Goal: Task Accomplishment & Management: Answer question/provide support

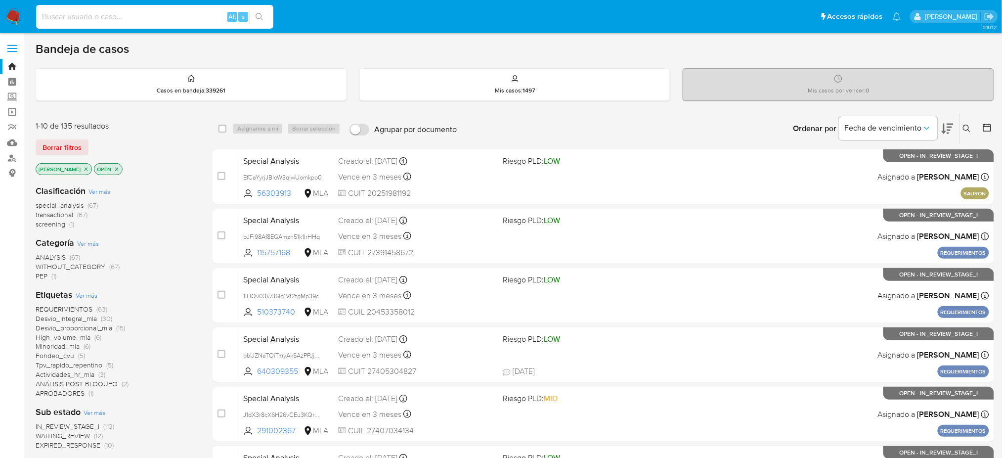
click at [175, 18] on input at bounding box center [154, 16] width 237 height 13
paste input "3oQPnUAEwzcJL4bU06XzUon6"
type input "3oQPnUAEwzcJL4bU06XzUon6"
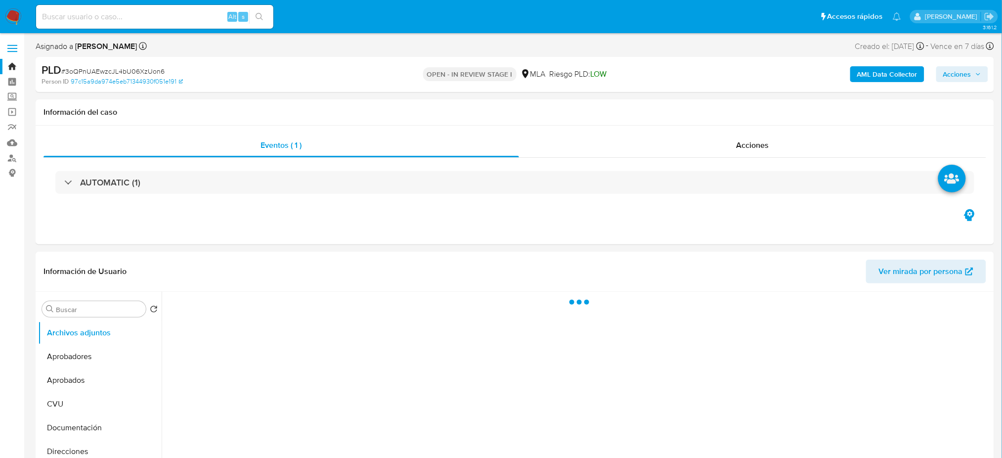
select select "10"
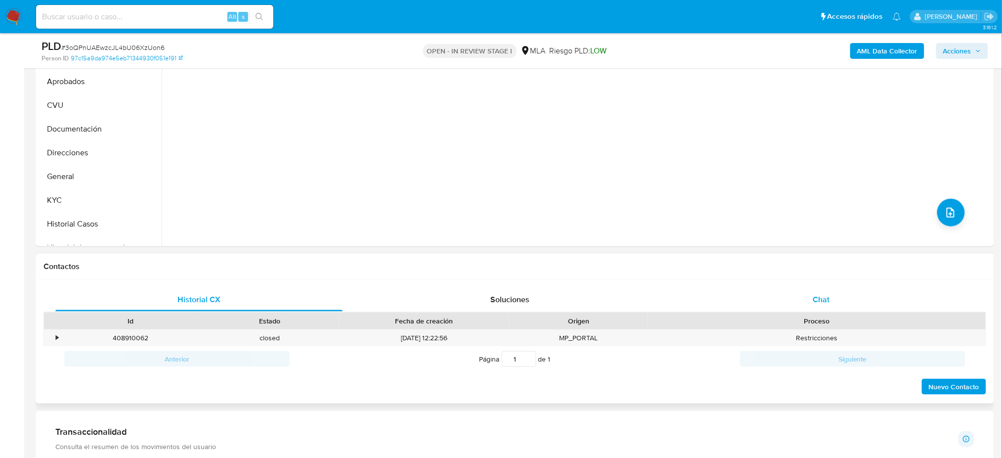
click at [841, 297] on div "Chat" at bounding box center [821, 300] width 287 height 24
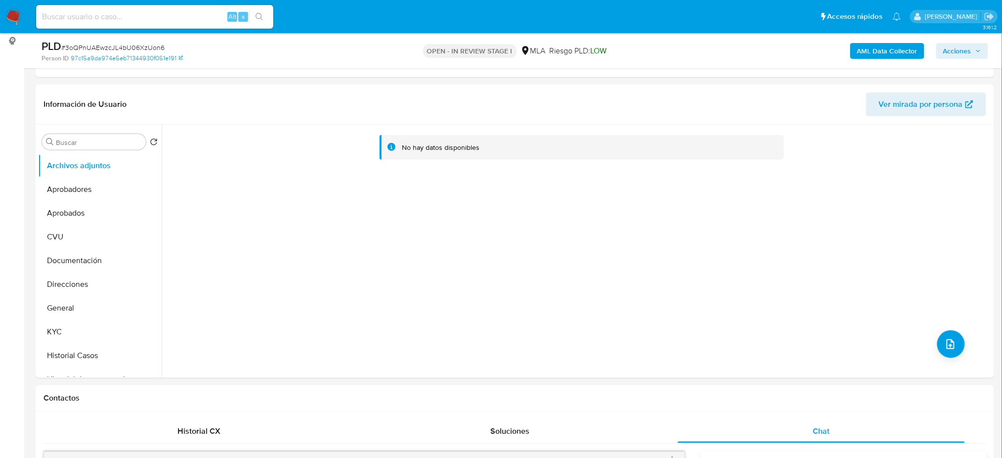
scroll to position [131, 0]
click at [128, 12] on input at bounding box center [154, 16] width 237 height 13
paste input "di5KOP7EJjixEyIGwNPThF2H"
type input "di5KOP7EJjixEyIGwNPThF2H"
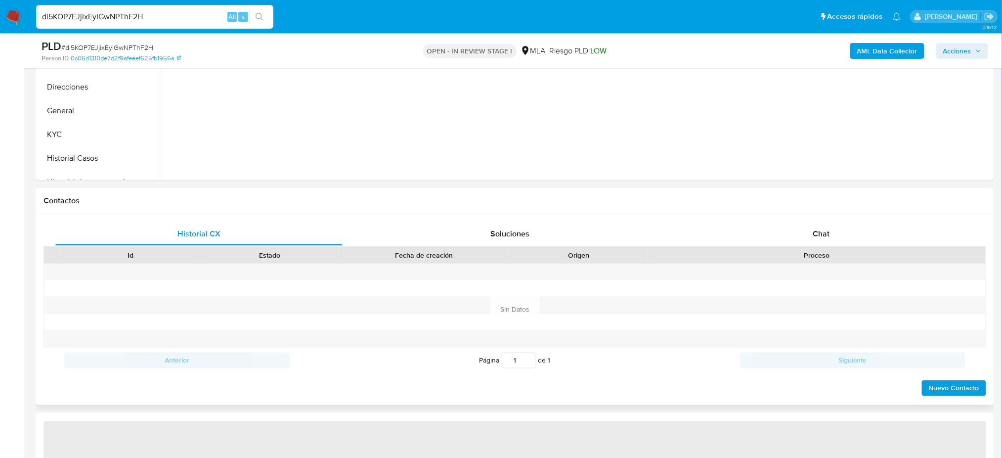
click at [828, 222] on div "Chat" at bounding box center [821, 234] width 287 height 24
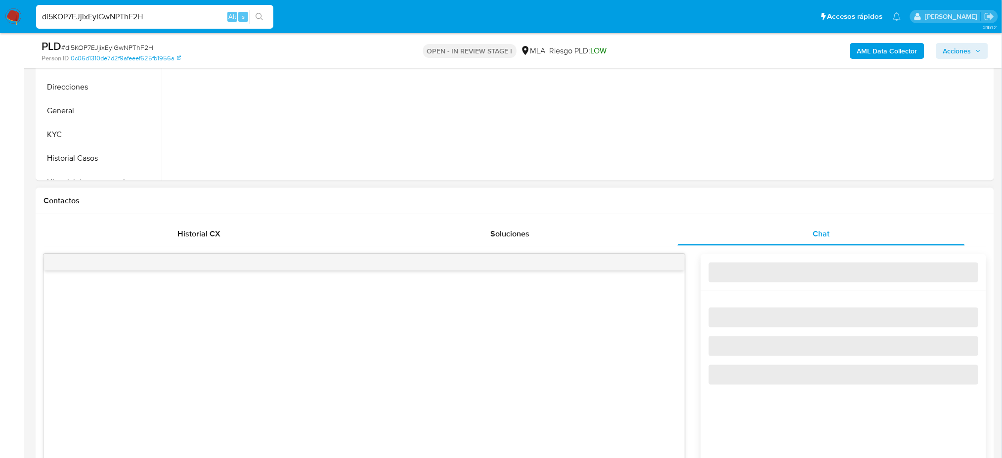
select select "10"
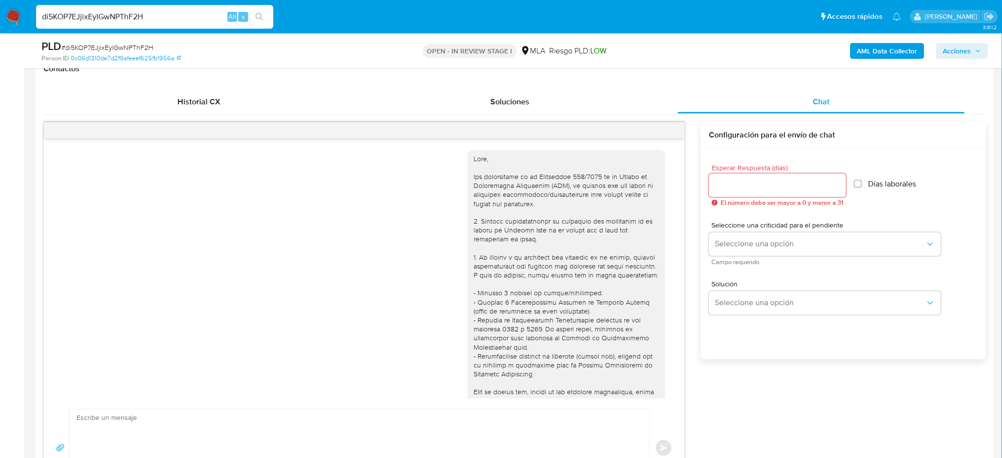
scroll to position [1022, 0]
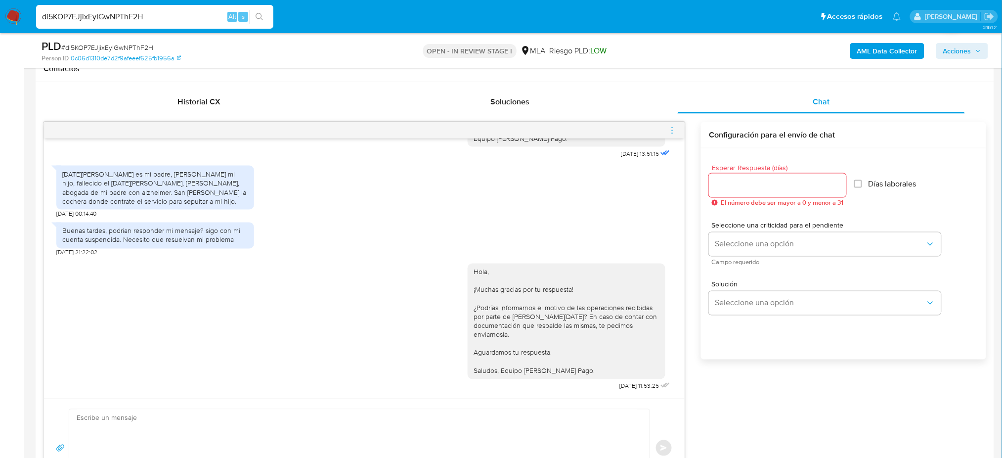
click at [11, 13] on img at bounding box center [13, 16] width 17 height 17
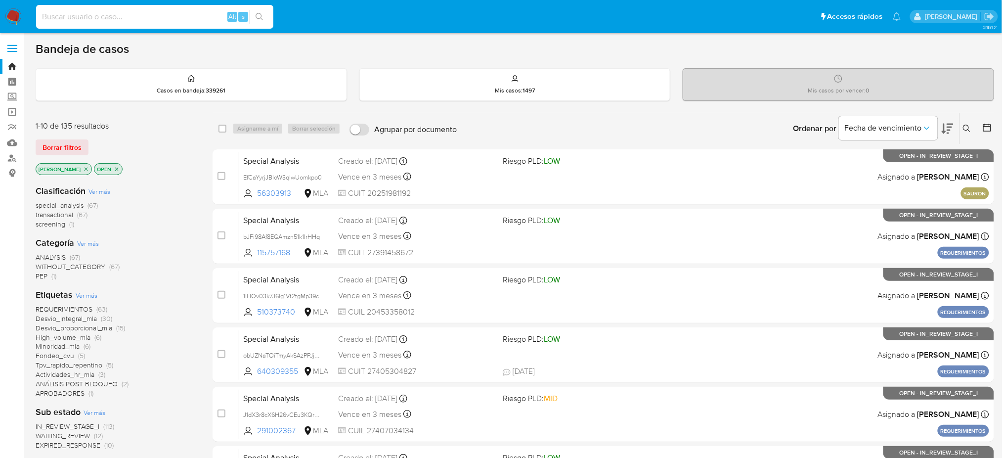
click at [178, 21] on input at bounding box center [154, 16] width 237 height 13
paste input "oaPSnqL5cXIv6h74v1abc48O"
type input "oaPSnqL5cXIv6h74v1abc48O"
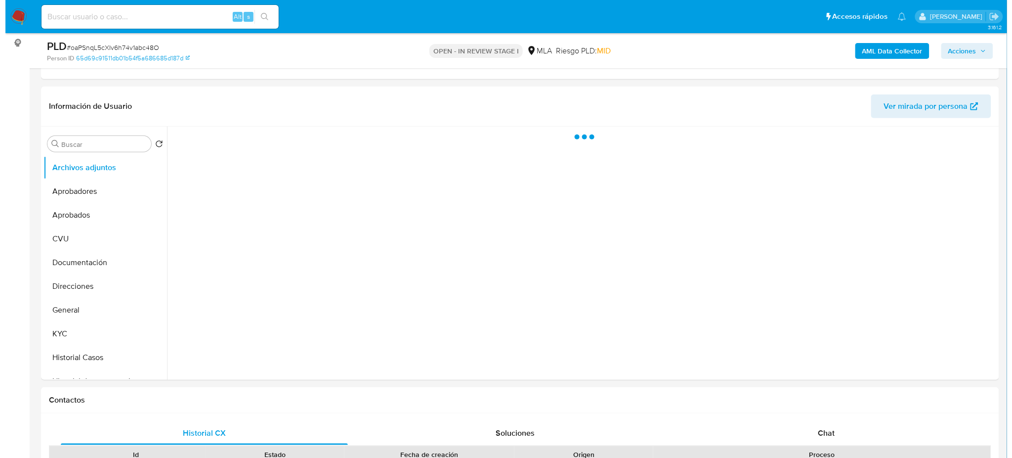
scroll to position [131, 0]
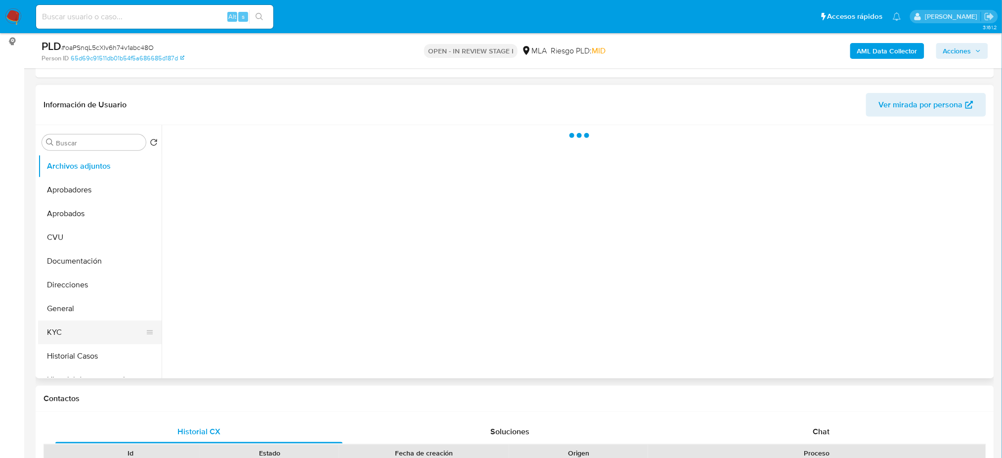
select select "10"
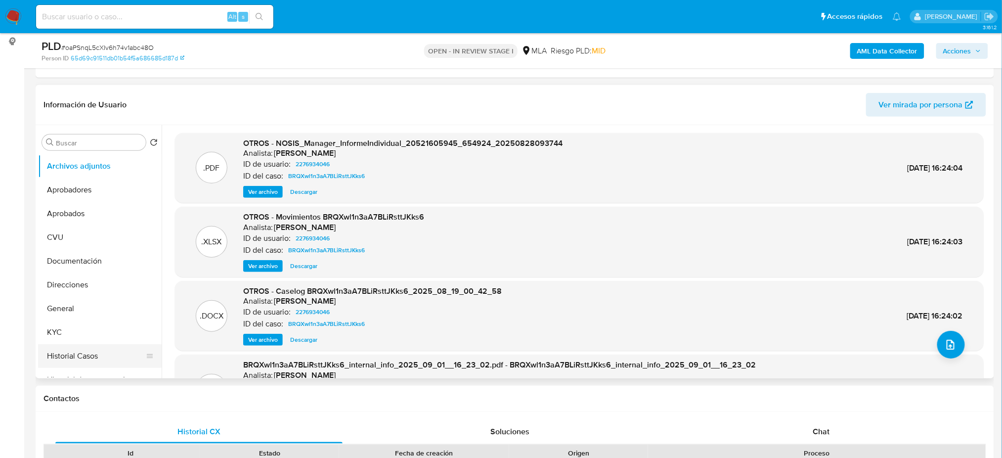
click at [80, 356] on button "Historial Casos" at bounding box center [96, 356] width 116 height 24
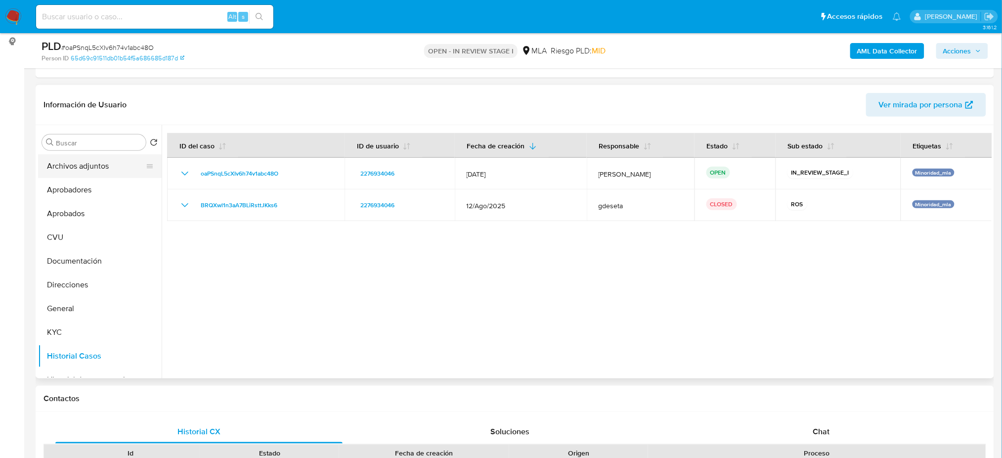
click at [83, 170] on button "Archivos adjuntos" at bounding box center [96, 166] width 116 height 24
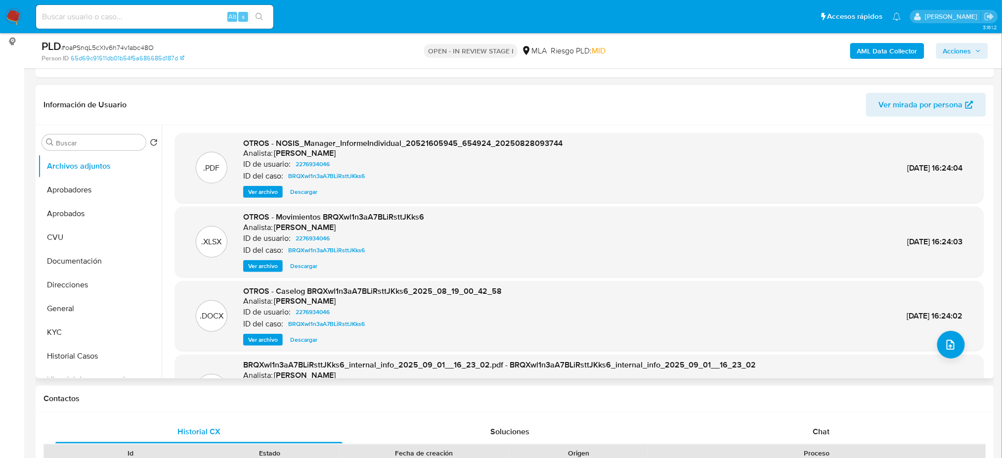
click at [255, 336] on span "Ver archivo" at bounding box center [263, 340] width 30 height 10
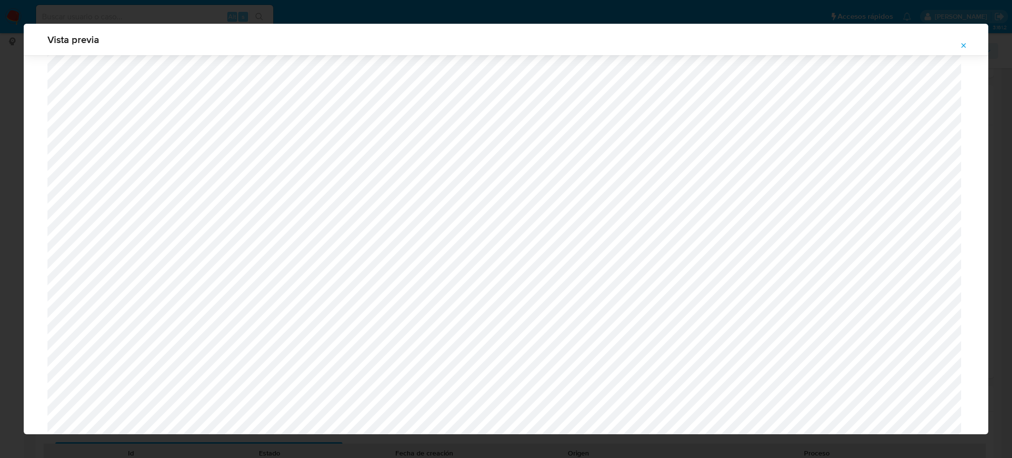
scroll to position [376, 0]
drag, startPoint x: 966, startPoint y: 45, endPoint x: 903, endPoint y: 68, distance: 67.2
click at [966, 45] on icon "Attachment preview" at bounding box center [964, 46] width 8 height 8
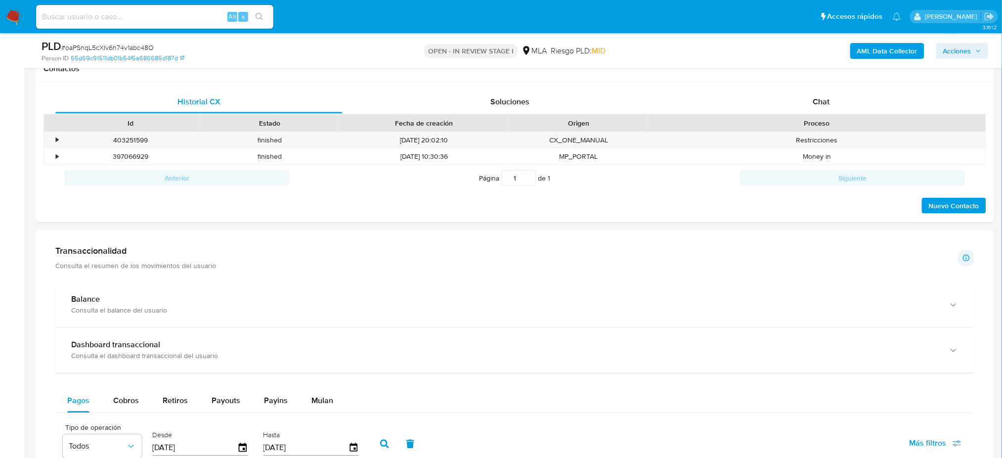
scroll to position [659, 0]
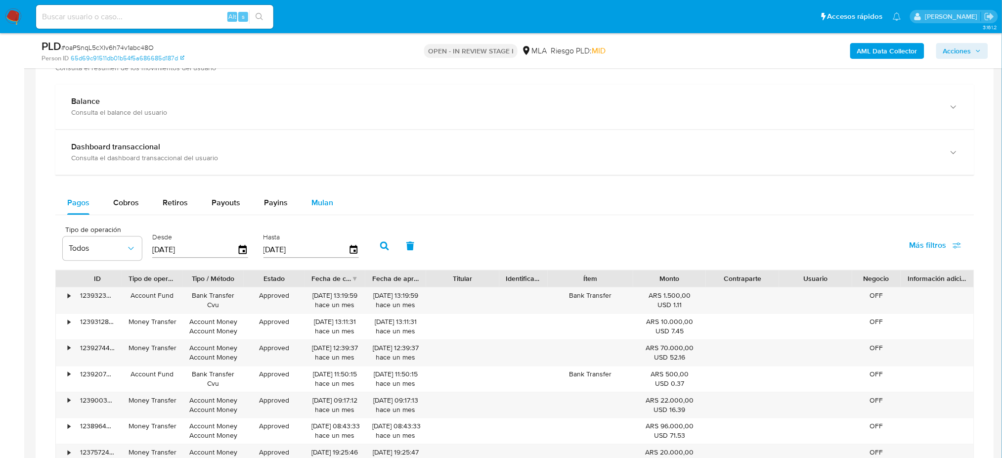
click at [327, 201] on span "Mulan" at bounding box center [322, 202] width 22 height 11
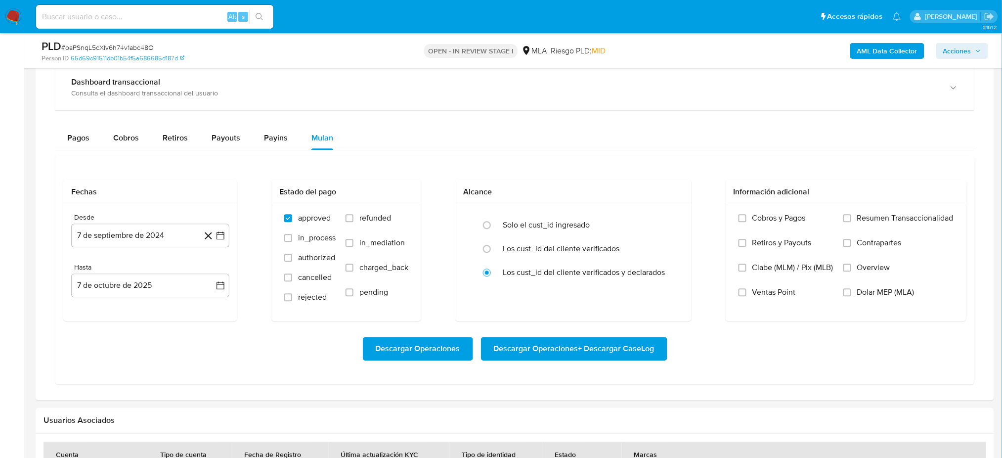
scroll to position [791, 0]
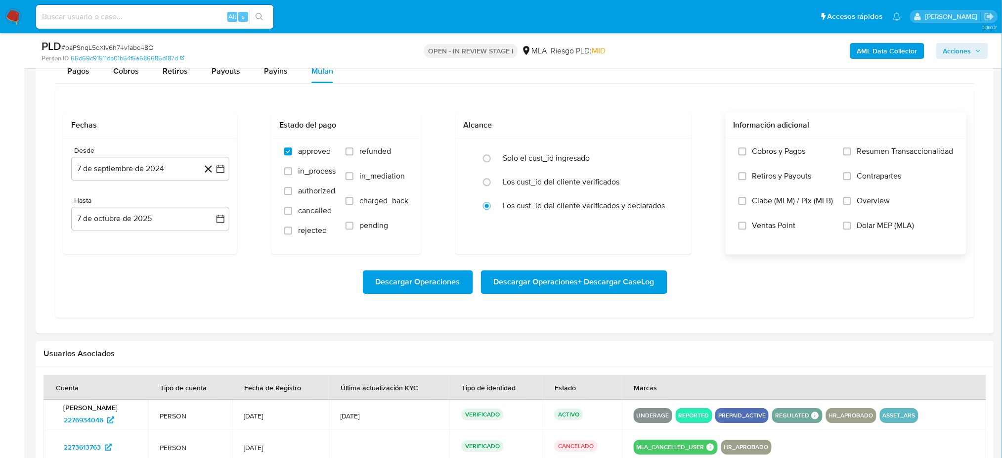
click at [865, 226] on span "Dolar MEP (MLA)" at bounding box center [885, 225] width 57 height 10
click at [851, 226] on input "Dolar MEP (MLA)" at bounding box center [847, 225] width 8 height 8
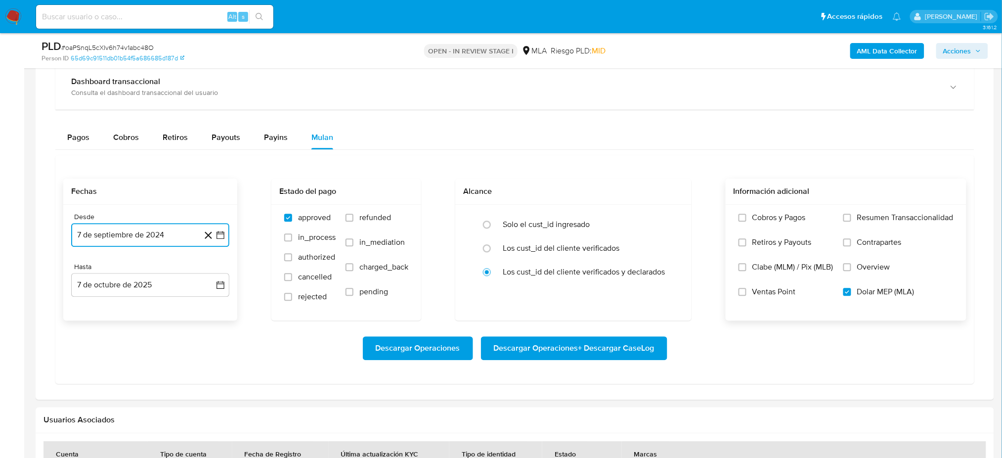
click at [100, 236] on button "7 de septiembre de 2024" at bounding box center [150, 235] width 158 height 24
click at [212, 275] on icon "Mes siguiente" at bounding box center [212, 271] width 12 height 12
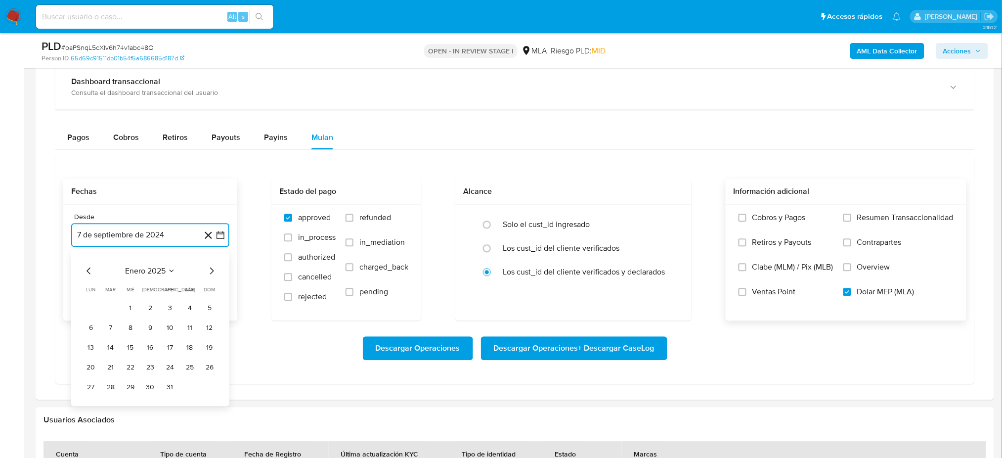
click at [212, 275] on icon "Mes siguiente" at bounding box center [212, 271] width 12 height 12
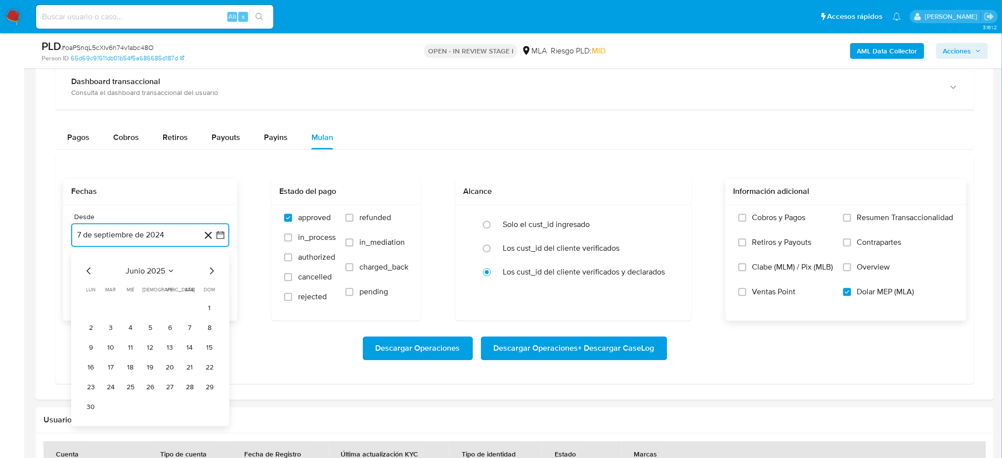
click at [212, 275] on icon "Mes siguiente" at bounding box center [212, 271] width 12 height 12
click at [170, 304] on button "1" at bounding box center [170, 308] width 16 height 16
click at [100, 283] on button "7 de octubre de 2025" at bounding box center [150, 285] width 158 height 24
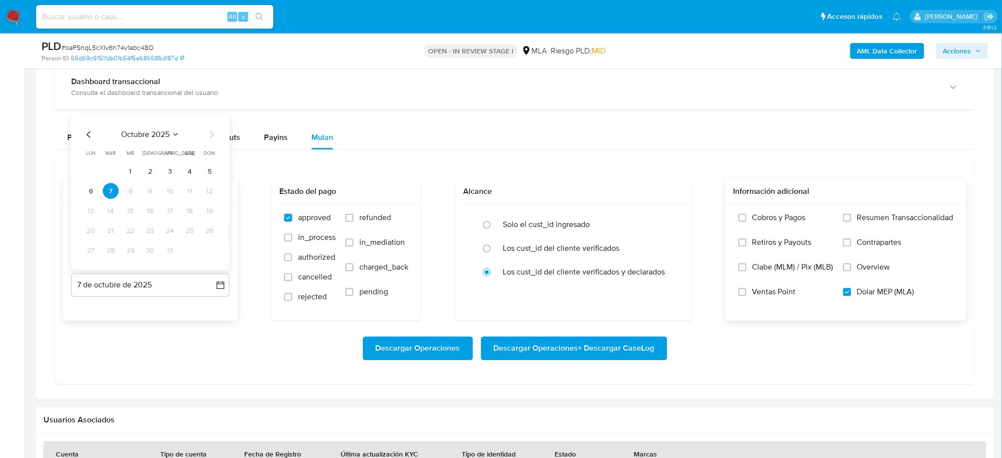
click at [87, 133] on icon "Mes anterior" at bounding box center [89, 134] width 4 height 7
click at [104, 249] on button "30" at bounding box center [111, 250] width 16 height 16
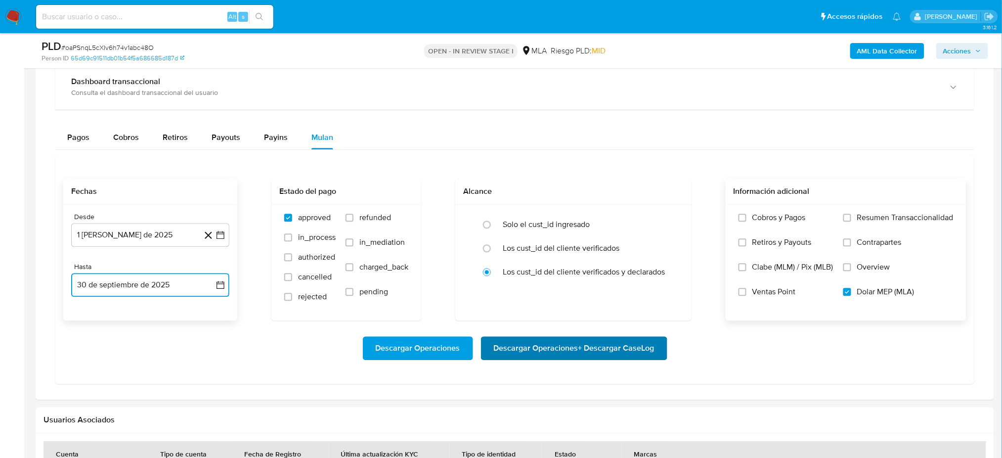
click at [586, 348] on span "Descargar Operaciones + Descargar CaseLog" at bounding box center [574, 348] width 161 height 22
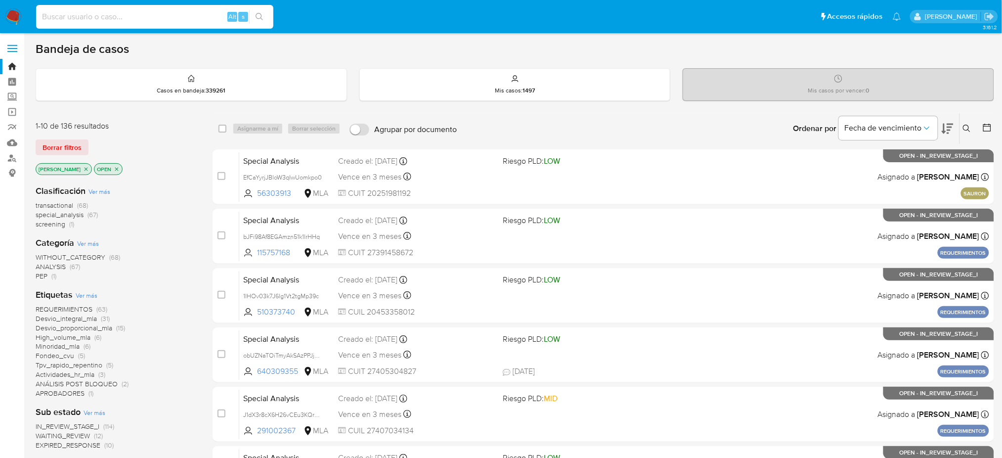
click at [151, 16] on input at bounding box center [154, 16] width 237 height 13
paste input "J3C3wi8riUwly33POkojr4L3"
type input "J3C3wi8riUwly33POkojr4L3"
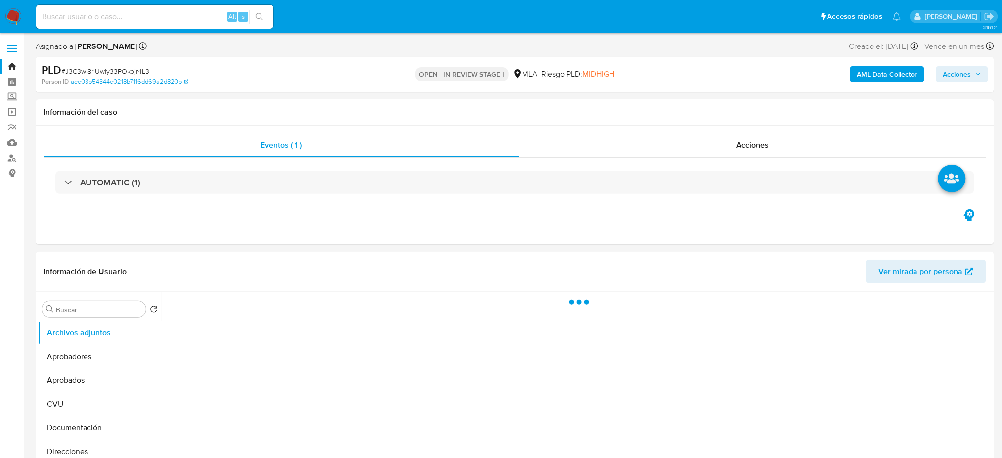
select select "10"
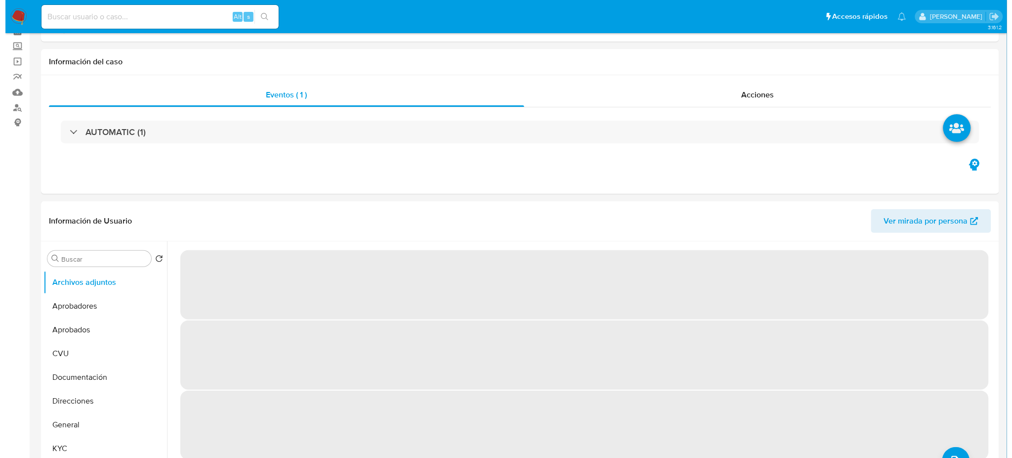
scroll to position [131, 0]
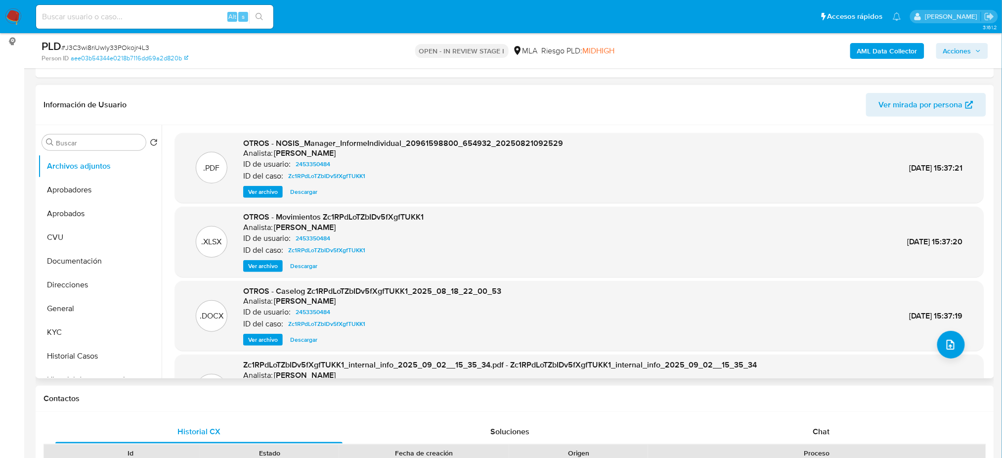
click at [256, 341] on span "Ver archivo" at bounding box center [263, 340] width 30 height 10
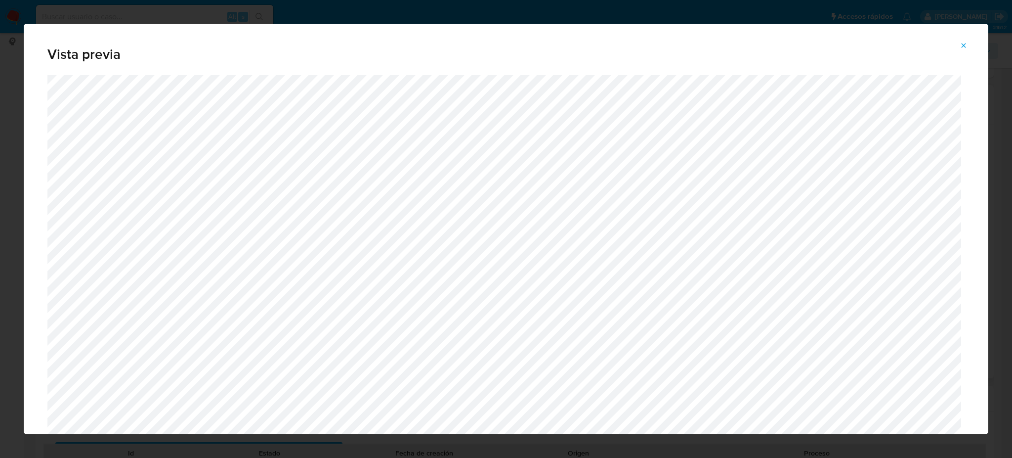
scroll to position [441, 0]
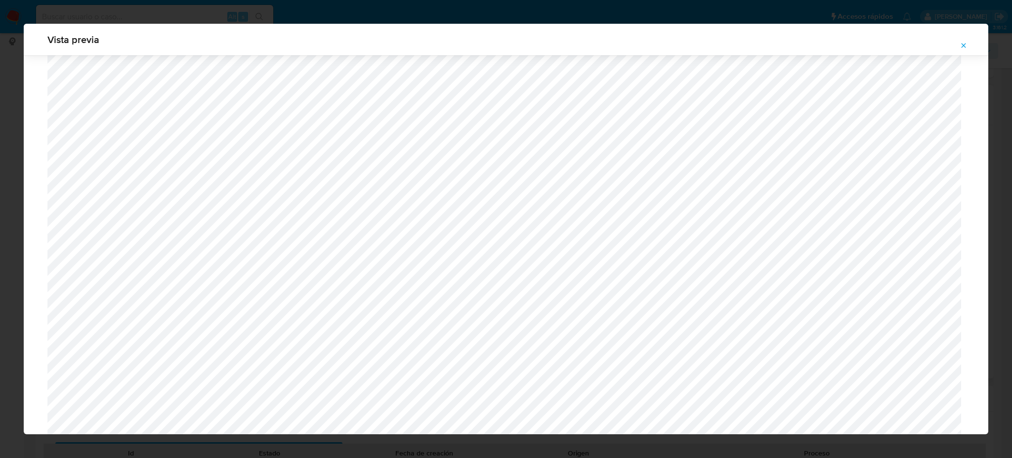
click at [957, 39] on button "Attachment preview" at bounding box center [964, 46] width 22 height 16
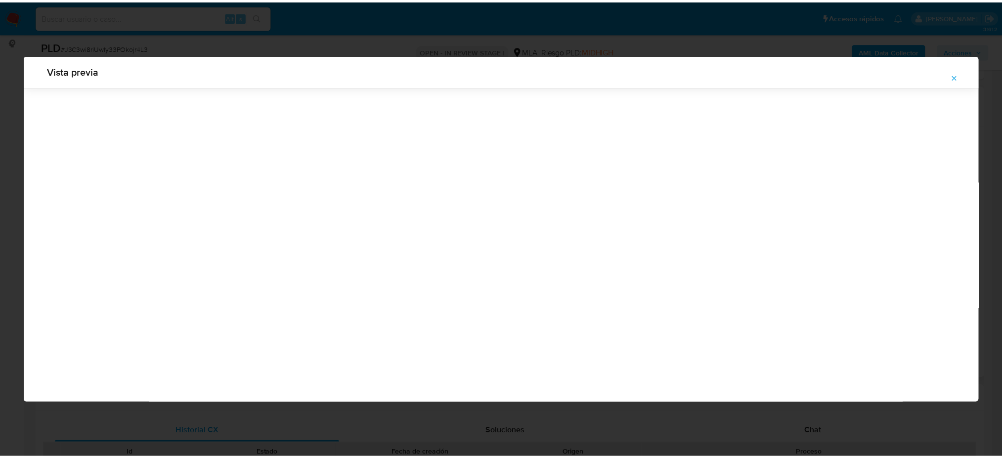
scroll to position [0, 0]
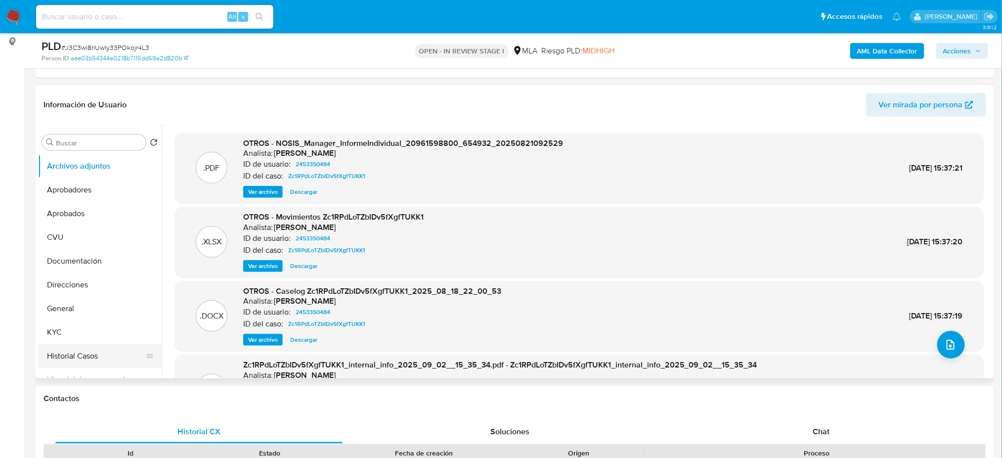
click at [86, 361] on button "Historial Casos" at bounding box center [96, 356] width 116 height 24
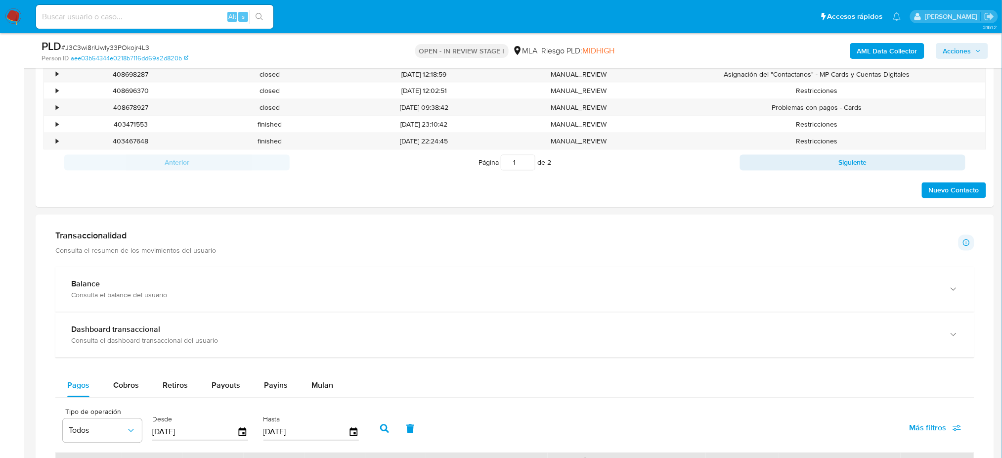
scroll to position [791, 0]
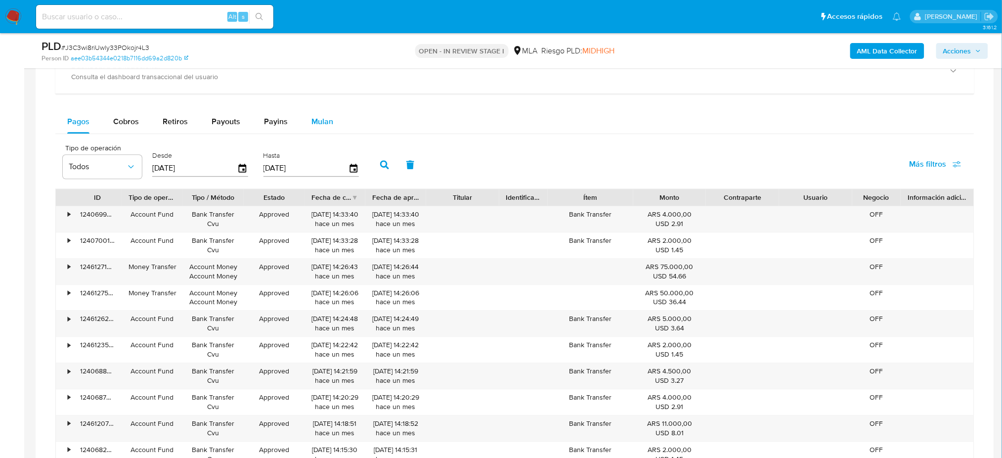
click at [330, 125] on span "Mulan" at bounding box center [322, 121] width 22 height 11
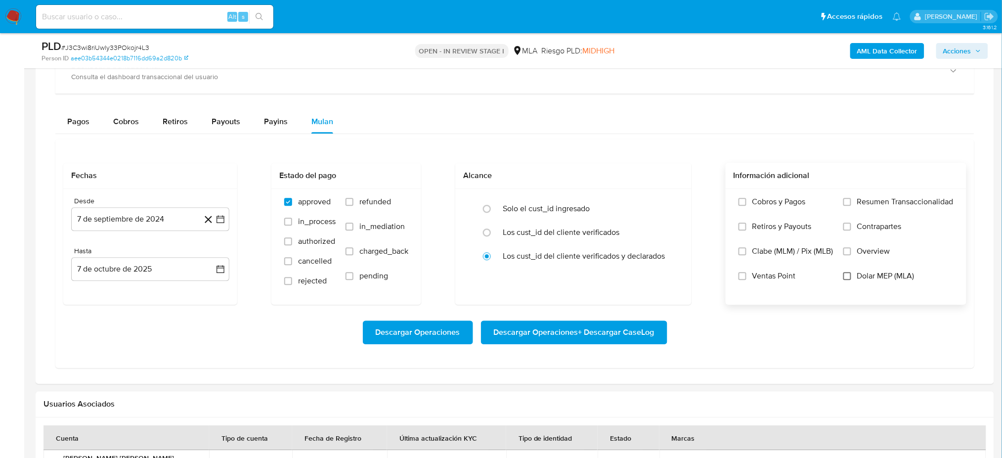
click at [845, 277] on input "Dolar MEP (MLA)" at bounding box center [847, 276] width 8 height 8
click at [161, 217] on button "7 de septiembre de 2024" at bounding box center [150, 219] width 158 height 24
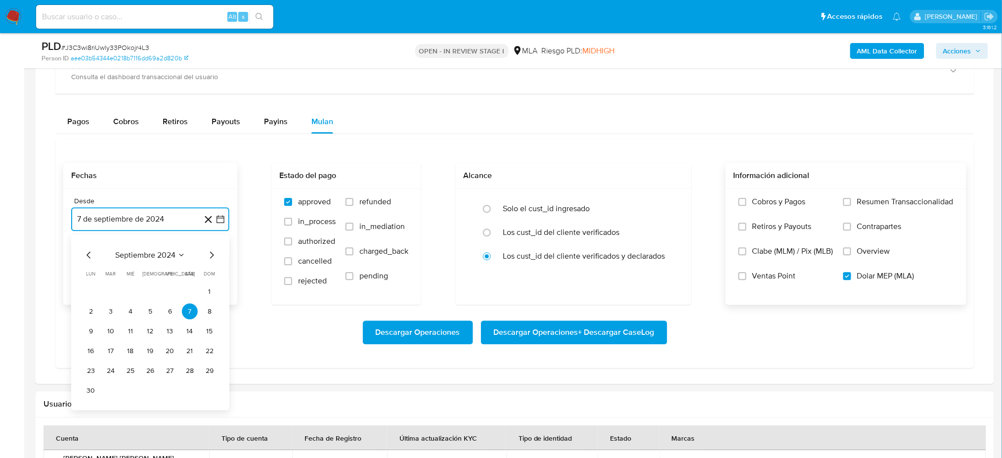
click at [214, 257] on icon "Mes siguiente" at bounding box center [212, 255] width 12 height 12
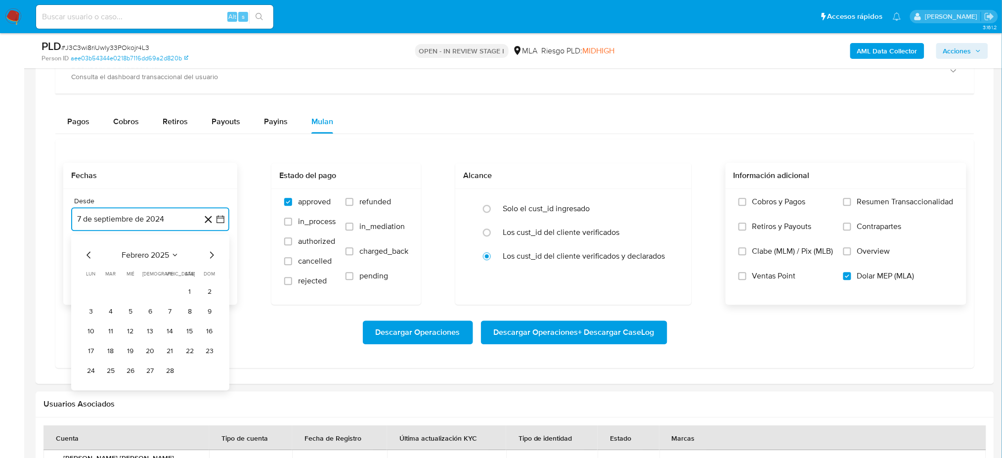
click at [214, 257] on icon "Mes siguiente" at bounding box center [212, 255] width 12 height 12
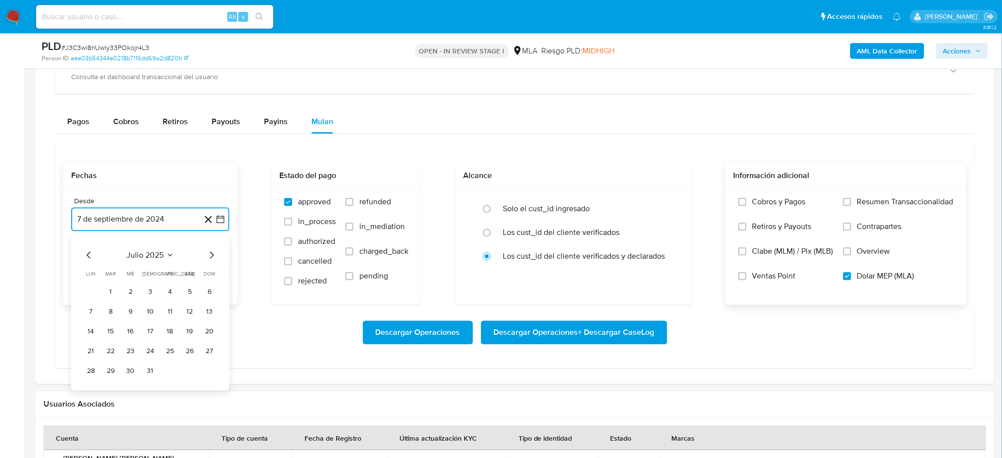
click at [214, 257] on icon "Mes siguiente" at bounding box center [212, 255] width 12 height 12
click at [169, 288] on button "1" at bounding box center [170, 291] width 16 height 16
click at [151, 272] on button "7 de octubre de 2025" at bounding box center [150, 269] width 158 height 24
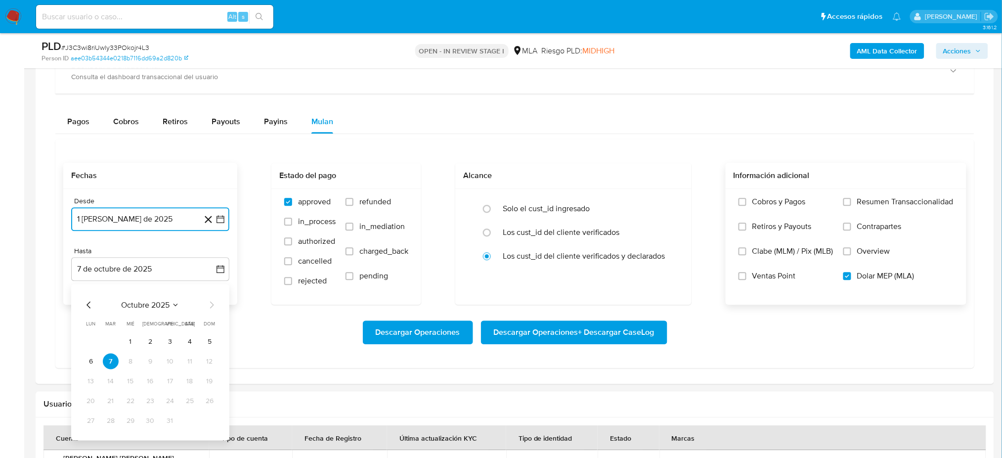
click at [90, 303] on icon "Mes anterior" at bounding box center [89, 304] width 4 height 7
click at [113, 422] on button "30" at bounding box center [111, 420] width 16 height 16
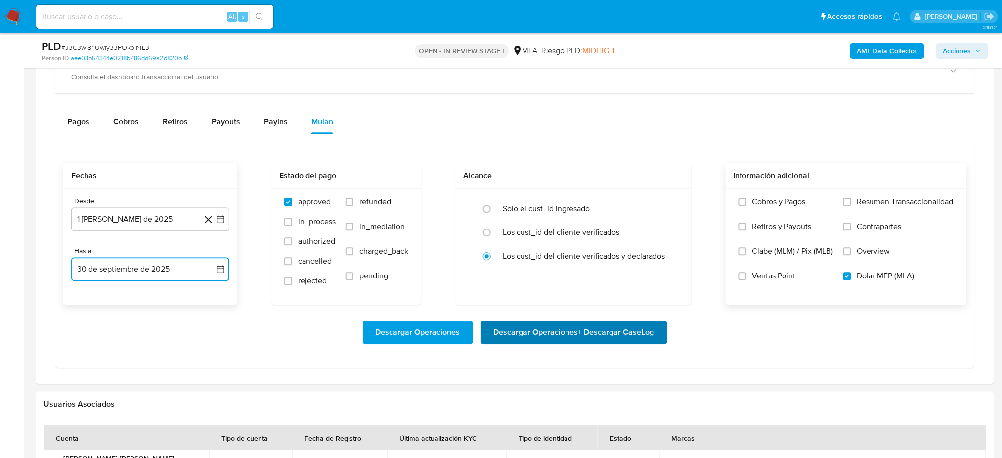
click at [571, 337] on span "Descargar Operaciones + Descargar CaseLog" at bounding box center [574, 332] width 161 height 22
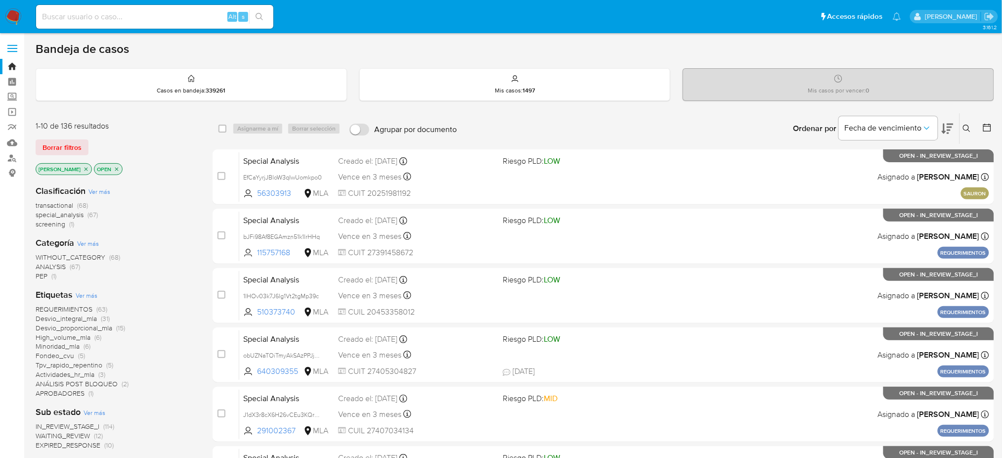
click at [76, 21] on input at bounding box center [154, 16] width 237 height 13
paste input "Bg27z6N8u7y7z5klcwKhQsQp"
type input "Bg27z6N8u7y7z5klcwKhQsQp"
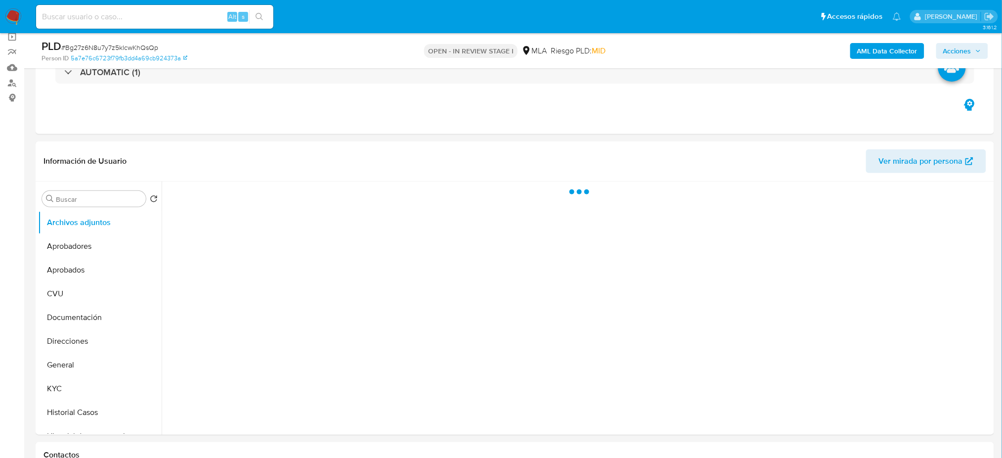
scroll to position [131, 0]
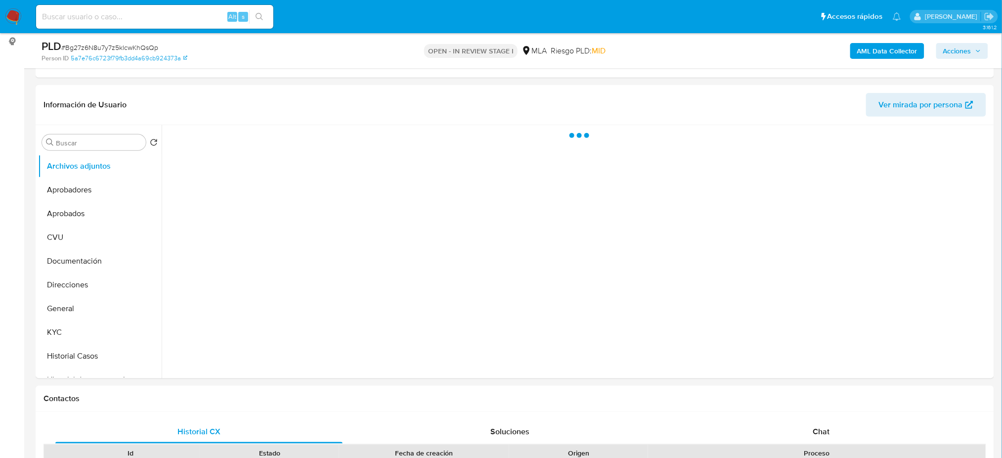
select select "10"
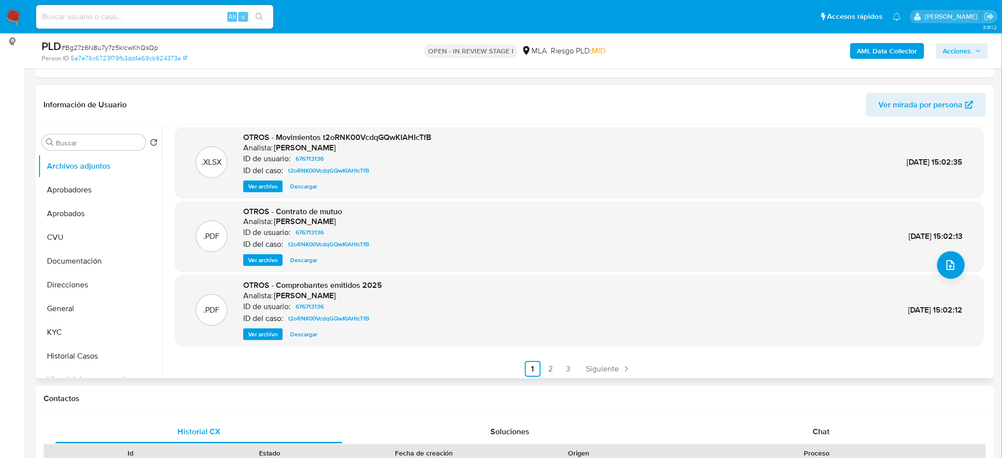
scroll to position [83, 0]
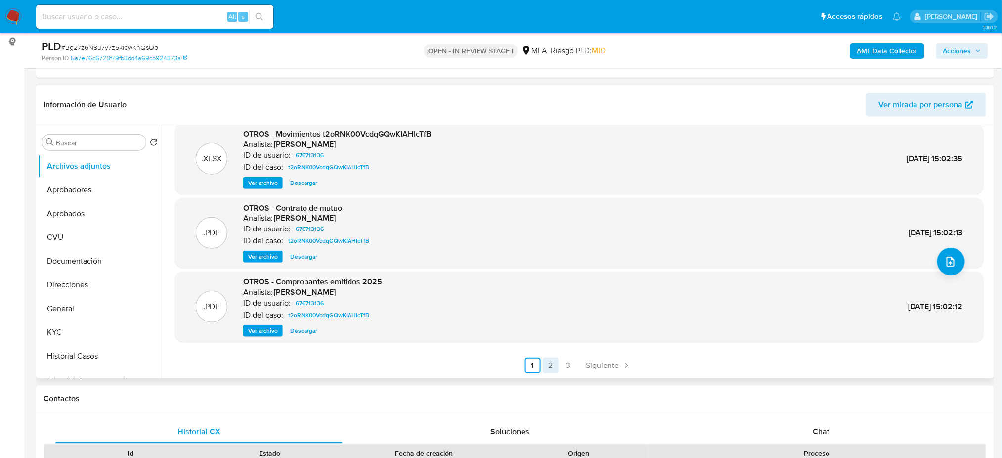
click at [550, 363] on link "2" at bounding box center [551, 365] width 16 height 16
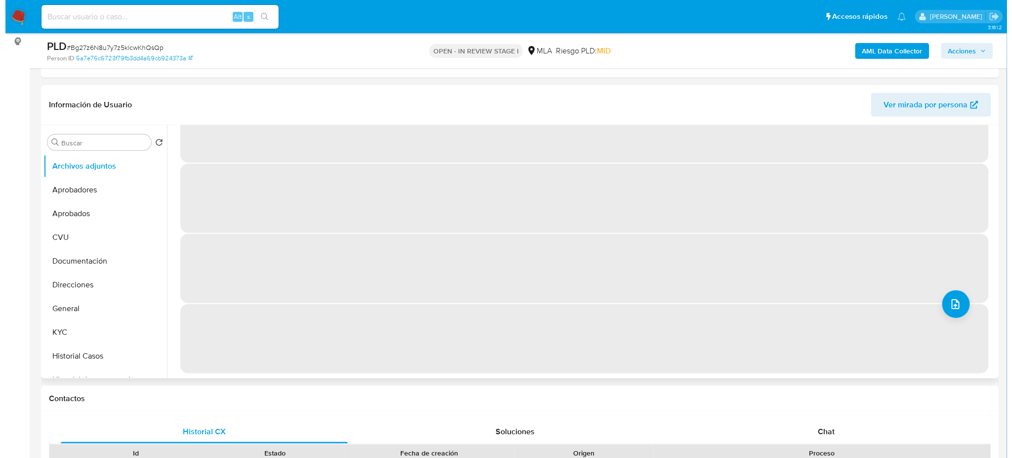
scroll to position [0, 0]
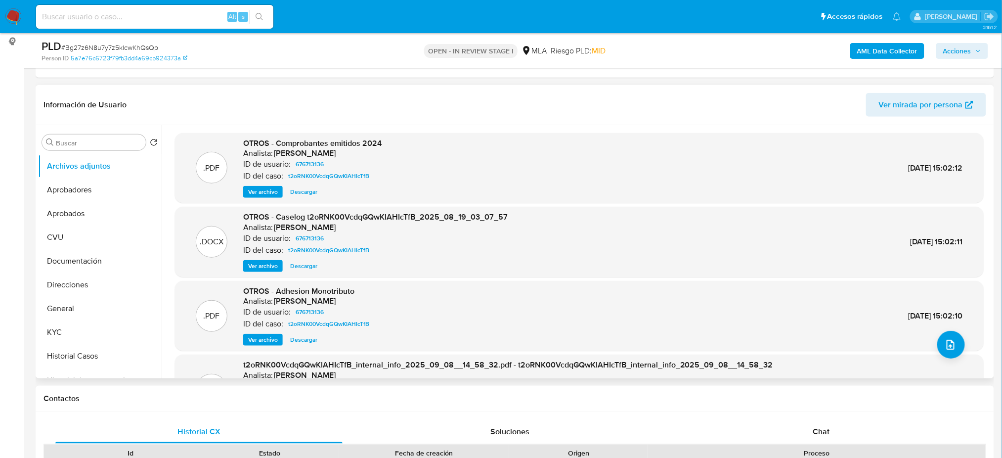
click at [249, 267] on span "Ver archivo" at bounding box center [263, 266] width 30 height 10
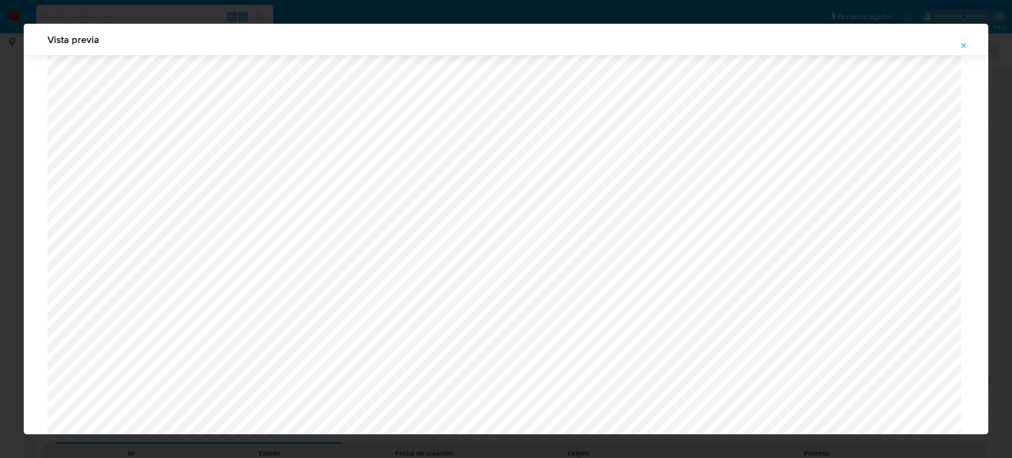
scroll to position [705, 0]
click at [960, 46] on icon "Attachment preview" at bounding box center [964, 46] width 8 height 8
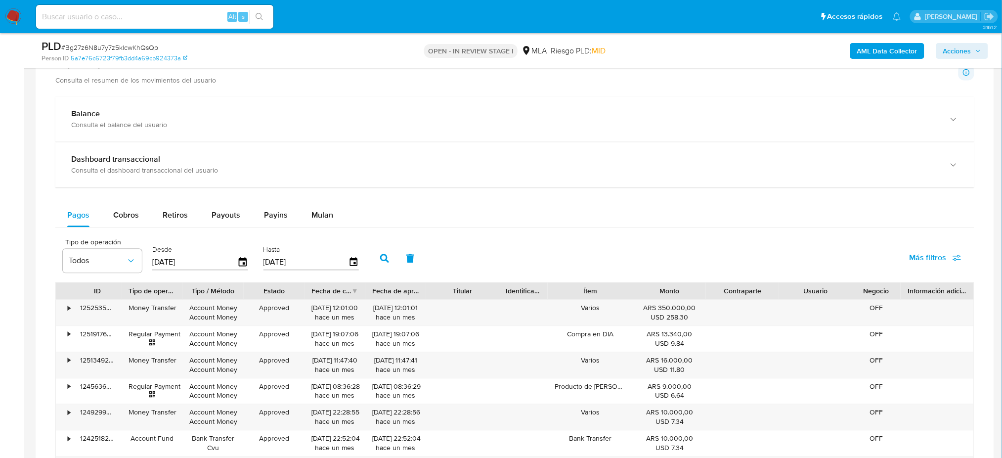
scroll to position [725, 0]
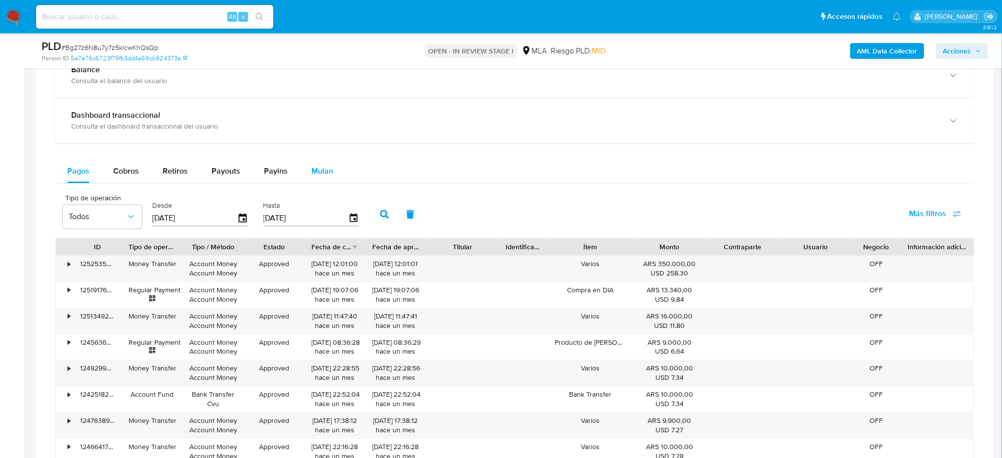
click at [337, 166] on button "Mulan" at bounding box center [322, 171] width 45 height 24
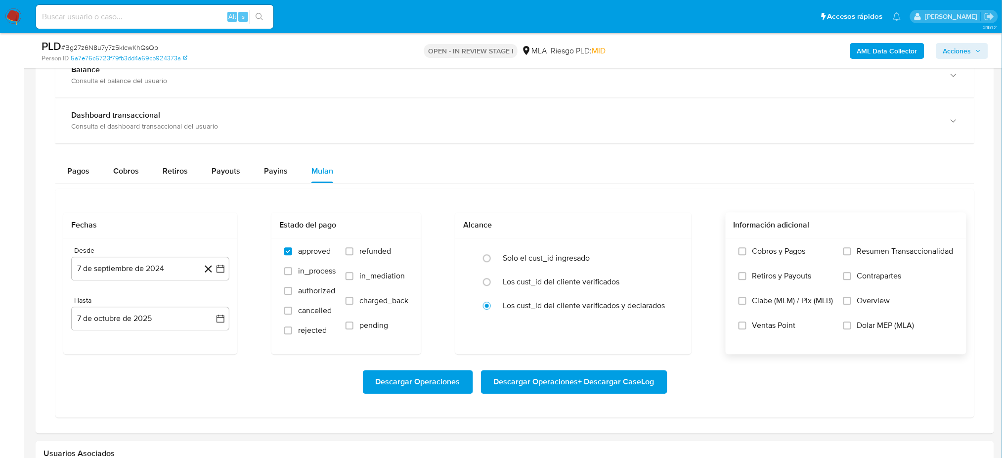
click at [882, 324] on span "Dolar MEP (MLA)" at bounding box center [885, 325] width 57 height 10
click at [851, 324] on input "Dolar MEP (MLA)" at bounding box center [847, 325] width 8 height 8
click at [145, 264] on button "7 de septiembre de 2024" at bounding box center [150, 269] width 158 height 24
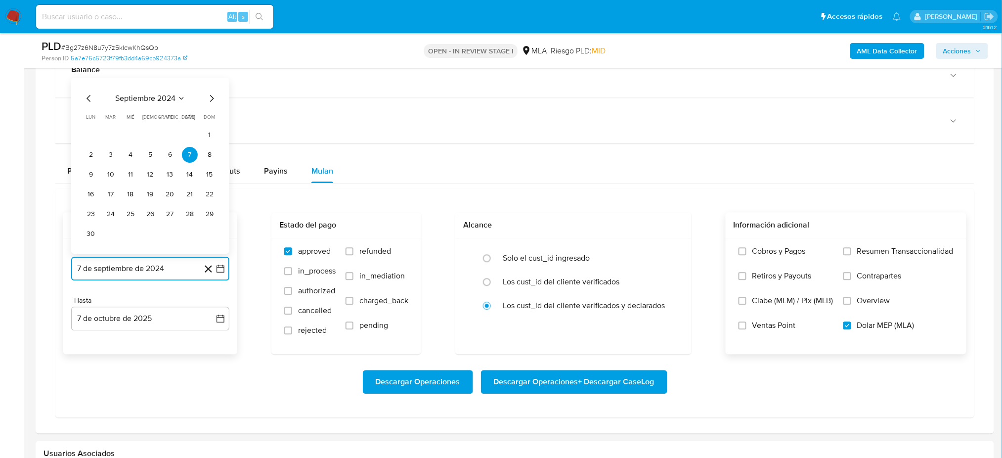
click at [210, 97] on icon "Mes siguiente" at bounding box center [212, 98] width 12 height 12
click at [210, 97] on div "Balance Consulta el balance del usuario" at bounding box center [514, 74] width 919 height 45
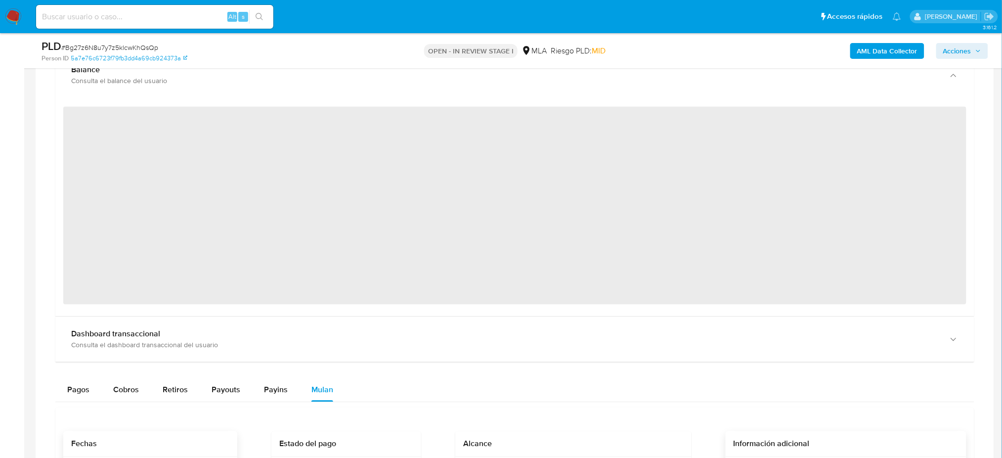
click at [210, 97] on div "‌" at bounding box center [514, 206] width 919 height 218
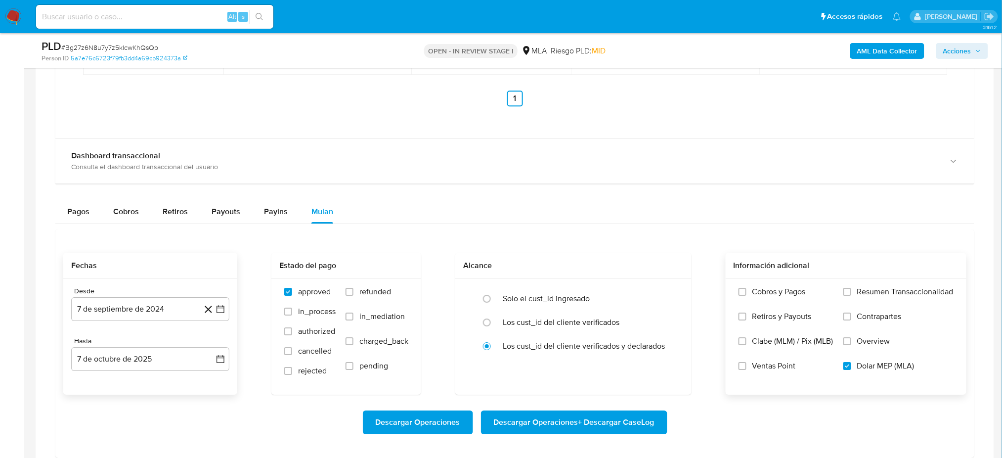
scroll to position [1252, 0]
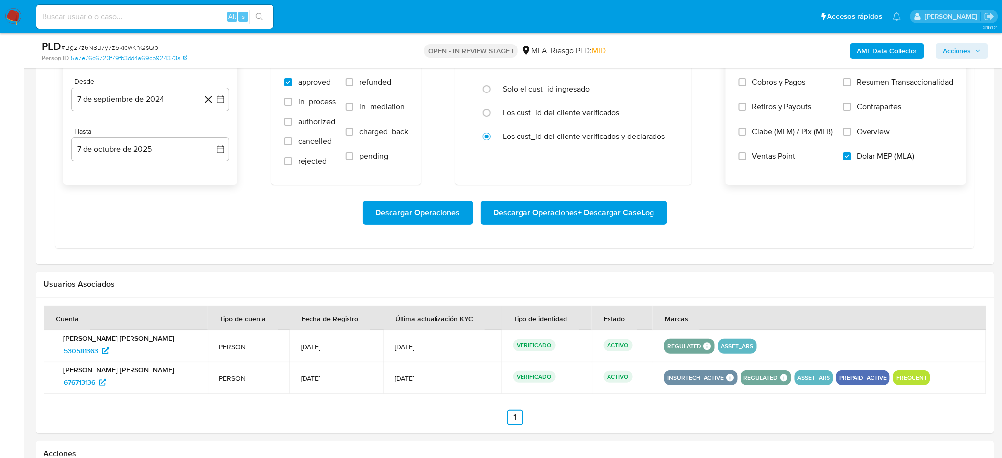
click at [137, 115] on div "Desde 7 de septiembre de 2024 7-09-2024 Hasta 7 de octubre de 2025 7-10-2025" at bounding box center [150, 127] width 174 height 116
click at [140, 101] on button "7 de septiembre de 2024" at bounding box center [150, 99] width 158 height 24
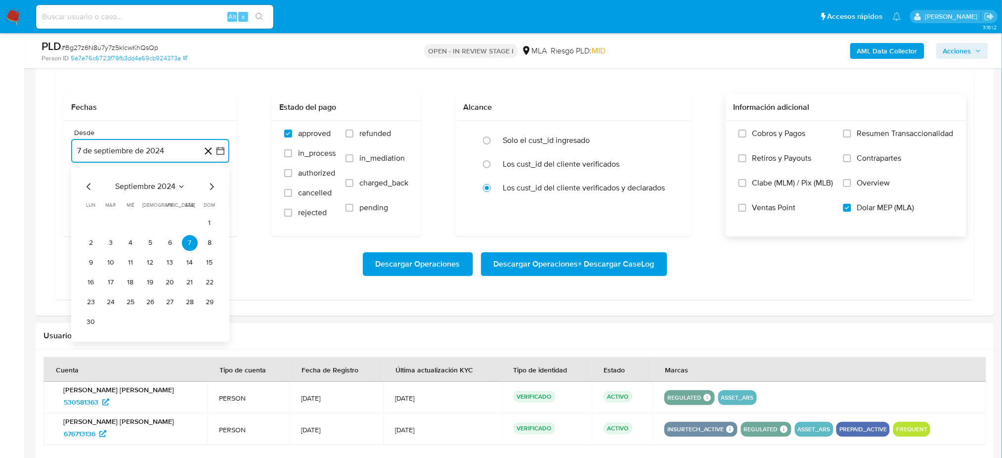
scroll to position [1186, 0]
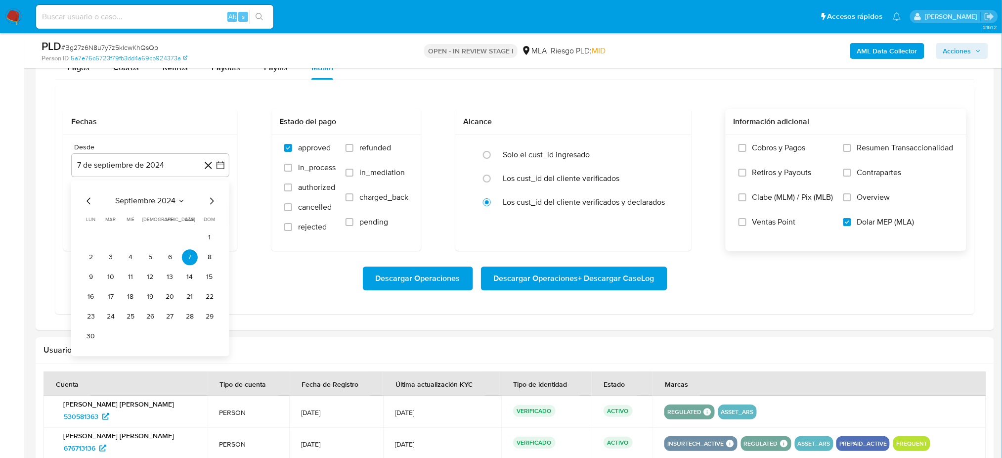
click at [155, 193] on div "septiembre 2024 septiembre 2024 lun lunes mar martes mié miércoles jue jueves v…" at bounding box center [150, 268] width 158 height 176
click at [163, 201] on span "septiembre 2024" at bounding box center [145, 201] width 60 height 10
click at [210, 203] on icon "Año siguiente" at bounding box center [210, 201] width 12 height 12
click at [140, 295] on button "ago" at bounding box center [149, 292] width 28 height 16
click at [165, 237] on button "1" at bounding box center [170, 237] width 16 height 16
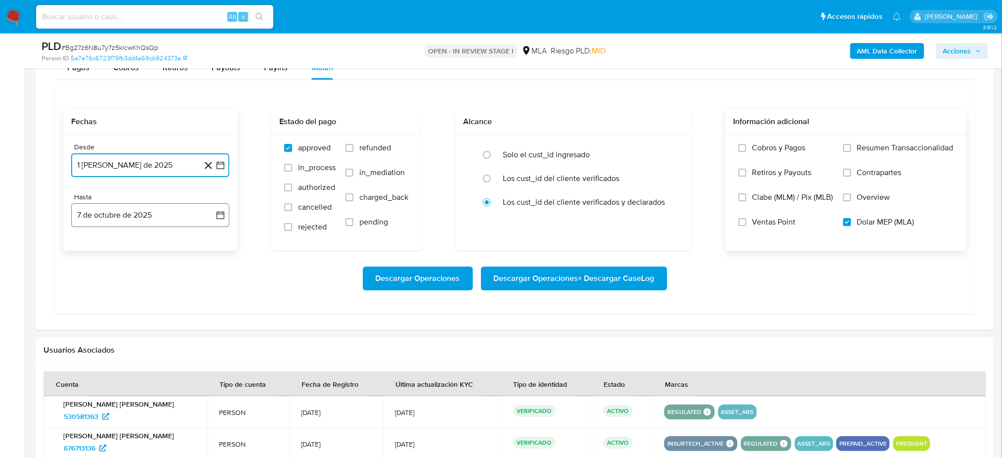
click at [138, 214] on button "7 de octubre de 2025" at bounding box center [150, 215] width 158 height 24
click at [89, 249] on icon "Mes anterior" at bounding box center [89, 250] width 4 height 7
click at [117, 370] on button "30" at bounding box center [111, 366] width 16 height 16
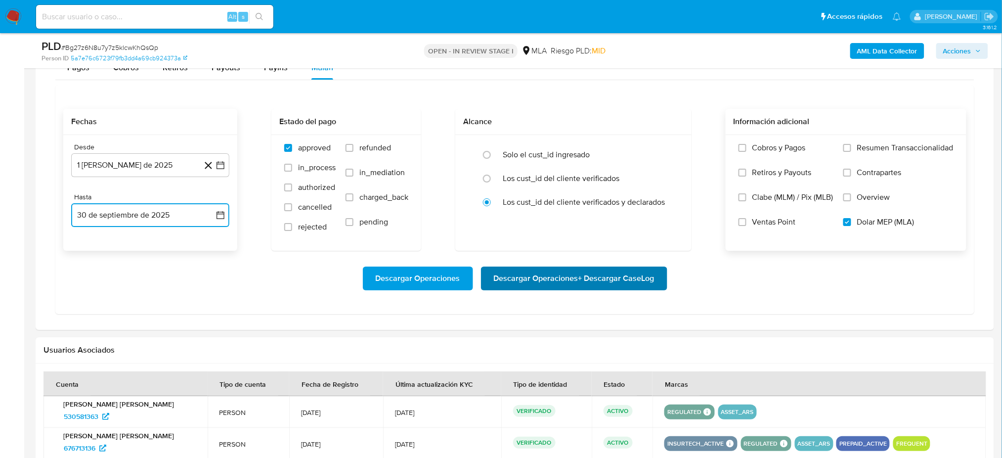
click at [622, 283] on span "Descargar Operaciones + Descargar CaseLog" at bounding box center [574, 278] width 161 height 22
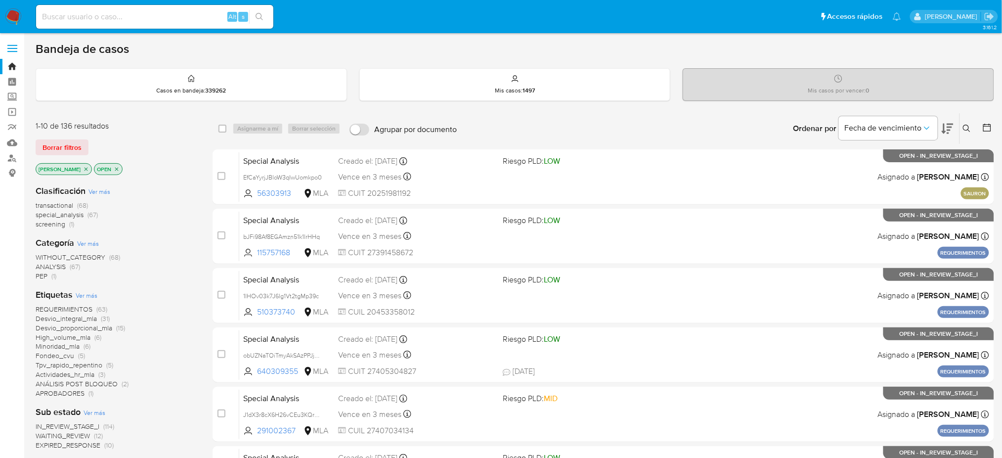
click at [150, 19] on input at bounding box center [154, 16] width 237 height 13
paste input "CxZaSZffYlFPZWP1PN7pR0jz"
type input "CxZaSZffYlFPZWP1PN7pR0jz"
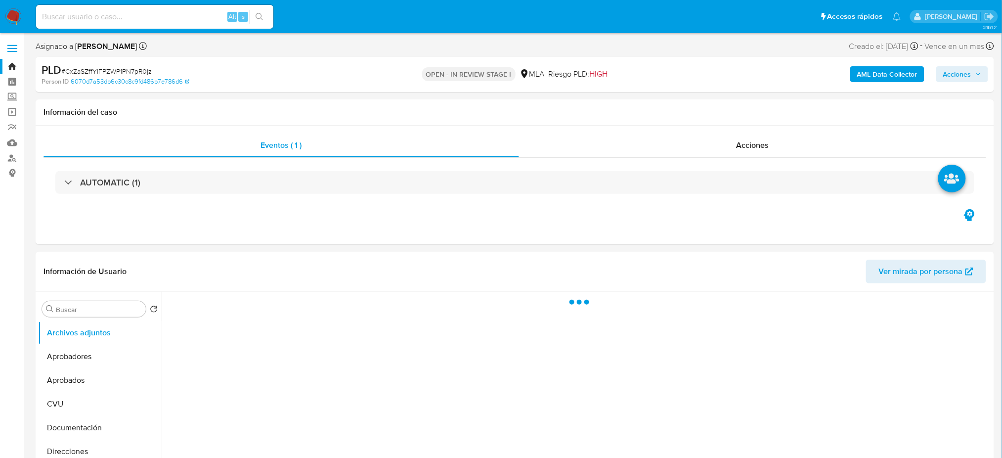
select select "10"
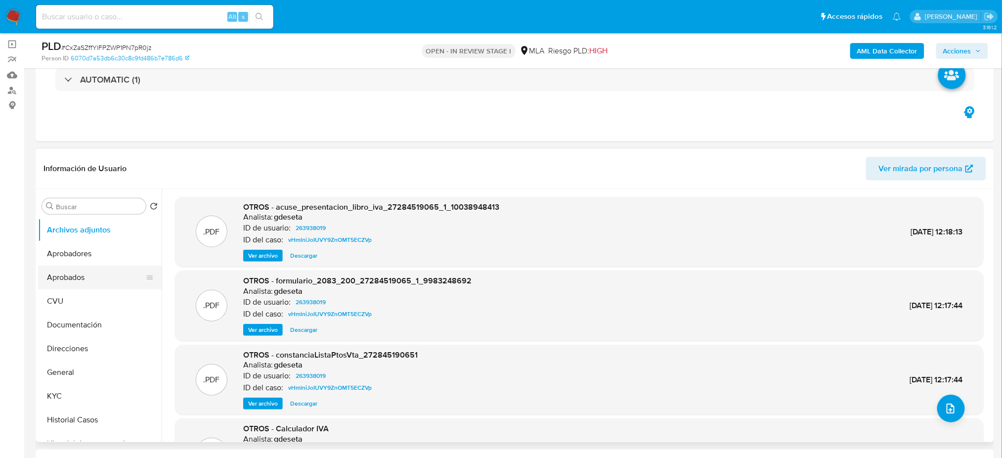
scroll to position [66, 0]
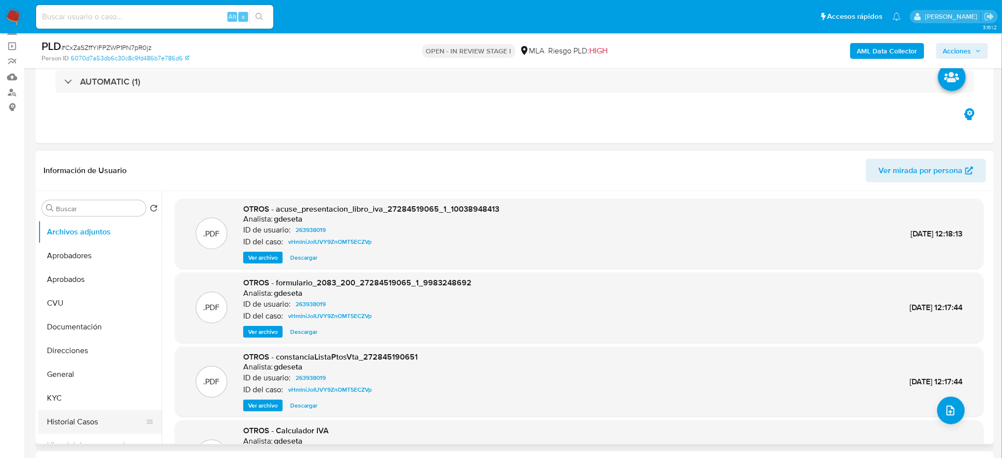
click at [96, 343] on button "Historial Casos" at bounding box center [96, 422] width 116 height 24
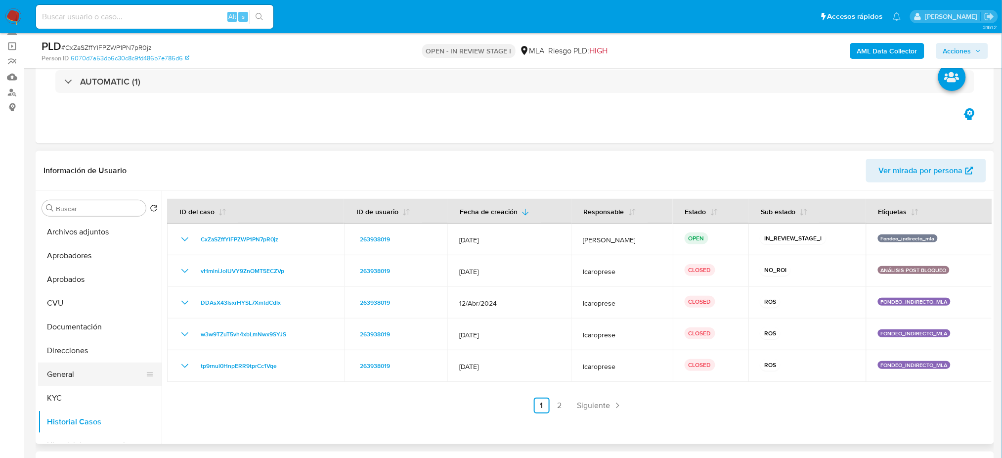
click at [62, 343] on button "General" at bounding box center [96, 374] width 116 height 24
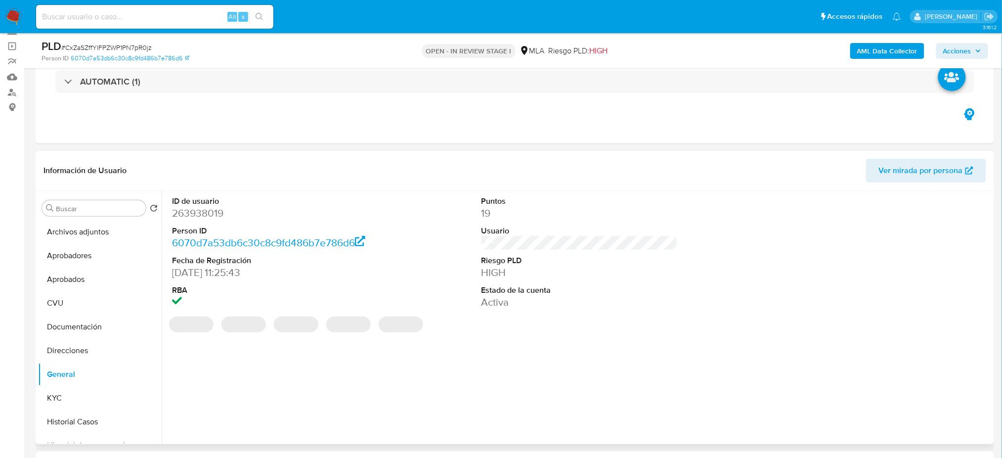
click at [182, 208] on dd "263938019" at bounding box center [270, 213] width 196 height 14
copy dd "263938019"
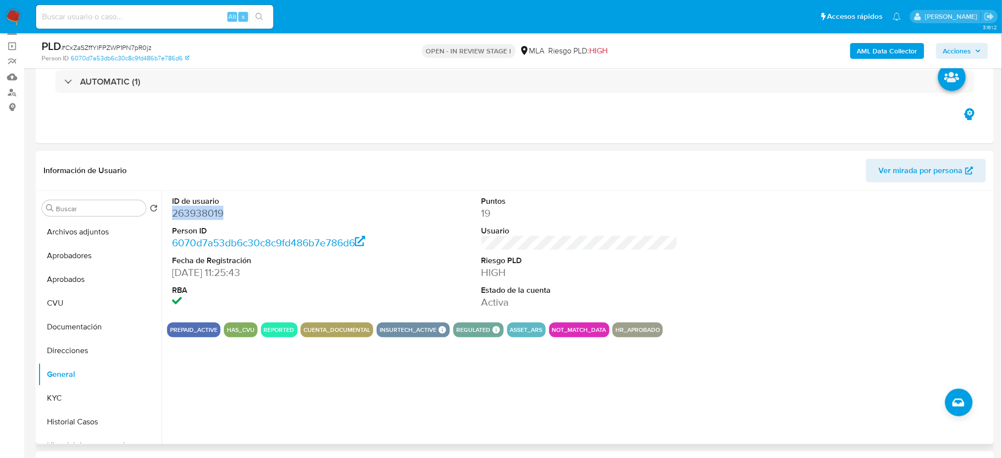
copy dd "263938019"
click at [122, 44] on span "# CxZaSZffYlFPZWP1PN7pR0jz" at bounding box center [106, 48] width 90 height 10
copy span "CxZaSZffYlFPZWP1PN7pR0jz"
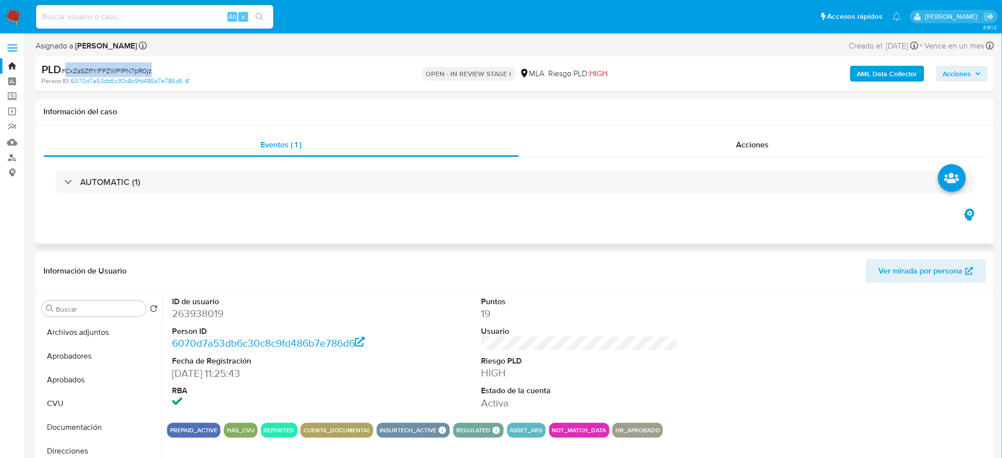
scroll to position [0, 0]
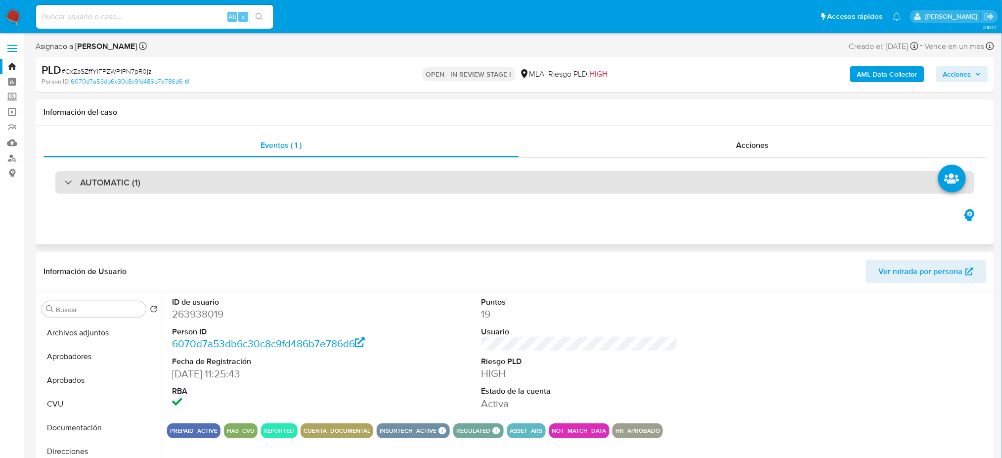
click at [166, 188] on div "AUTOMATIC (1)" at bounding box center [514, 182] width 919 height 23
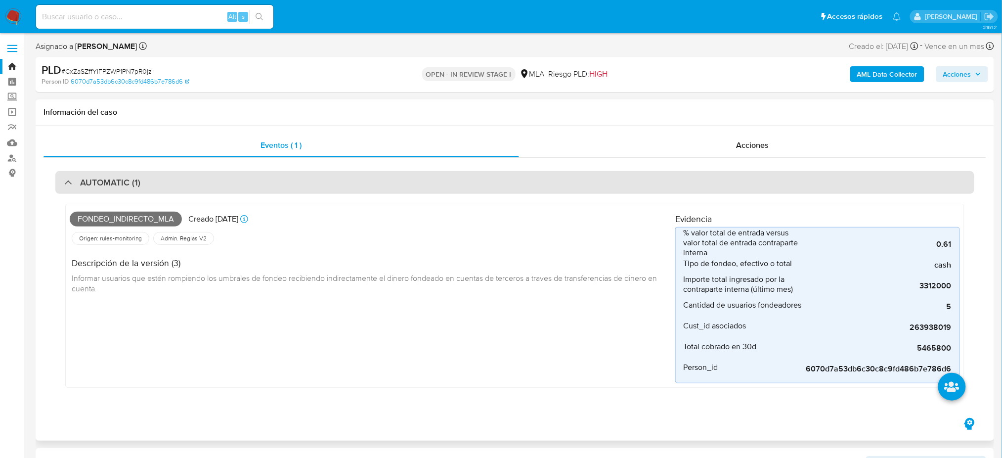
click at [163, 179] on div "AUTOMATIC (1)" at bounding box center [514, 182] width 919 height 23
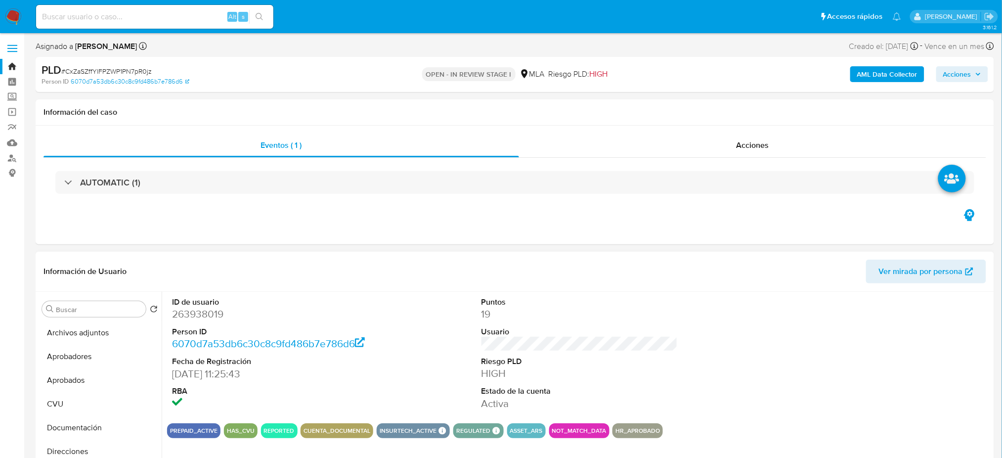
click at [212, 317] on dd "263938019" at bounding box center [270, 314] width 196 height 14
copy dd "263938019"
click at [116, 69] on span "# CxZaSZffYlFPZWP1PN7pR0jz" at bounding box center [106, 71] width 90 height 10
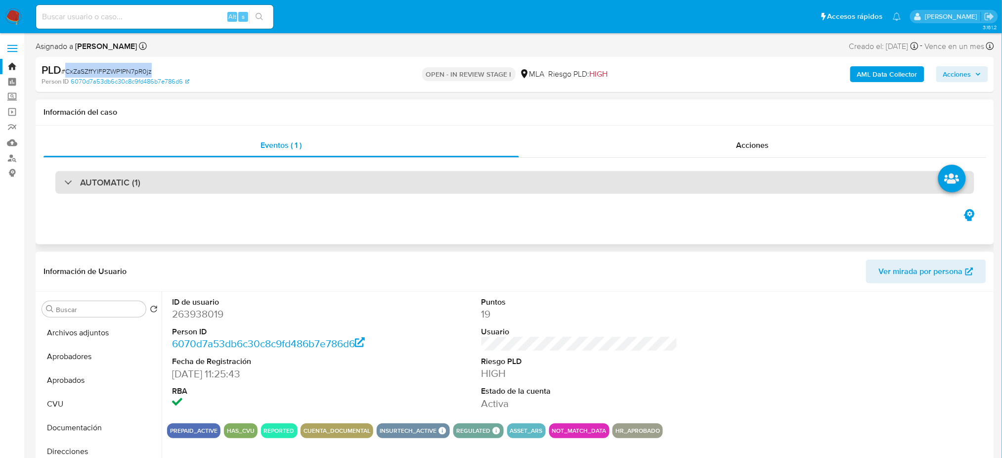
drag, startPoint x: 116, startPoint y: 69, endPoint x: 263, endPoint y: 179, distance: 183.7
click at [116, 69] on span "# CxZaSZffYlFPZWP1PN7pR0jz" at bounding box center [106, 71] width 90 height 10
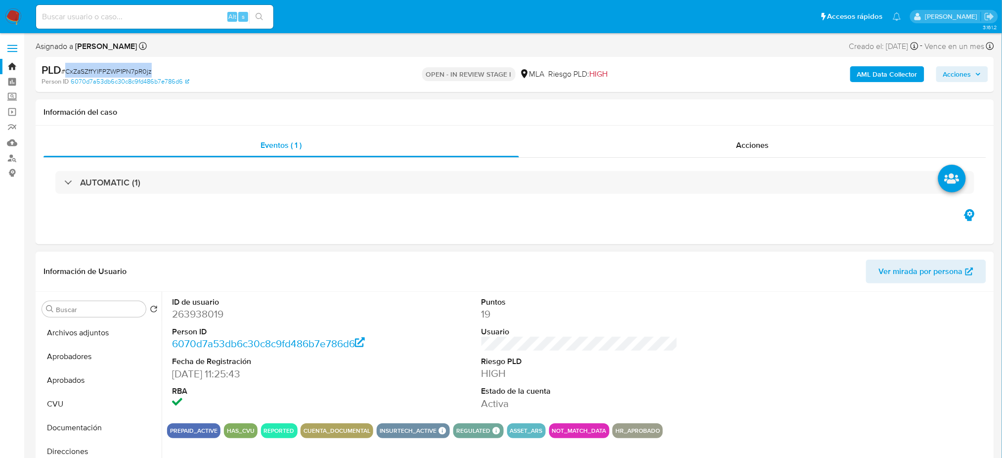
copy span "CxZaSZffYlFPZWP1PN7pR0jz"
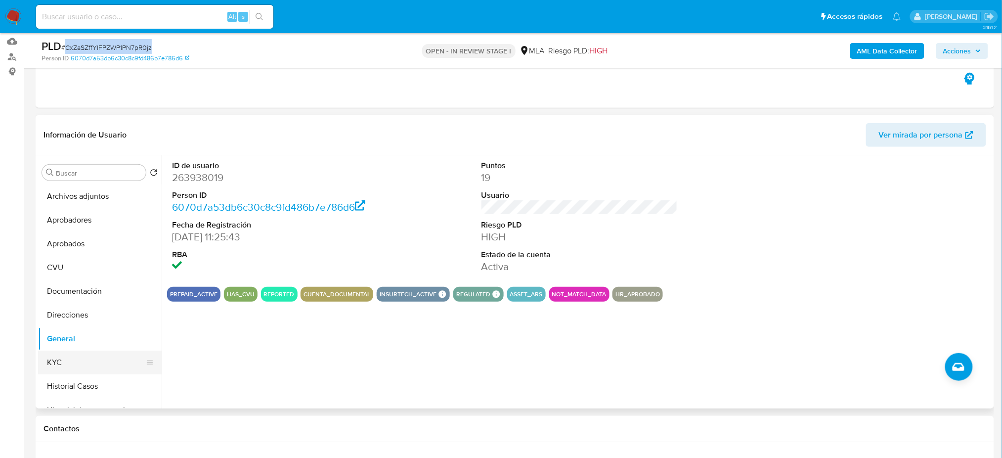
scroll to position [131, 0]
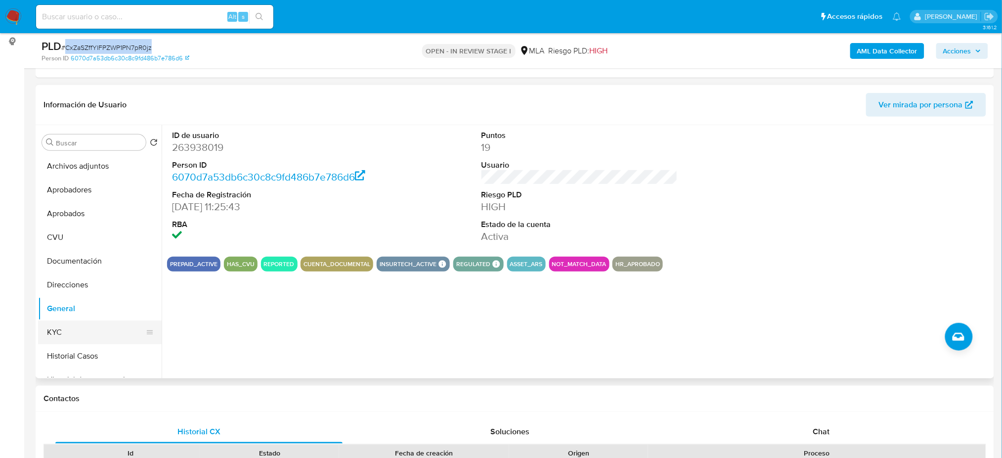
click at [86, 322] on button "KYC" at bounding box center [96, 332] width 116 height 24
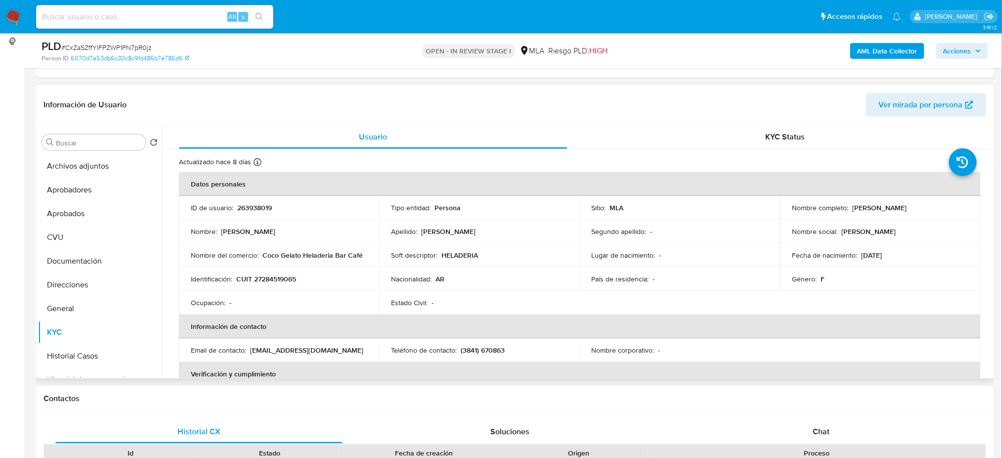
click at [267, 280] on p "CUIT 27284519065" at bounding box center [266, 278] width 60 height 9
copy p "27284519065"
click at [307, 261] on td "Nombre del comercio : Coco Gelato Heladeria Bar Café" at bounding box center [279, 255] width 200 height 24
drag, startPoint x: 262, startPoint y: 280, endPoint x: 293, endPoint y: 279, distance: 31.1
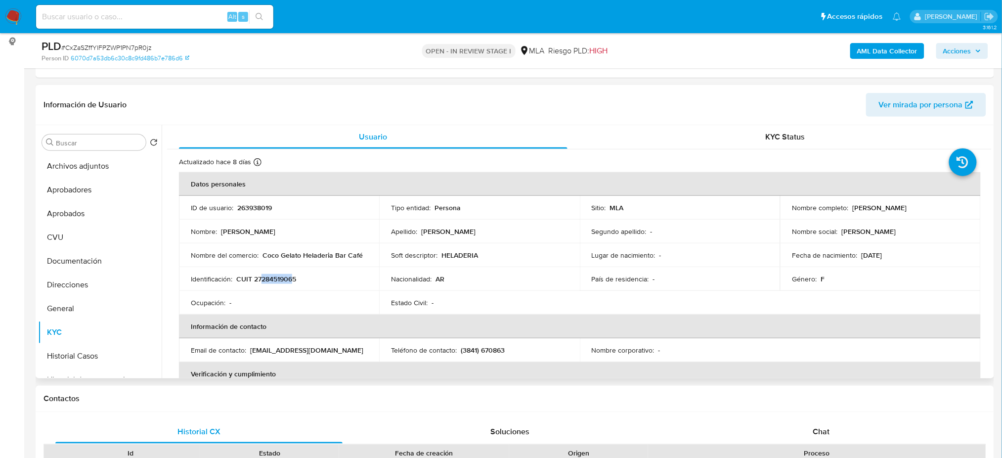
click at [293, 279] on p "CUIT 27284519065" at bounding box center [266, 278] width 60 height 9
copy p "28451906"
click at [57, 245] on button "CVU" at bounding box center [96, 237] width 116 height 24
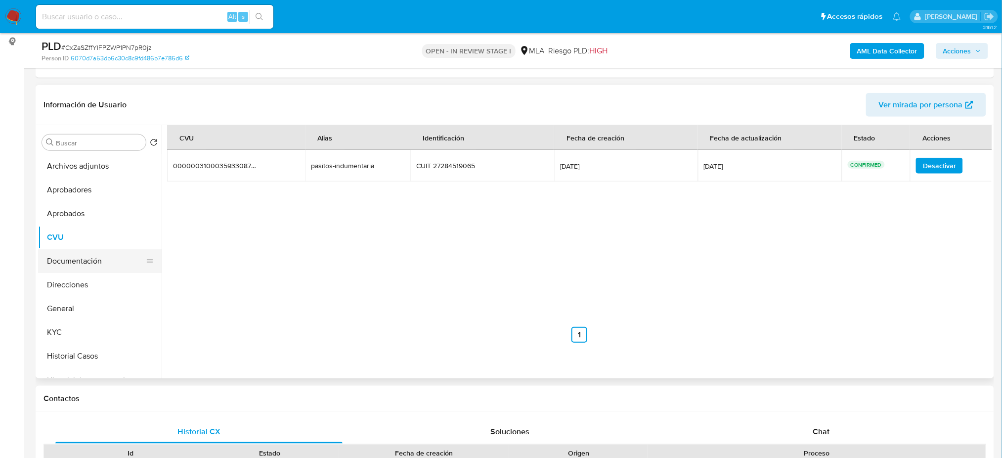
click at [75, 263] on button "Documentación" at bounding box center [96, 261] width 116 height 24
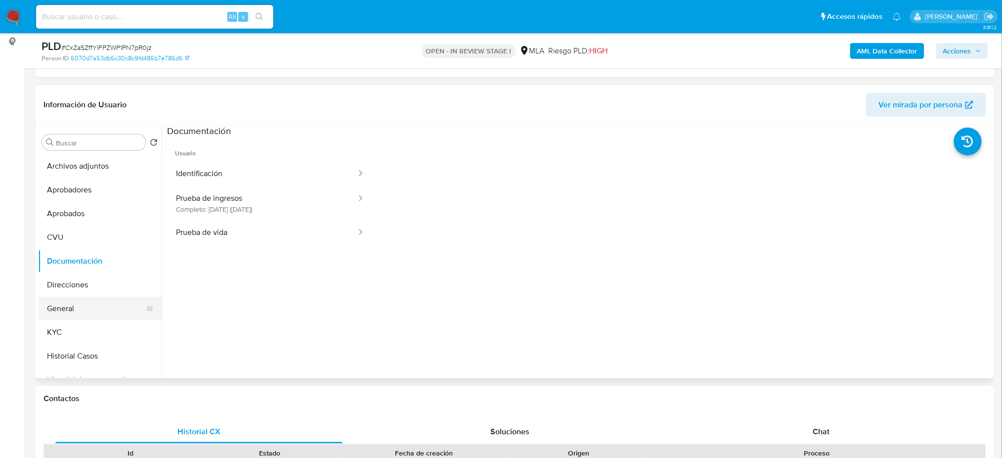
click at [77, 303] on button "General" at bounding box center [96, 309] width 116 height 24
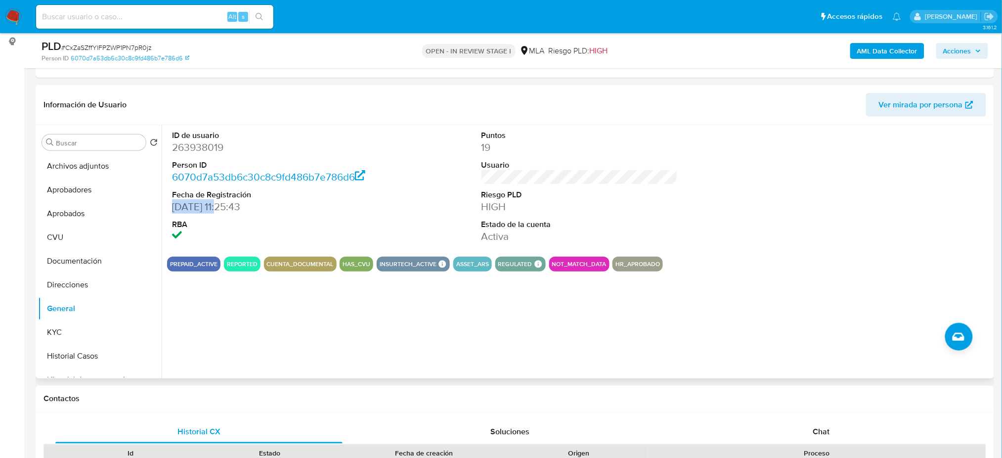
drag, startPoint x: 174, startPoint y: 212, endPoint x: 217, endPoint y: 208, distance: 43.7
click at [217, 208] on dd "11/07/2017 11:25:43" at bounding box center [270, 207] width 196 height 14
copy dd "11/07/2017"
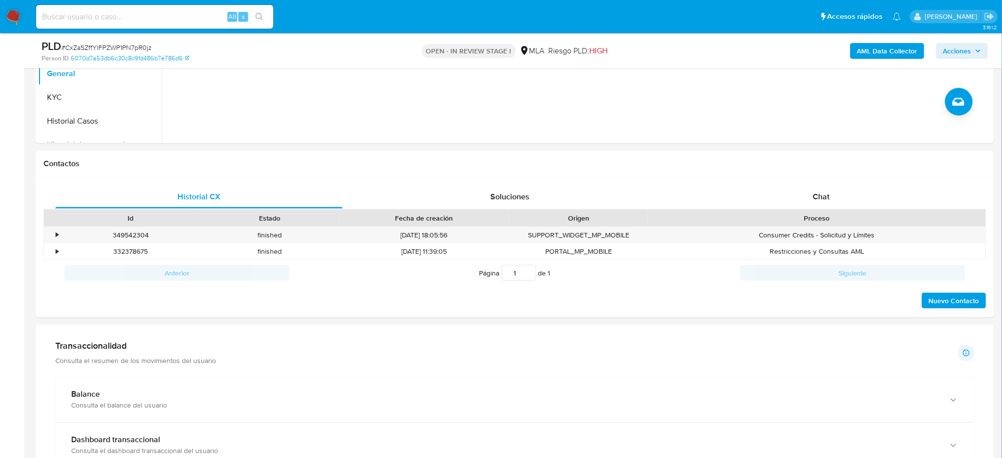
scroll to position [395, 0]
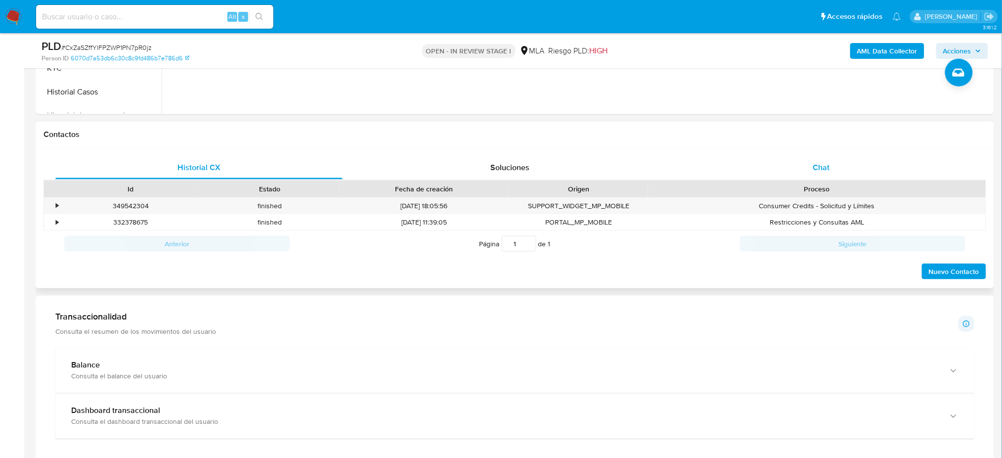
click at [759, 178] on div "Chat" at bounding box center [821, 168] width 287 height 24
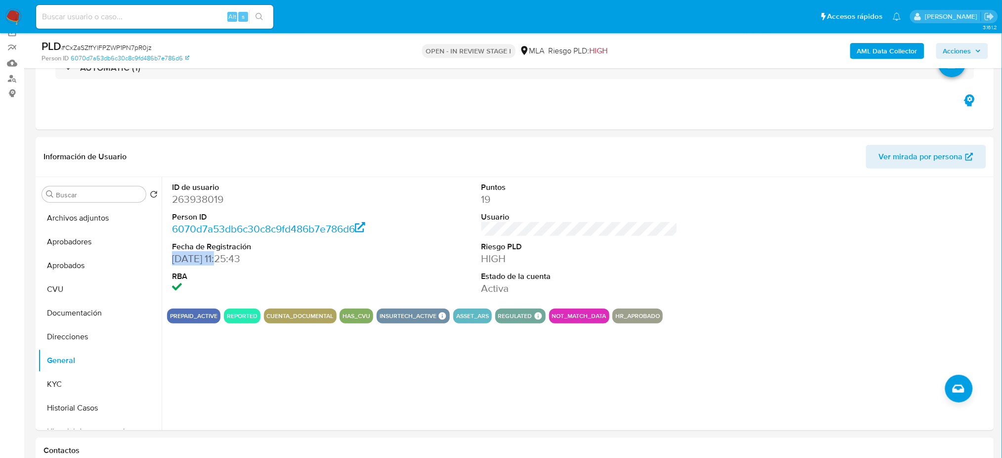
scroll to position [66, 0]
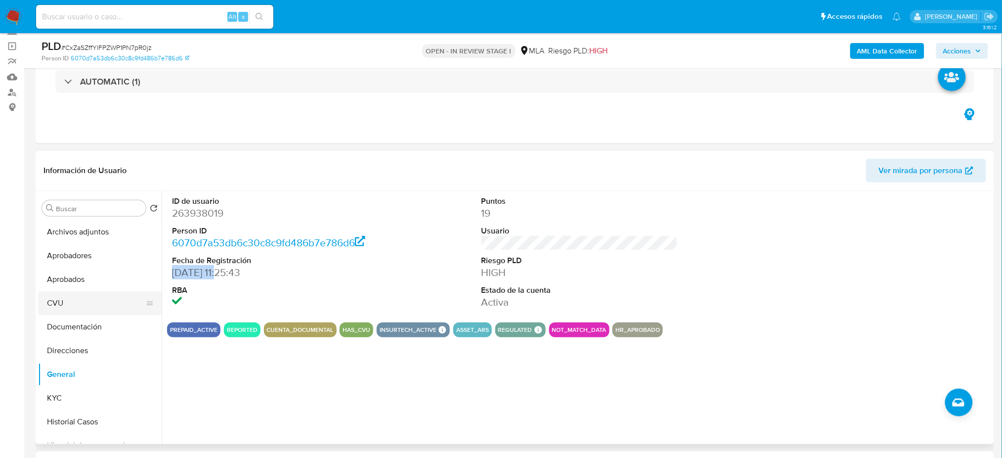
click at [64, 304] on button "CVU" at bounding box center [96, 303] width 116 height 24
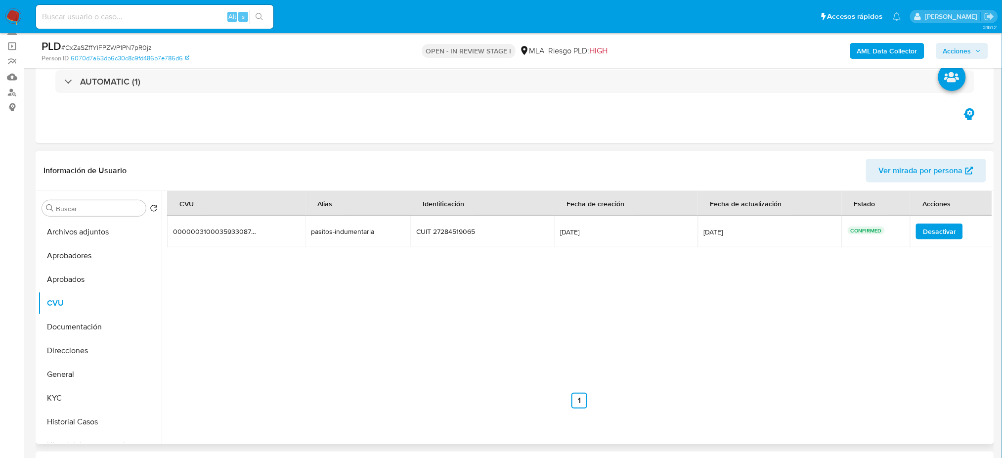
click at [343, 227] on div "pasitos-indumentaria" at bounding box center [342, 231] width 63 height 9
click at [76, 343] on button "Direcciones" at bounding box center [96, 351] width 116 height 24
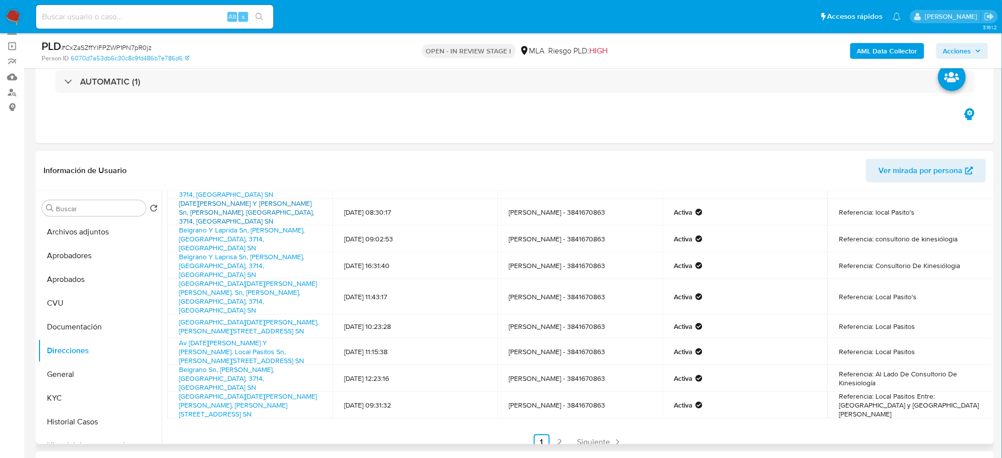
scroll to position [75, 0]
click at [562, 343] on link "2" at bounding box center [560, 441] width 16 height 16
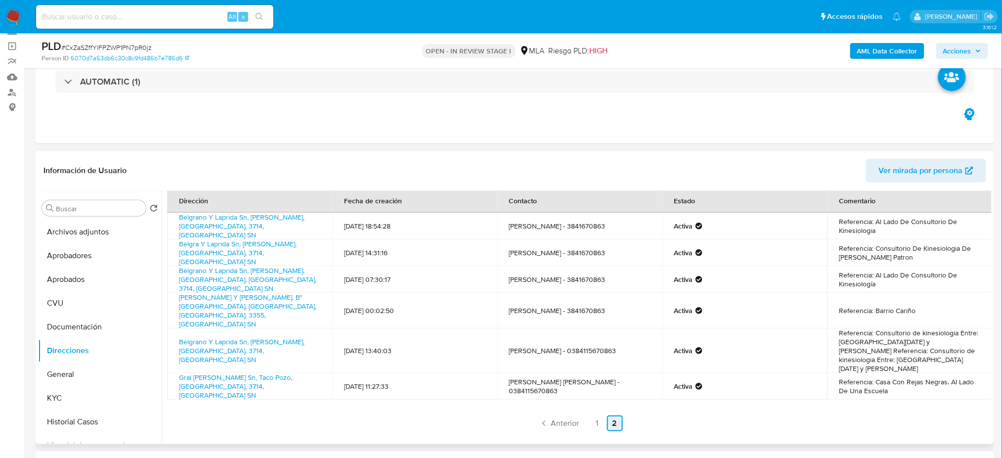
scroll to position [0, 0]
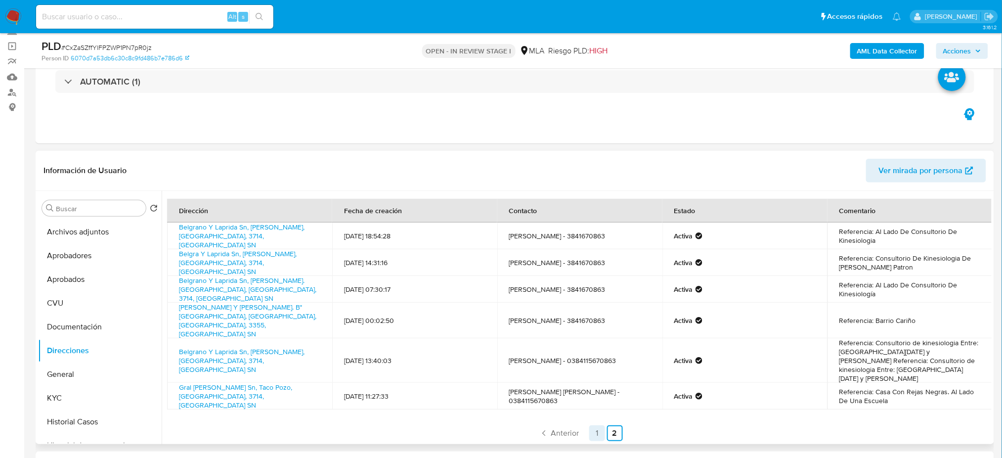
click at [591, 343] on link "1" at bounding box center [597, 433] width 16 height 16
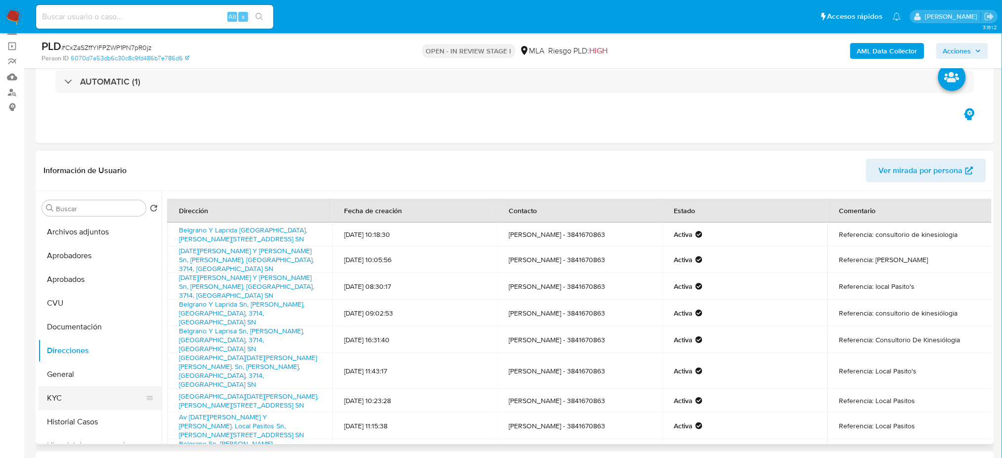
click at [61, 343] on button "KYC" at bounding box center [96, 398] width 116 height 24
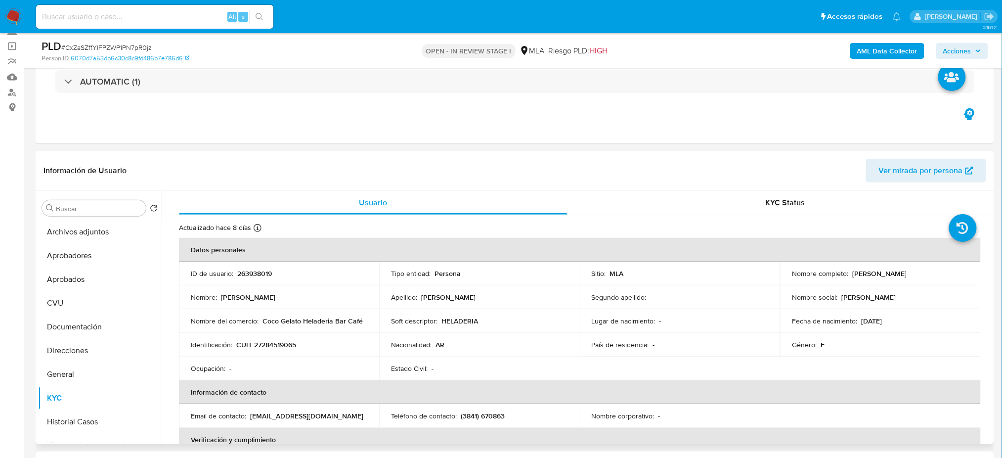
drag, startPoint x: 849, startPoint y: 272, endPoint x: 930, endPoint y: 273, distance: 81.1
click at [759, 273] on div "Nombre completo : Evelin Ruth Escobar" at bounding box center [880, 273] width 176 height 9
copy p "Evelin Ruth Escobar"
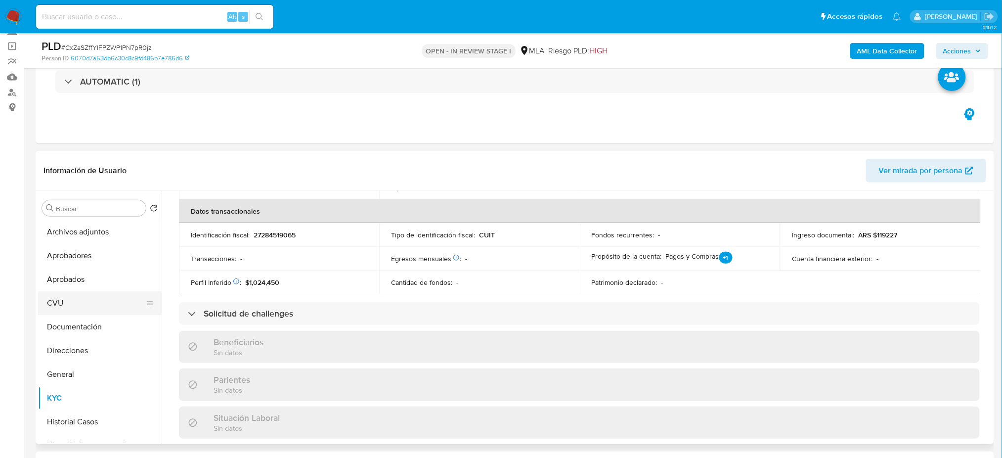
scroll to position [131, 0]
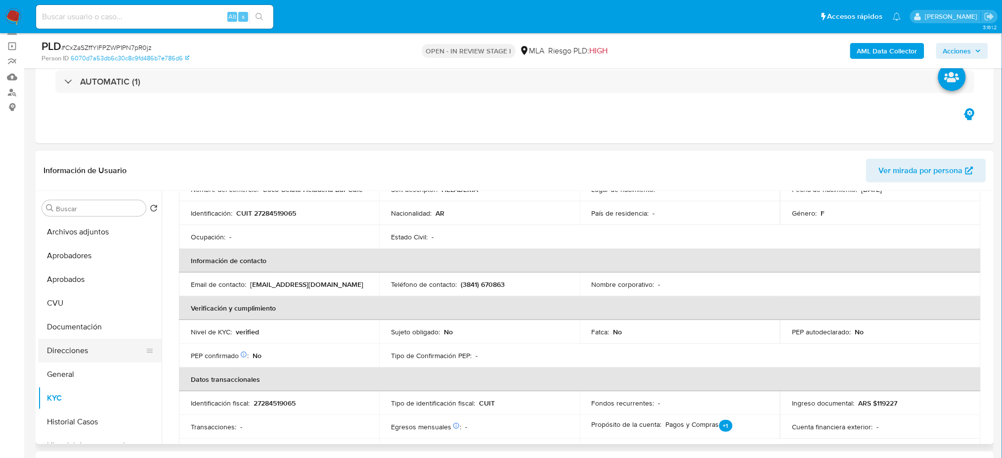
click at [71, 343] on button "Direcciones" at bounding box center [96, 351] width 116 height 24
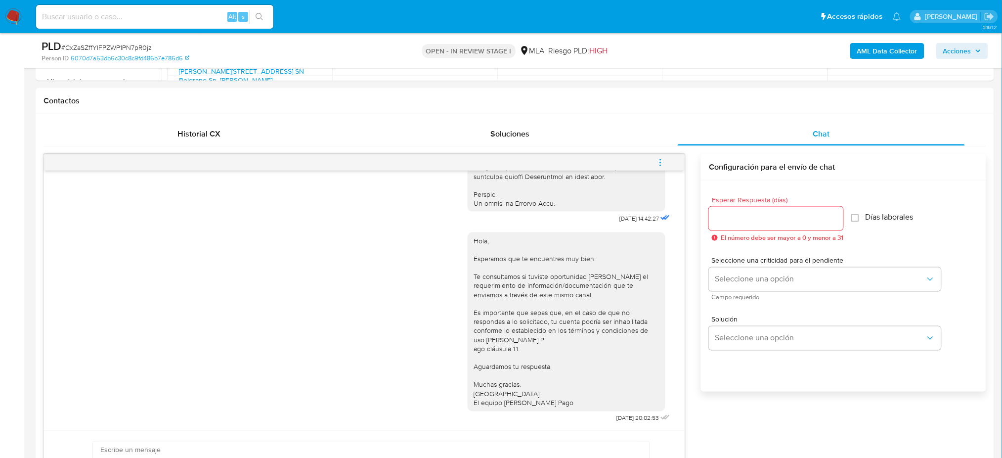
scroll to position [527, 0]
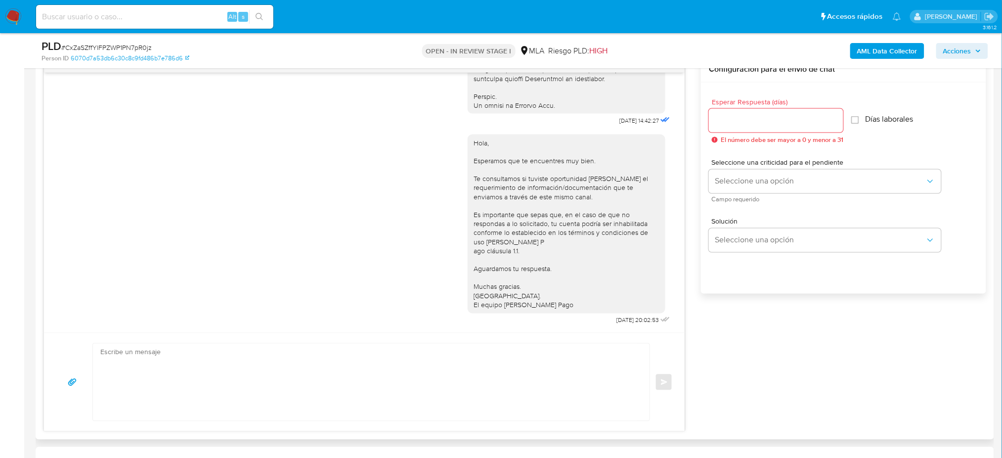
click at [130, 343] on textarea at bounding box center [368, 382] width 537 height 77
paste textarea "Hola, Esperamos que te encuentres muy bien. Te consultamos si tuviste oportunid…"
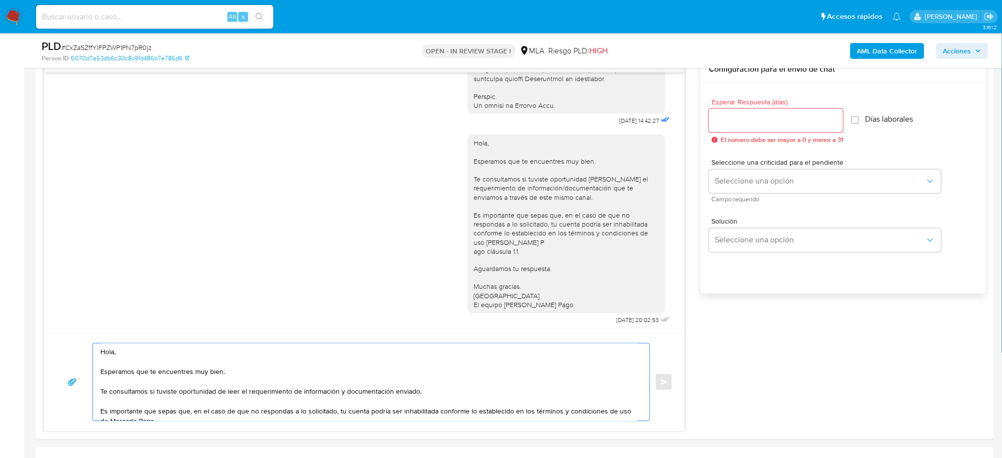
scroll to position [55, 0]
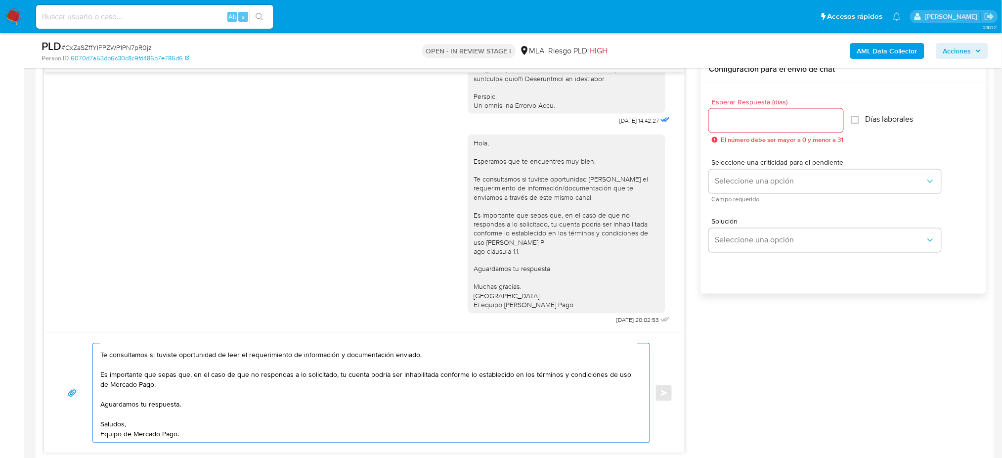
type textarea "Hola, Esperamos que te encuentres muy bien. Te consultamos si tuviste oportunid…"
click at [741, 116] on input "Esperar Respuesta (días)" at bounding box center [776, 120] width 134 height 13
type input "2"
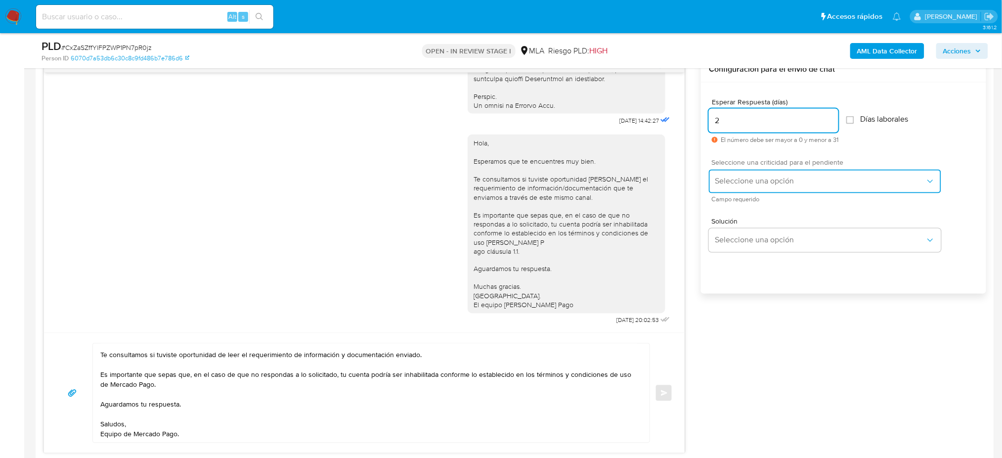
click at [729, 180] on span "Seleccione una opción" at bounding box center [820, 181] width 211 height 10
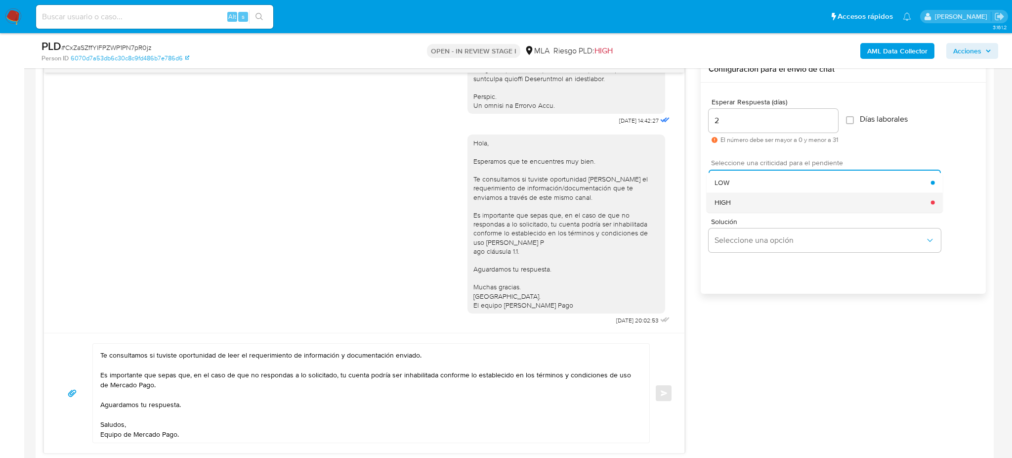
click at [731, 194] on div "HIGH" at bounding box center [823, 202] width 217 height 20
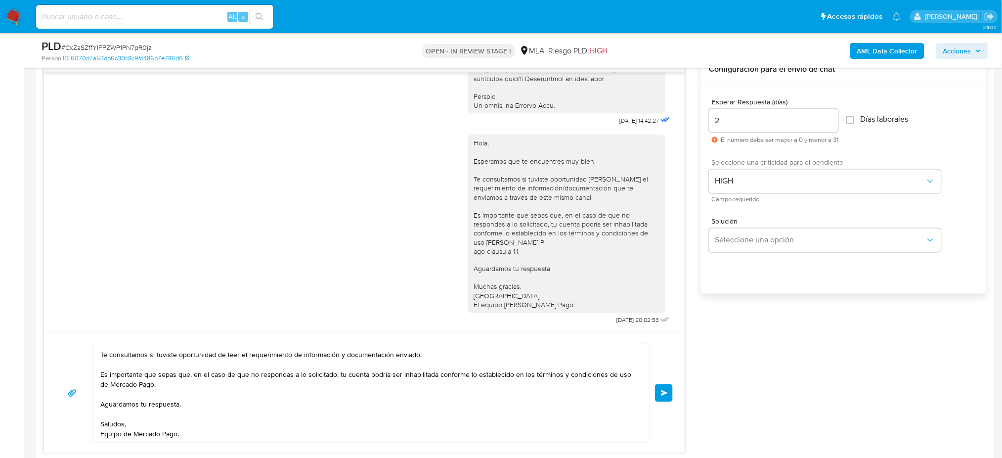
click at [659, 343] on button "Enviar" at bounding box center [664, 393] width 18 height 18
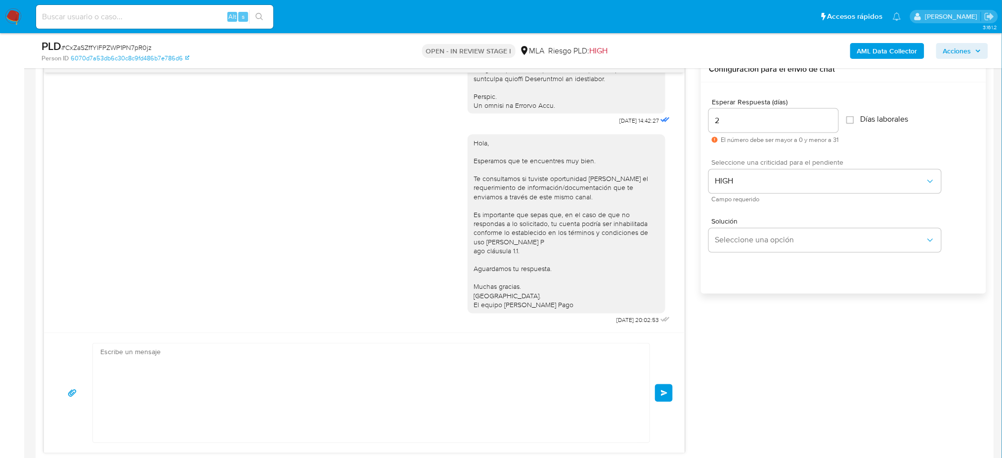
scroll to position [699, 0]
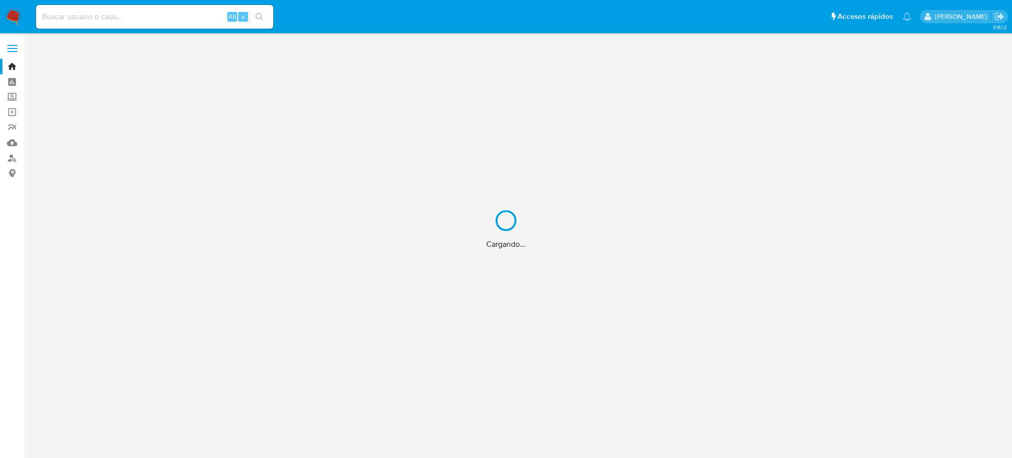
click at [121, 22] on div "Cargando..." at bounding box center [506, 229] width 1012 height 458
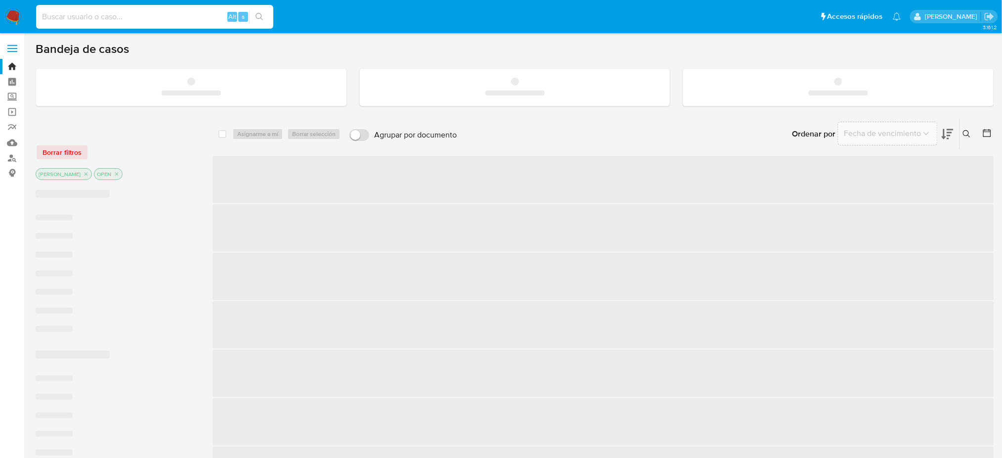
click at [114, 18] on input at bounding box center [154, 16] width 237 height 13
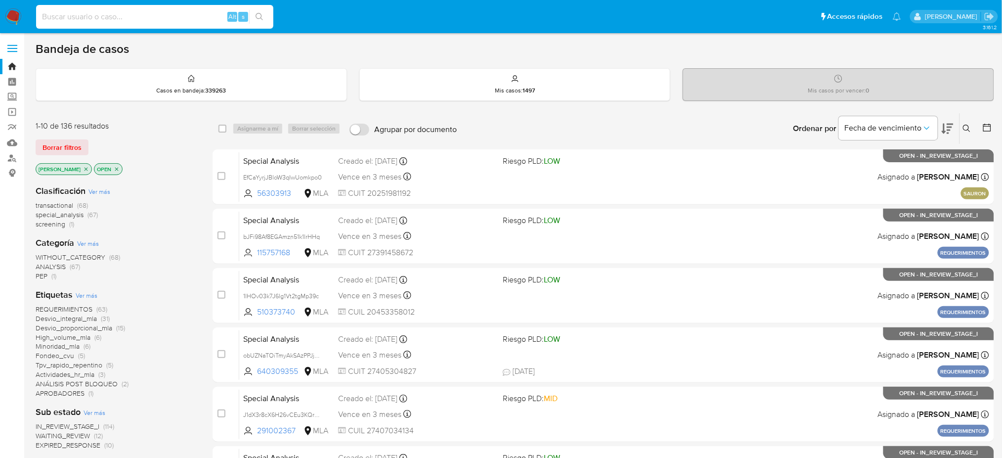
paste input "797557626"
type input "797557626"
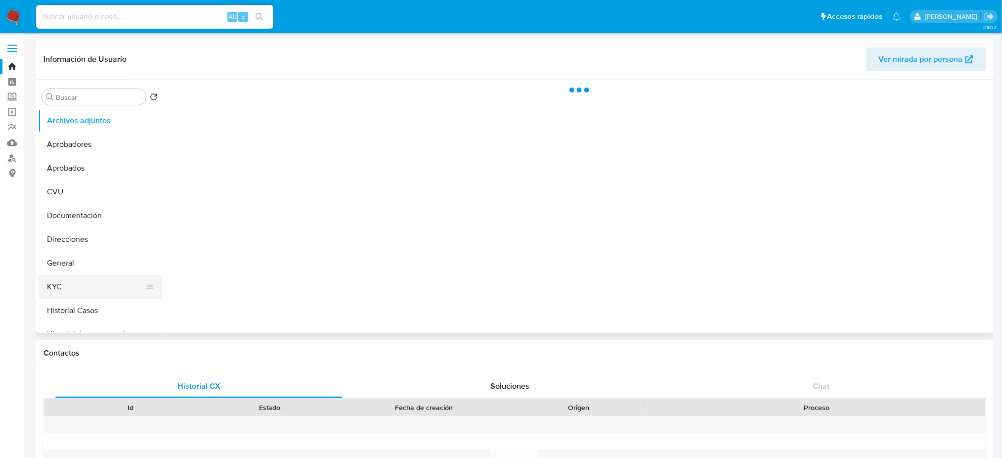
click at [86, 290] on button "KYC" at bounding box center [96, 287] width 116 height 24
select select "10"
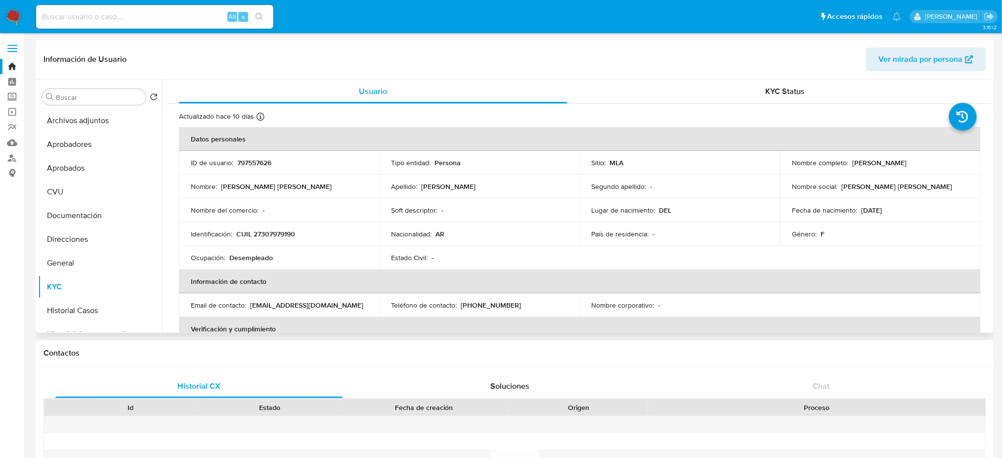
click at [280, 229] on p "CUIL 27307979190" at bounding box center [265, 233] width 59 height 9
copy p "27307979190"
click at [141, 19] on input at bounding box center [154, 16] width 237 height 13
paste input "1291972995"
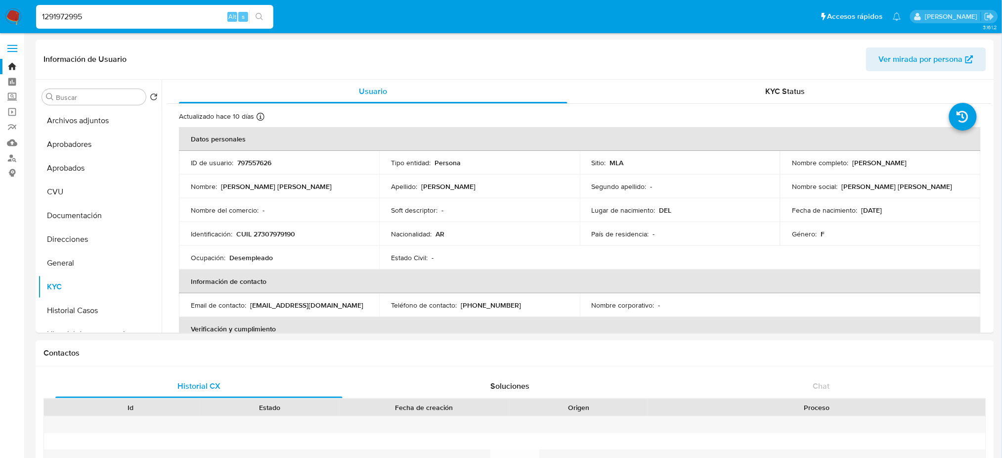
type input "1291972995"
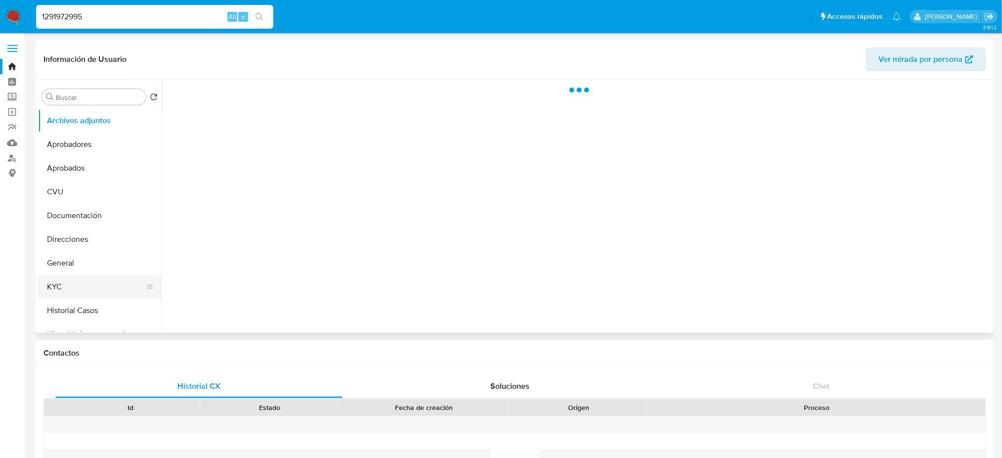
select select "10"
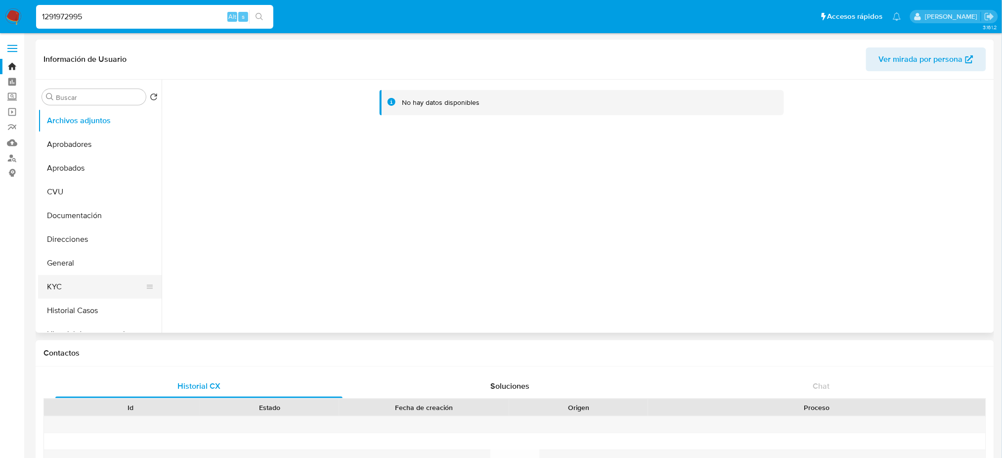
click at [76, 281] on button "KYC" at bounding box center [96, 287] width 116 height 24
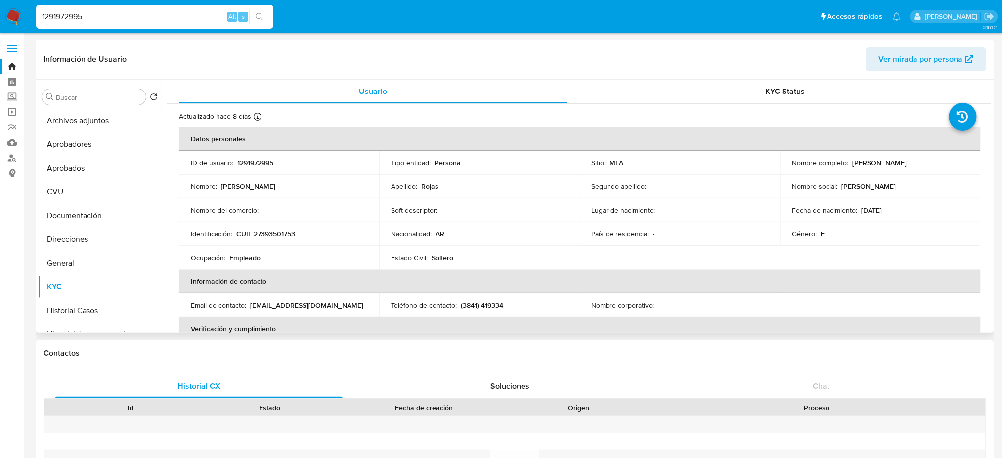
click at [275, 234] on p "CUIL 27393501753" at bounding box center [265, 233] width 59 height 9
copy p "27393501753"
drag, startPoint x: 121, startPoint y: 23, endPoint x: 0, endPoint y: 14, distance: 121.0
click at [0, 14] on nav "1291972995 Alt s Accesos rápidos Presiona las siguientes teclas para acceder a …" at bounding box center [501, 16] width 1002 height 33
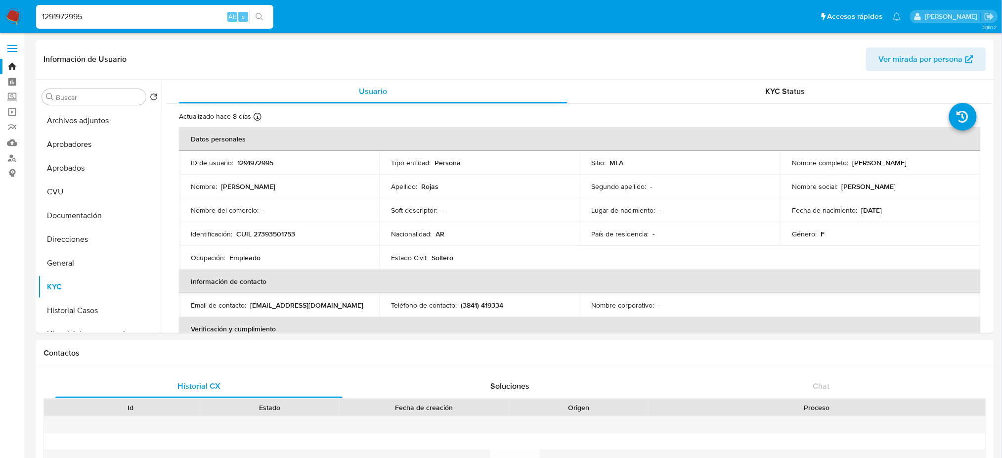
paste input "768583977"
type input "768583977"
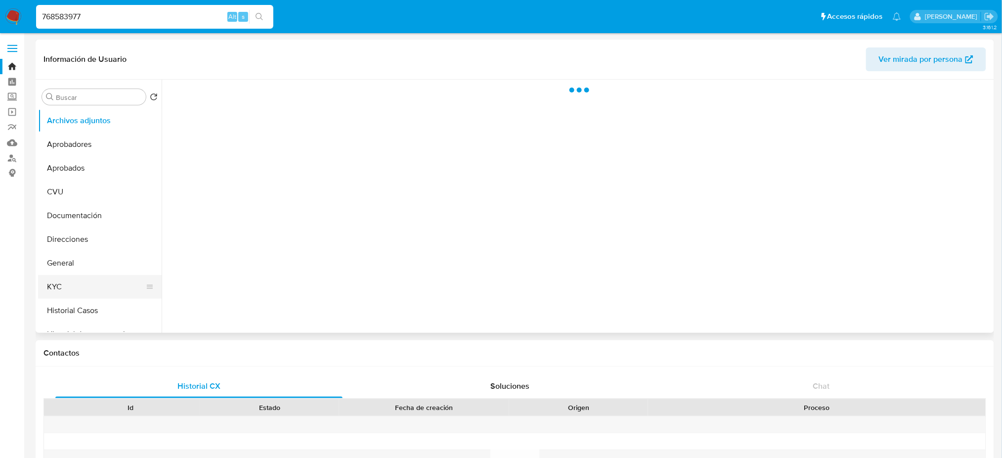
click at [100, 296] on button "KYC" at bounding box center [96, 287] width 116 height 24
select select "10"
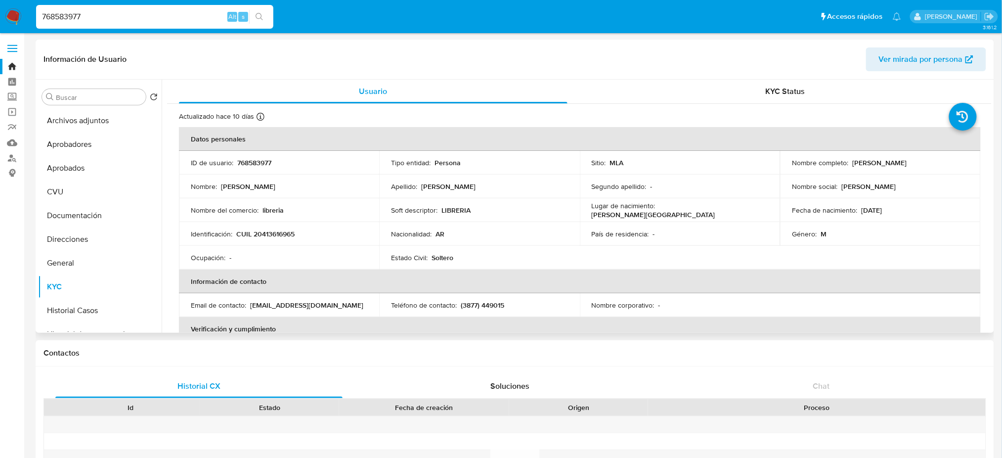
click at [282, 234] on p "CUIL 20413616965" at bounding box center [265, 233] width 58 height 9
copy p "20413616965"
drag, startPoint x: 148, startPoint y: 16, endPoint x: 0, endPoint y: 15, distance: 147.8
click at [0, 15] on nav "768583977 Alt s Accesos rápidos Presiona las siguientes teclas para acceder a a…" at bounding box center [501, 16] width 1002 height 33
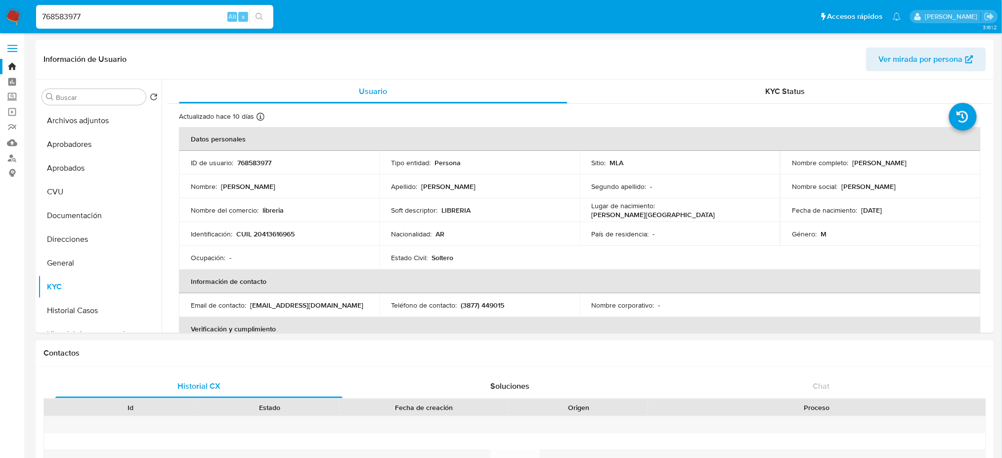
paste input "73586661"
type input "773586661"
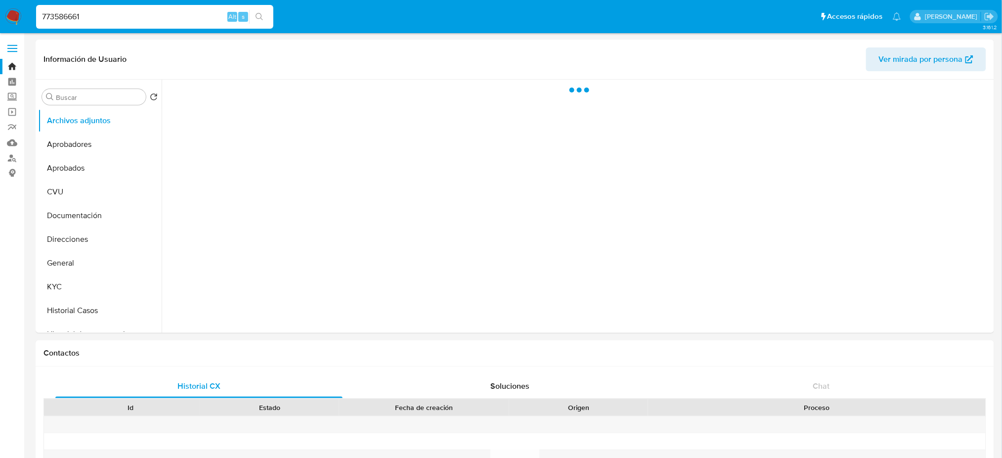
select select "10"
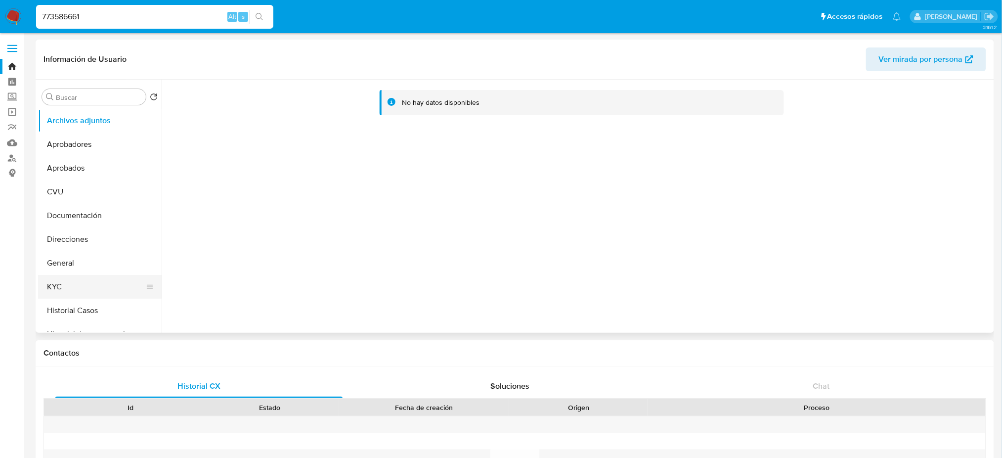
click at [81, 298] on button "KYC" at bounding box center [96, 287] width 116 height 24
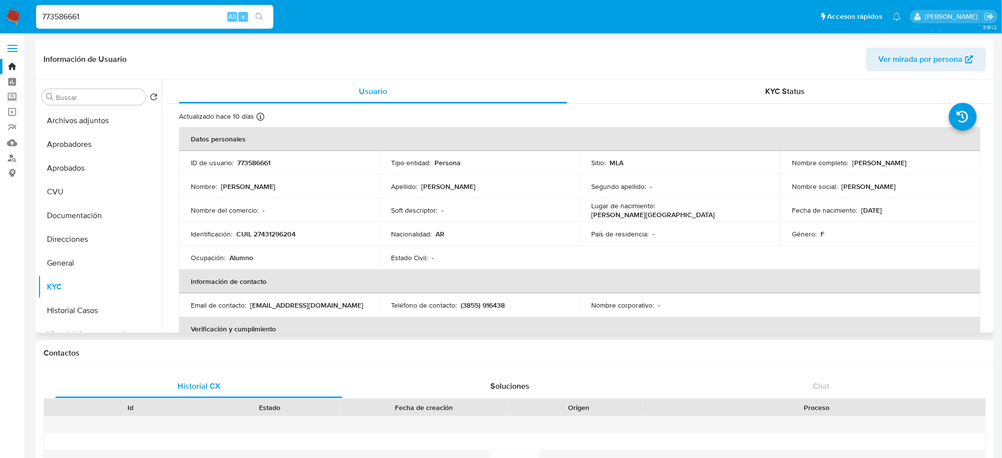
click at [251, 238] on td "Identificación : CUIL 27431296204" at bounding box center [279, 234] width 200 height 24
click at [296, 238] on p "CUIL 27431296204" at bounding box center [265, 233] width 59 height 9
click at [288, 231] on p "CUIL 27431296204" at bounding box center [265, 233] width 59 height 9
copy p "27431296204"
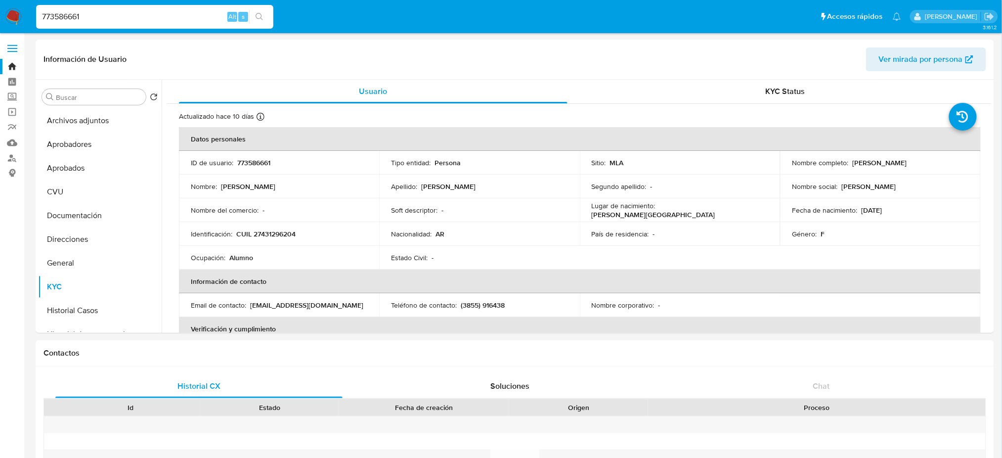
drag, startPoint x: 171, startPoint y: 15, endPoint x: 0, endPoint y: 25, distance: 171.3
click at [0, 25] on nav "773586661 Alt s Accesos rápidos Presiona las siguientes teclas para acceder a a…" at bounding box center [501, 16] width 1002 height 33
paste input "39916164"
type input "399161641"
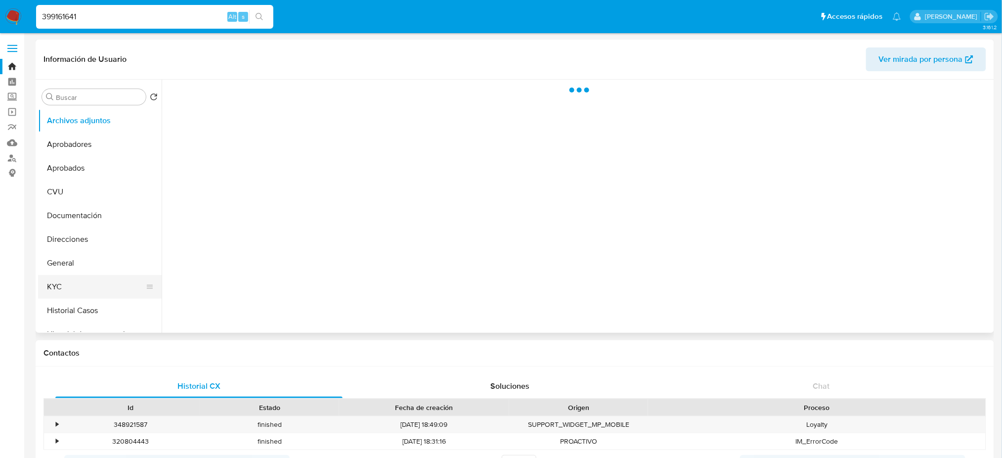
drag, startPoint x: 89, startPoint y: 289, endPoint x: 141, endPoint y: 279, distance: 53.3
click at [89, 289] on button "KYC" at bounding box center [96, 287] width 116 height 24
select select "10"
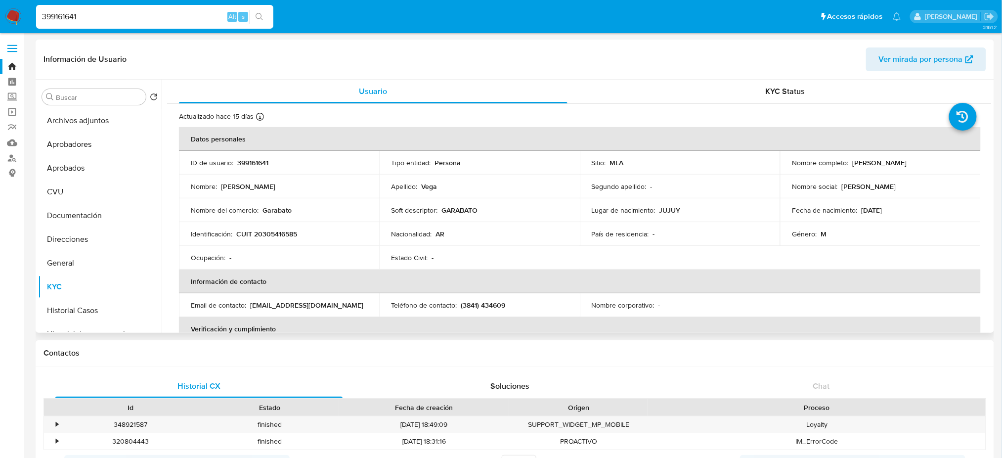
click at [275, 237] on p "CUIT 20305416585" at bounding box center [266, 233] width 61 height 9
click at [288, 233] on p "CUIT 20305416585" at bounding box center [266, 233] width 61 height 9
copy p "20305416585"
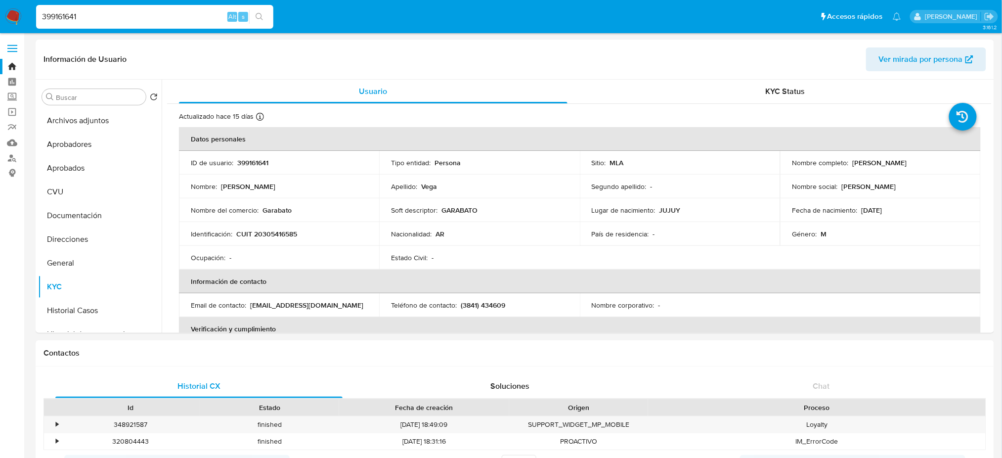
drag, startPoint x: 149, startPoint y: 23, endPoint x: 2, endPoint y: 20, distance: 146.8
click at [2, 20] on nav "399161641 Alt s Accesos rápidos Presiona las siguientes teclas para acceder a a…" at bounding box center [501, 16] width 1002 height 33
paste input "7zkIwpT79nvtSPAS23gGtVb8"
type input "7zkIwpT79nvtSPAS23gGtVb8"
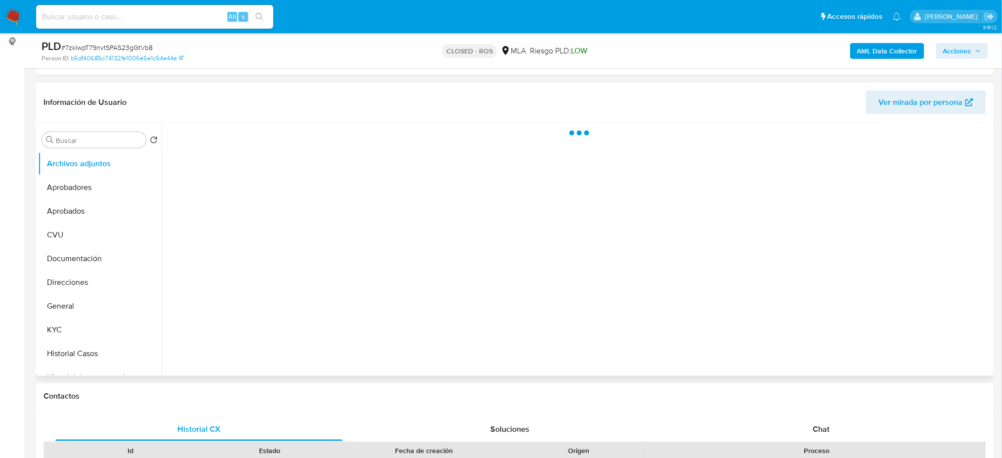
scroll to position [12, 0]
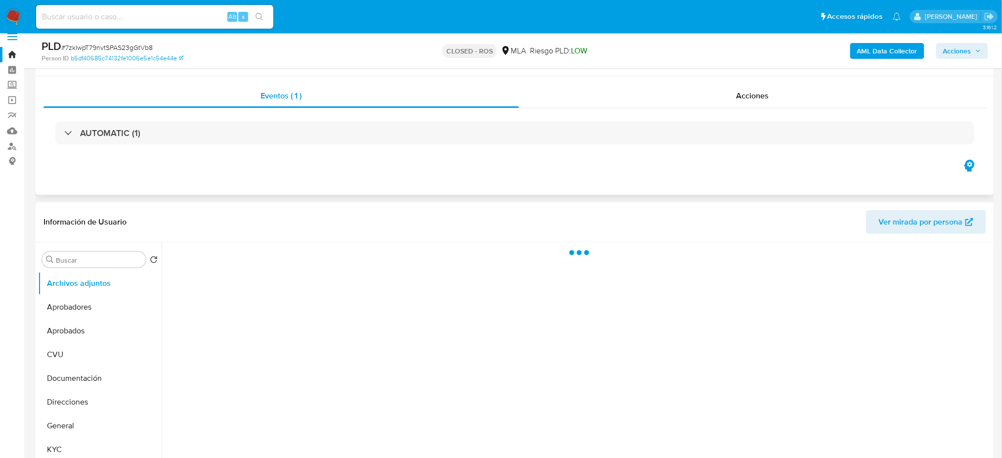
select select "10"
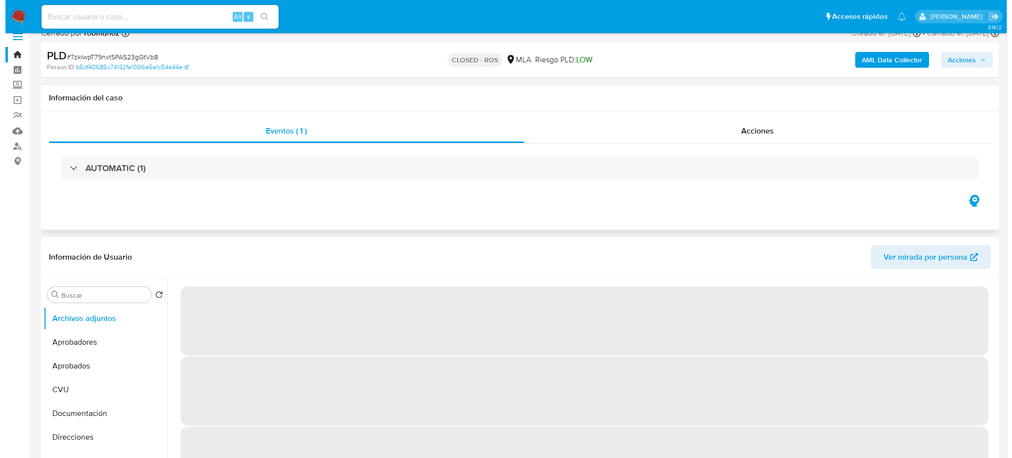
scroll to position [0, 0]
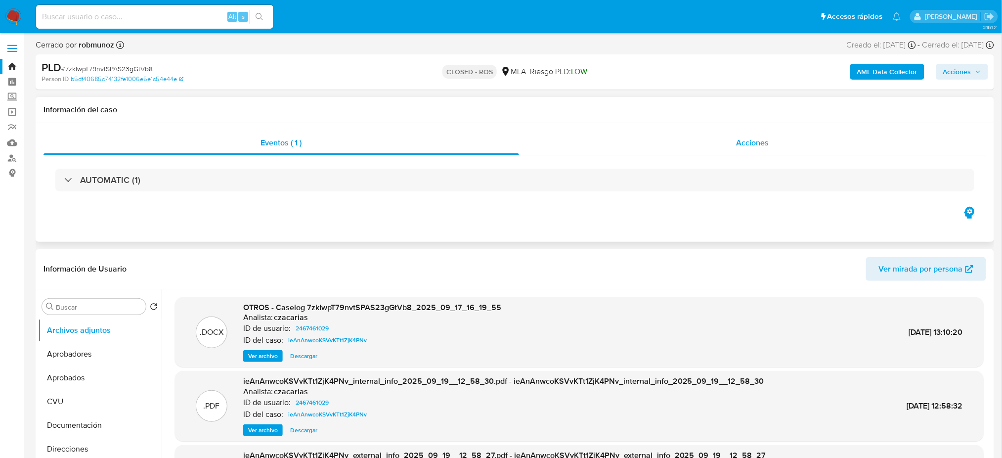
click at [732, 142] on div "Acciones" at bounding box center [752, 143] width 467 height 24
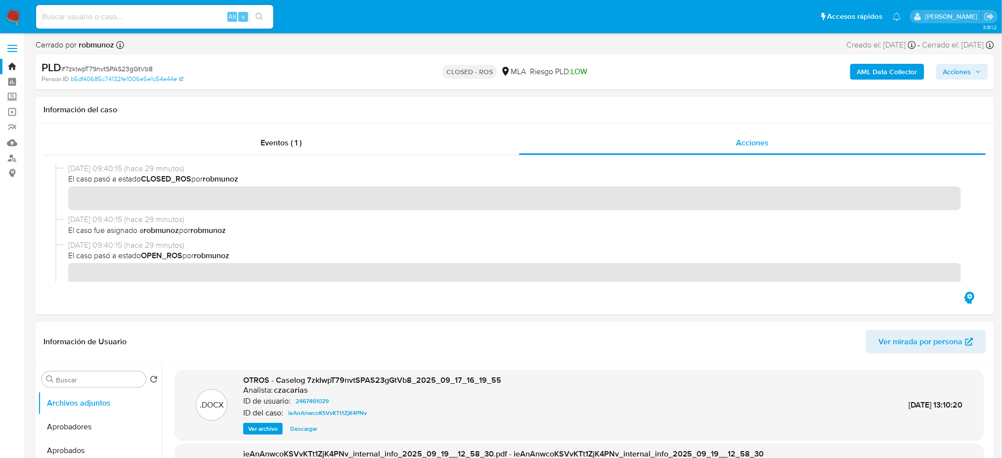
click at [170, 16] on input at bounding box center [154, 16] width 237 height 13
paste input "jSaBnIomQ5zfBfOPxxlWncon"
type input "jSaBnIomQ5zfBfOPxxlWncon"
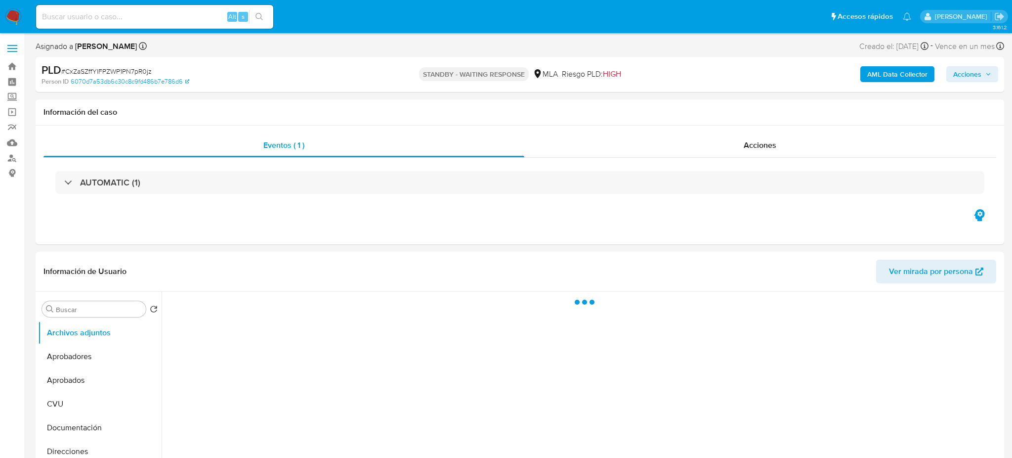
select select "10"
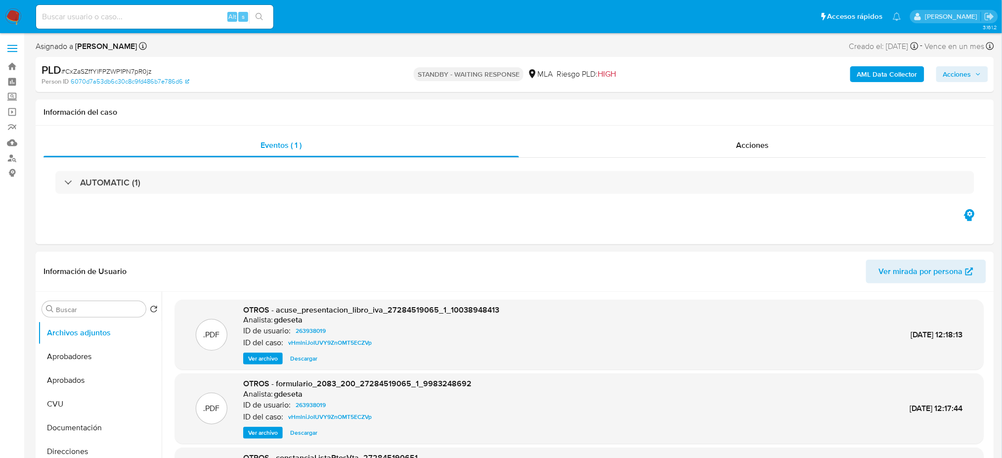
click at [117, 18] on input at bounding box center [154, 16] width 237 height 13
paste input "oaPSnqL5cXIv6h74v1abc48O"
type input "oaPSnqL5cXIv6h74v1abc48O"
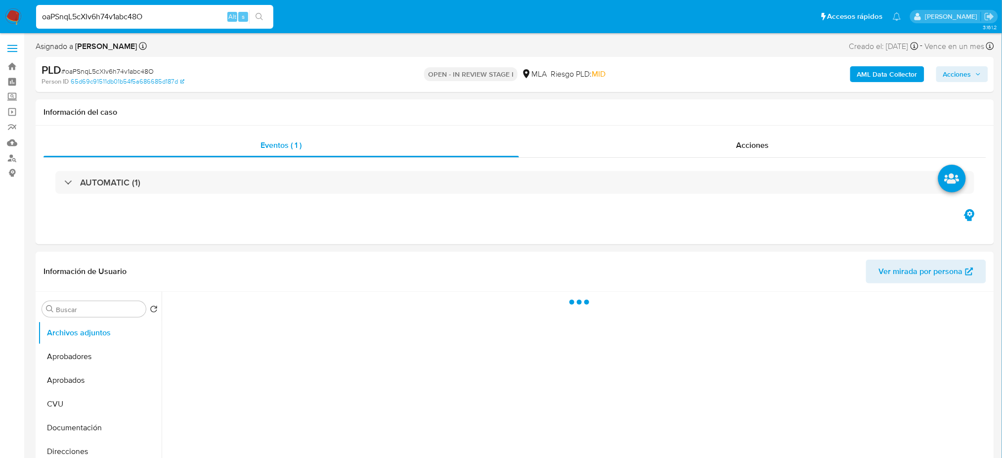
select select "10"
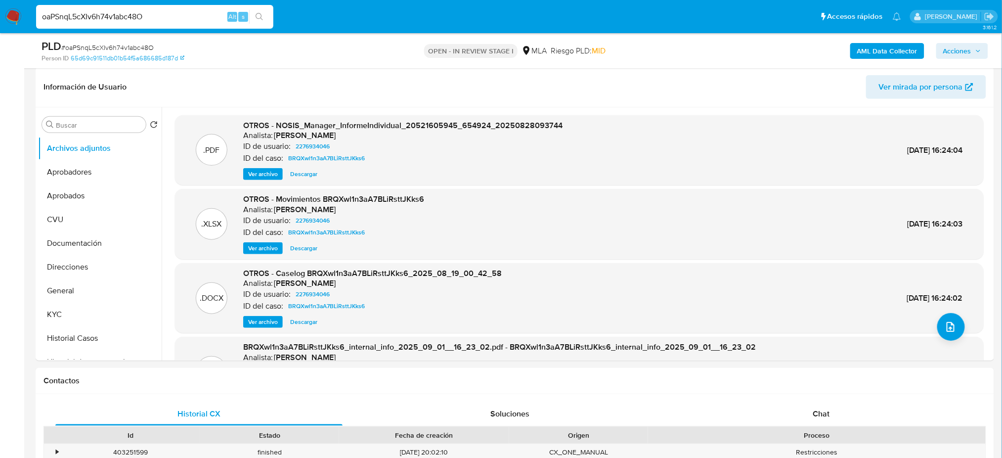
scroll to position [329, 0]
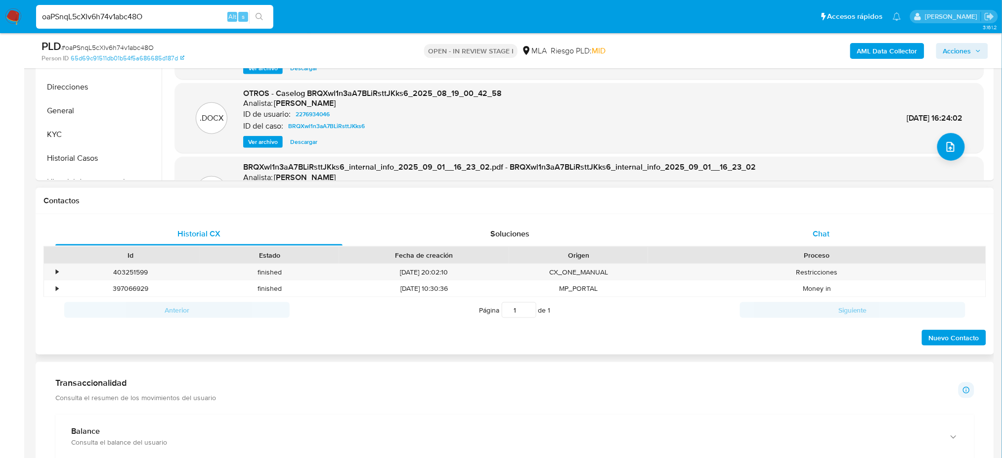
click at [814, 232] on span "Chat" at bounding box center [821, 233] width 17 height 11
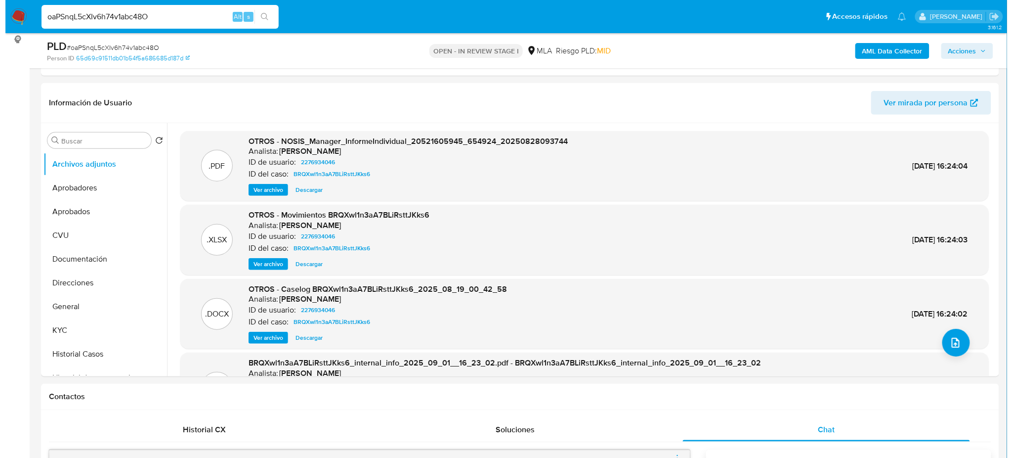
scroll to position [131, 0]
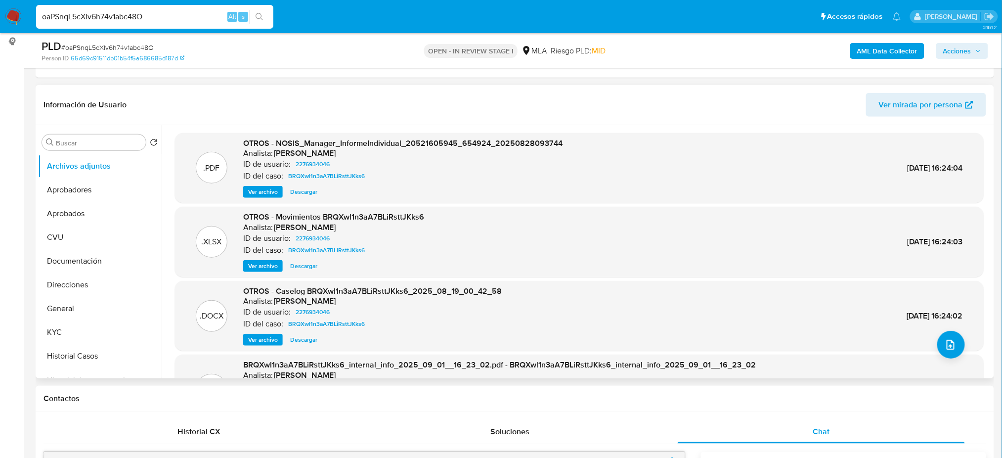
click at [253, 339] on span "Ver archivo" at bounding box center [263, 340] width 30 height 10
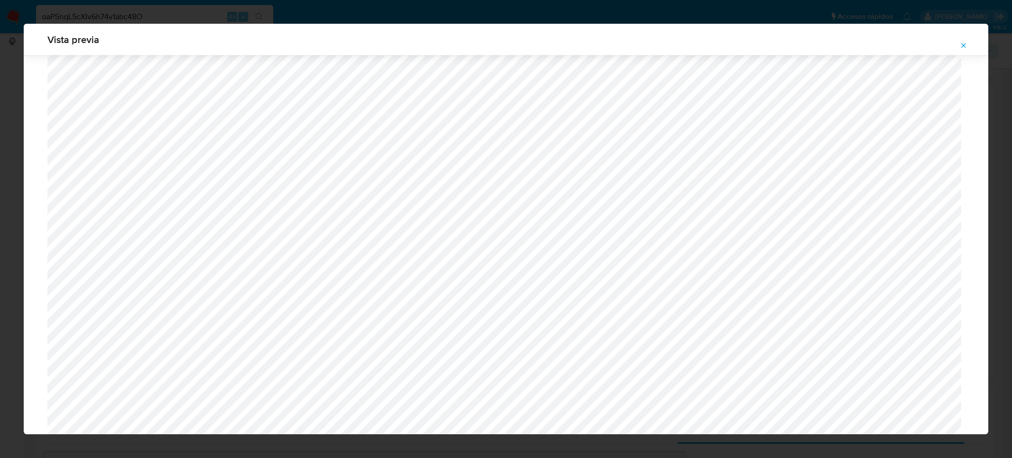
scroll to position [573, 0]
click at [967, 43] on icon "Attachment preview" at bounding box center [964, 46] width 8 height 8
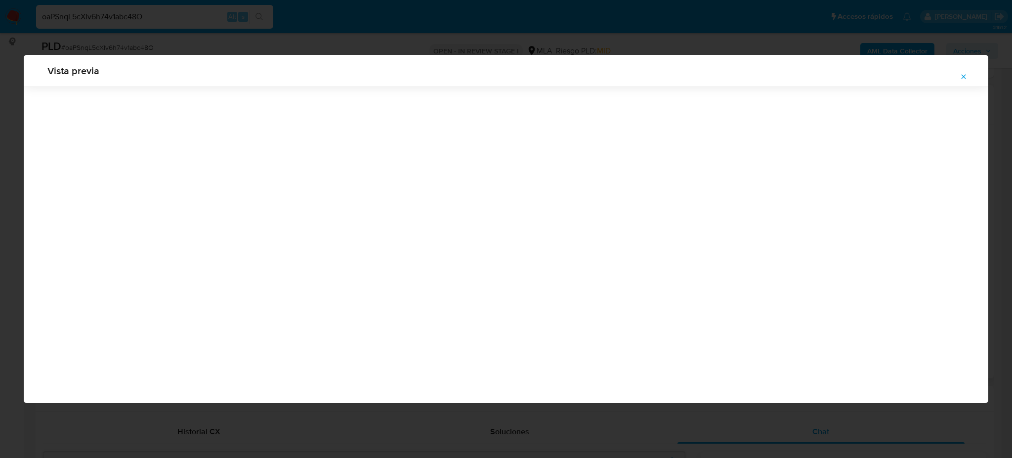
scroll to position [0, 0]
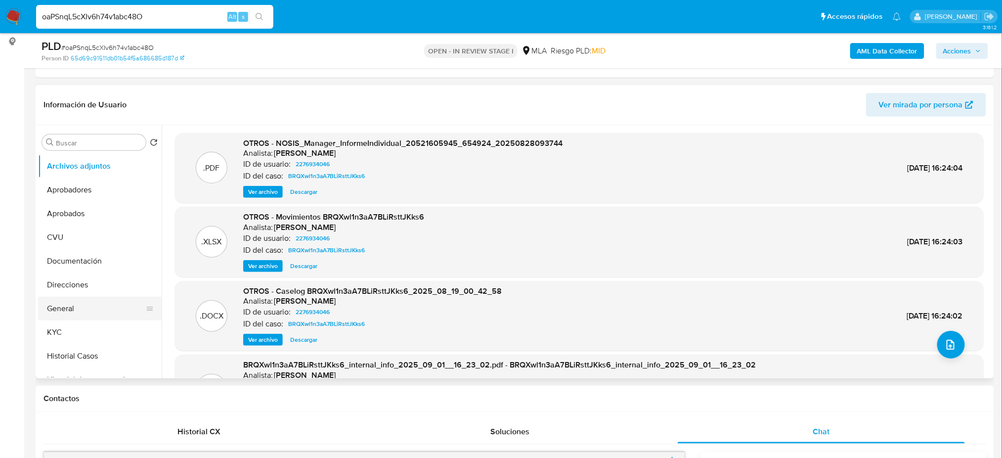
click at [64, 311] on button "General" at bounding box center [96, 309] width 116 height 24
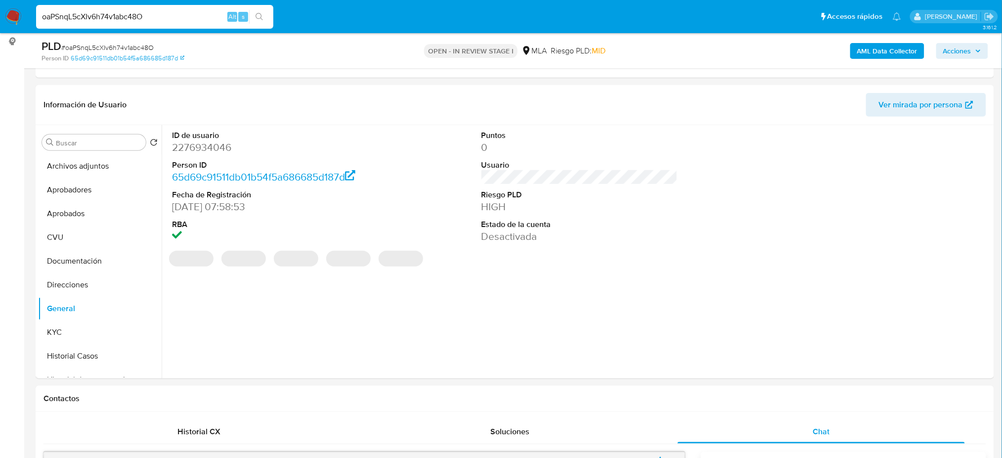
click at [204, 148] on dd "2276934046" at bounding box center [270, 147] width 196 height 14
copy dd "2276934046"
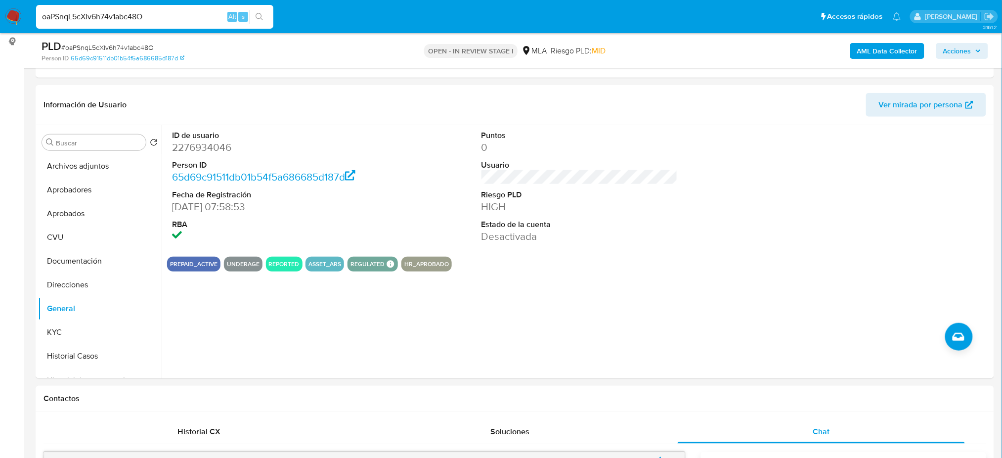
click at [120, 50] on span "# oaPSnqL5cXIv6h74v1abc48O" at bounding box center [107, 48] width 92 height 10
copy span "oaPSnqL5cXIv6h74v1abc48O"
click at [102, 337] on button "KYC" at bounding box center [96, 332] width 116 height 24
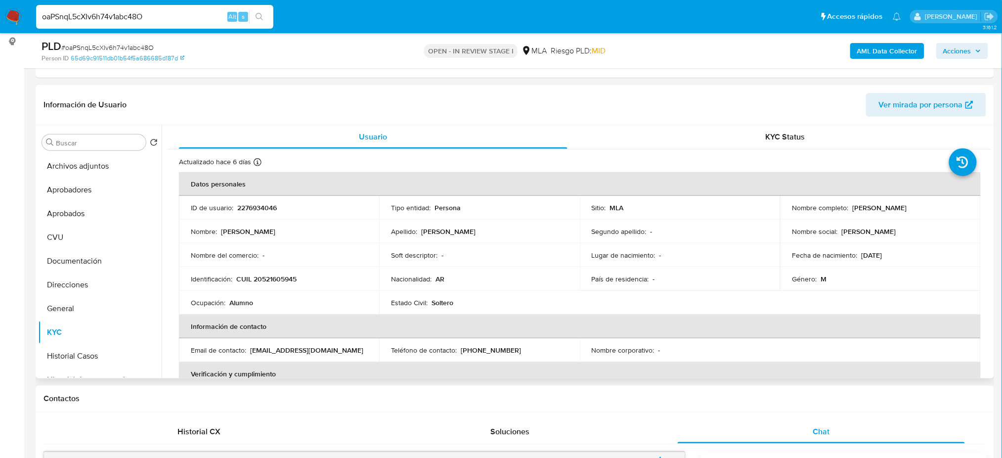
click at [277, 277] on p "CUIL 20521605945" at bounding box center [266, 278] width 60 height 9
copy p "20521605945"
click at [266, 277] on p "CUIL 20521605945" at bounding box center [266, 278] width 60 height 9
drag, startPoint x: 262, startPoint y: 277, endPoint x: 293, endPoint y: 281, distance: 31.3
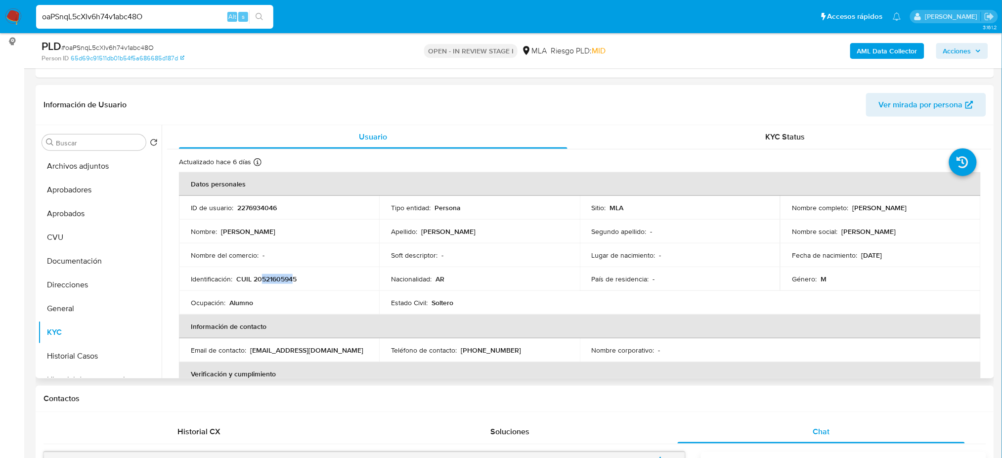
click at [293, 281] on p "CUIL 20521605945" at bounding box center [266, 278] width 60 height 9
copy p "52160594"
drag, startPoint x: 848, startPoint y: 207, endPoint x: 967, endPoint y: 208, distance: 118.6
click at [967, 208] on td "Nombre completo : [PERSON_NAME]" at bounding box center [880, 208] width 200 height 24
copy div "[PERSON_NAME]"
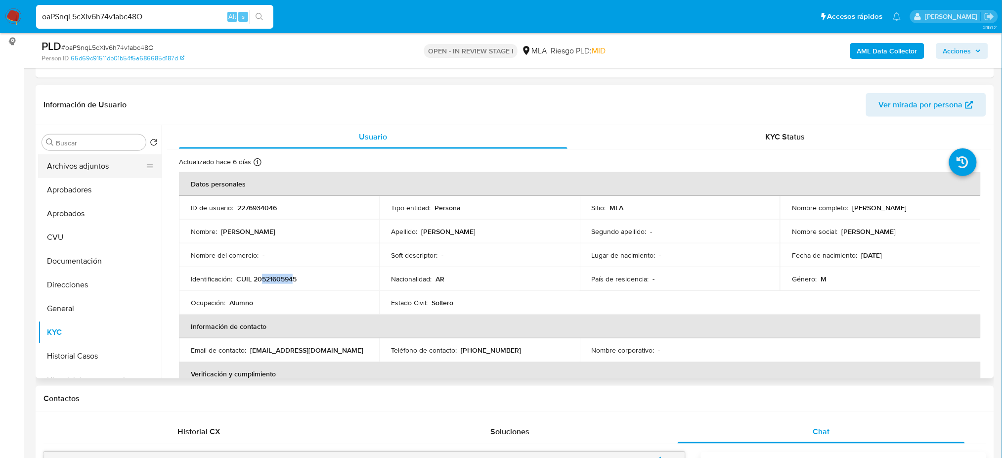
click at [80, 172] on button "Archivos adjuntos" at bounding box center [96, 166] width 116 height 24
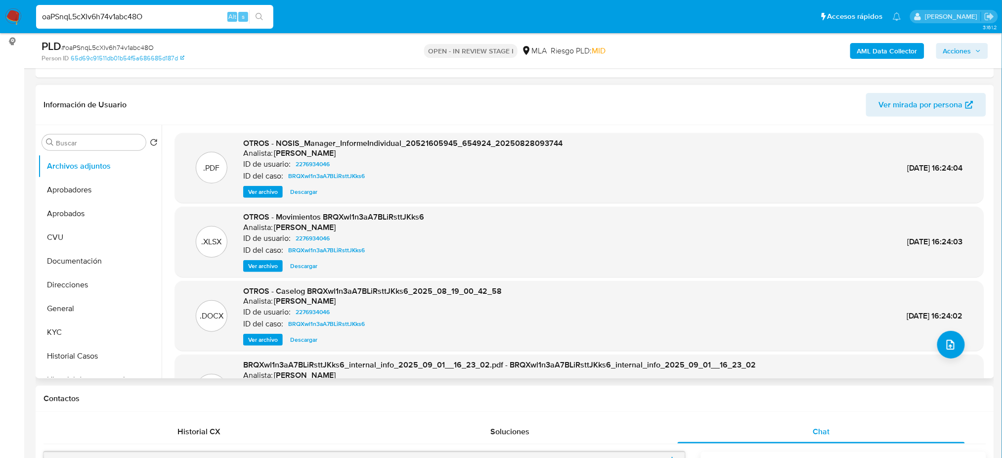
click at [258, 347] on div ".DOCX OTROS - Caselog BRQXwl1n3aA7BLiRsttJKks6_2025_08_19_00_42_58 Analista: am…" at bounding box center [579, 316] width 809 height 70
click at [256, 344] on span "Ver archivo" at bounding box center [263, 340] width 30 height 10
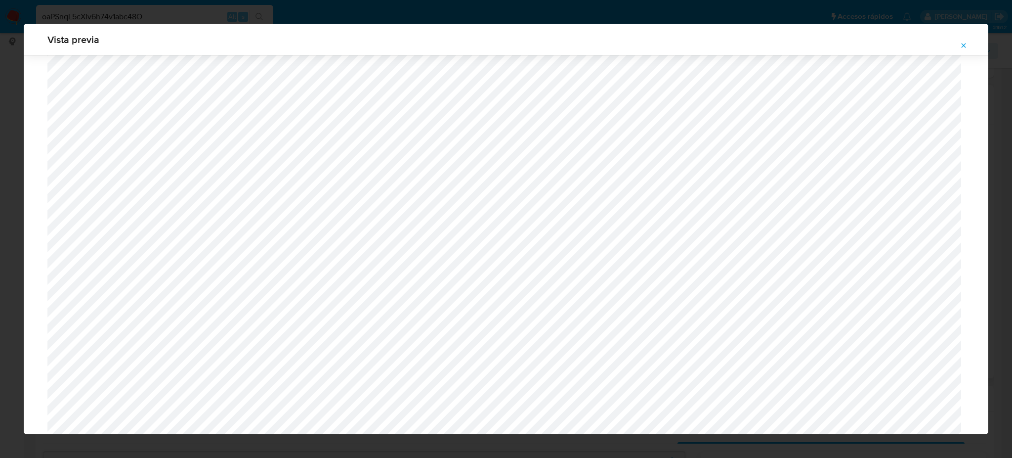
scroll to position [639, 0]
click at [963, 44] on icon "Attachment preview" at bounding box center [964, 45] width 4 height 4
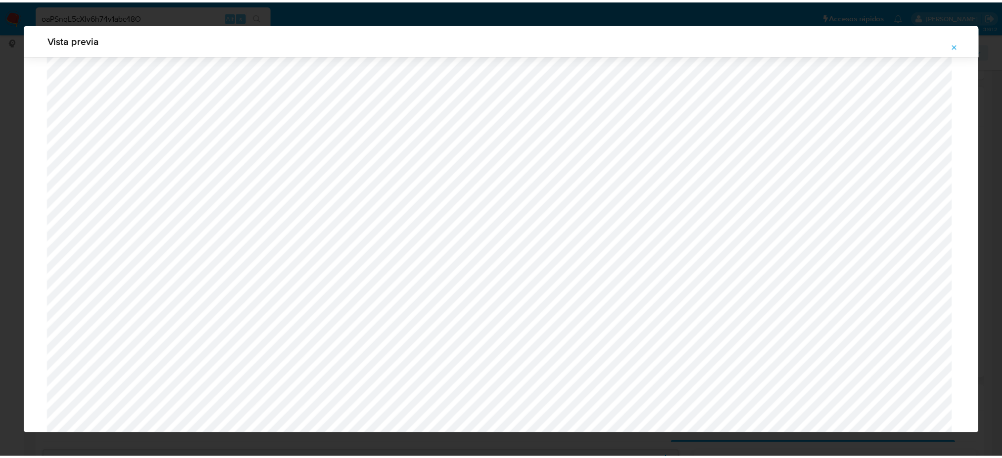
scroll to position [0, 0]
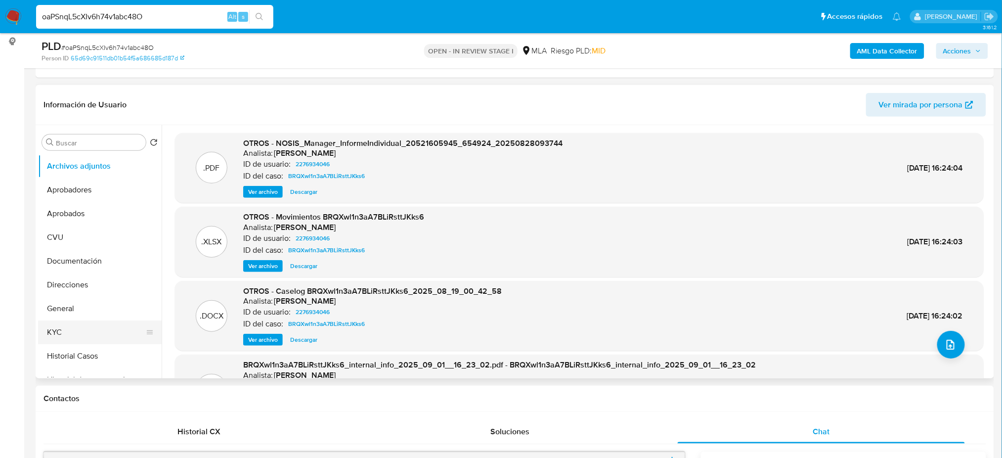
click at [49, 330] on button "KYC" at bounding box center [96, 332] width 116 height 24
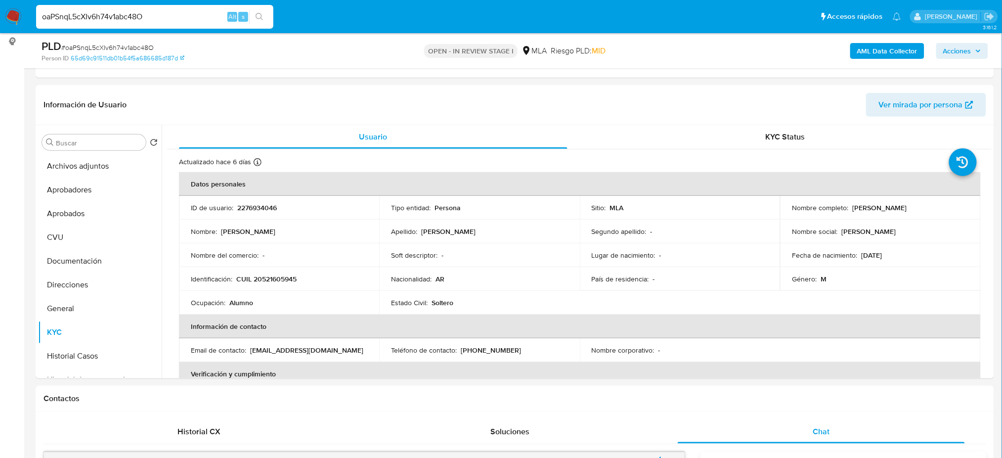
scroll to position [395, 0]
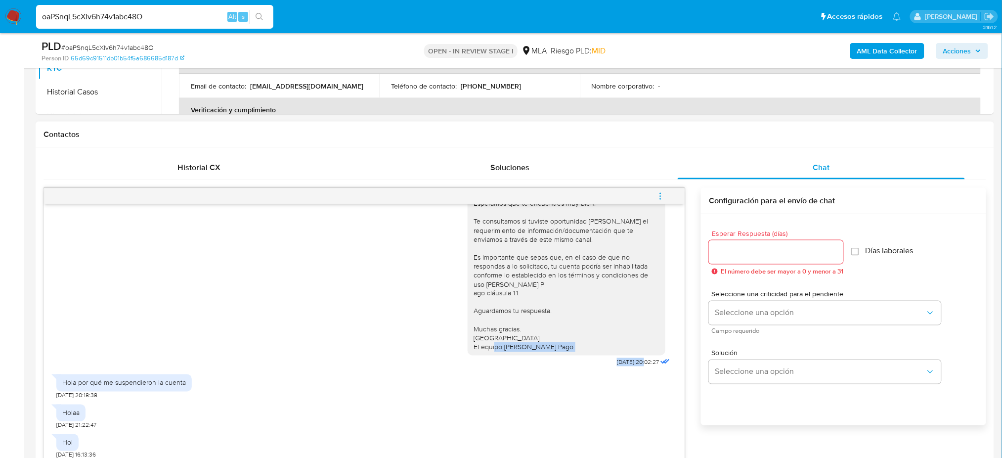
drag, startPoint x: 585, startPoint y: 362, endPoint x: 624, endPoint y: 366, distance: 38.8
click at [624, 366] on div "Hola, Esperamos que te encuentres muy bien. Te consultamos si tuviste oportunid…" at bounding box center [570, 270] width 205 height 200
click at [624, 366] on span "[DATE] 20:02:27" at bounding box center [638, 362] width 42 height 8
drag, startPoint x: 592, startPoint y: 364, endPoint x: 623, endPoint y: 366, distance: 30.7
click at [623, 366] on div "Hola, Esperamos que te encuentres muy bien. Te consultamos si tuviste oportunid…" at bounding box center [570, 270] width 205 height 200
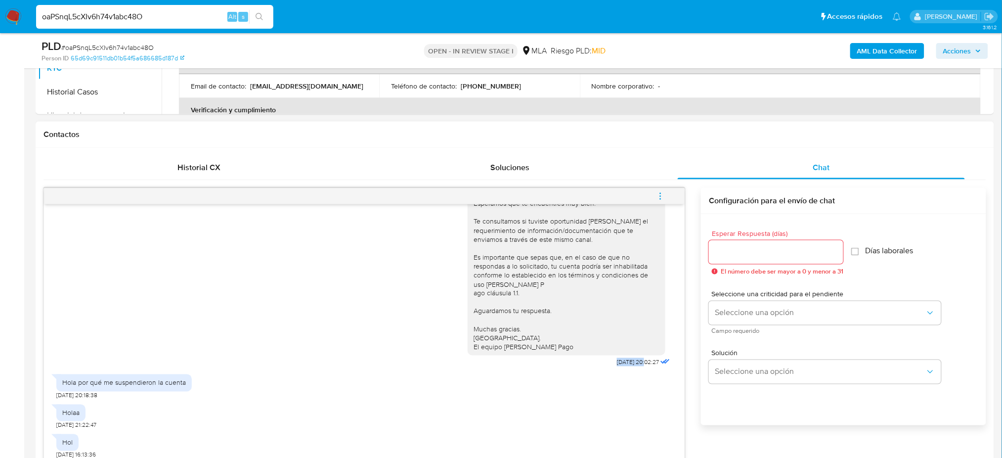
copy span "[DATE]"
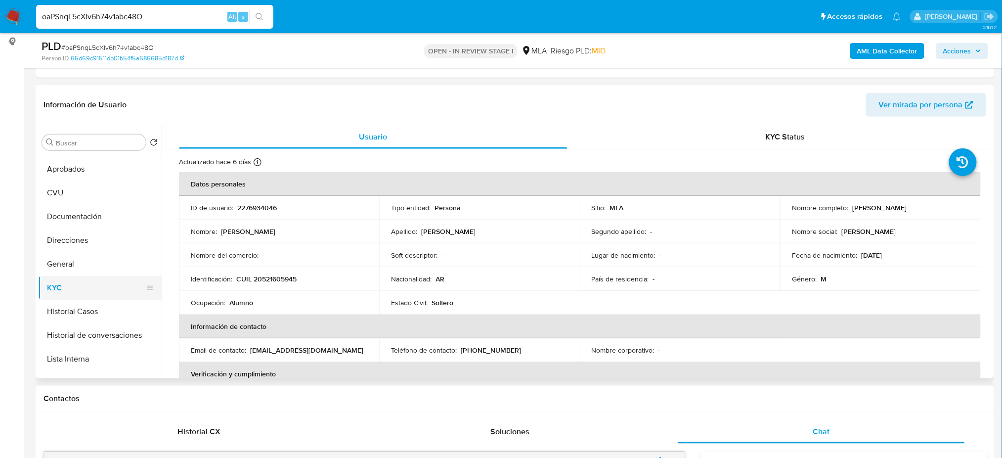
scroll to position [66, 0]
click at [101, 295] on button "Historial Casos" at bounding box center [96, 290] width 116 height 24
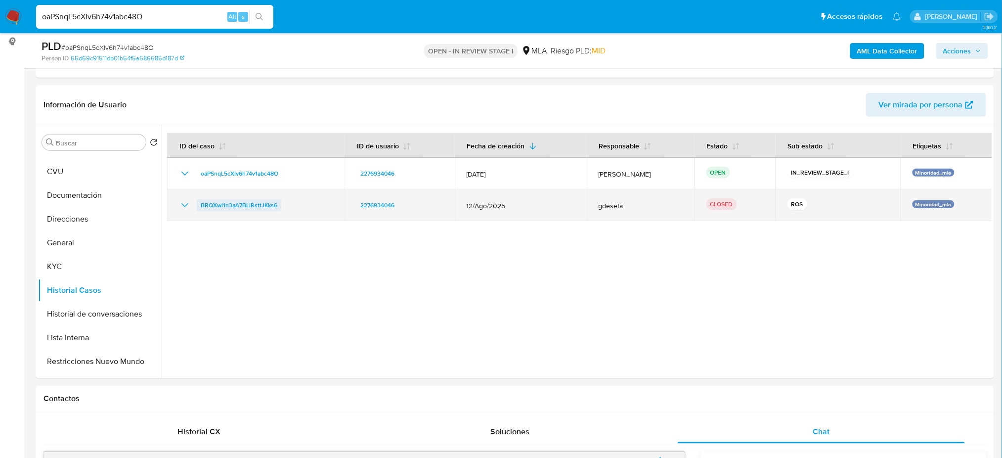
click at [242, 200] on span "BRQXwl1n3aA7BLiRsttJKks6" at bounding box center [239, 205] width 77 height 12
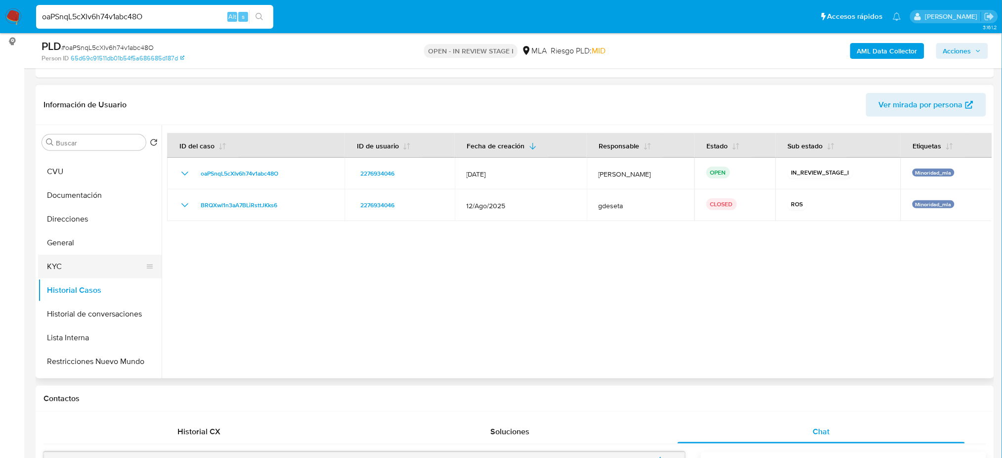
click at [80, 261] on button "KYC" at bounding box center [96, 267] width 116 height 24
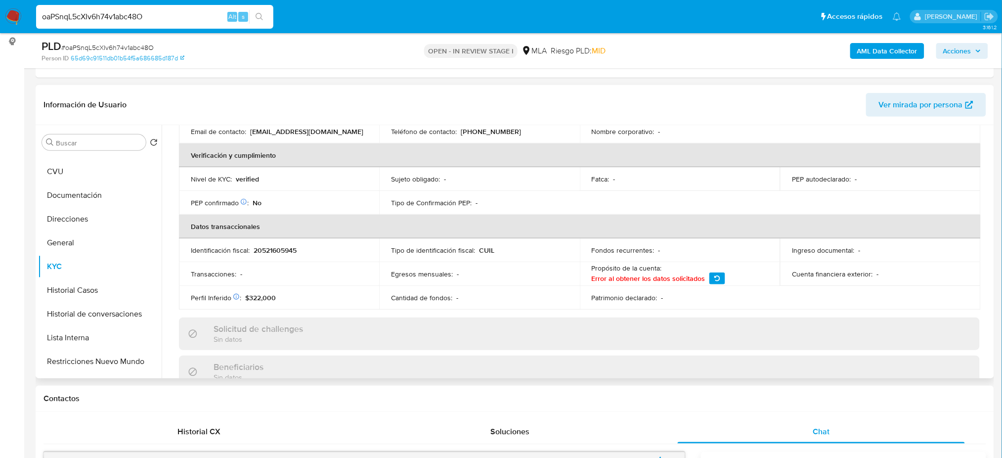
scroll to position [0, 0]
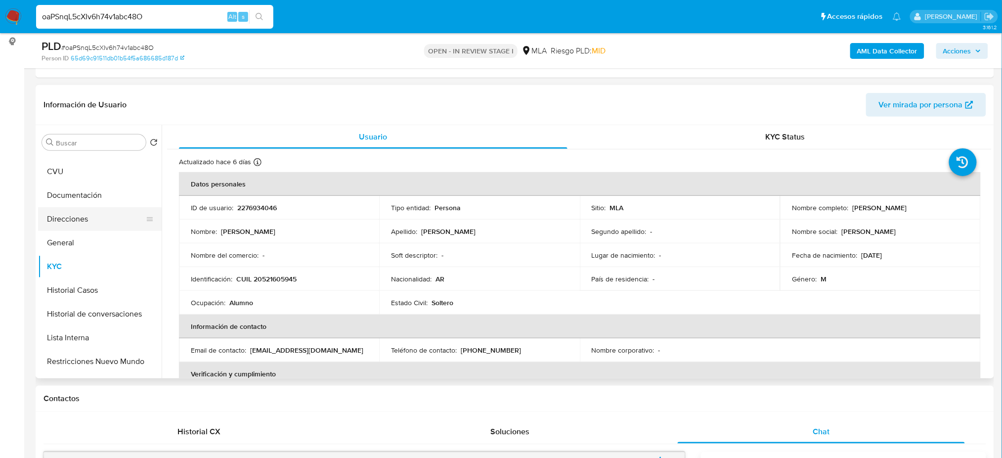
click at [64, 213] on button "Direcciones" at bounding box center [96, 219] width 116 height 24
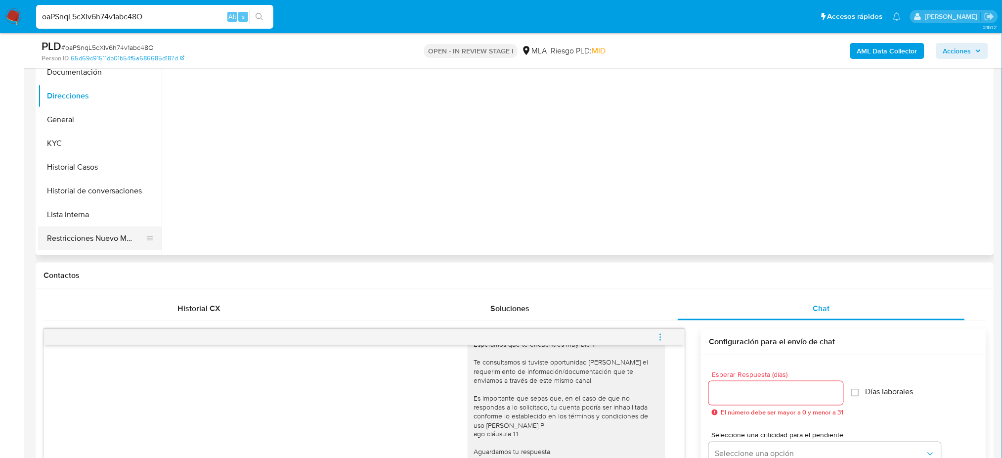
scroll to position [263, 0]
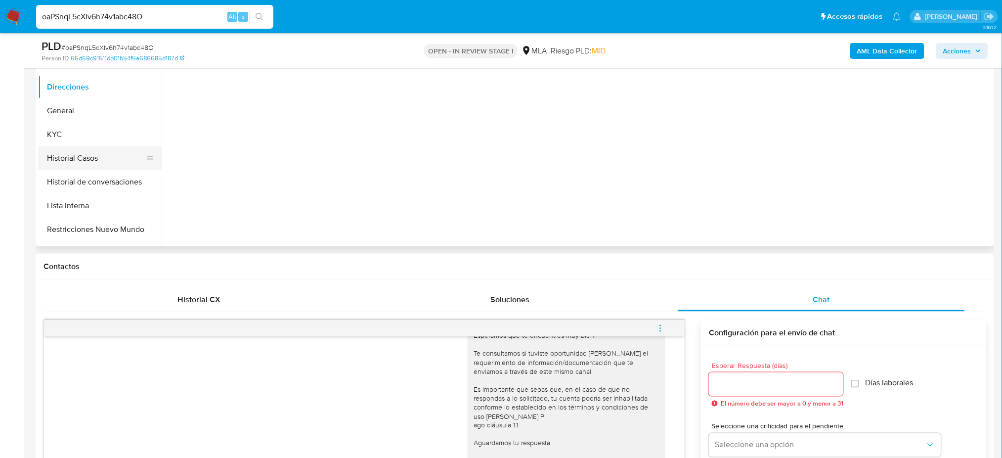
click at [77, 159] on button "Historial Casos" at bounding box center [96, 158] width 116 height 24
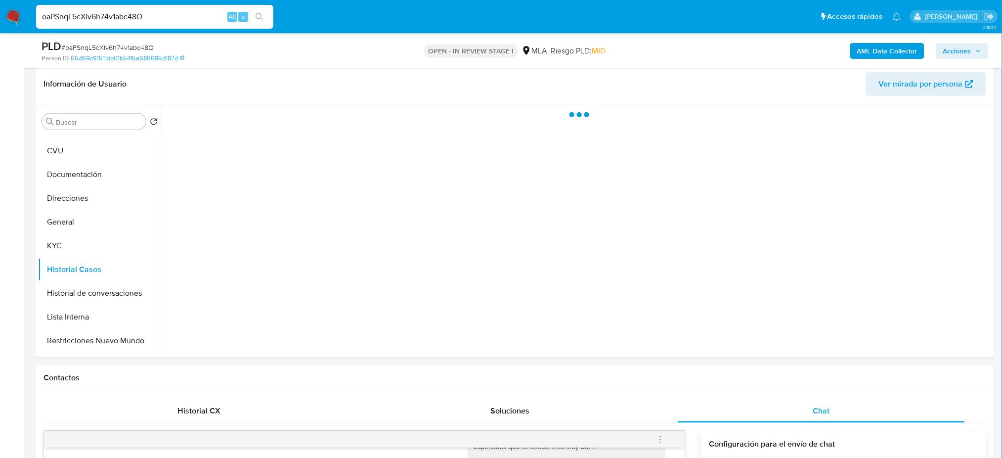
scroll to position [131, 0]
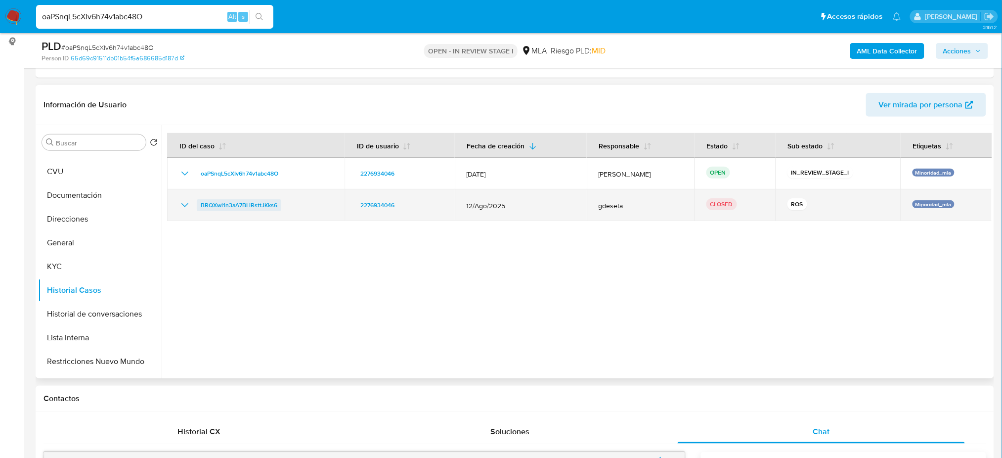
click at [255, 209] on span "BRQXwl1n3aA7BLiRsttJKks6" at bounding box center [239, 205] width 77 height 12
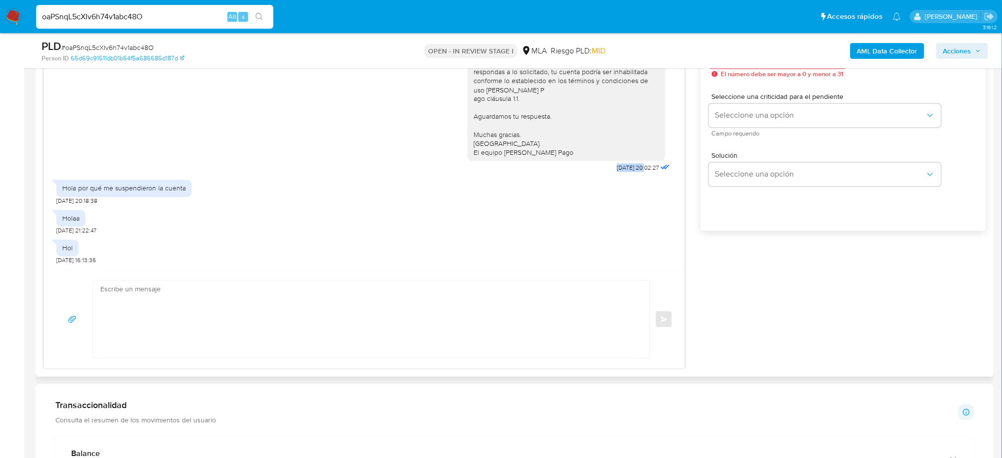
scroll to position [593, 0]
click at [116, 327] on textarea at bounding box center [368, 315] width 537 height 77
paste textarea "Hola, Por disposición de la Resolución 200/2024 de la Unidad de Información Fin…"
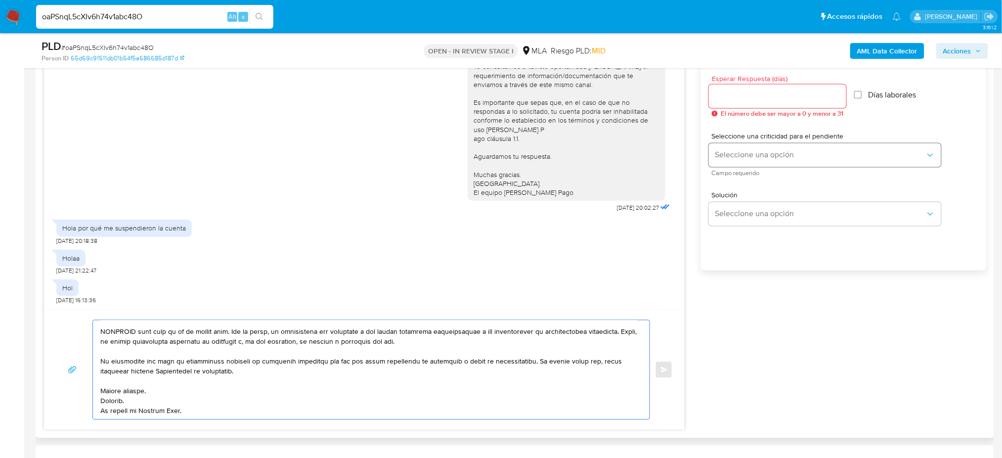
scroll to position [527, 0]
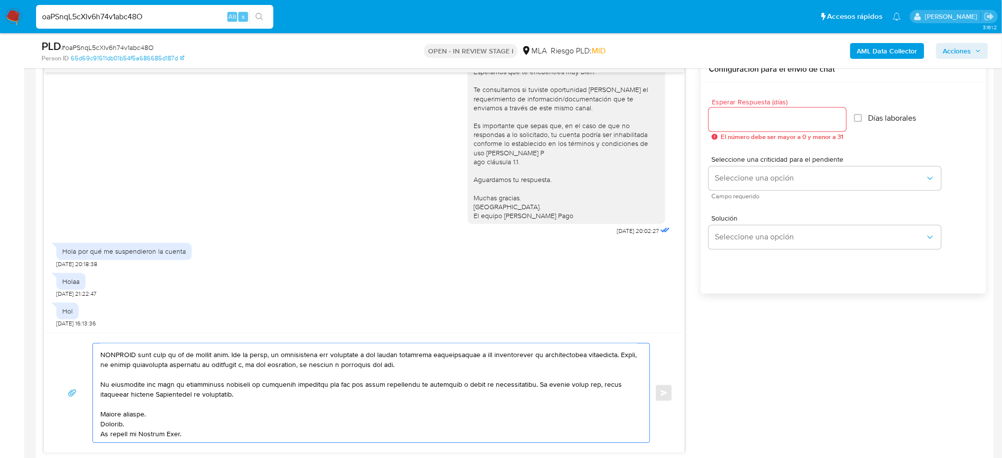
type textarea "Hola, Por disposición de la Resolución 200/2024 de la Unidad de Información Fin…"
click at [721, 123] on input "Esperar Respuesta (días)" at bounding box center [777, 119] width 137 height 13
type input "2"
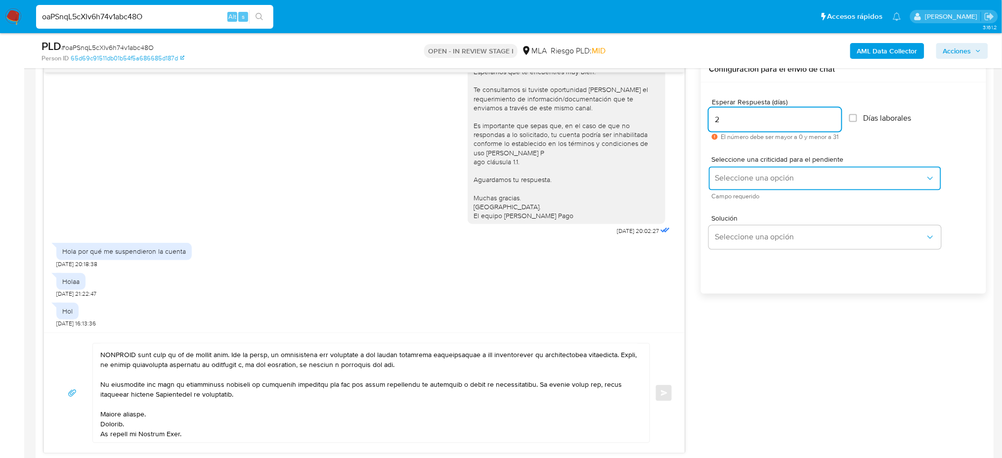
click at [718, 173] on span "Seleccione una opción" at bounding box center [820, 178] width 211 height 10
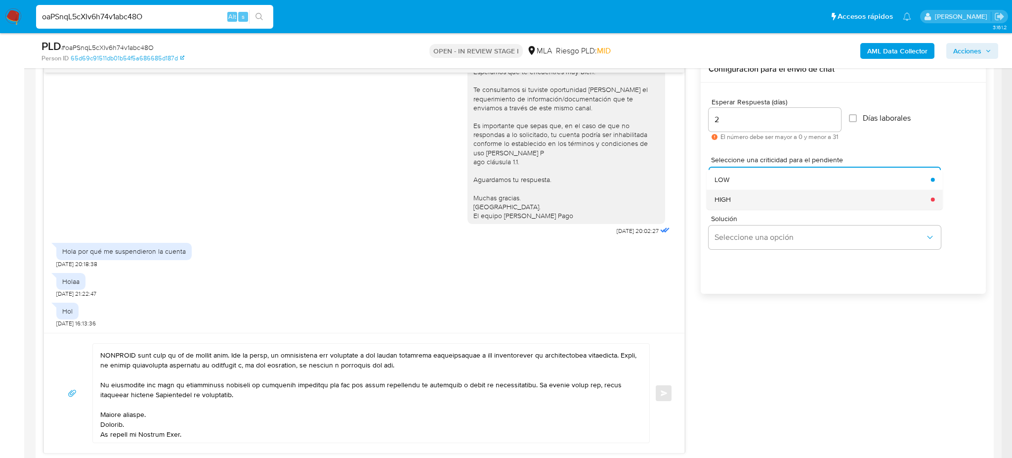
click at [719, 195] on span "HIGH" at bounding box center [723, 199] width 16 height 9
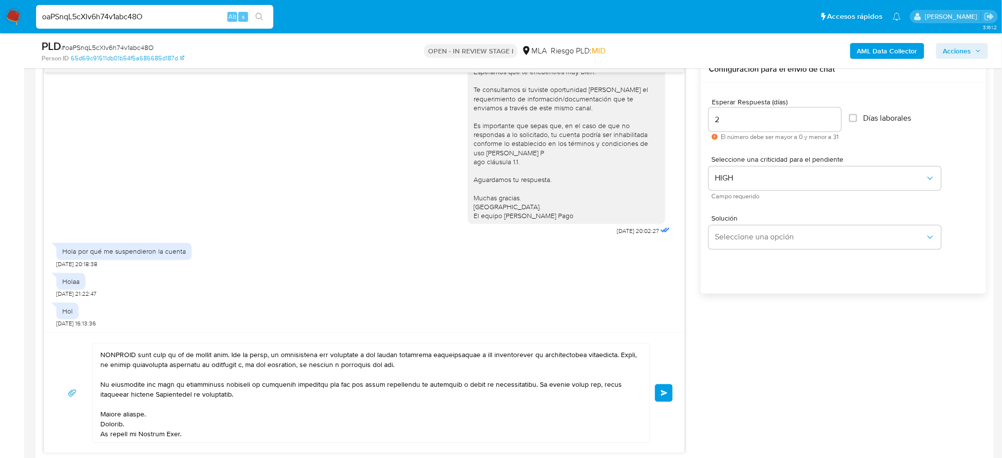
click at [669, 395] on button "Enviar" at bounding box center [664, 393] width 18 height 18
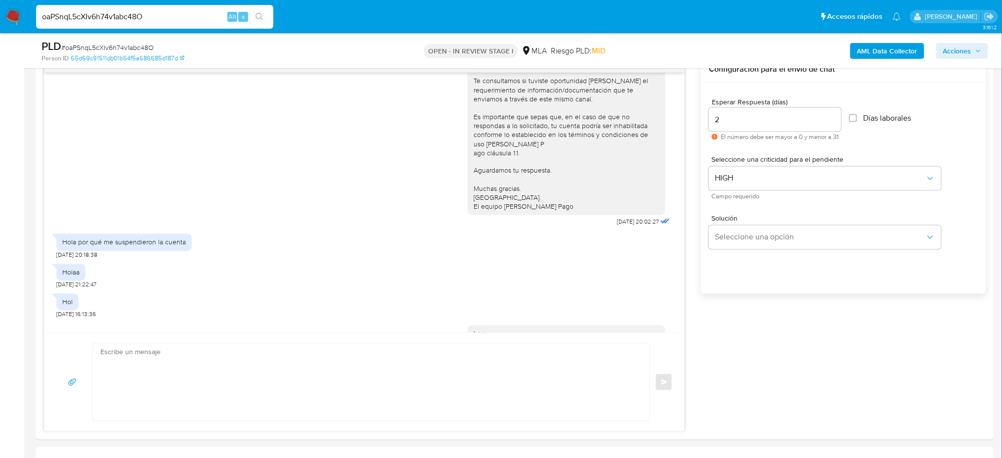
scroll to position [0, 0]
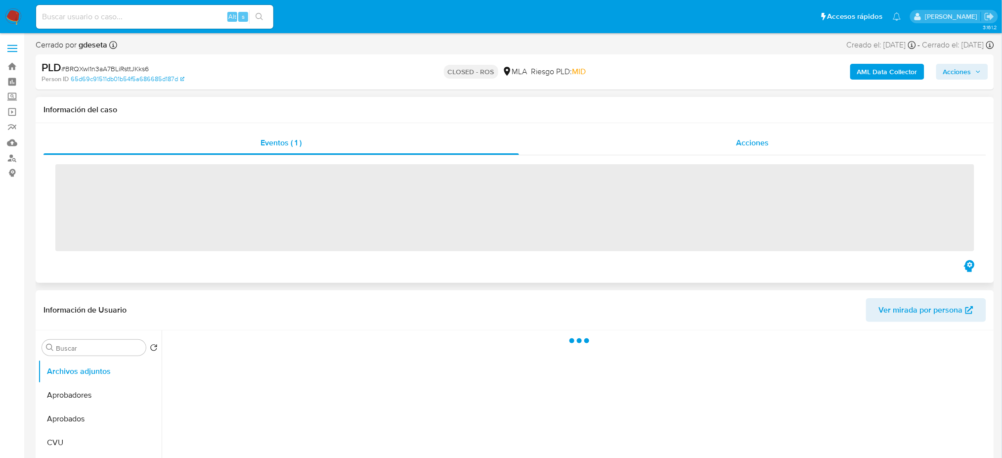
click at [771, 148] on div "Acciones" at bounding box center [752, 143] width 467 height 24
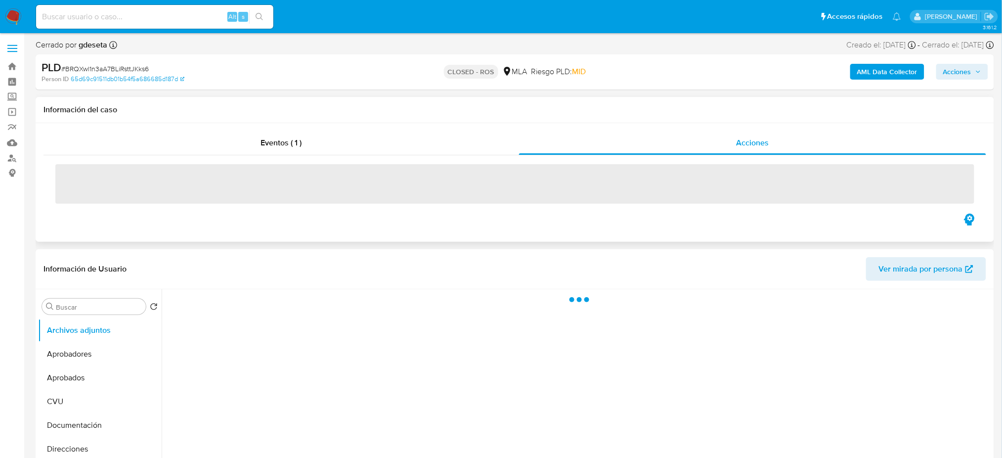
select select "10"
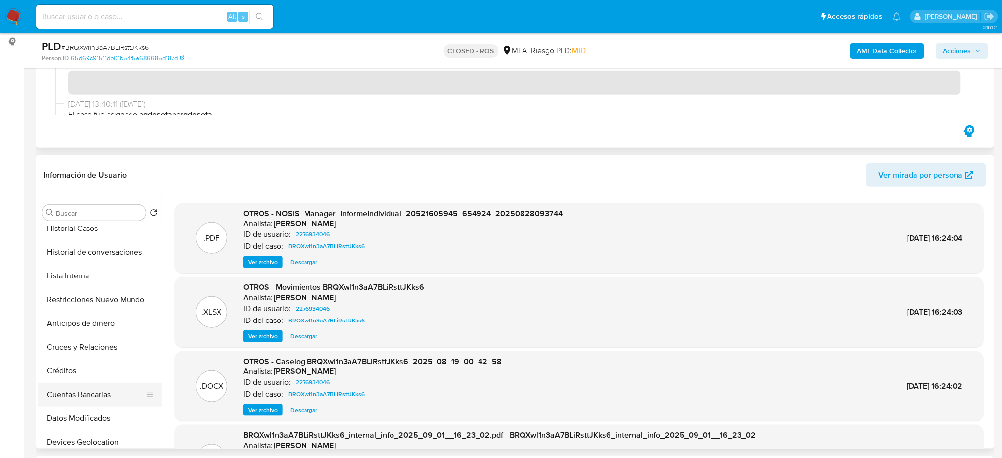
scroll to position [131, 0]
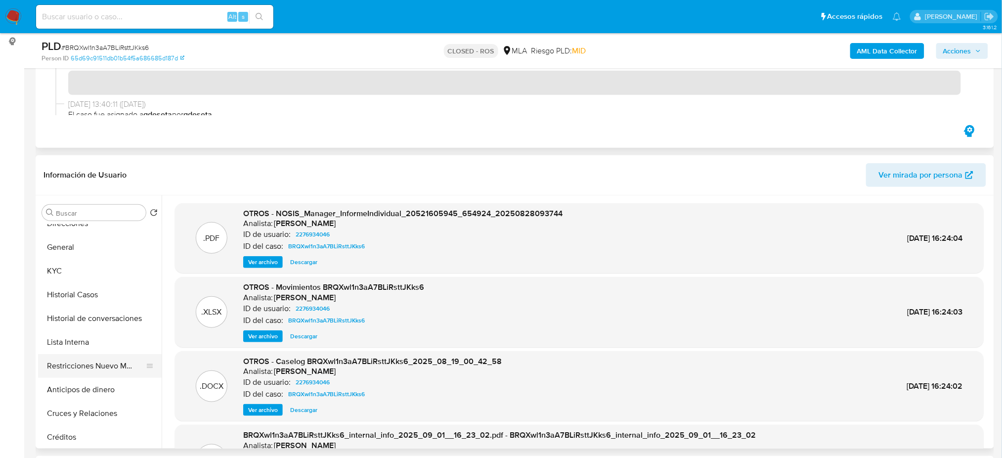
click at [93, 366] on button "Restricciones Nuevo Mundo" at bounding box center [96, 366] width 116 height 24
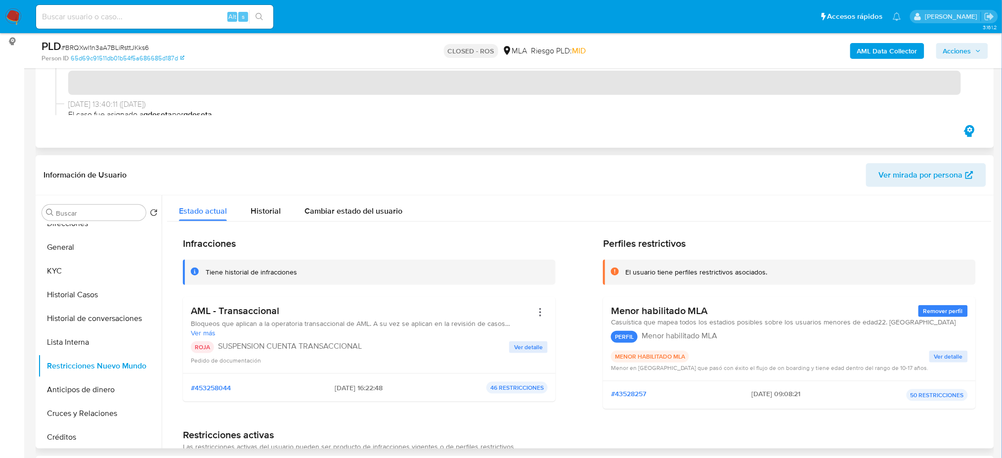
drag, startPoint x: 322, startPoint y: 386, endPoint x: 360, endPoint y: 387, distance: 37.6
click at [360, 387] on div "#453258044 [DATE] 16:22:48 46 RESTRICCIONES" at bounding box center [369, 388] width 357 height 12
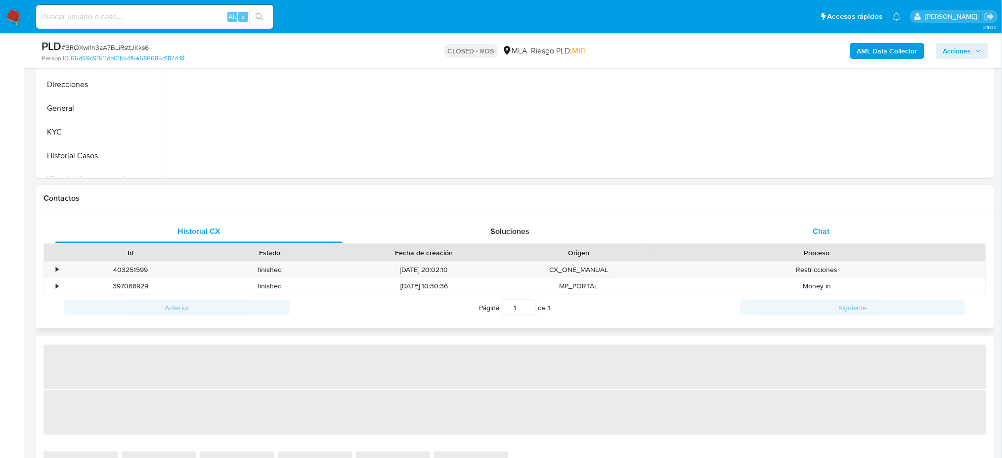
select select "10"
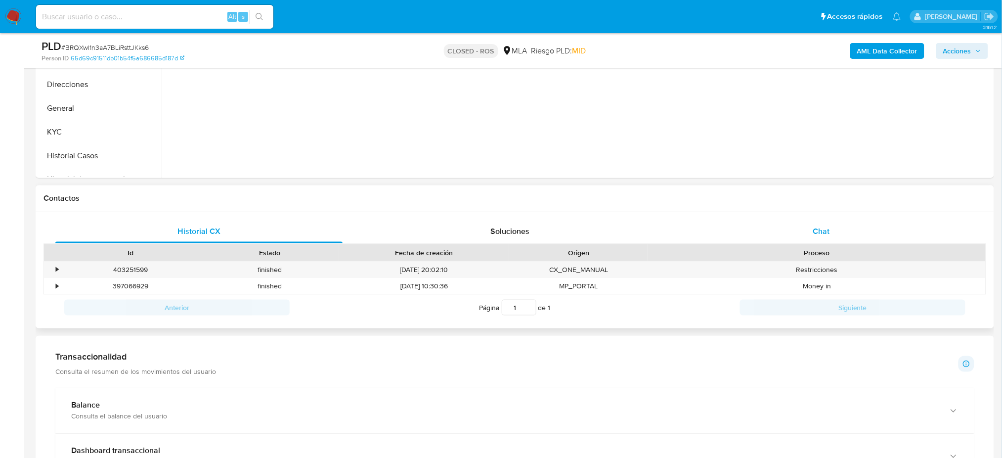
click at [837, 228] on div "Chat" at bounding box center [821, 231] width 287 height 24
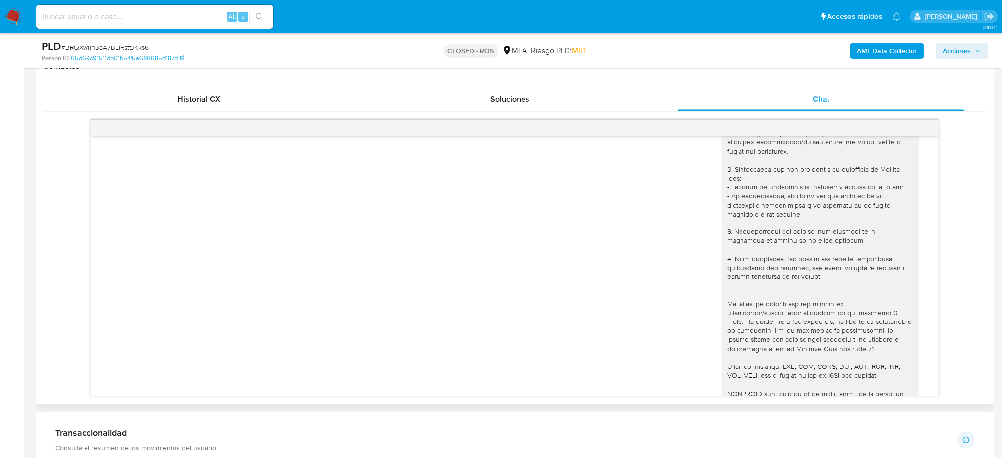
scroll to position [215, 0]
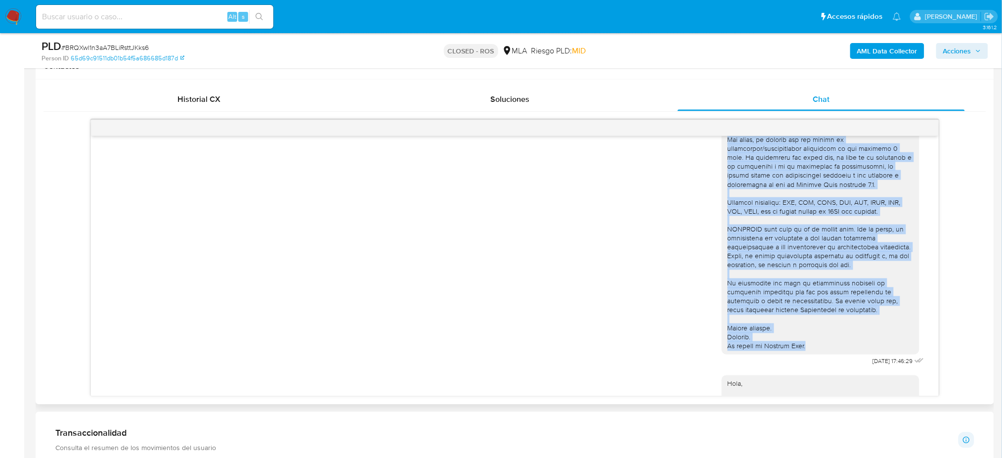
drag, startPoint x: 718, startPoint y: 156, endPoint x: 804, endPoint y: 358, distance: 219.4
click at [804, 351] on div at bounding box center [821, 144] width 186 height 414
copy div "Hola, Por disposición de la Resolución 200/2024 de la Unidad de Información Fin…"
click at [819, 346] on div at bounding box center [821, 144] width 186 height 414
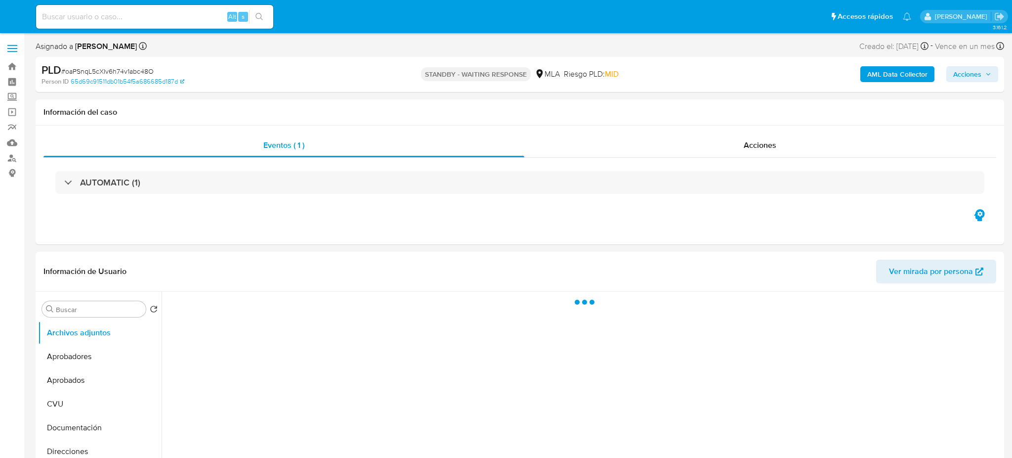
select select "10"
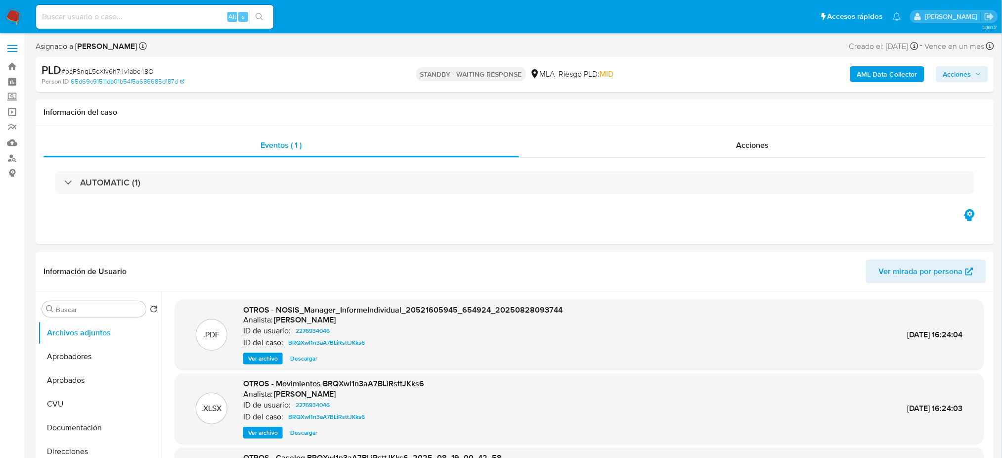
click at [152, 16] on input at bounding box center [154, 16] width 237 height 13
paste input "CxZaSZffYlFPZWP1PN7pR0jz"
type input "CxZaSZffYlFPZWP1PN7pR0jz"
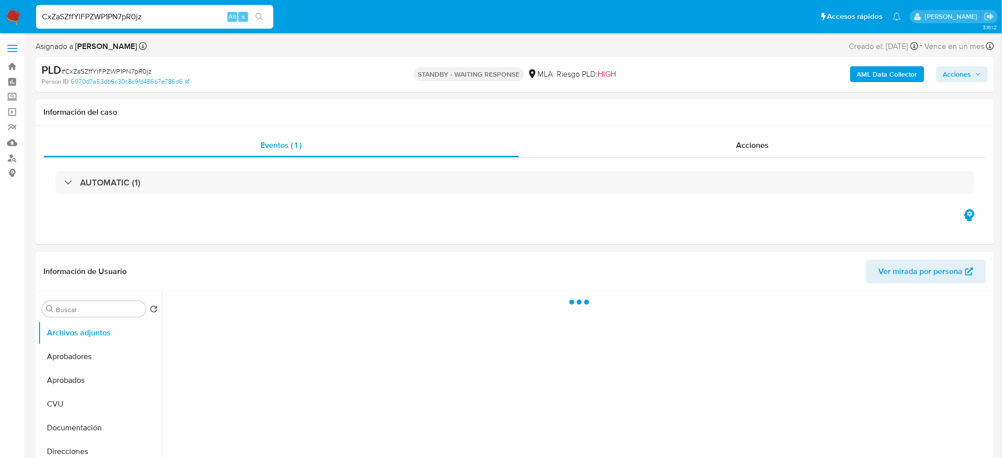
select select "10"
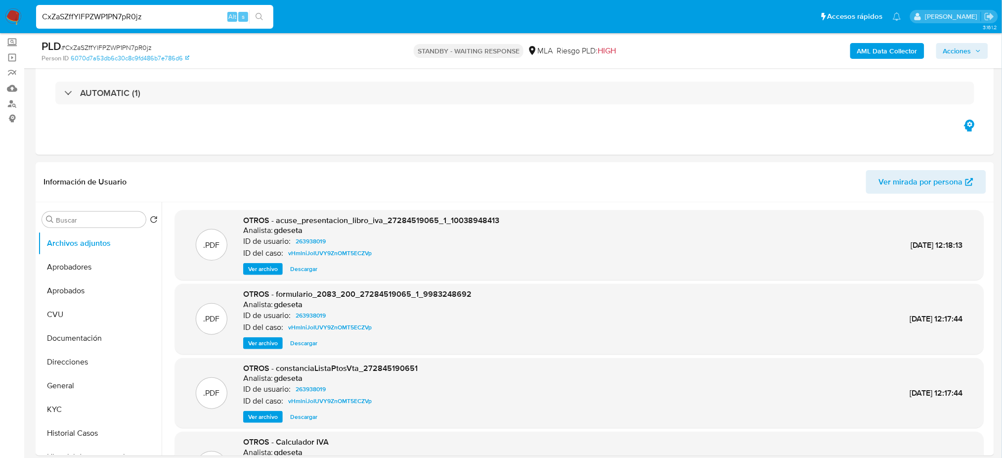
scroll to position [131, 0]
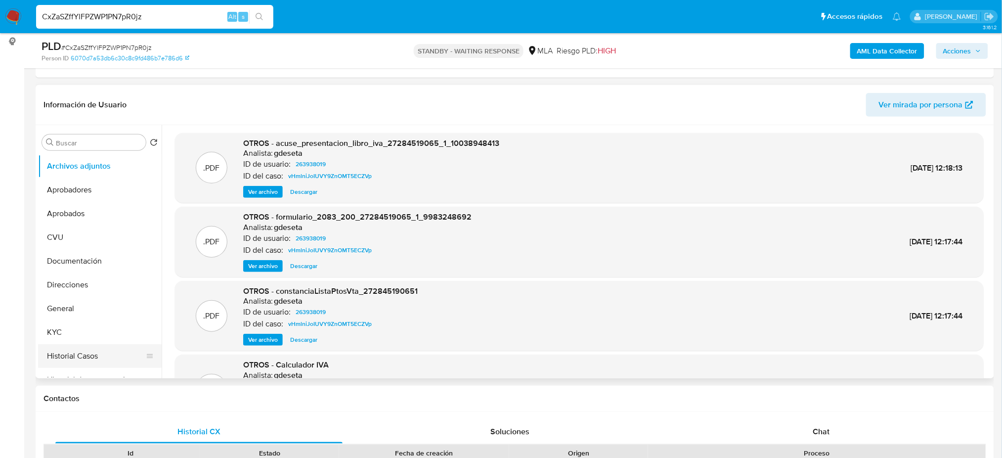
drag, startPoint x: 68, startPoint y: 348, endPoint x: 61, endPoint y: 351, distance: 7.5
click at [68, 348] on button "Historial Casos" at bounding box center [96, 356] width 116 height 24
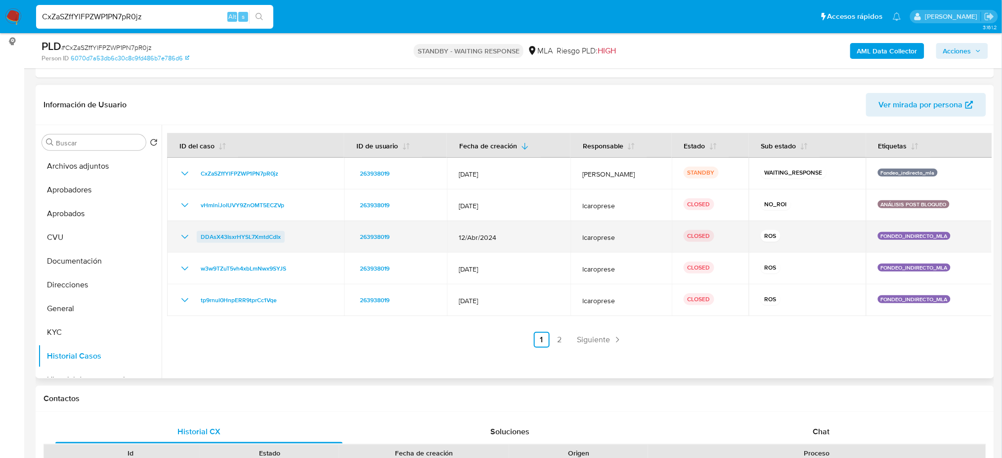
click at [263, 240] on span "DDAsX43IsxrHYSL7XmtdCdIx" at bounding box center [241, 237] width 80 height 12
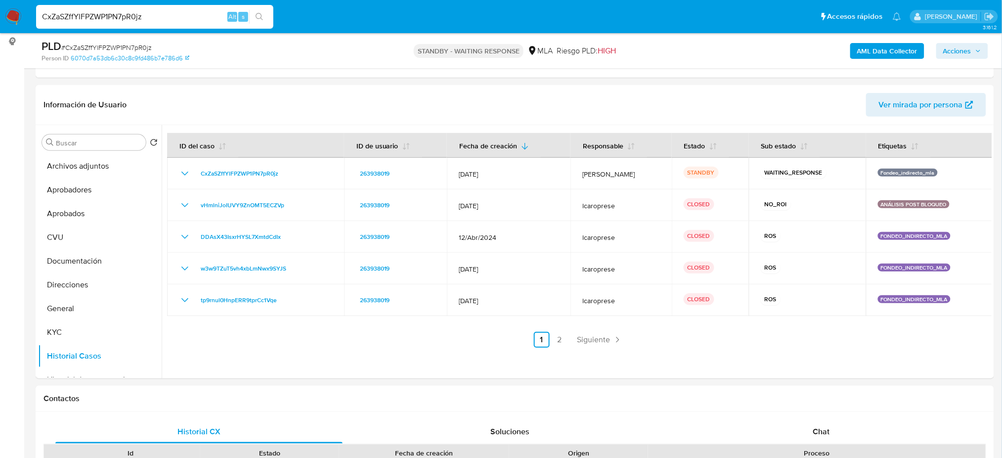
drag, startPoint x: 158, startPoint y: 18, endPoint x: 0, endPoint y: 26, distance: 158.4
click at [0, 26] on nav "CxZaSZffYlFPZWP1PN7pR0jz Alt s Accesos rápidos Presiona las siguientes teclas p…" at bounding box center [501, 16] width 1002 height 33
paste input "J3C3wi8riUwly33POkojr4L3"
type input "J3C3wi8riUwly33POkojr4L3"
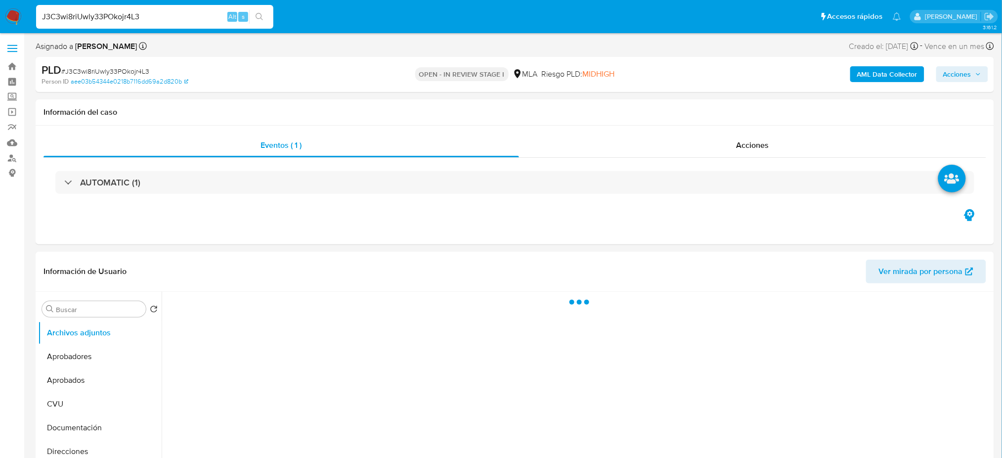
select select "10"
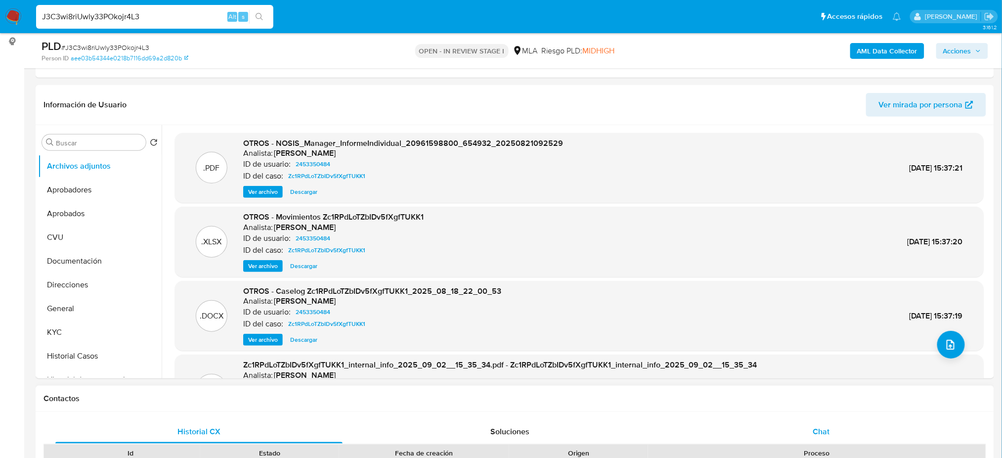
click at [859, 422] on div "Chat" at bounding box center [821, 432] width 287 height 24
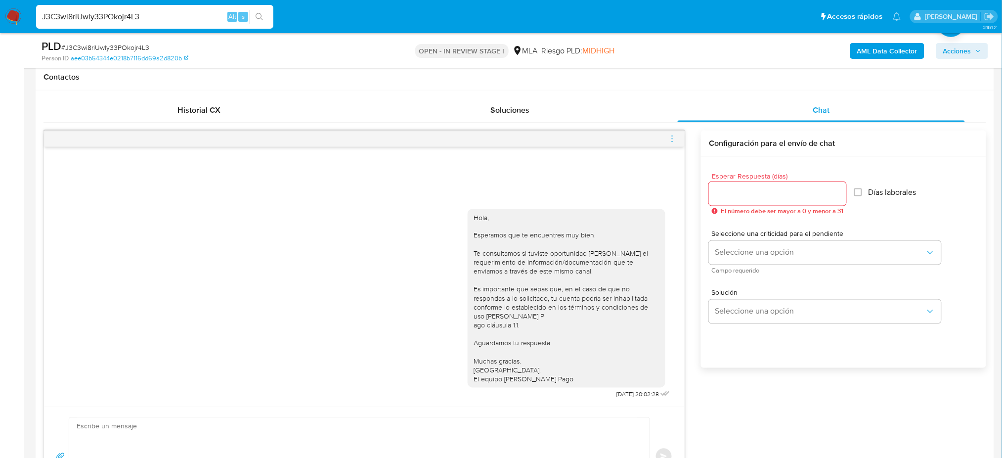
scroll to position [461, 0]
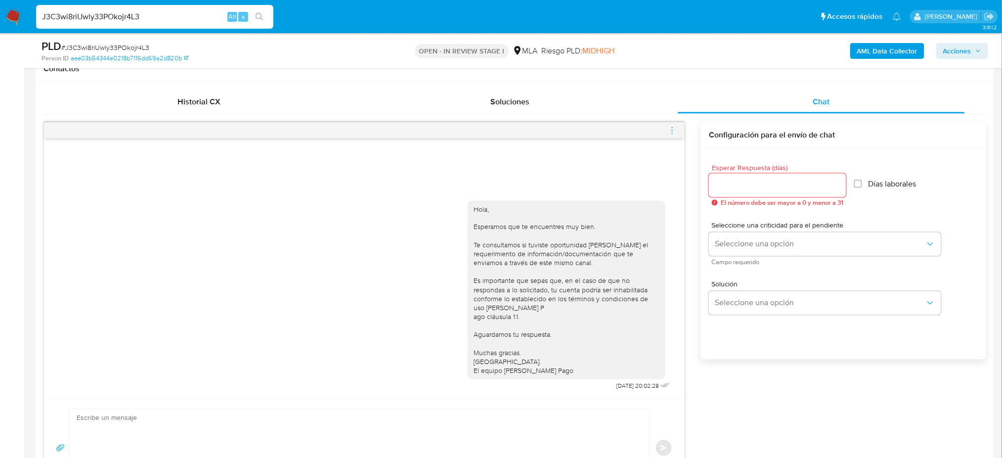
click at [673, 130] on icon "menu-action" at bounding box center [672, 130] width 9 height 9
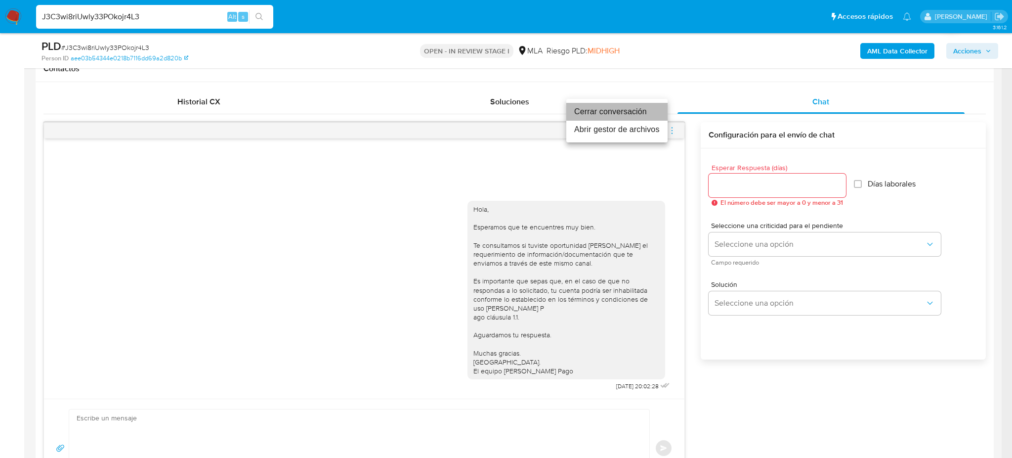
click at [598, 114] on li "Cerrar conversación" at bounding box center [616, 112] width 101 height 18
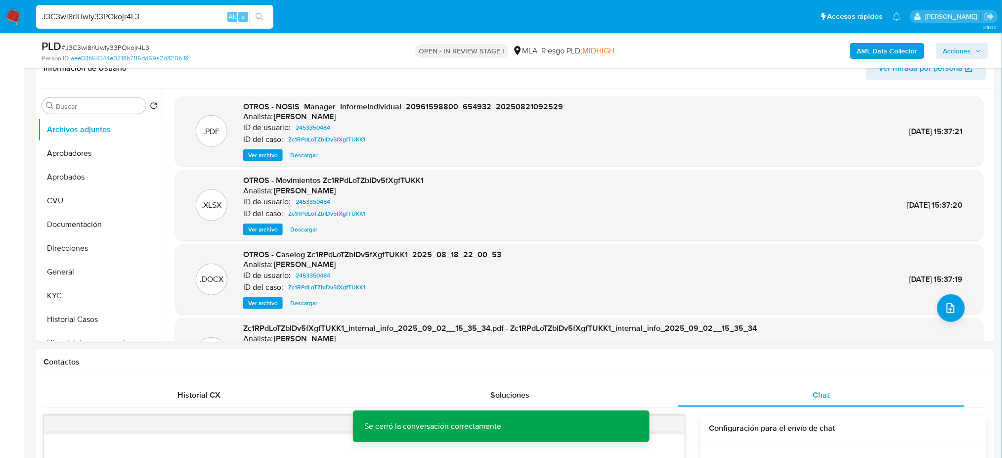
scroll to position [131, 0]
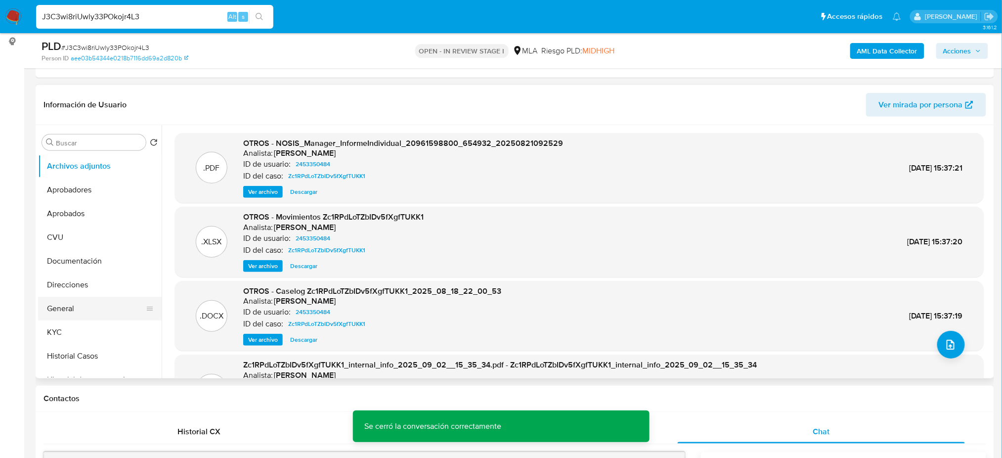
click at [83, 301] on button "General" at bounding box center [96, 309] width 116 height 24
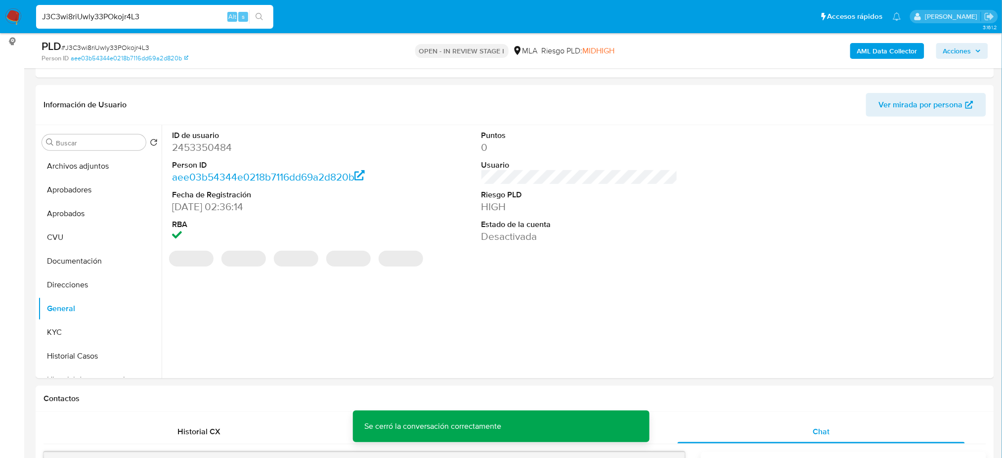
click at [189, 143] on dd "2453350484" at bounding box center [270, 147] width 196 height 14
copy dd "2453350484"
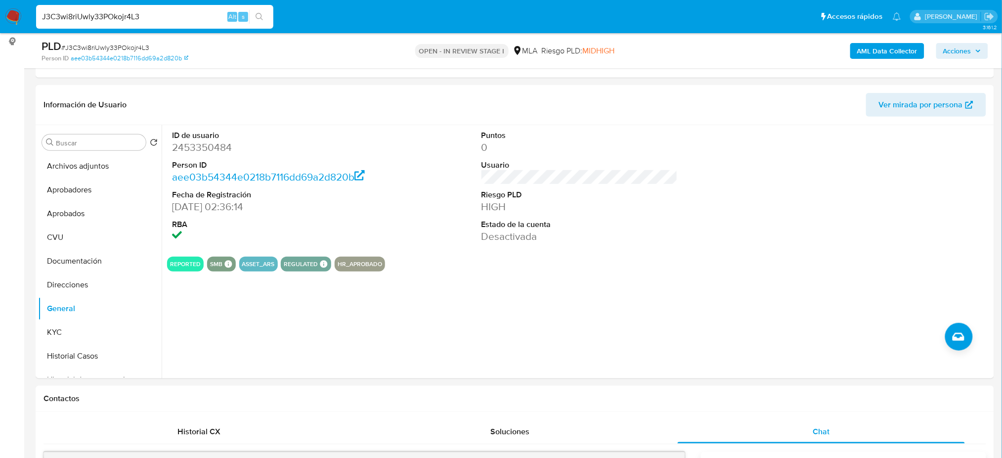
click at [111, 46] on span "# J3C3wi8riUwly33POkojr4L3" at bounding box center [105, 48] width 88 height 10
copy span "J3C3wi8riUwly33POkojr4L3"
click at [196, 147] on dd "2453350484" at bounding box center [270, 147] width 196 height 14
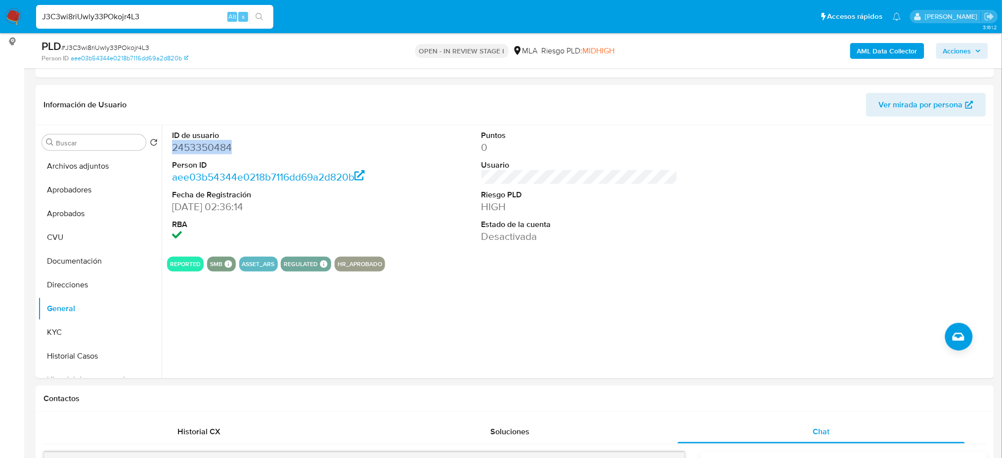
copy dd "2453350484"
click at [109, 330] on button "KYC" at bounding box center [96, 332] width 116 height 24
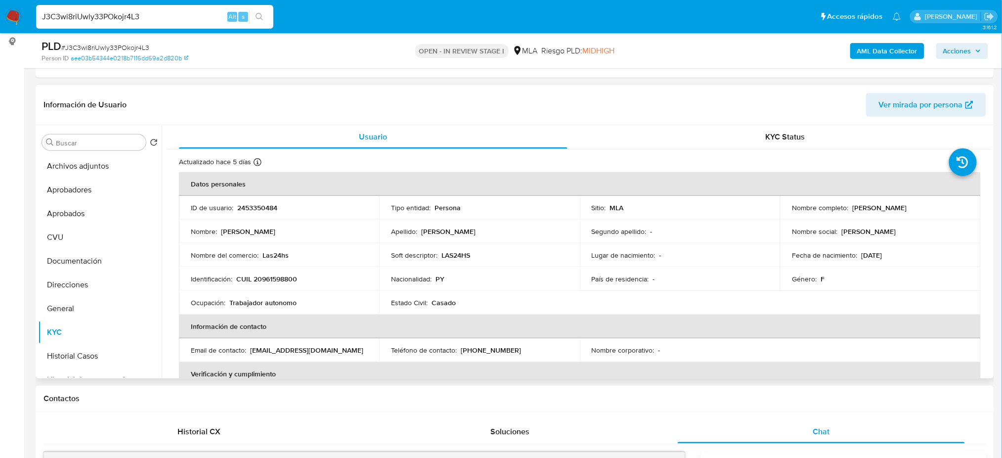
click at [263, 282] on p "CUIL 20961598800" at bounding box center [266, 278] width 61 height 9
copy p "20961598800"
click at [127, 44] on span "# J3C3wi8riUwly33POkojr4L3" at bounding box center [105, 48] width 88 height 10
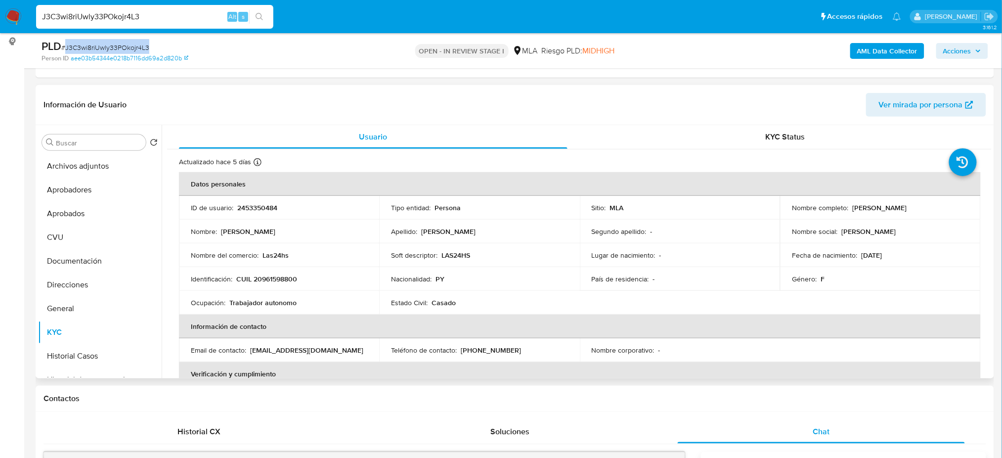
copy span "J3C3wi8riUwly33POkojr4L3"
click at [274, 288] on td "Identificación : CUIL 20961598800" at bounding box center [279, 279] width 200 height 24
drag, startPoint x: 261, startPoint y: 274, endPoint x: 294, endPoint y: 280, distance: 33.2
click at [294, 280] on p "CUIL 20961598800" at bounding box center [266, 278] width 61 height 9
copy p "96159880"
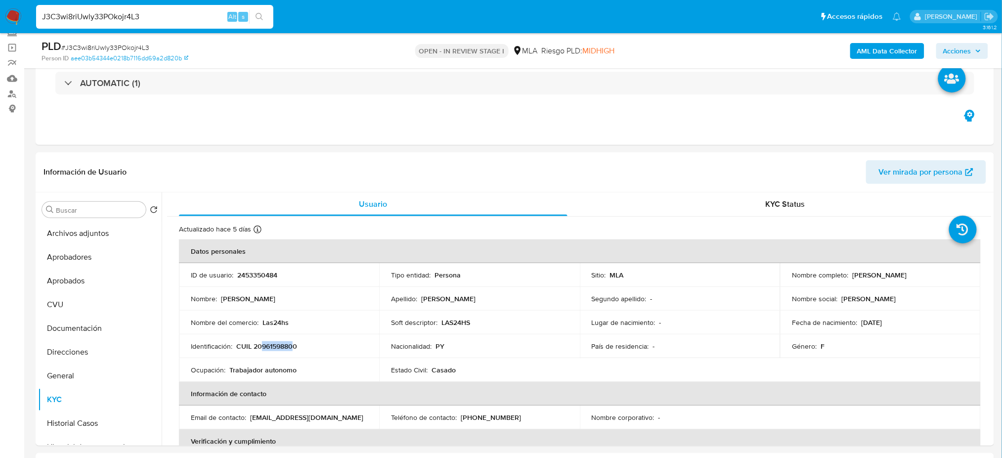
scroll to position [0, 0]
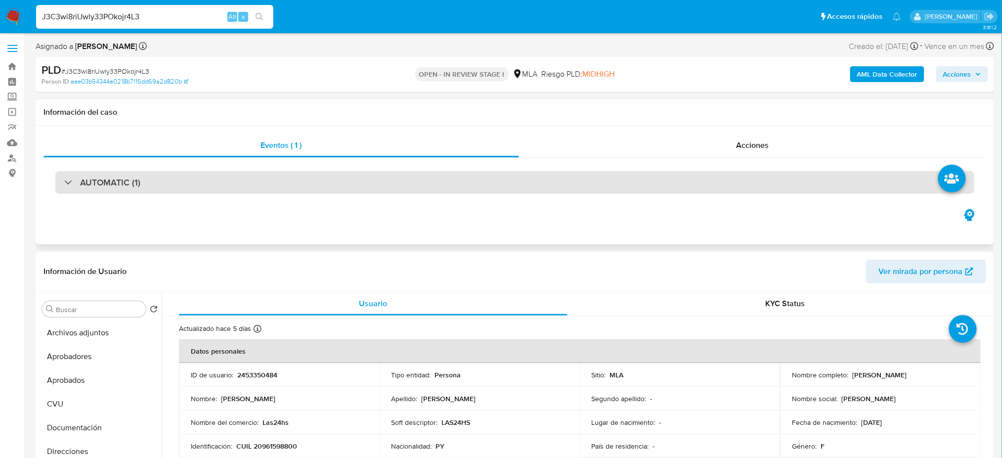
click at [91, 181] on h3 "AUTOMATIC (1)" at bounding box center [110, 182] width 60 height 11
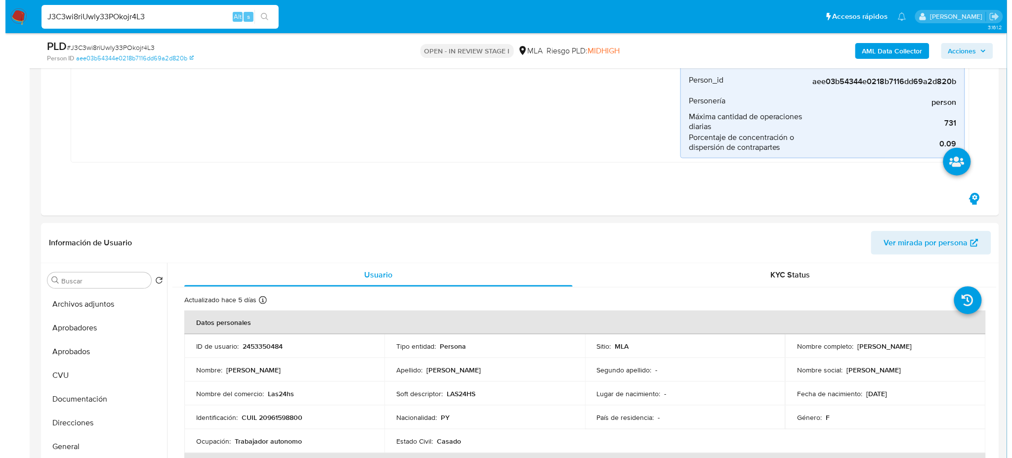
scroll to position [329, 0]
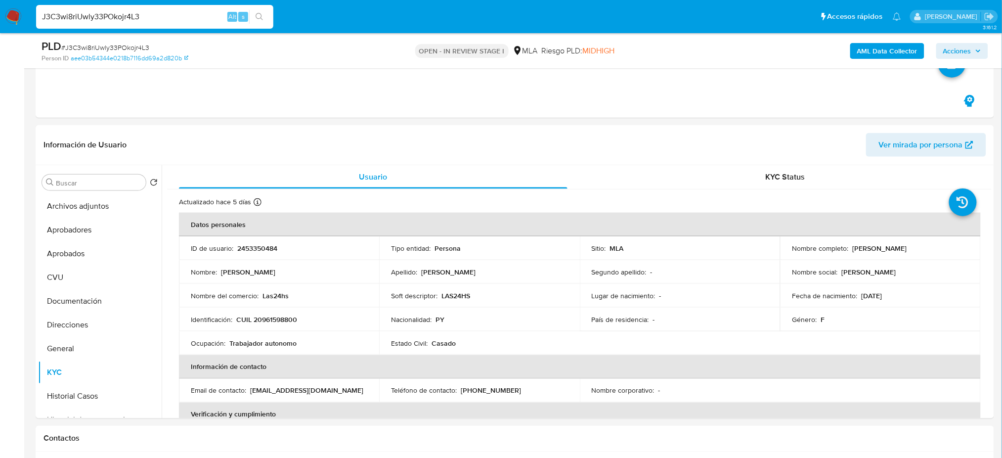
drag, startPoint x: 62, startPoint y: 212, endPoint x: 25, endPoint y: 235, distance: 44.2
click at [62, 211] on button "Archivos adjuntos" at bounding box center [100, 206] width 124 height 24
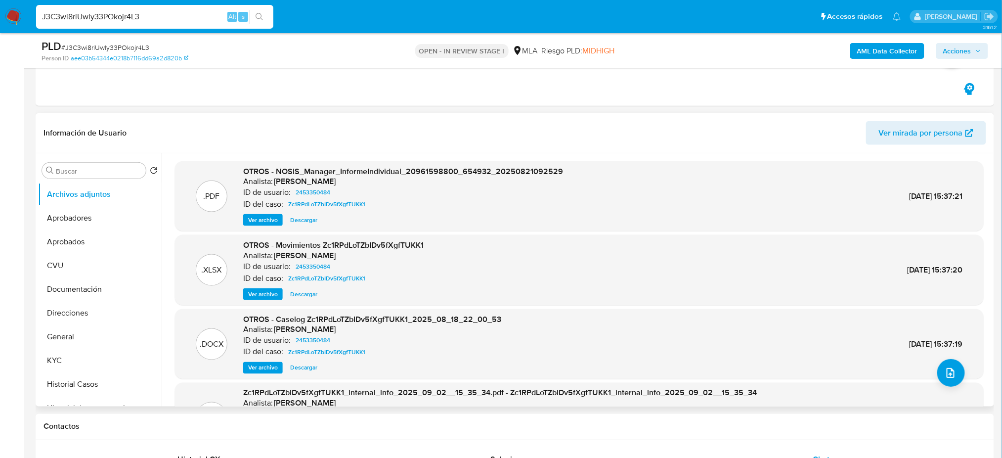
click at [265, 371] on span "Ver archivo" at bounding box center [263, 368] width 30 height 10
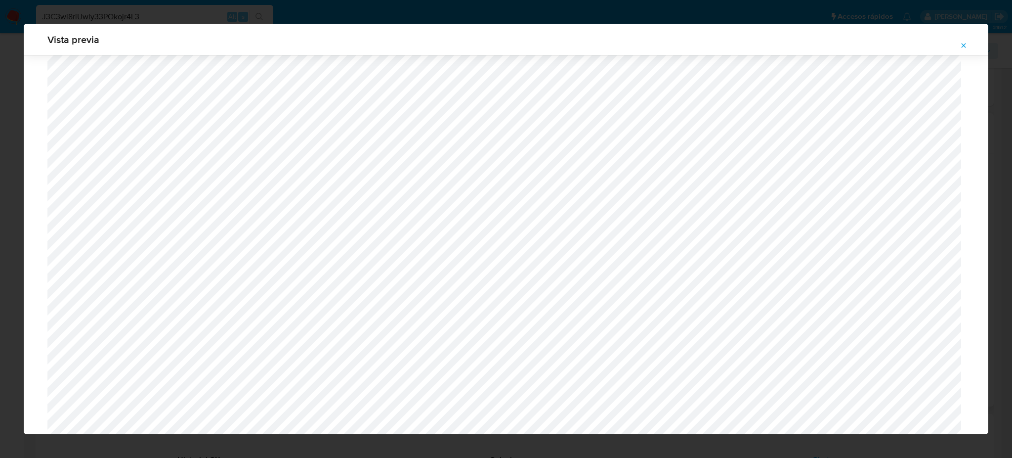
scroll to position [705, 0]
click at [0, 313] on div "Vista previa" at bounding box center [506, 229] width 1012 height 458
click at [965, 44] on icon "Attachment preview" at bounding box center [964, 45] width 4 height 4
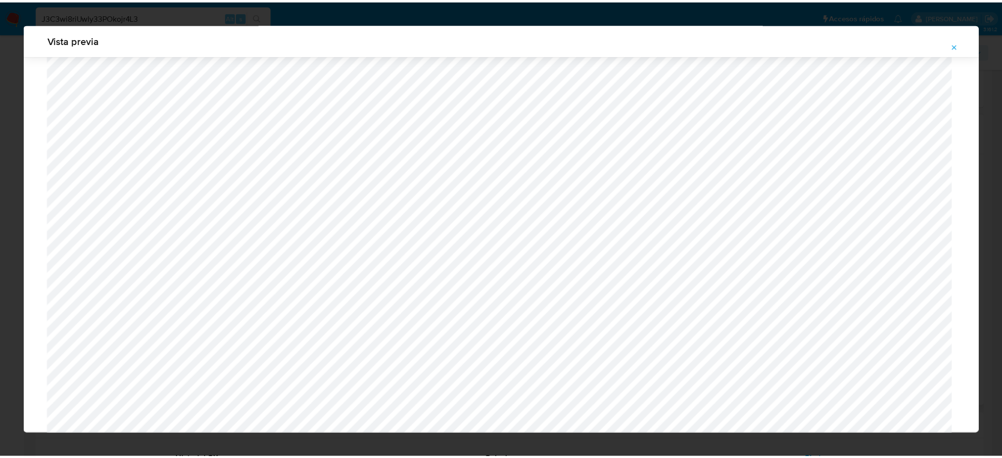
scroll to position [0, 0]
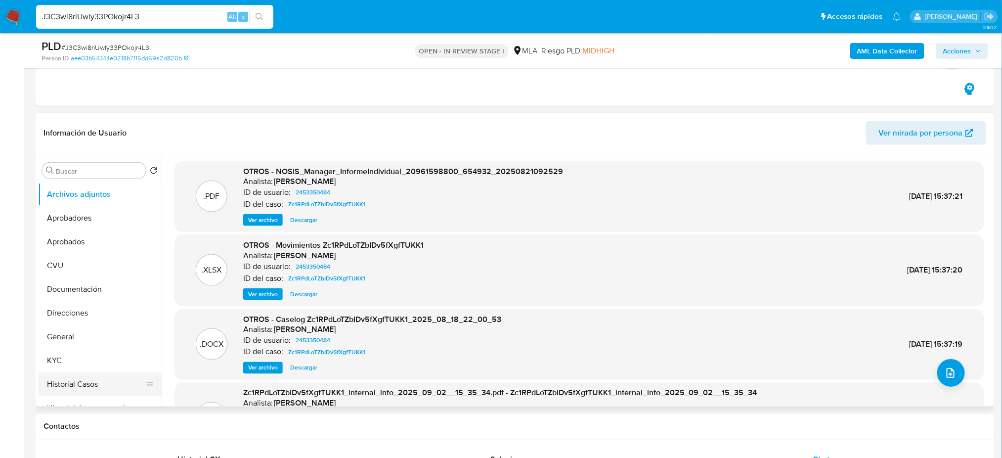
click at [78, 375] on button "Historial Casos" at bounding box center [96, 384] width 116 height 24
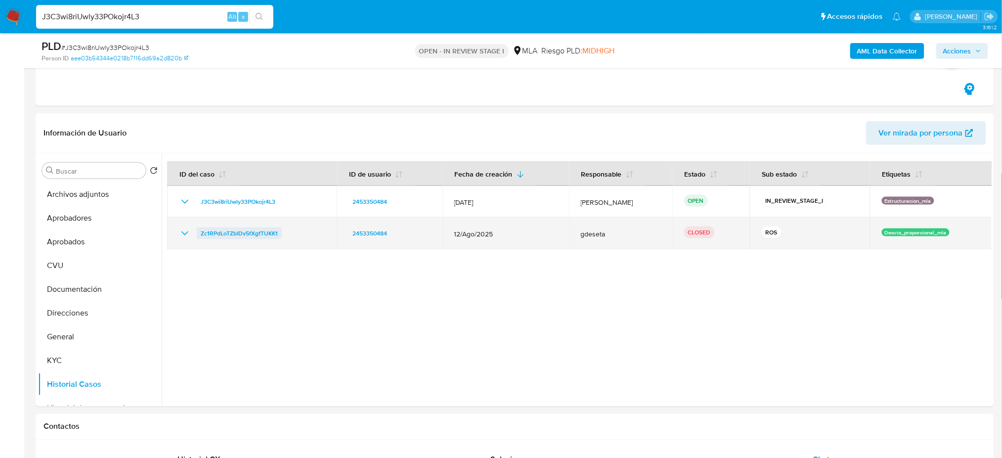
click at [256, 235] on span "Zc1RPdLoTZbIDv5fXgfTUKK1" at bounding box center [239, 233] width 77 height 12
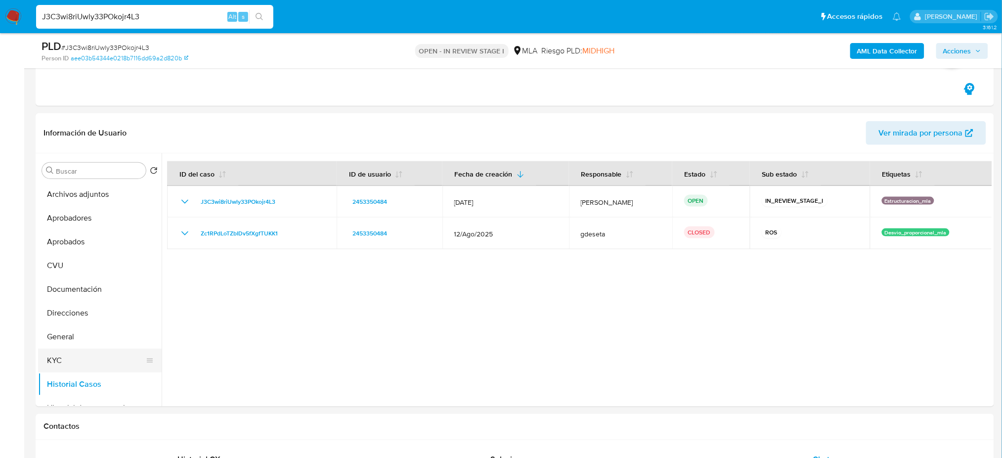
click at [62, 348] on button "KYC" at bounding box center [96, 360] width 116 height 24
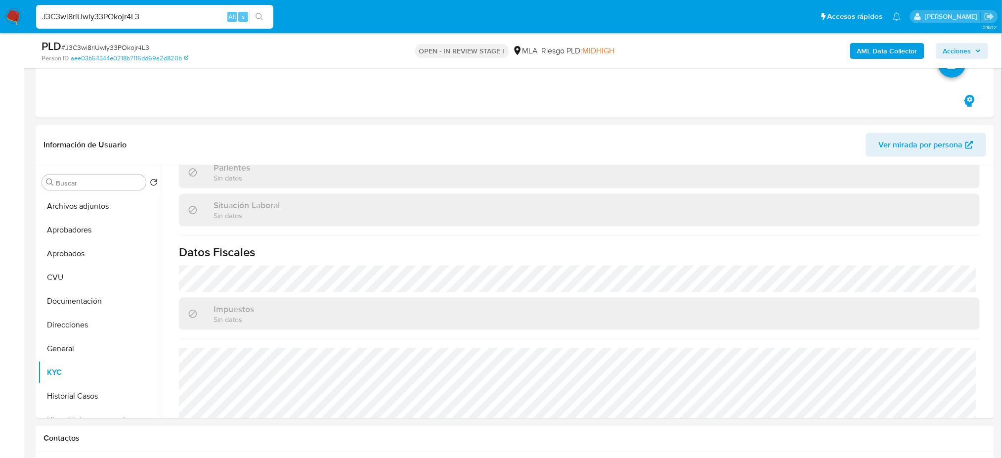
scroll to position [511, 0]
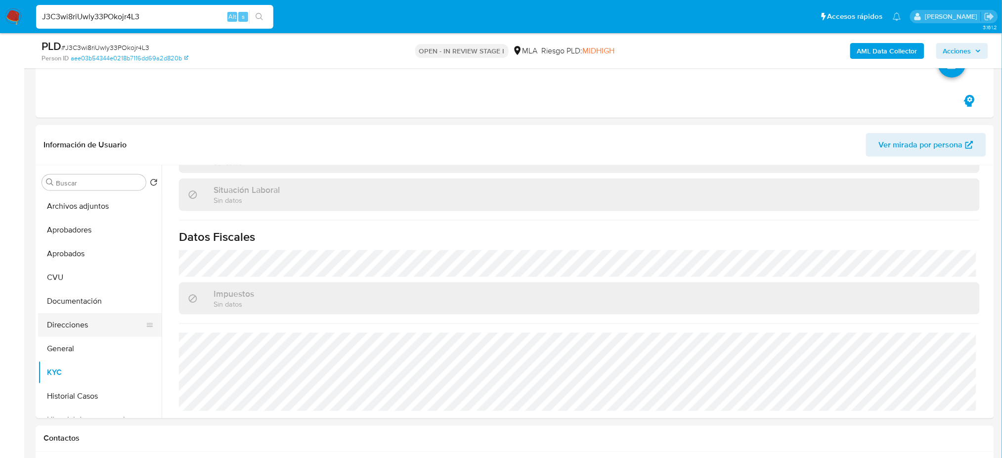
click at [85, 319] on button "Direcciones" at bounding box center [96, 325] width 116 height 24
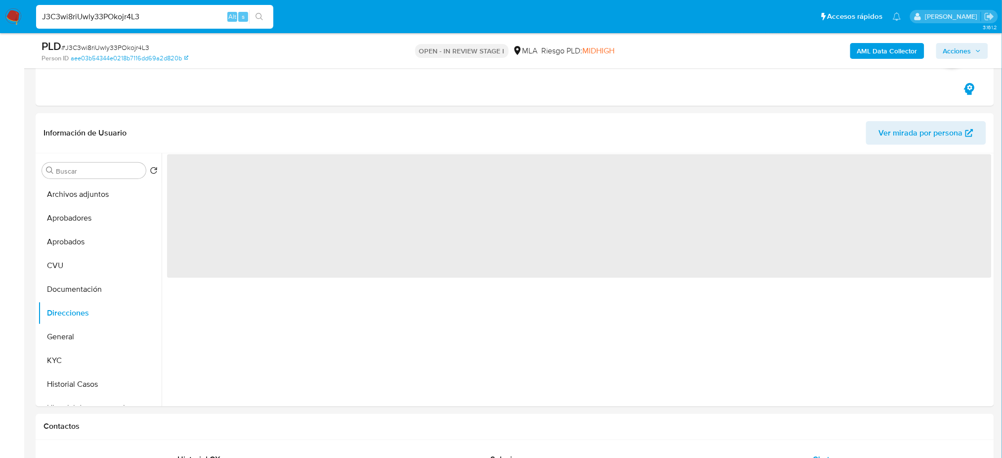
scroll to position [0, 0]
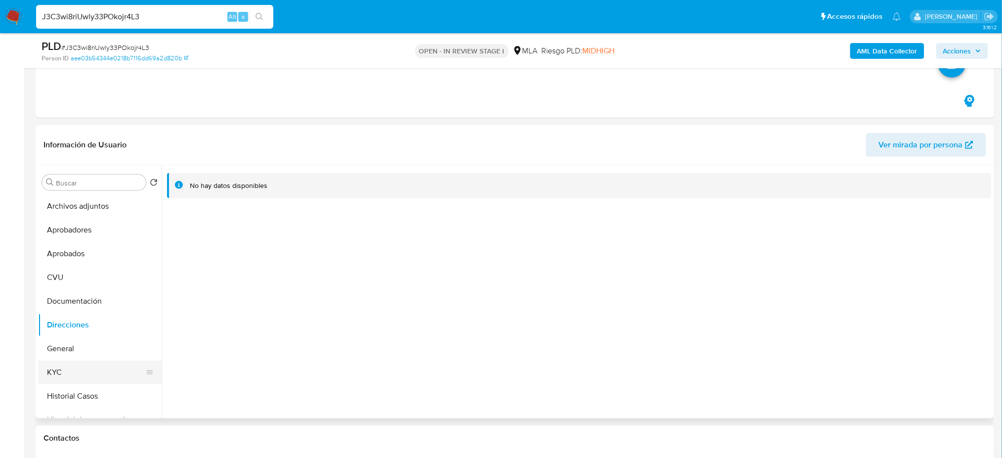
click at [72, 376] on button "KYC" at bounding box center [96, 372] width 116 height 24
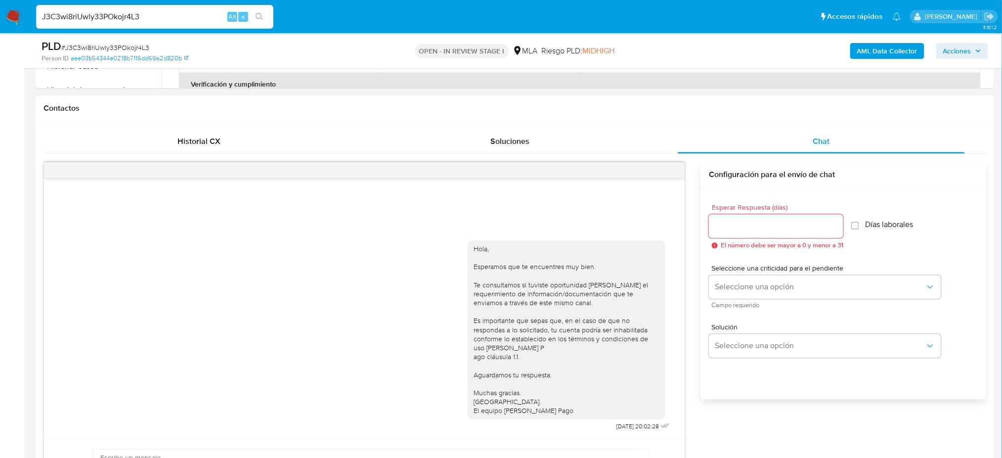
scroll to position [329, 0]
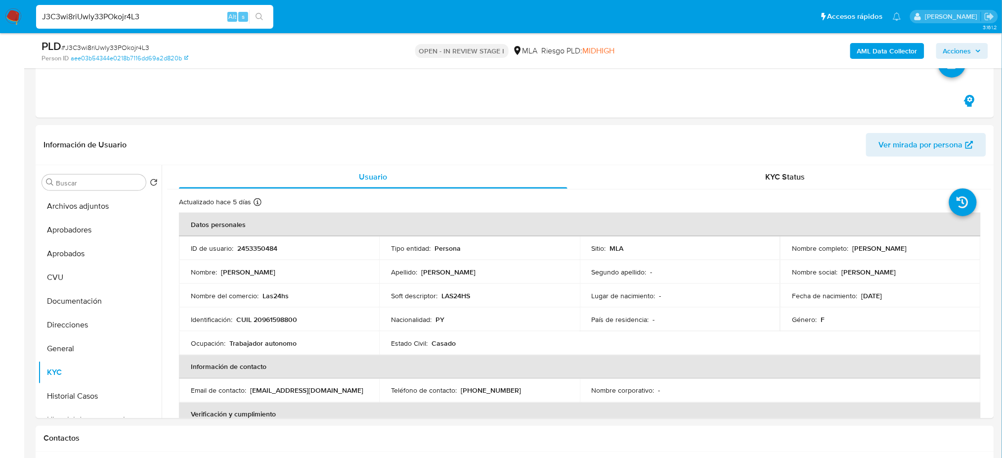
drag, startPoint x: 182, startPoint y: 12, endPoint x: 0, endPoint y: 27, distance: 182.5
click at [0, 30] on nav "J3C3wi8riUwly33POkojr4L3 Alt s Accesos rápidos Presiona las siguientes teclas p…" at bounding box center [501, 16] width 1002 height 33
paste input "Bg27z6N8u7y7z5klcwKhQsQp"
type input "Bg27z6N8u7y7z5klcwKhQsQp"
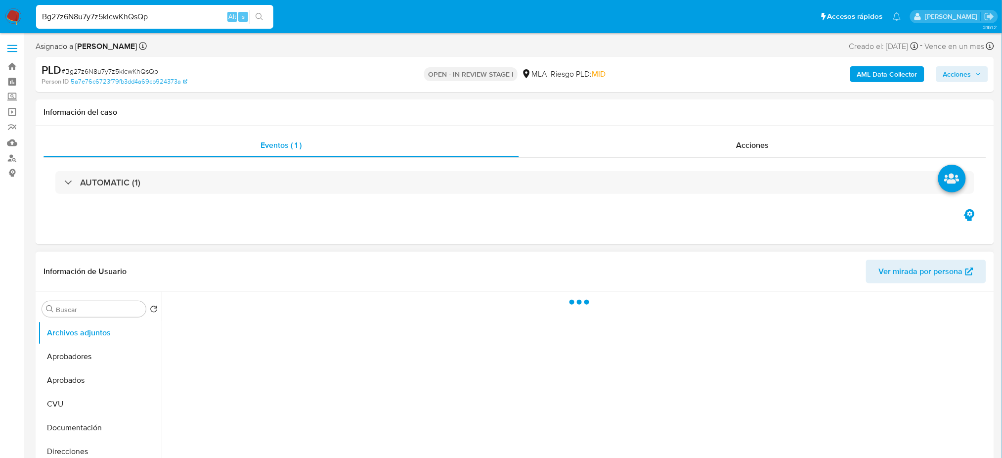
select select "10"
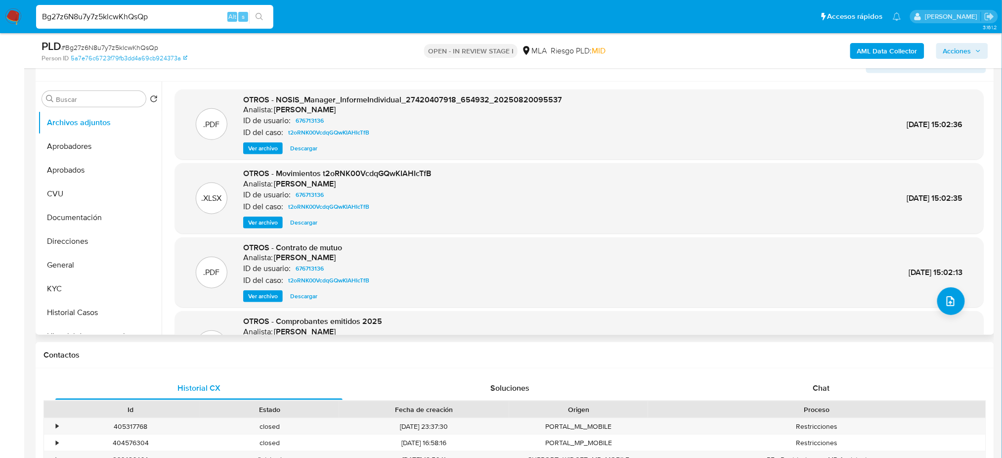
scroll to position [198, 0]
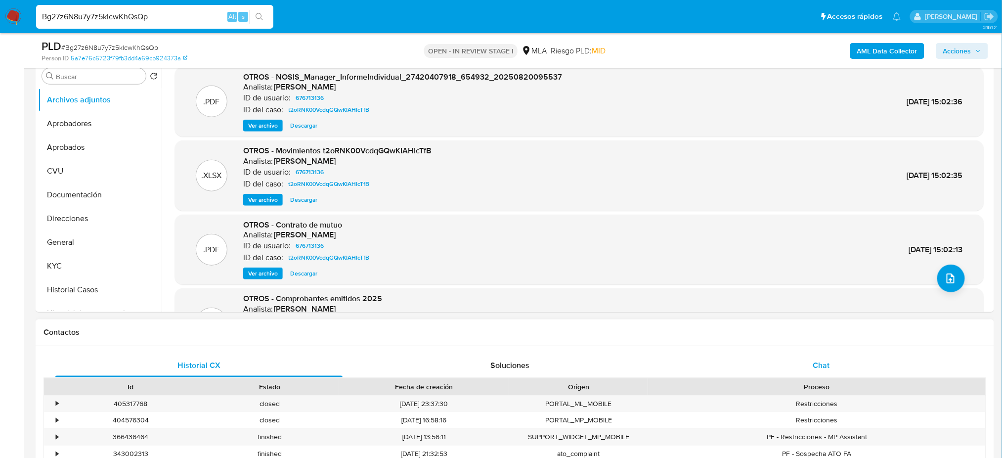
click at [823, 359] on span "Chat" at bounding box center [821, 364] width 17 height 11
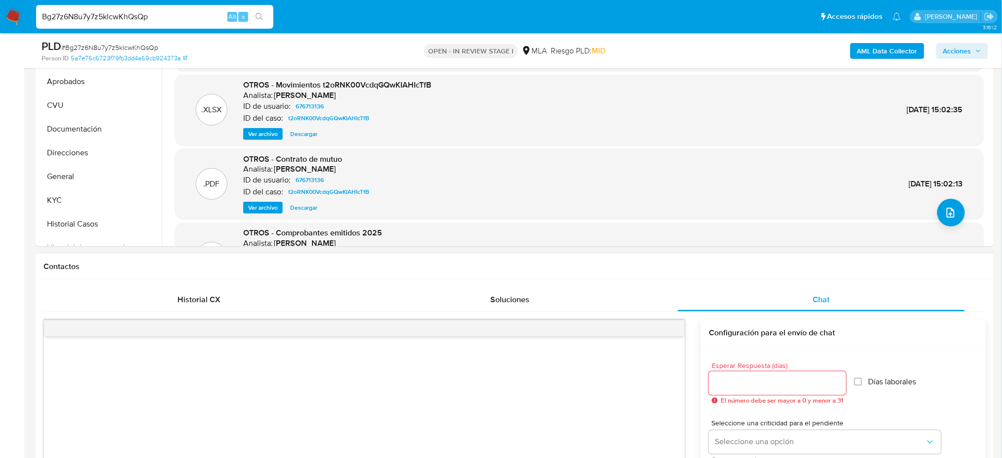
scroll to position [395, 0]
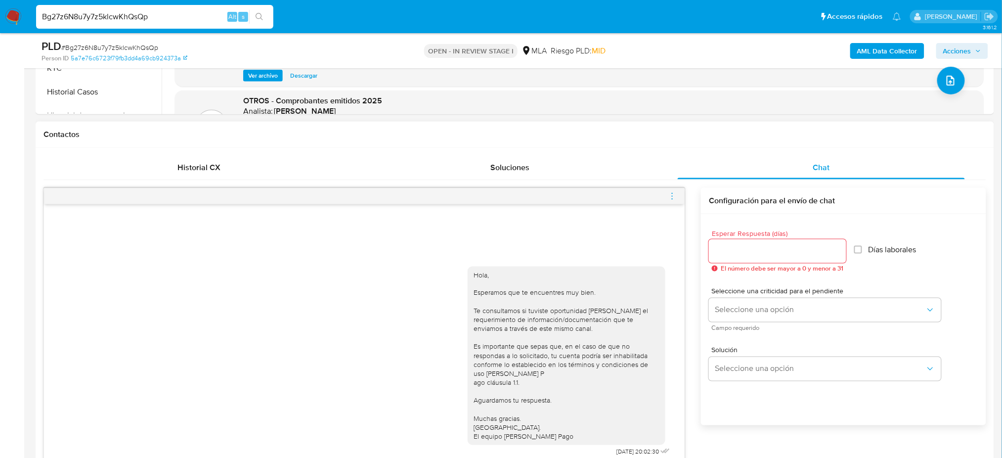
click at [670, 195] on icon "menu-action" at bounding box center [672, 196] width 9 height 9
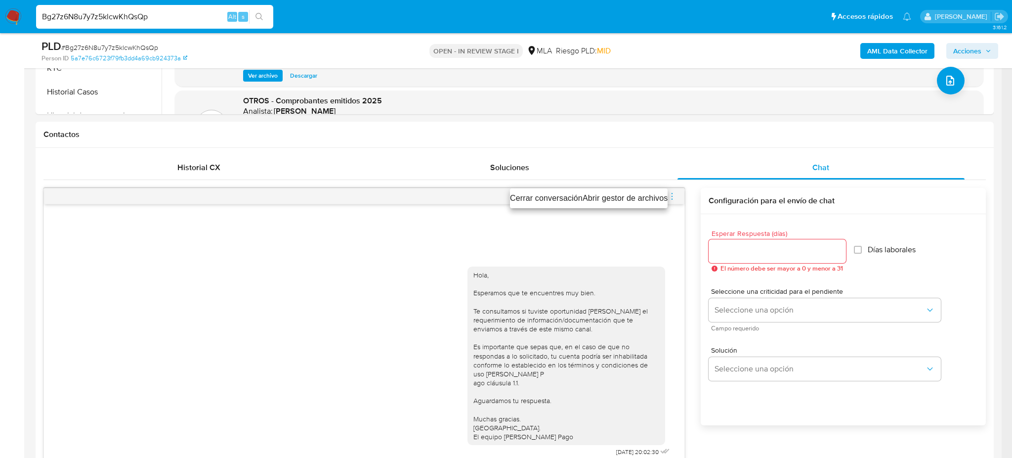
click at [535, 194] on li "Cerrar conversación" at bounding box center [546, 198] width 73 height 12
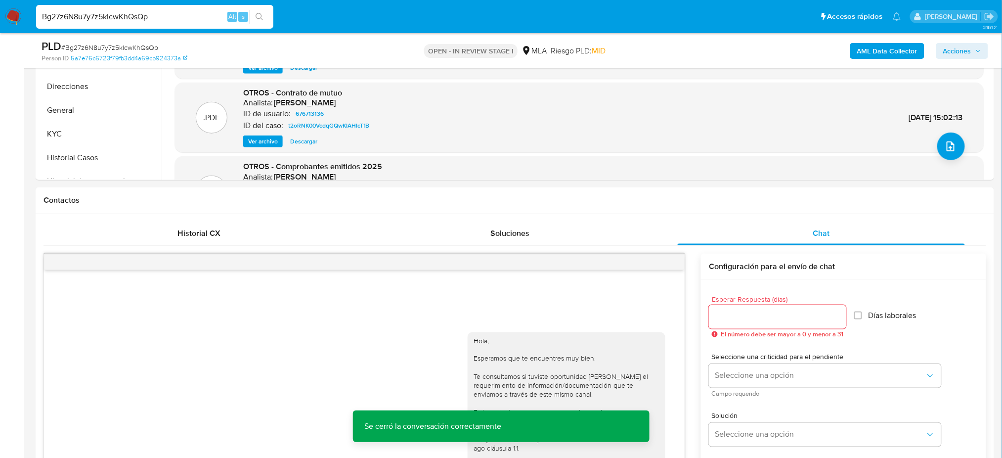
scroll to position [198, 0]
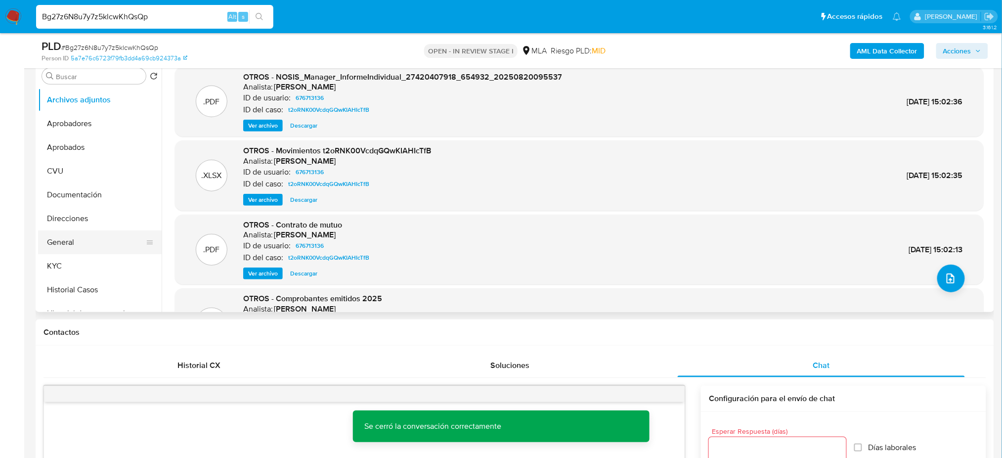
click at [88, 237] on button "General" at bounding box center [96, 242] width 116 height 24
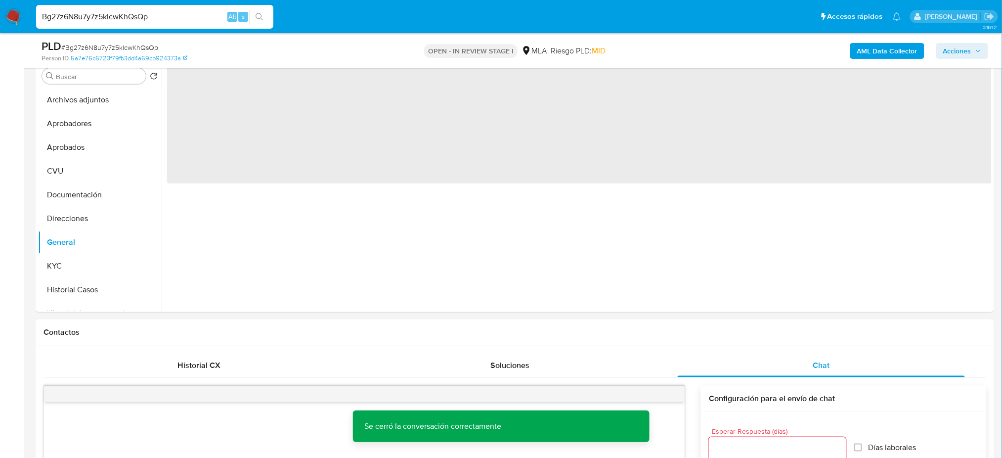
scroll to position [131, 0]
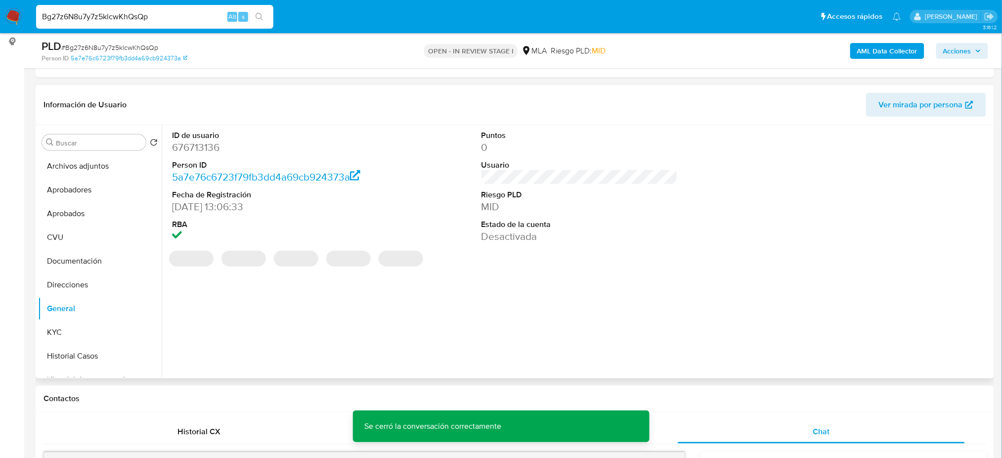
click at [203, 149] on dd "676713136" at bounding box center [270, 147] width 196 height 14
copy dd "676713136"
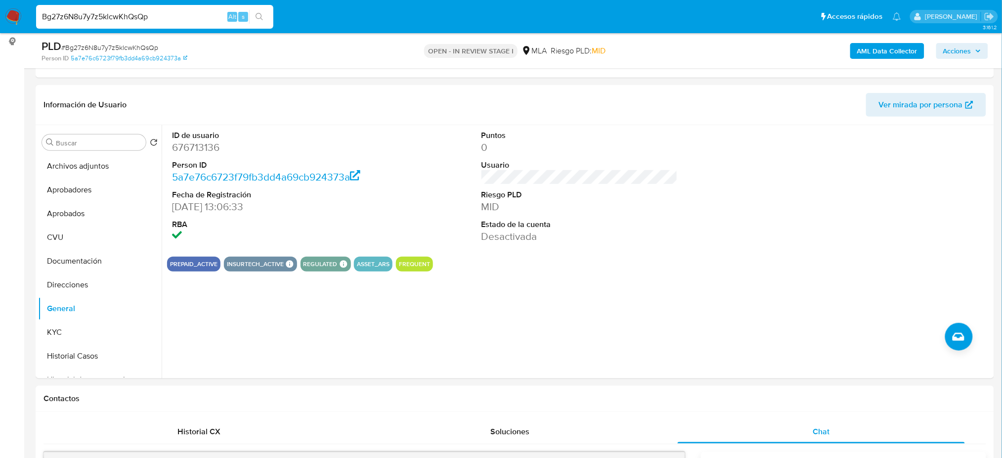
click at [136, 51] on span "# Bg27z6N8u7y7z5klcwKhQsQp" at bounding box center [109, 48] width 97 height 10
copy span "Bg27z6N8u7y7z5klcwKhQsQp"
click at [208, 139] on dl "ID de usuario 676713136 Person ID 5a7e76c6723f79fb3dd4a69cb924373a Fecha de Reg…" at bounding box center [270, 187] width 196 height 114
click at [198, 146] on dd "676713136" at bounding box center [270, 147] width 196 height 14
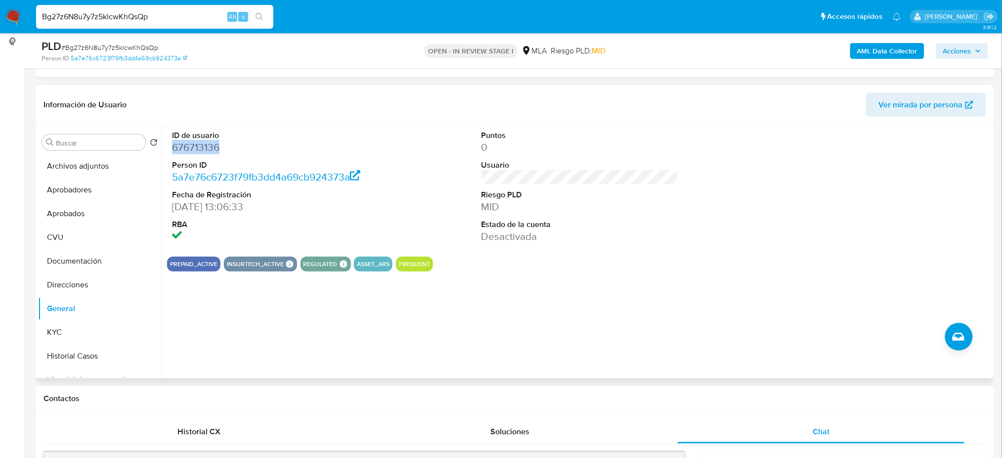
click at [198, 146] on dd "676713136" at bounding box center [270, 147] width 196 height 14
copy dd "676713136"
click at [89, 332] on button "KYC" at bounding box center [96, 332] width 116 height 24
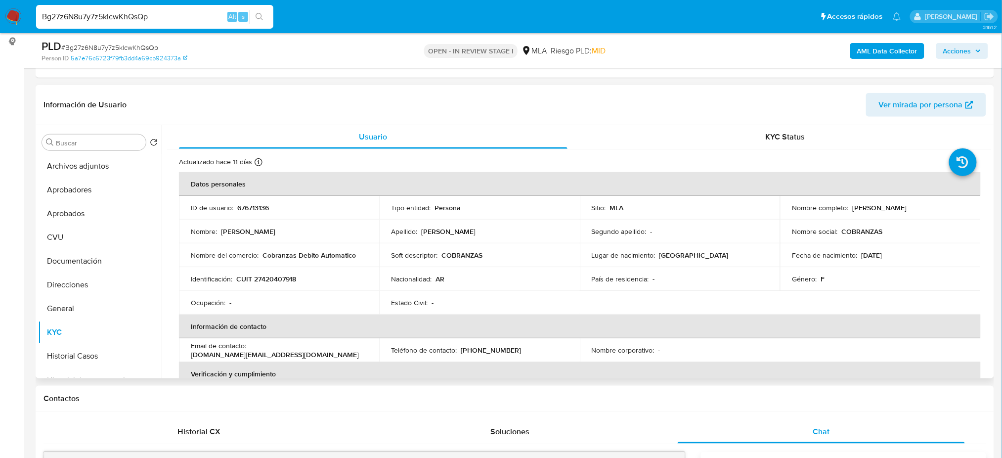
click at [274, 278] on p "CUIT 27420407918" at bounding box center [266, 278] width 60 height 9
copy p "27420407918"
click at [270, 287] on td "Identificación : CUIT 27420407918" at bounding box center [279, 279] width 200 height 24
drag, startPoint x: 261, startPoint y: 275, endPoint x: 291, endPoint y: 276, distance: 30.2
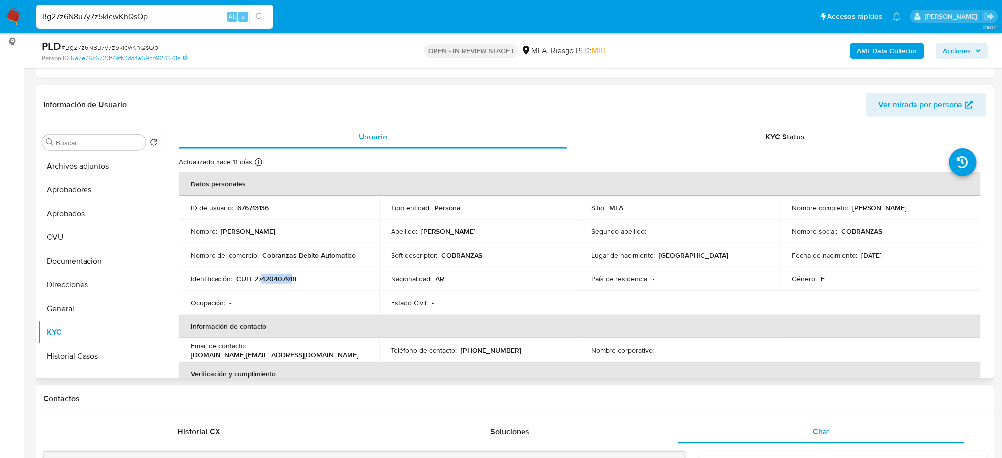
click at [291, 276] on p "CUIT 27420407918" at bounding box center [266, 278] width 60 height 9
click at [136, 47] on span "# Bg27z6N8u7y7z5klcwKhQsQp" at bounding box center [109, 48] width 97 height 10
click at [78, 169] on button "Archivos adjuntos" at bounding box center [96, 166] width 116 height 24
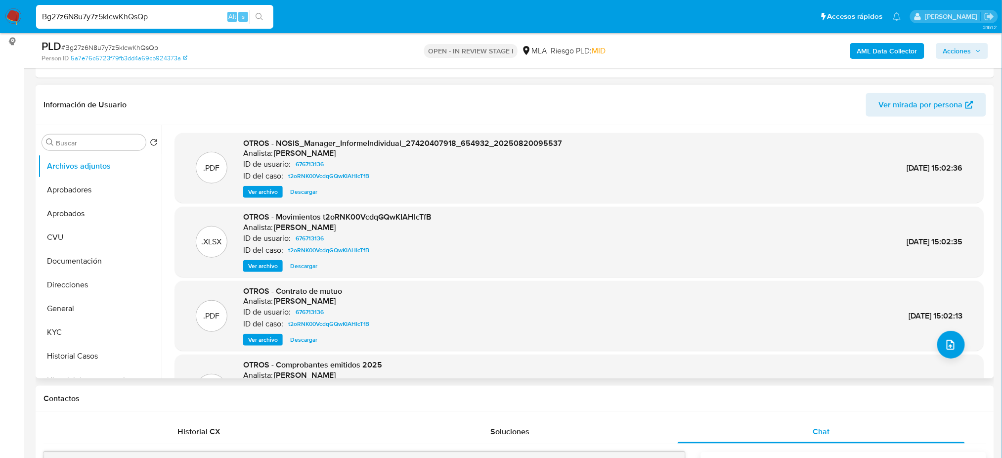
scroll to position [83, 0]
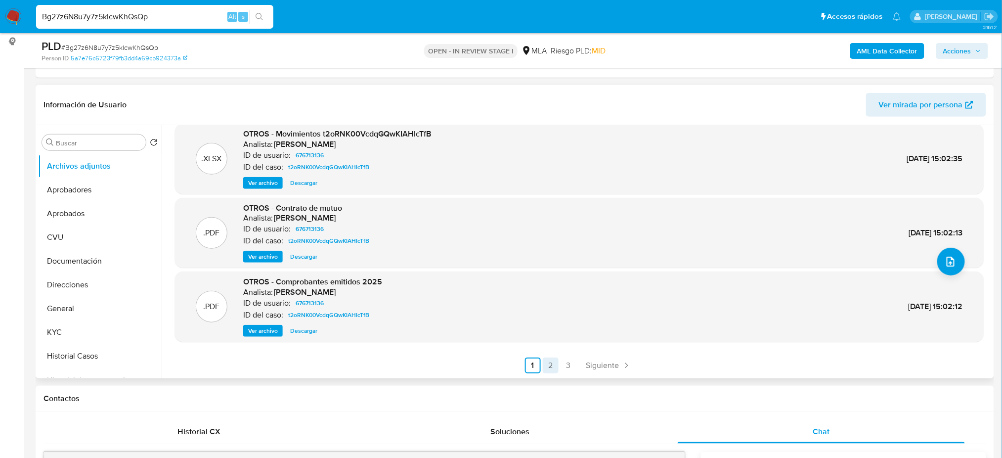
click at [547, 360] on link "2" at bounding box center [551, 365] width 16 height 16
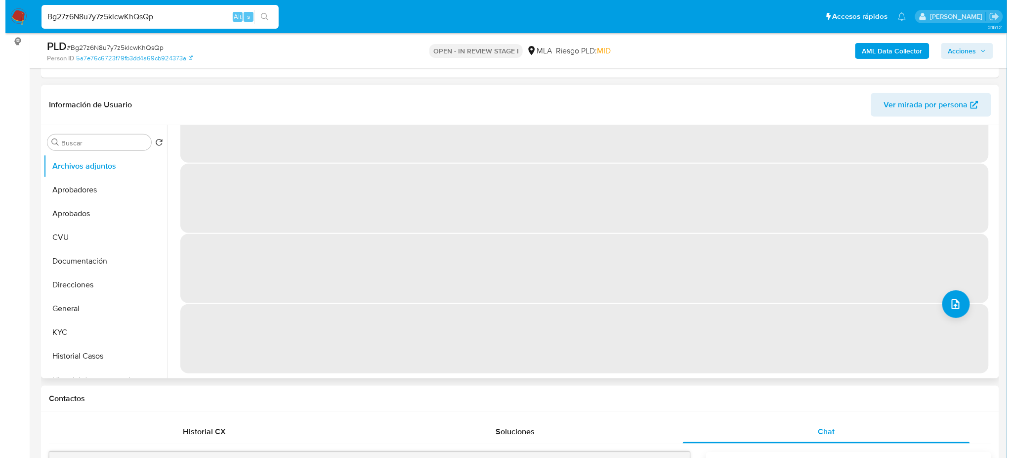
scroll to position [0, 0]
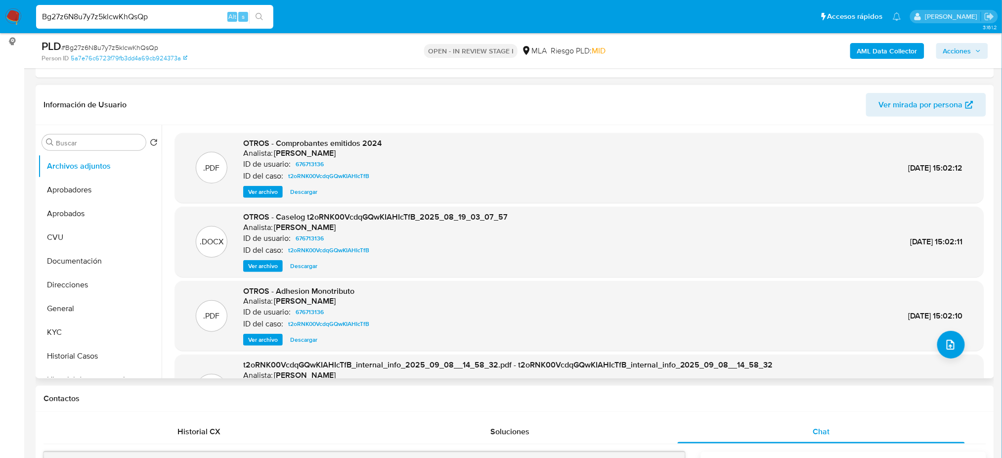
click at [253, 264] on span "Ver archivo" at bounding box center [263, 266] width 30 height 10
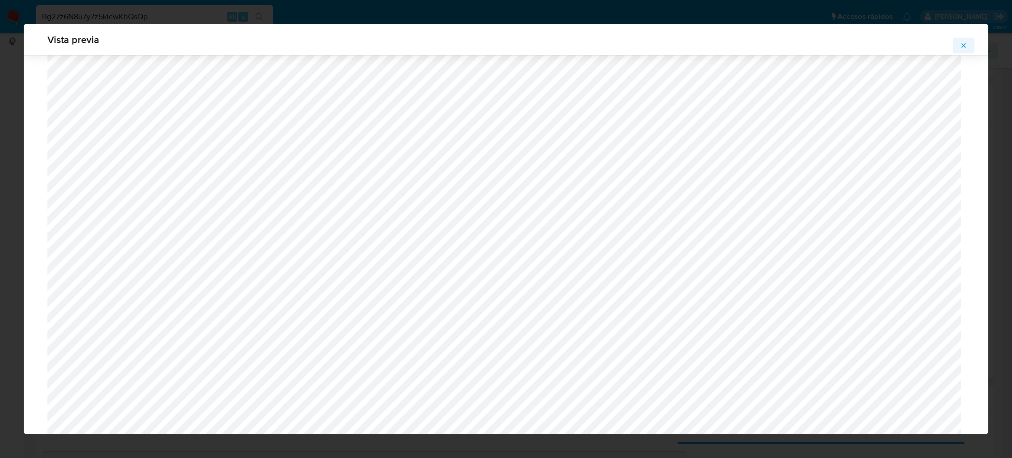
scroll to position [573, 0]
click at [967, 44] on icon "Attachment preview" at bounding box center [964, 46] width 8 height 8
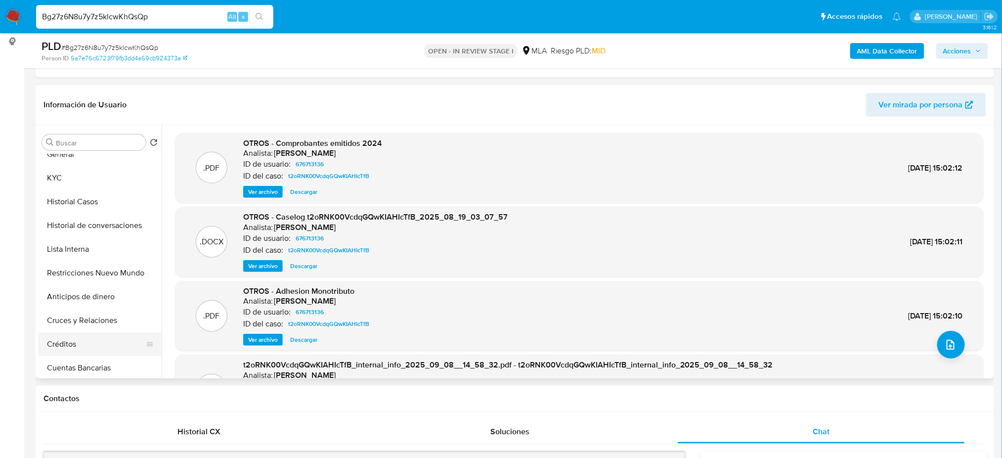
scroll to position [131, 0]
click at [70, 285] on button "Restricciones Nuevo Mundo" at bounding box center [96, 296] width 116 height 24
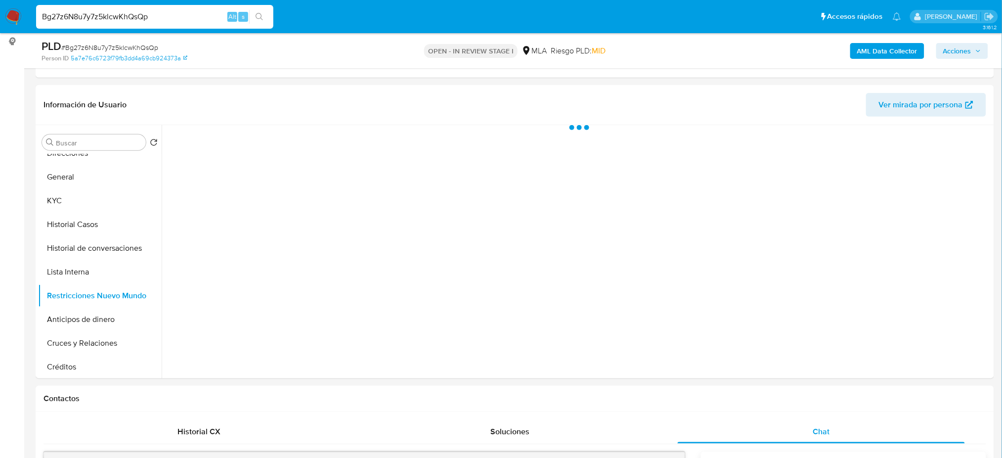
scroll to position [66, 0]
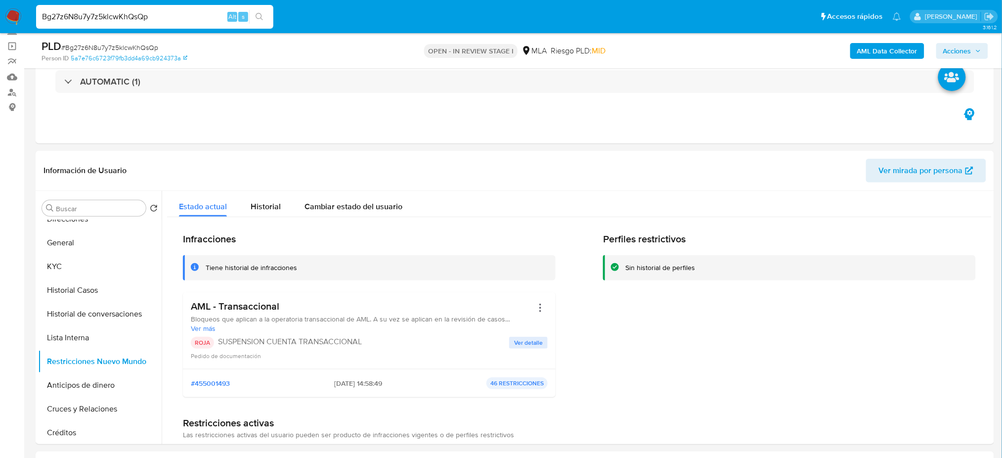
drag, startPoint x: 321, startPoint y: 385, endPoint x: 358, endPoint y: 388, distance: 37.6
click at [358, 388] on div "#455001493 08/09/2025 - 14:58:49 46 RESTRICCIONES" at bounding box center [369, 383] width 357 height 12
drag, startPoint x: 332, startPoint y: 388, endPoint x: 327, endPoint y: 388, distance: 5.5
click at [331, 389] on div "#455001493 08/09/2025 - 14:58:49 46 RESTRICCIONES" at bounding box center [369, 383] width 357 height 12
click at [318, 393] on div "#455001493 08/09/2025 - 14:58:49 46 RESTRICCIONES" at bounding box center [369, 383] width 373 height 28
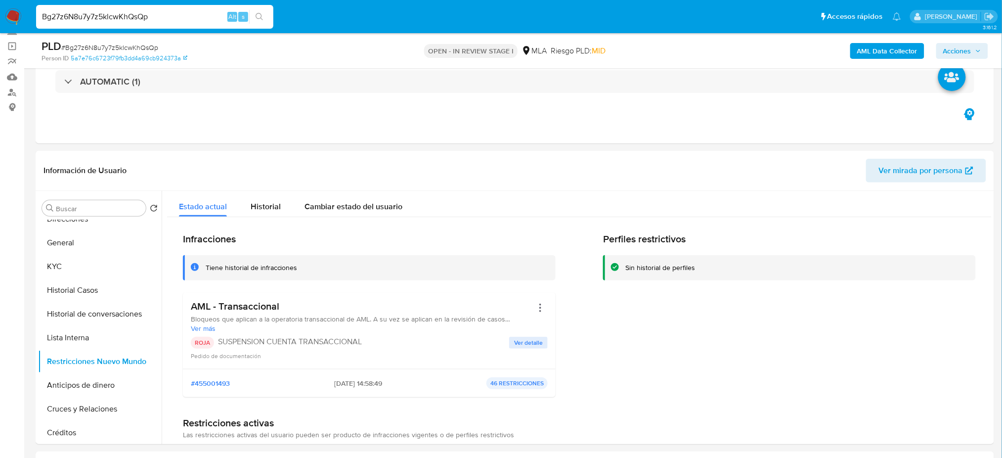
drag, startPoint x: 321, startPoint y: 382, endPoint x: 360, endPoint y: 387, distance: 39.4
click at [360, 387] on div "#455001493 08/09/2025 - 14:58:49 46 RESTRICCIONES" at bounding box center [369, 383] width 357 height 12
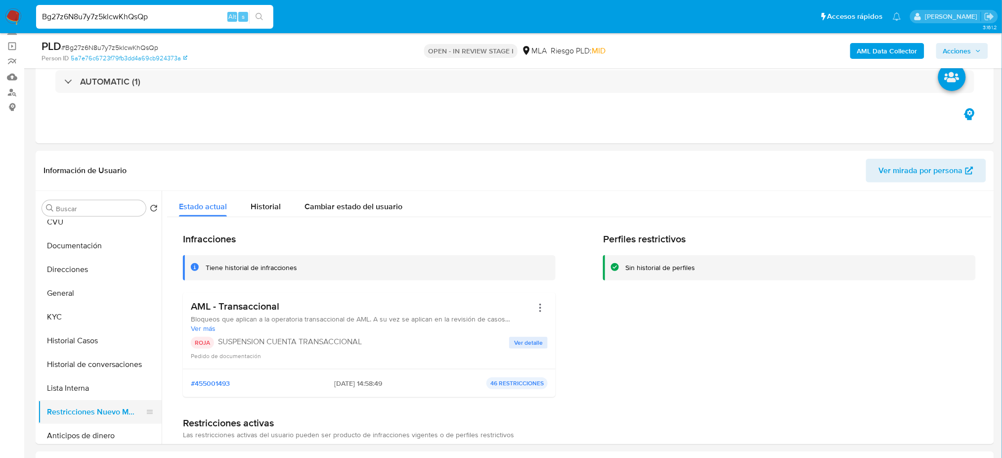
scroll to position [0, 0]
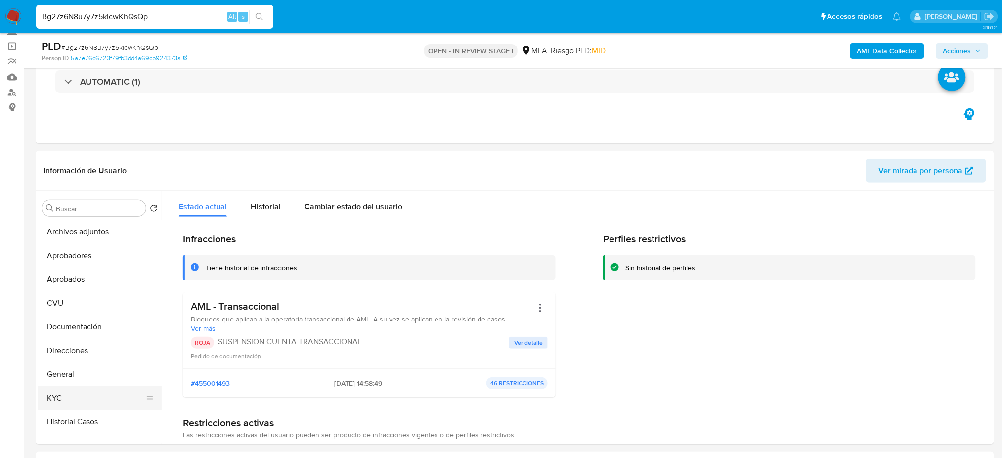
click at [99, 408] on button "KYC" at bounding box center [96, 398] width 116 height 24
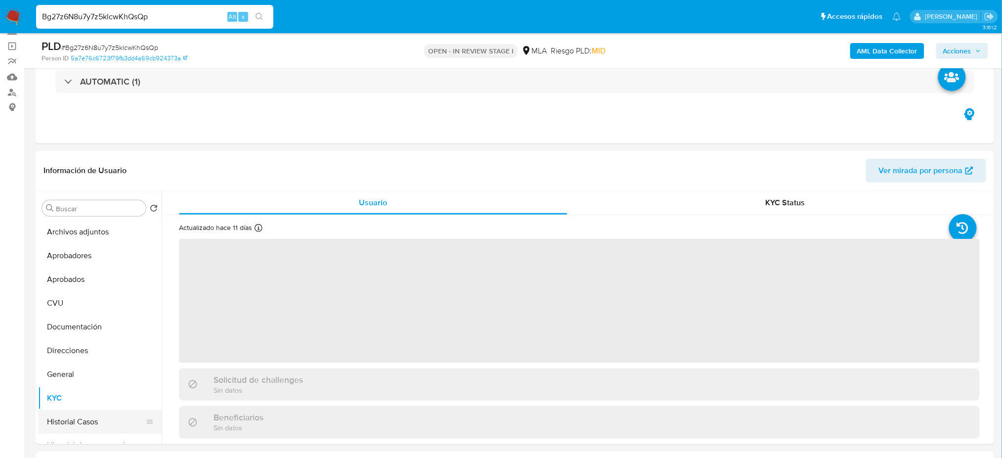
click at [97, 419] on button "Historial Casos" at bounding box center [96, 422] width 116 height 24
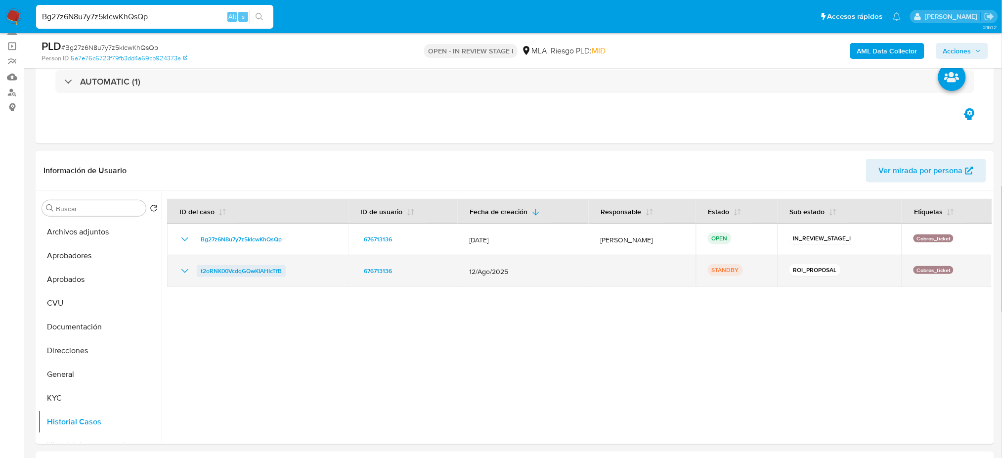
click at [244, 270] on span "t2oRNK00VcdqGQwKIAHIcTfB" at bounding box center [241, 271] width 81 height 12
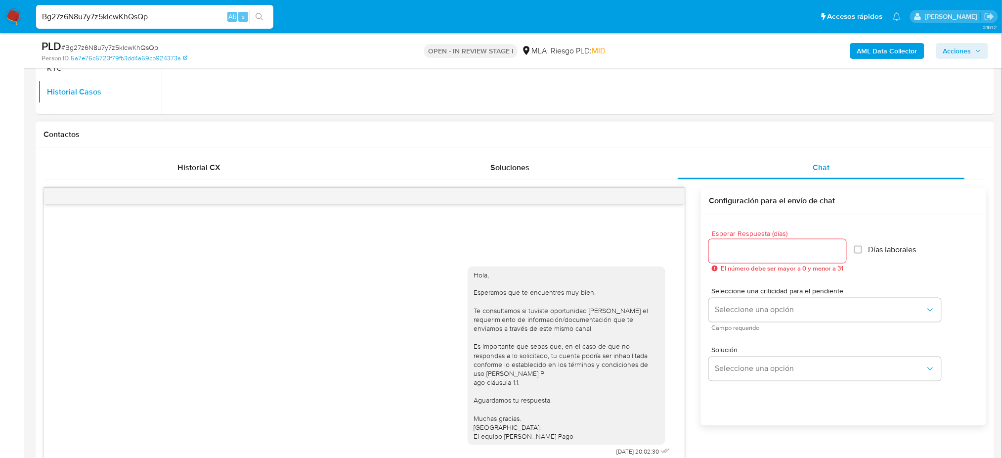
scroll to position [461, 0]
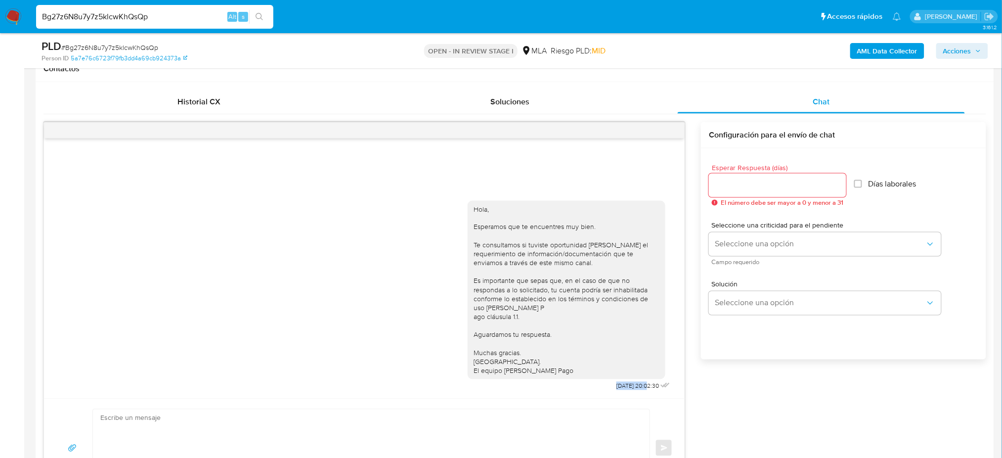
drag, startPoint x: 601, startPoint y: 385, endPoint x: 635, endPoint y: 394, distance: 35.4
click at [635, 394] on div "Hola, Esperamos que te encuentres muy bien. Te consultamos si tuviste oportunid…" at bounding box center [364, 294] width 641 height 210
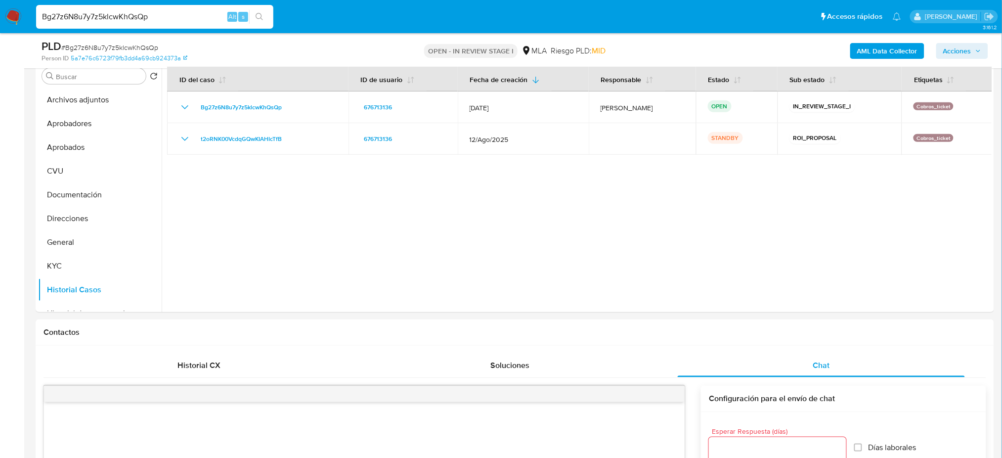
scroll to position [131, 0]
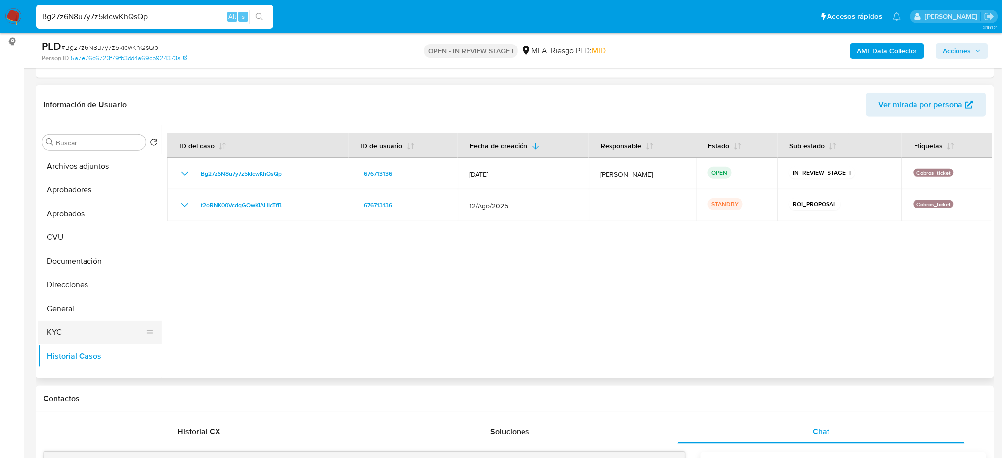
click at [46, 331] on button "KYC" at bounding box center [96, 332] width 116 height 24
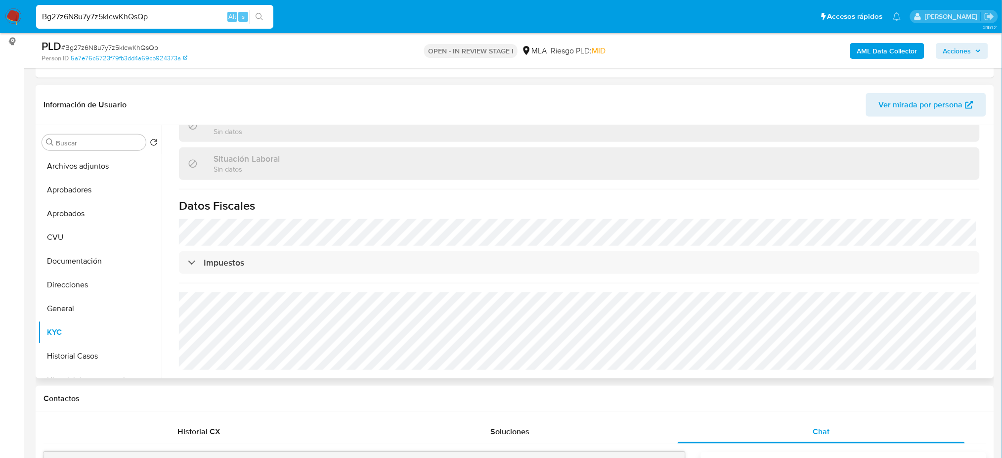
scroll to position [0, 0]
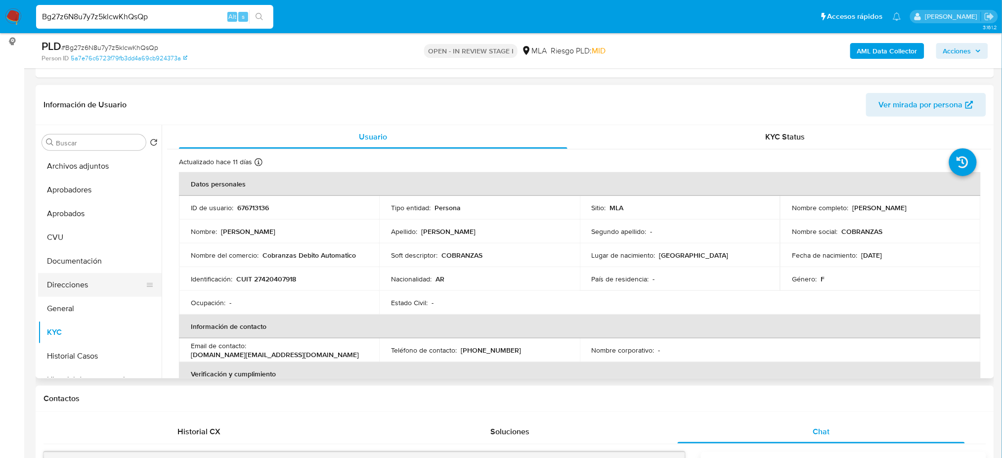
click at [76, 282] on button "Direcciones" at bounding box center [96, 285] width 116 height 24
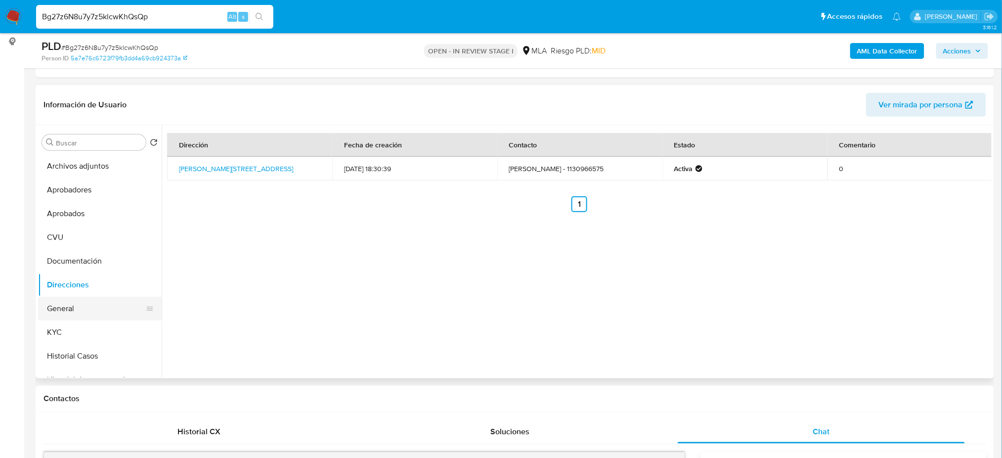
click at [57, 319] on button "General" at bounding box center [96, 309] width 116 height 24
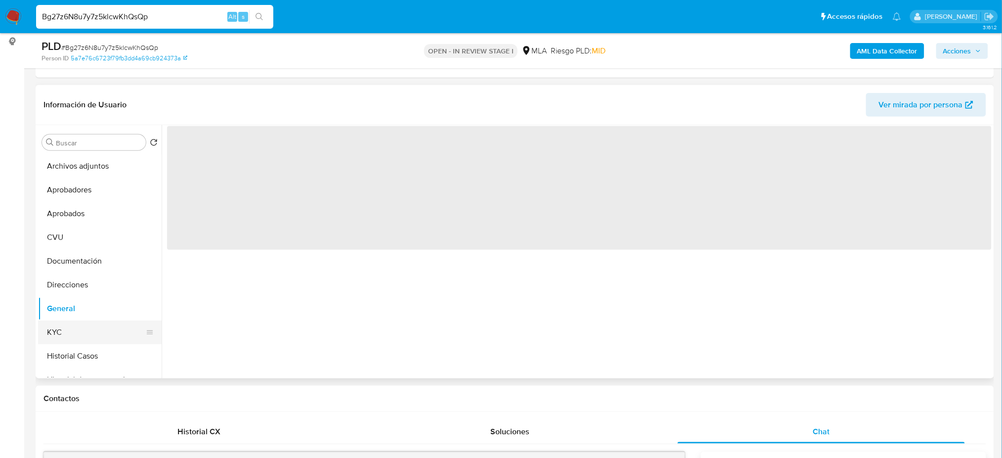
click at [109, 325] on button "KYC" at bounding box center [96, 332] width 116 height 24
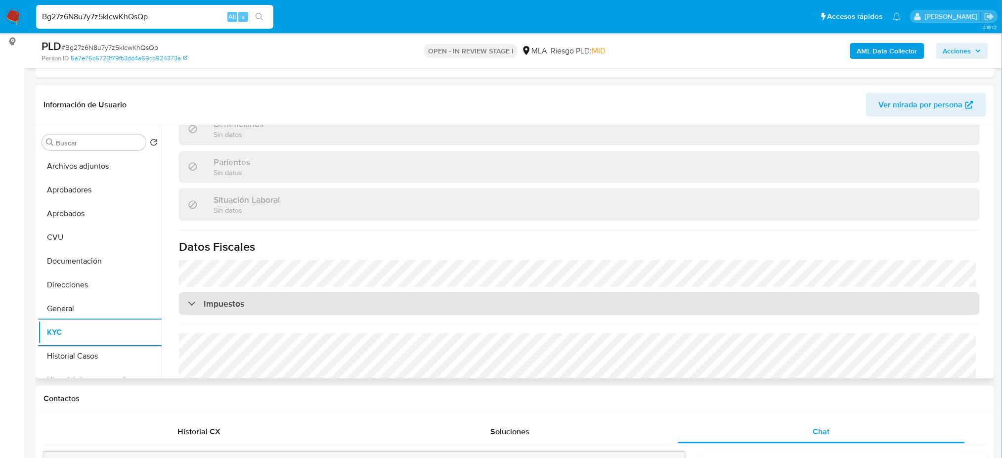
scroll to position [66, 0]
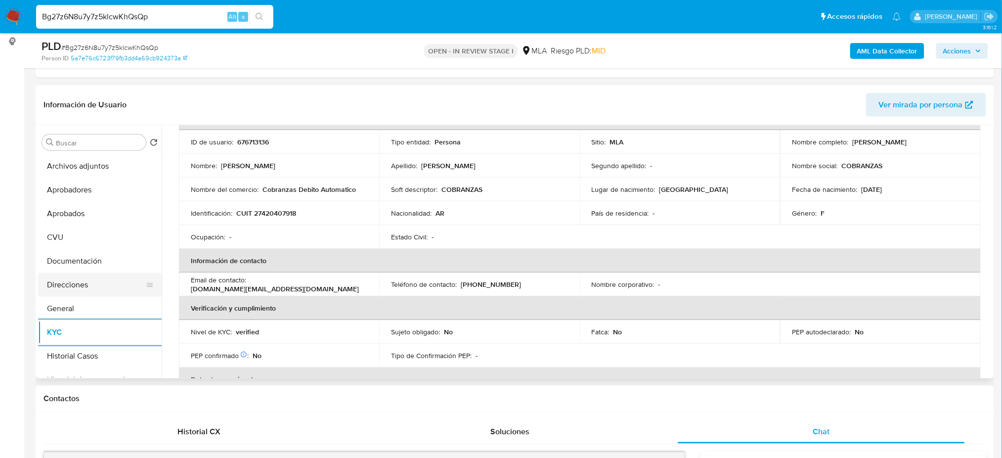
click at [79, 287] on button "Direcciones" at bounding box center [96, 285] width 116 height 24
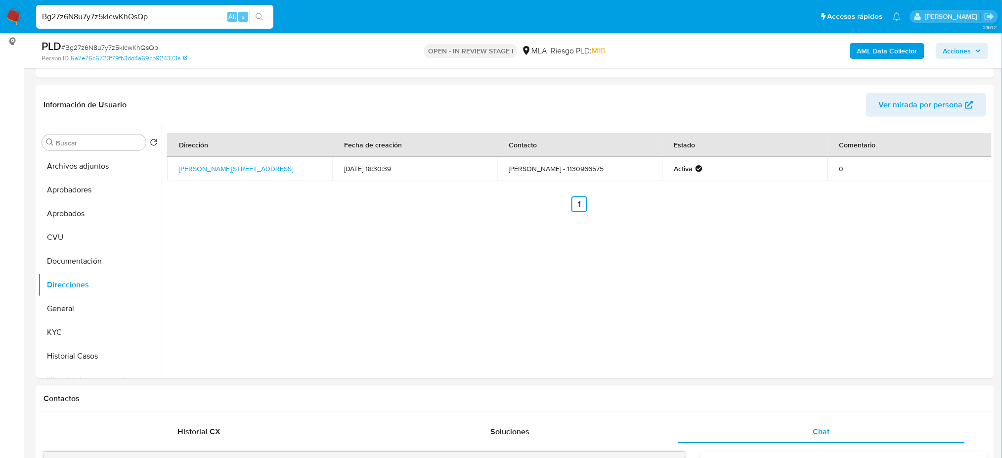
drag, startPoint x: 185, startPoint y: 17, endPoint x: 0, endPoint y: 11, distance: 185.0
click at [0, 11] on nav "Bg27z6N8u7y7z5klcwKhQsQp Alt s Accesos rápidos Presiona las siguientes teclas p…" at bounding box center [501, 16] width 1002 height 33
paste input "S57x948MAJWFDfMgktImQl0j"
type input "S57x948MAJWFDfMgktImQl0j"
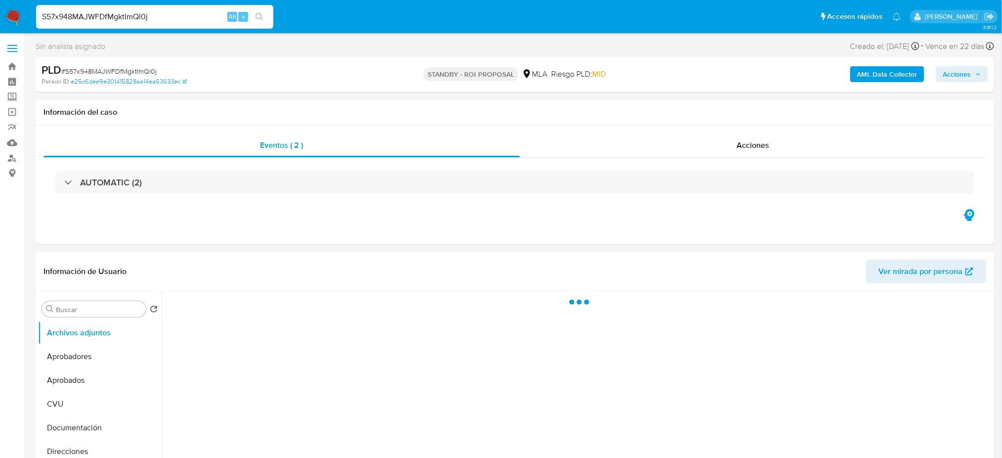
select select "10"
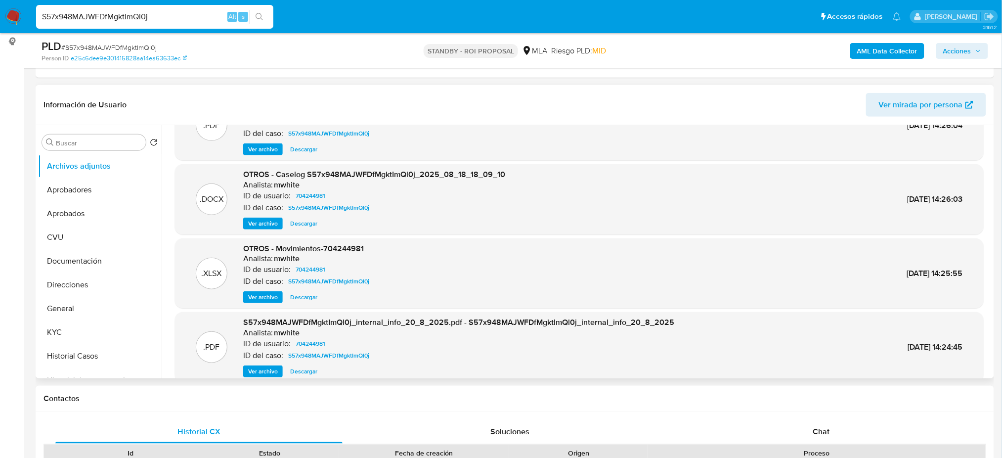
scroll to position [83, 0]
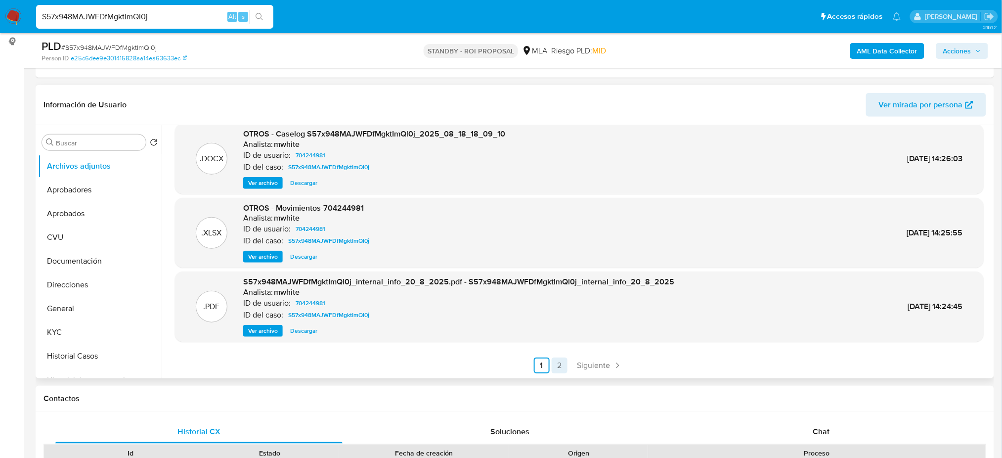
click at [554, 362] on link "2" at bounding box center [560, 365] width 16 height 16
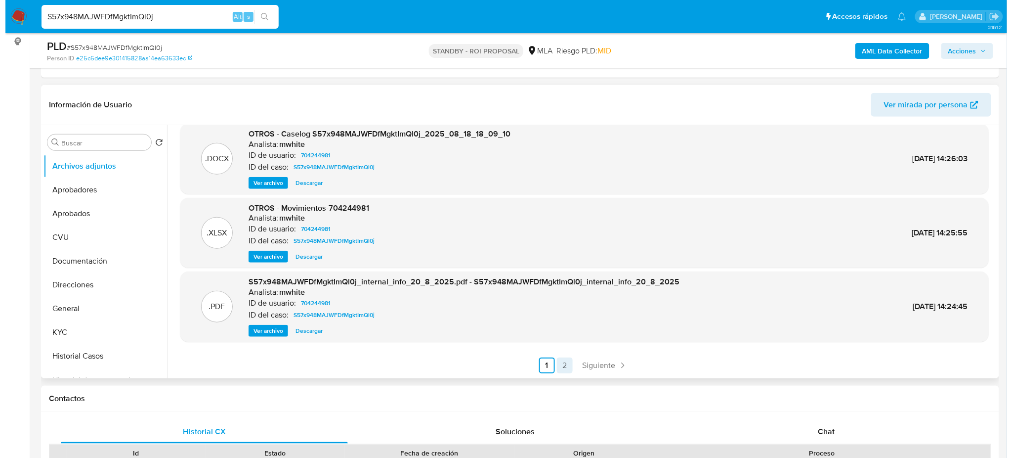
scroll to position [0, 0]
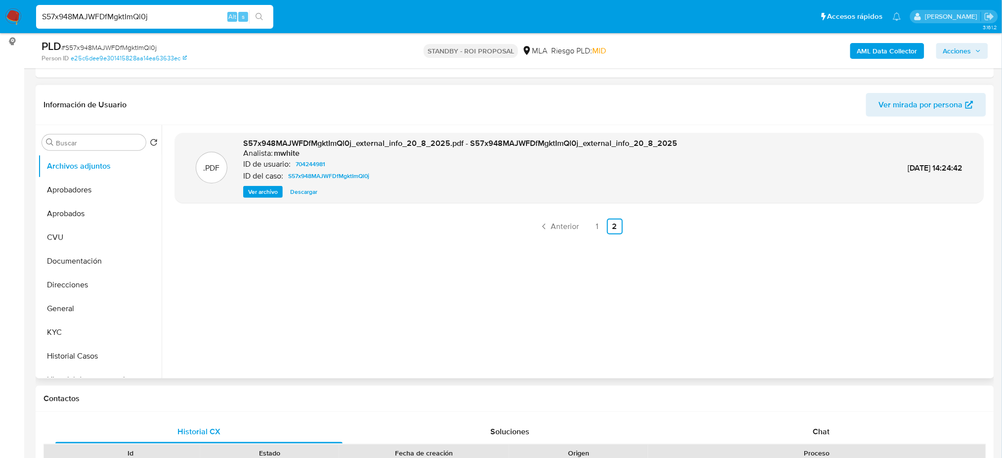
click at [592, 234] on div ".PDF S57x948MAJWFDfMgktImQl0j_external_info_20_8_2025.pdf - S57x948MAJWFDfMgktI…" at bounding box center [579, 251] width 809 height 237
click at [592, 228] on link "1" at bounding box center [597, 226] width 16 height 16
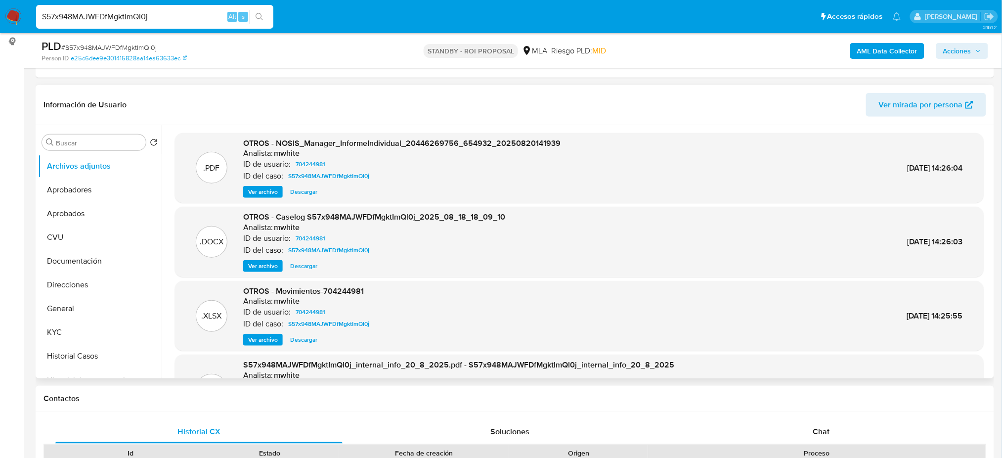
click at [253, 262] on span "Ver archivo" at bounding box center [263, 266] width 30 height 10
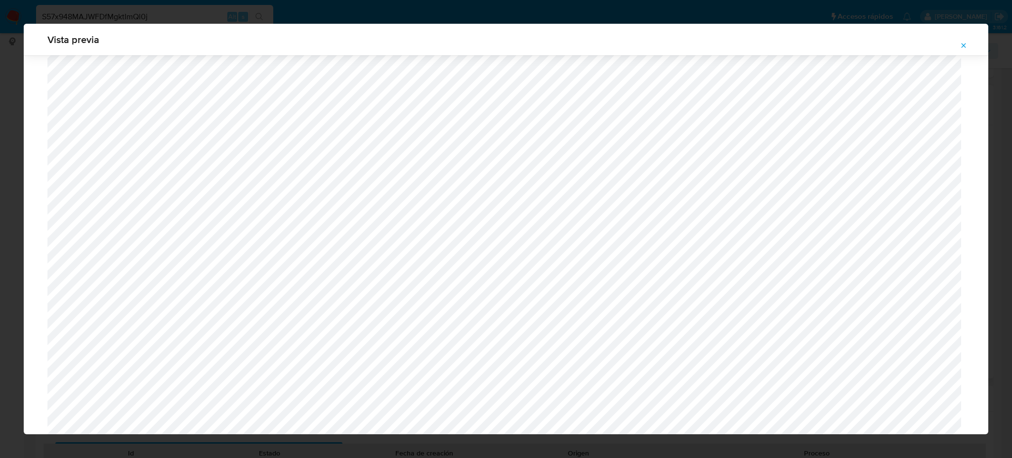
scroll to position [310, 0]
drag, startPoint x: 965, startPoint y: 43, endPoint x: 929, endPoint y: 52, distance: 37.4
click at [965, 42] on icon "Attachment preview" at bounding box center [964, 46] width 8 height 8
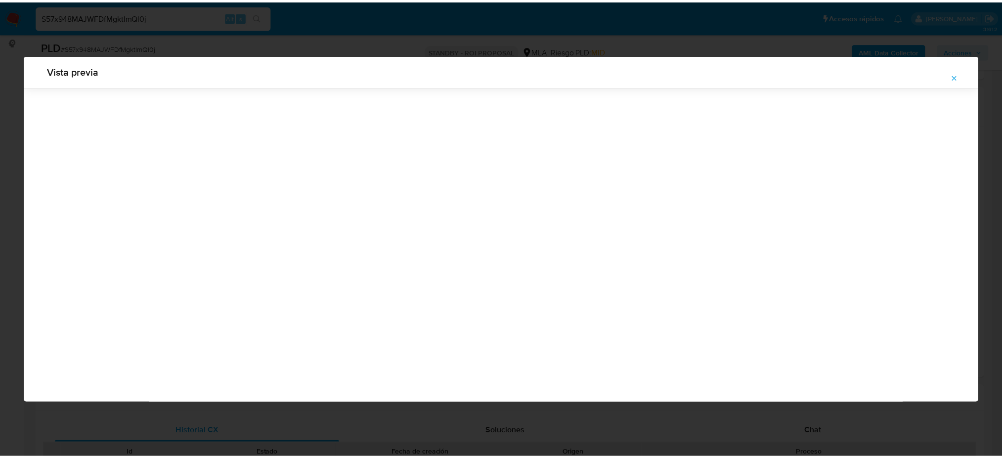
scroll to position [0, 0]
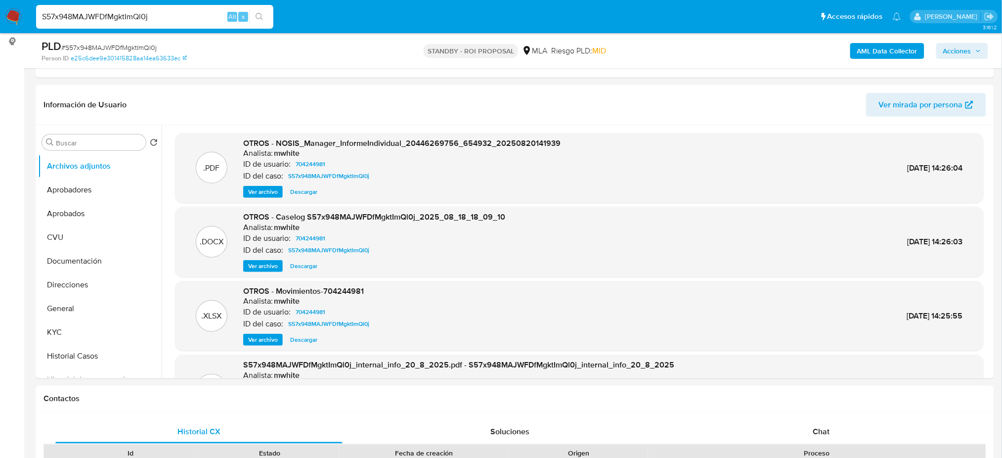
drag, startPoint x: 194, startPoint y: 16, endPoint x: 0, endPoint y: 21, distance: 194.3
click at [0, 21] on nav "S57x948MAJWFDfMgktImQl0j Alt s Accesos rápidos Presiona las siguientes teclas p…" at bounding box center [501, 16] width 1002 height 33
paste input "A4nHd7QvUQaIb2xHazYGRAuR"
type input "A4nHd7QvUQaIb2xHazYGRAuR"
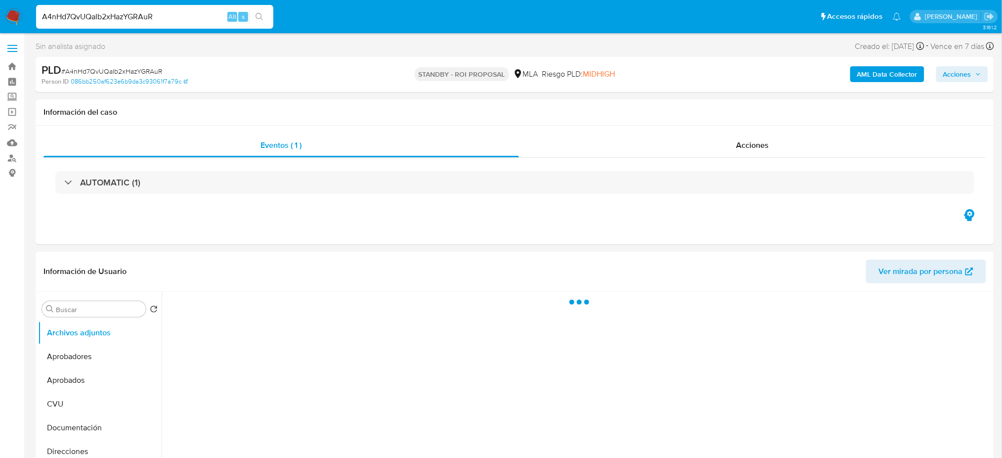
select select "10"
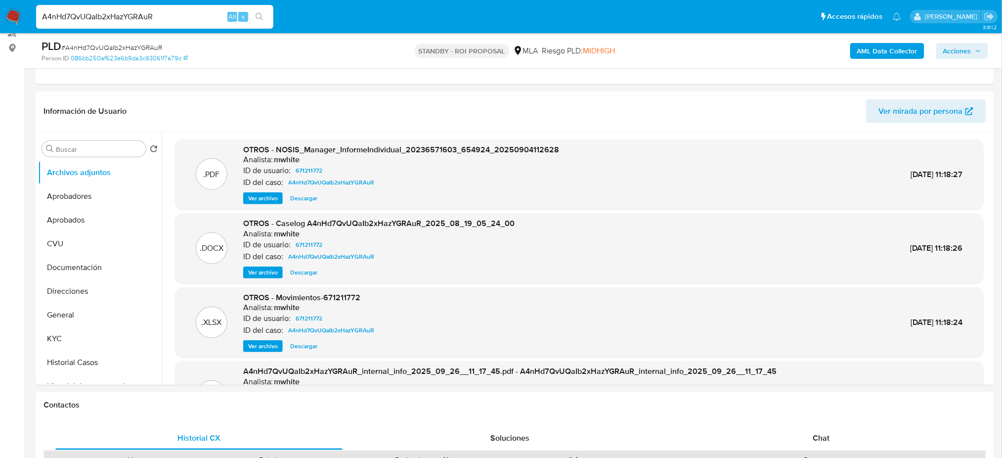
scroll to position [131, 0]
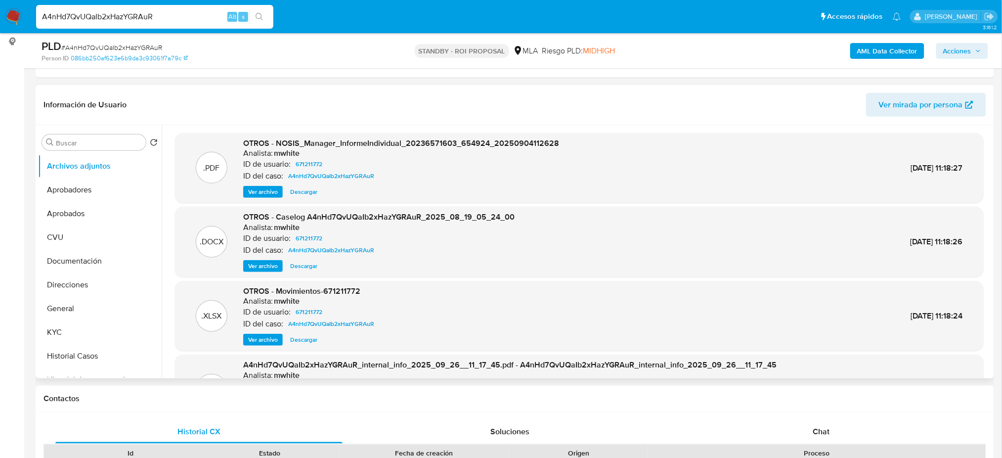
click at [254, 266] on span "Ver archivo" at bounding box center [263, 266] width 30 height 10
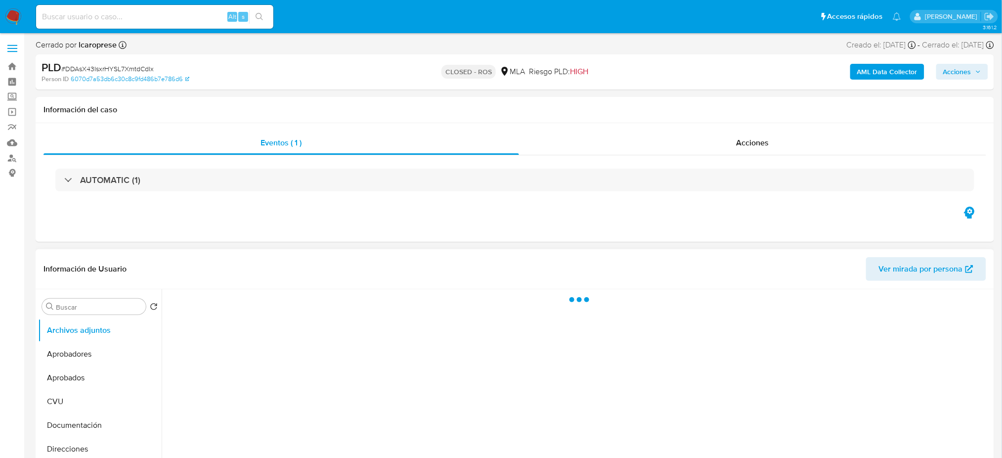
select select "10"
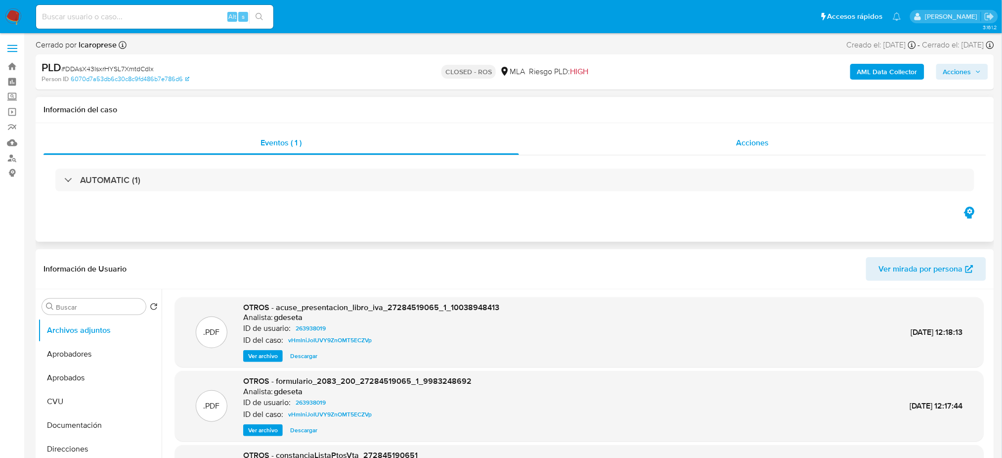
click at [797, 149] on div "Acciones" at bounding box center [752, 143] width 467 height 24
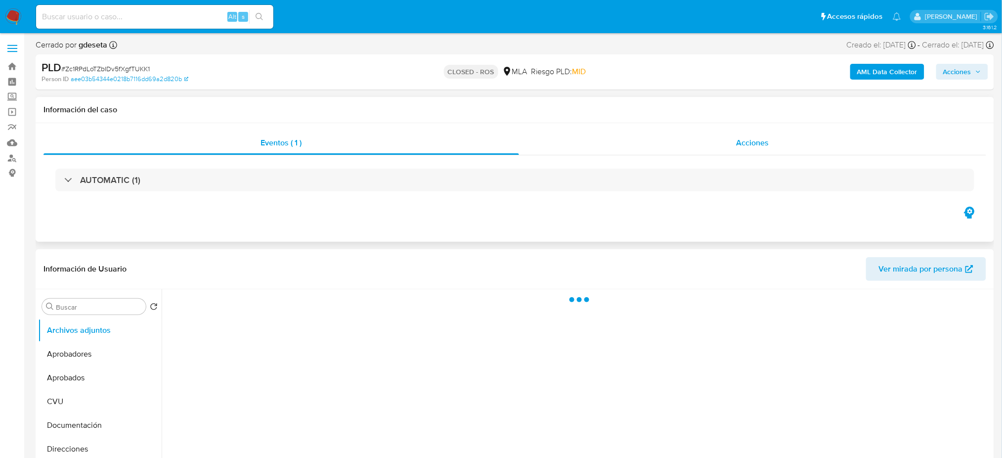
click at [763, 148] on span "Acciones" at bounding box center [752, 142] width 33 height 11
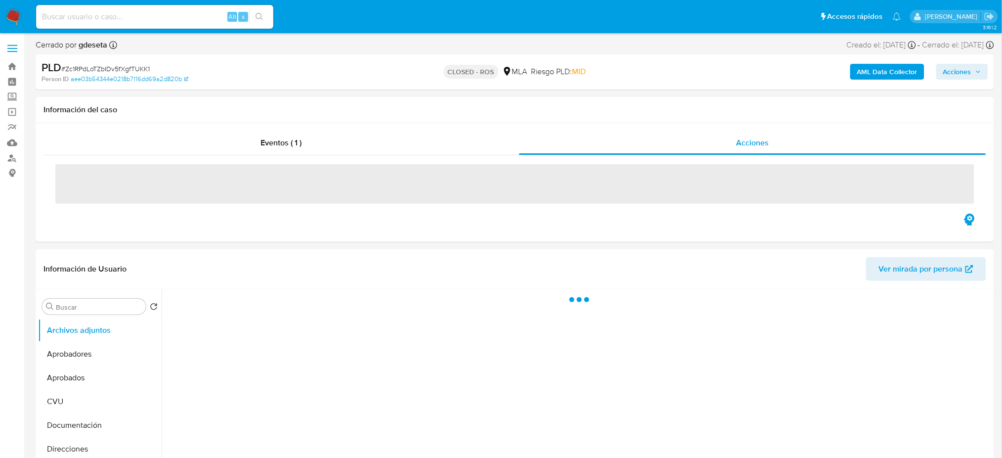
select select "10"
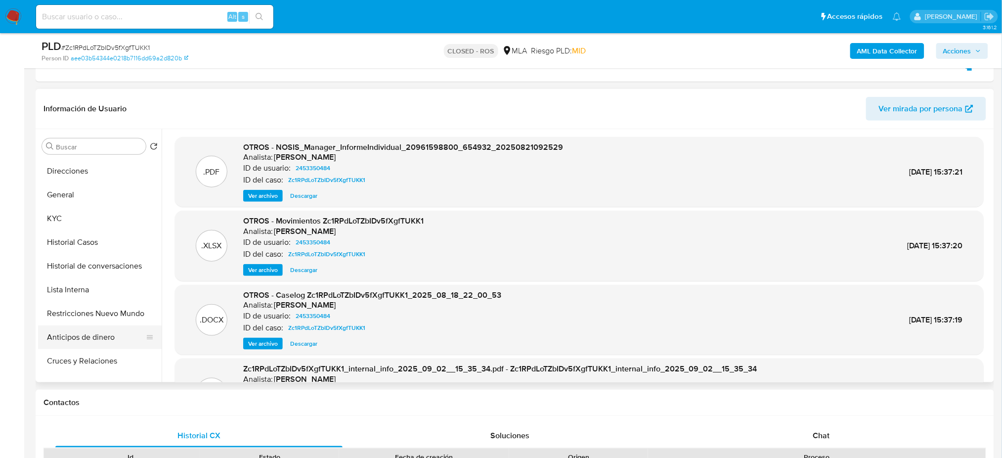
scroll to position [131, 0]
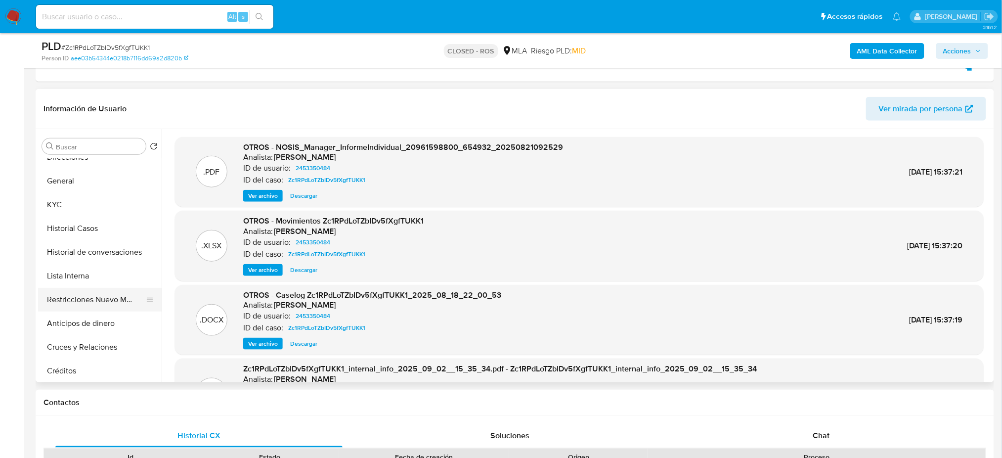
click at [83, 301] on button "Restricciones Nuevo Mundo" at bounding box center [96, 300] width 116 height 24
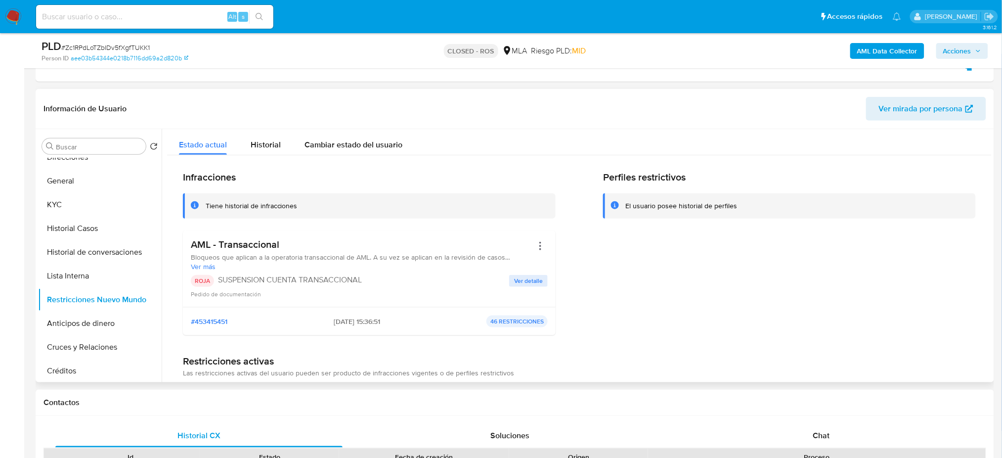
drag, startPoint x: 320, startPoint y: 321, endPoint x: 358, endPoint y: 320, distance: 38.6
click at [358, 320] on div "#453415451 02/09/2025 - 15:36:51 46 RESTRICCIONES" at bounding box center [369, 321] width 357 height 12
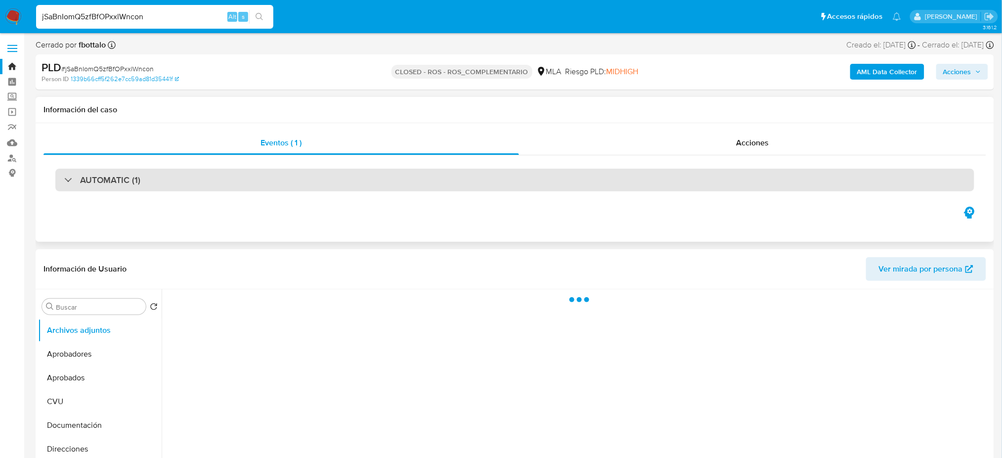
select select "10"
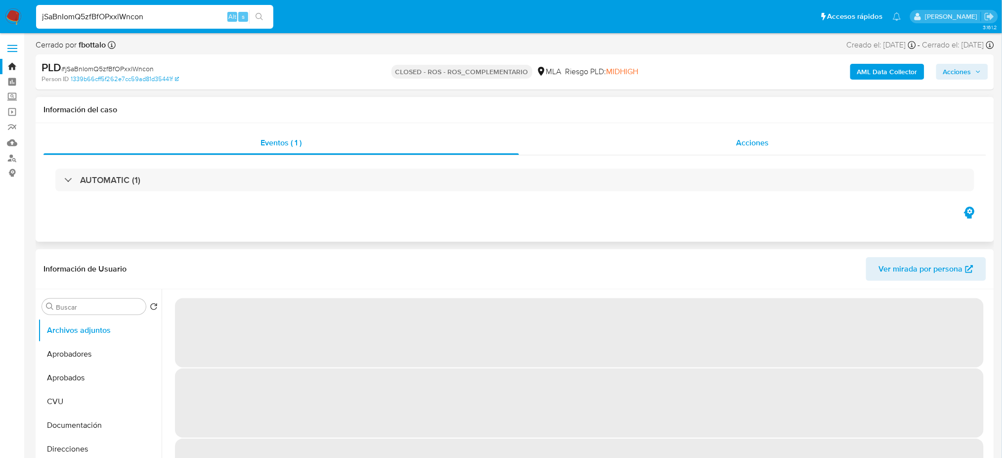
click at [768, 137] on span "Acciones" at bounding box center [752, 142] width 33 height 11
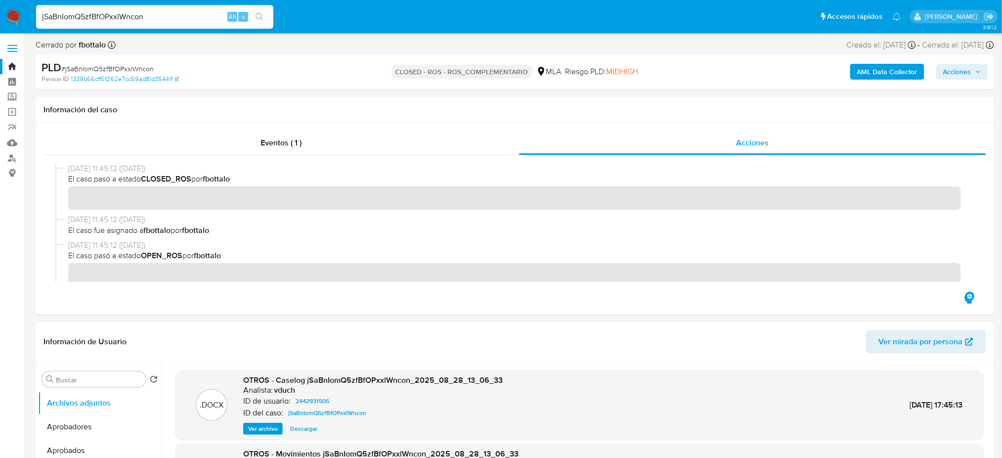
drag, startPoint x: 202, startPoint y: 15, endPoint x: 0, endPoint y: 15, distance: 201.7
click at [0, 15] on nav "jSaBnIomQ5zfBfOPxxlWncon Alt s Accesos rápidos Presiona las siguientes teclas p…" at bounding box center [501, 16] width 1002 height 33
paste input "I0SaVksh7PxIB16bhCaC34X4"
type input "I0SaVksh7PxIB16bhCaC34X4"
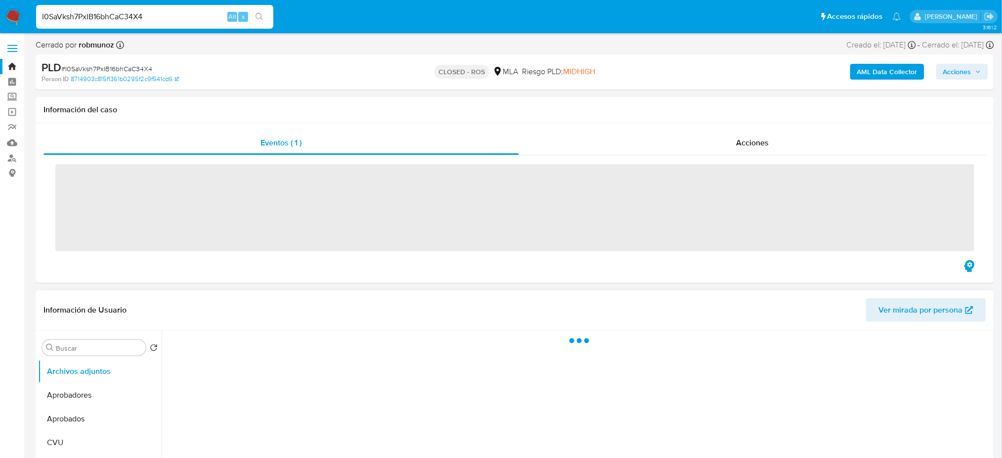
select select "10"
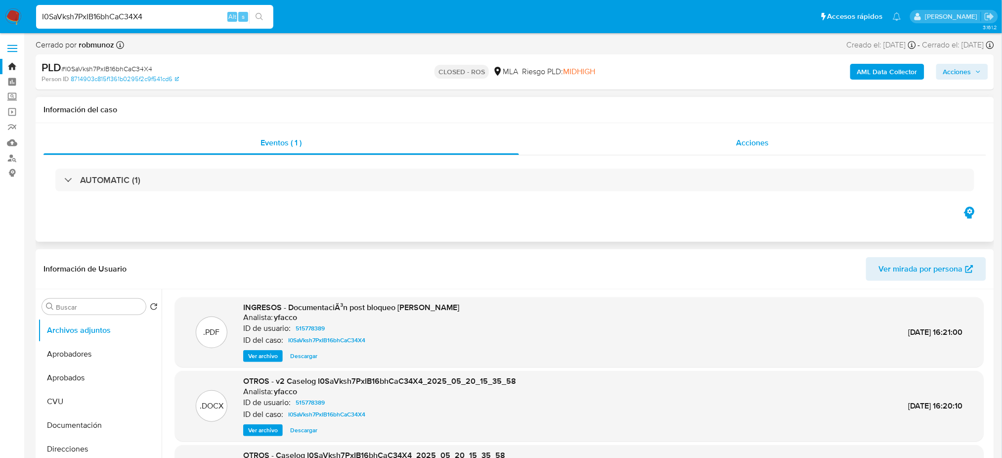
click at [763, 153] on div "Acciones" at bounding box center [752, 143] width 467 height 24
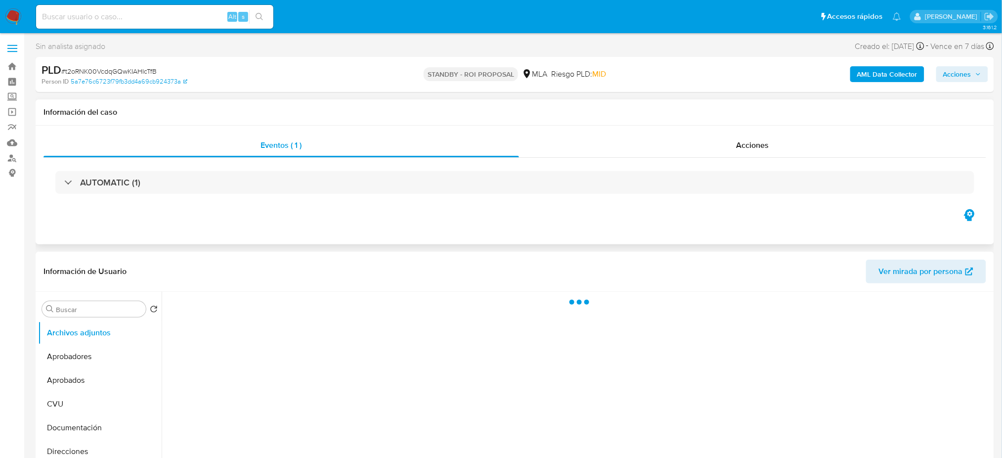
select select "10"
click at [771, 133] on div "Acciones" at bounding box center [752, 145] width 467 height 24
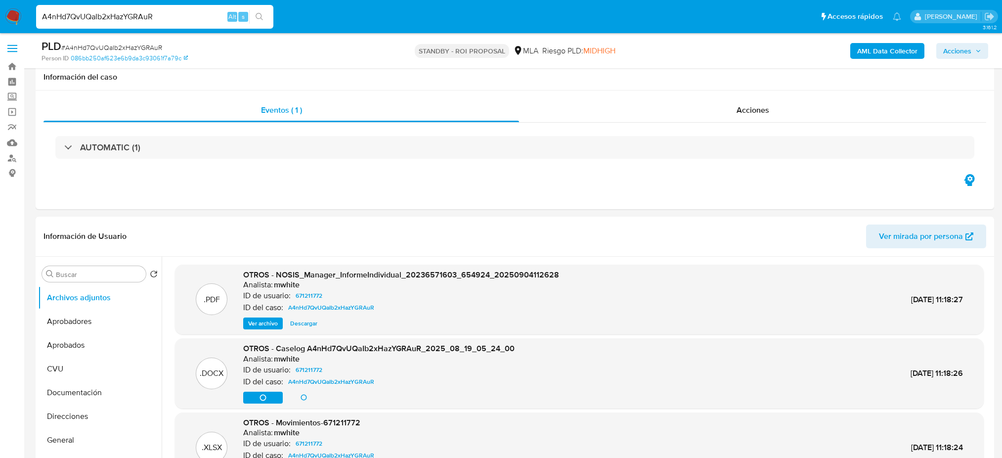
select select "10"
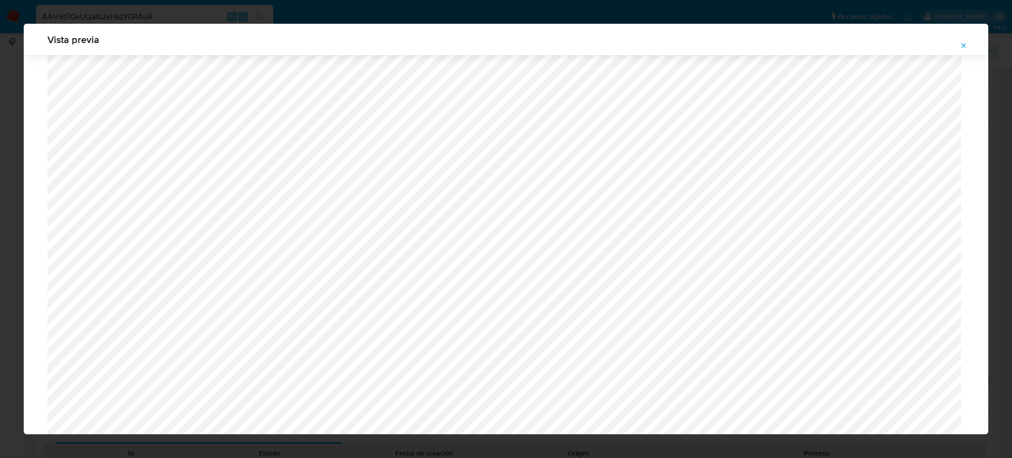
scroll to position [310, 0]
click at [966, 45] on icon "Attachment preview" at bounding box center [964, 46] width 8 height 8
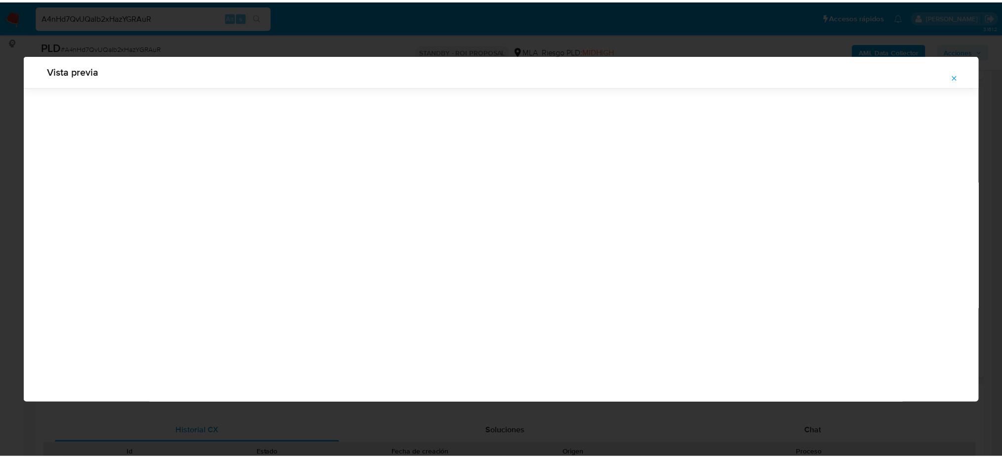
scroll to position [0, 0]
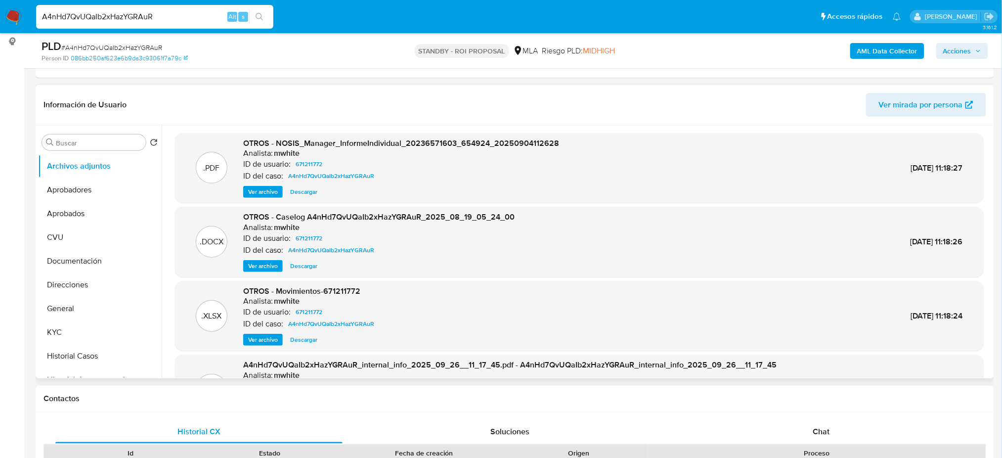
click at [168, 16] on input "A4nHd7QvUQaIb2xHazYGRAuR" at bounding box center [154, 16] width 237 height 13
click at [179, 10] on input "A4nHd7QvUQaIb2xHazYGRAuR" at bounding box center [154, 16] width 237 height 13
drag, startPoint x: 171, startPoint y: 17, endPoint x: 0, endPoint y: 12, distance: 170.6
click at [0, 12] on nav "A4nHd7QvUQaIb2xHazYGRAuR Alt s Accesos rápidos Presiona las siguientes teclas p…" at bounding box center [501, 16] width 1002 height 33
paste input "wWw7kFkRUpl2zq6BOXv8KO0l"
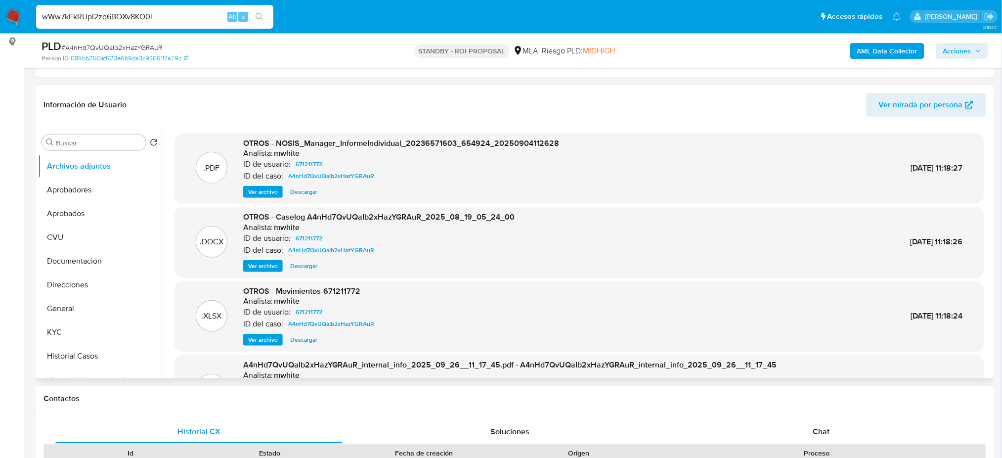
type input "wWw7kFkRUpl2zq6BOXv8KO0l"
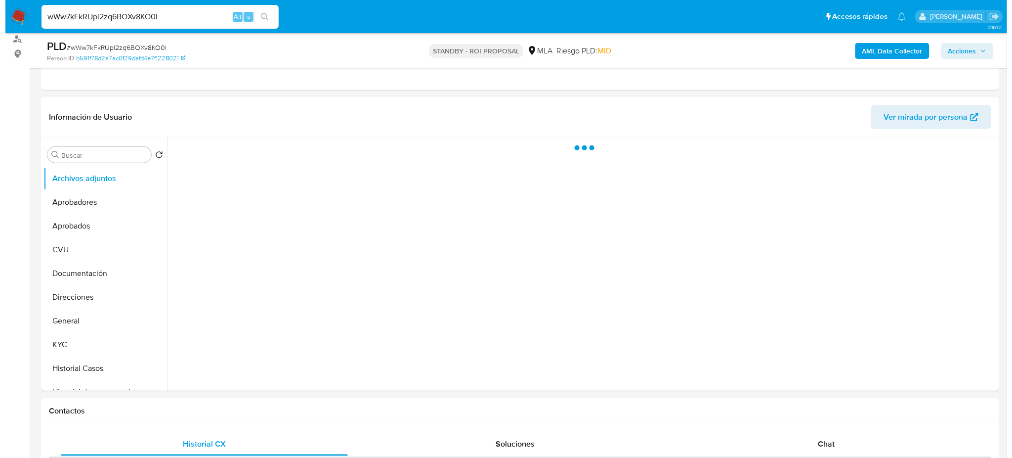
scroll to position [131, 0]
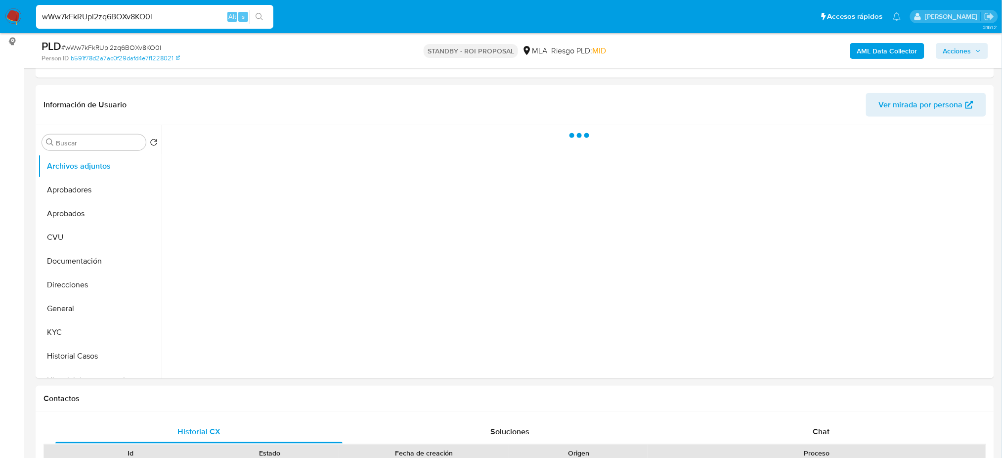
select select "10"
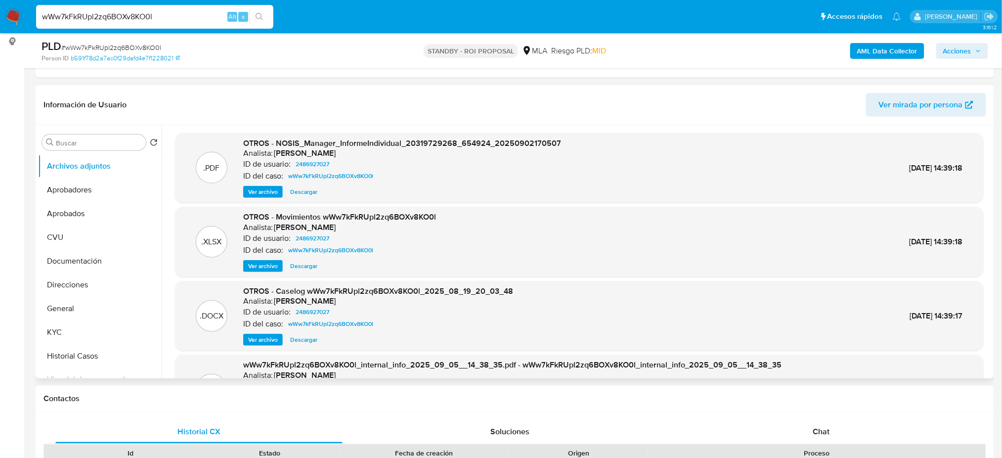
click at [265, 338] on span "Ver archivo" at bounding box center [263, 340] width 30 height 10
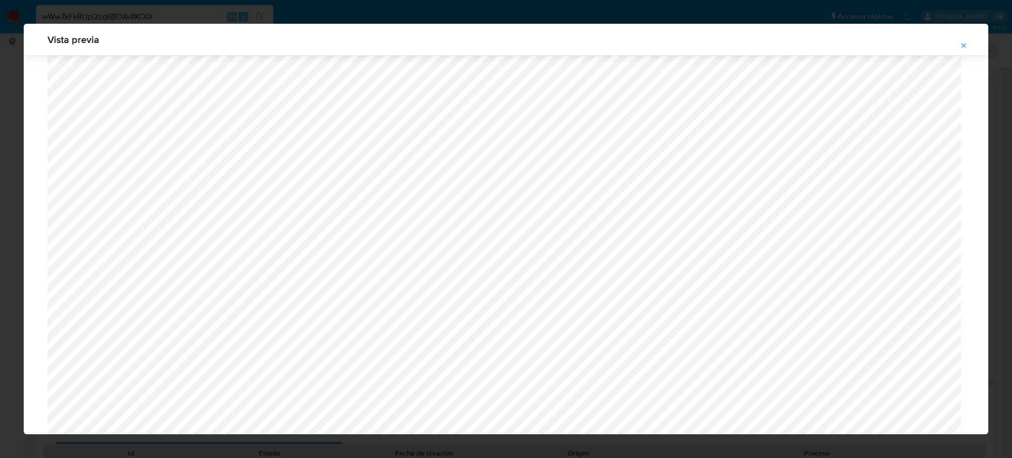
scroll to position [310, 0]
click at [487, 50] on div "Vista previa" at bounding box center [506, 40] width 965 height 32
click at [965, 47] on icon "Attachment preview" at bounding box center [964, 46] width 8 height 8
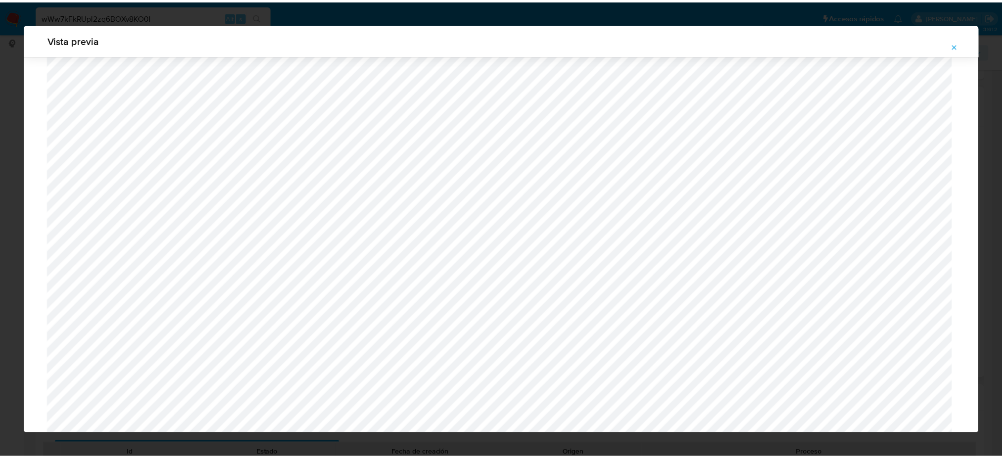
scroll to position [0, 0]
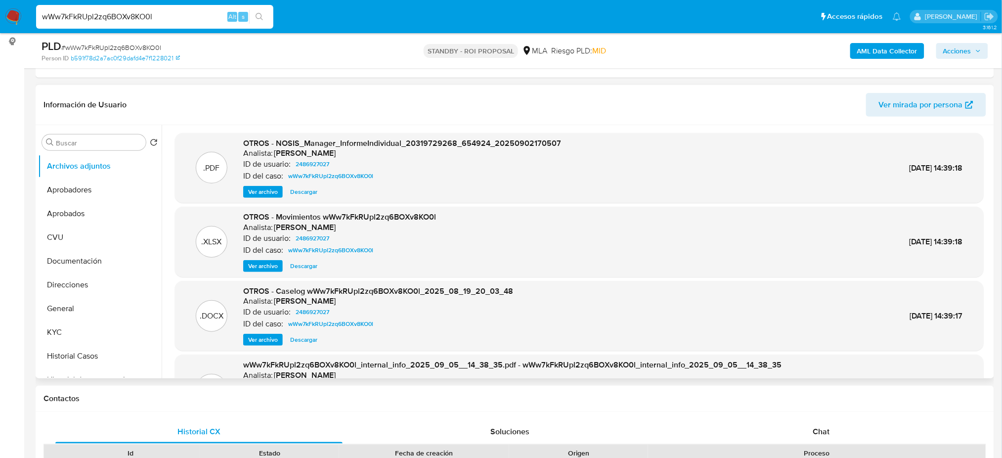
drag, startPoint x: 165, startPoint y: 15, endPoint x: 0, endPoint y: 13, distance: 165.1
click at [0, 13] on nav "wWw7kFkRUpl2zq6BOXv8KO0l Alt s Accesos rápidos Presiona las siguientes teclas p…" at bounding box center [501, 16] width 1002 height 33
paste input "HMttpDB5wXedAsd5i59OQnZ4"
type input "HMttpDB5wXedAsd5i59OQnZ4"
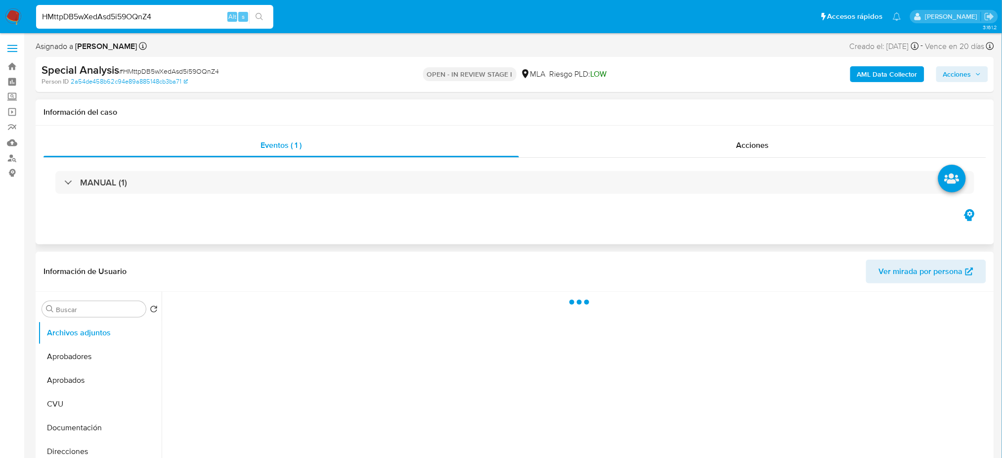
select select "10"
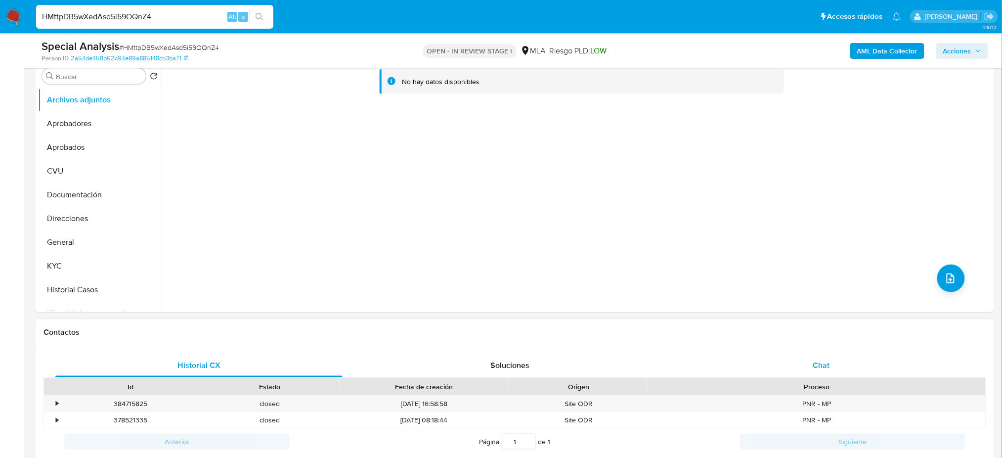
click at [817, 358] on div "Chat" at bounding box center [821, 365] width 287 height 24
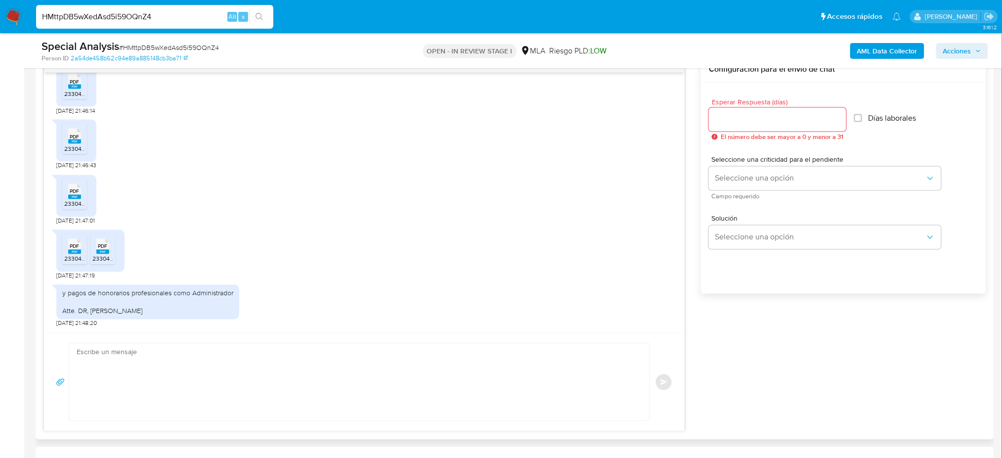
scroll to position [222, 0]
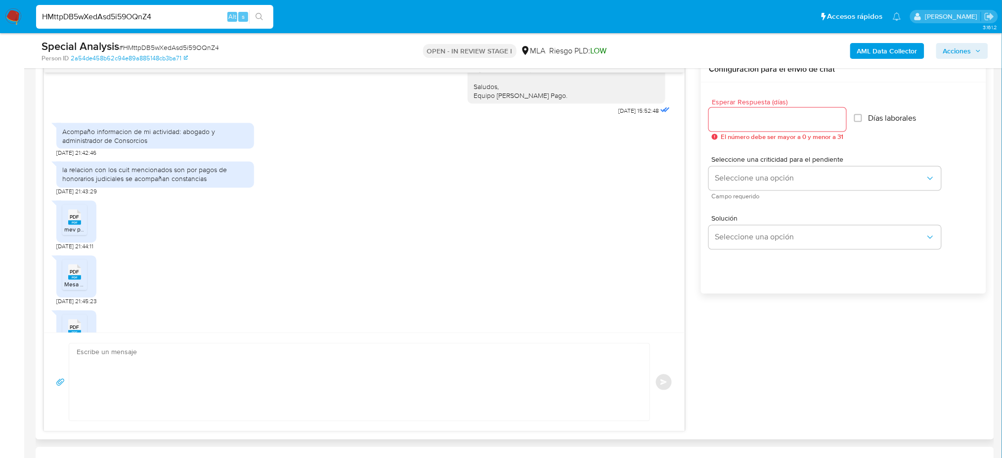
click at [70, 225] on rect at bounding box center [74, 222] width 13 height 4
click at [72, 289] on span "Mesa de Entradas Virtual.pdf" at bounding box center [102, 284] width 76 height 8
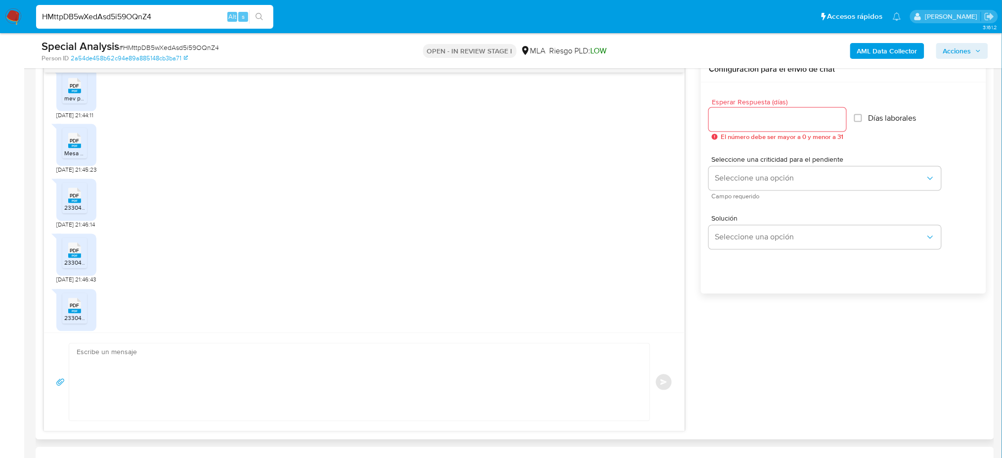
drag, startPoint x: 69, startPoint y: 217, endPoint x: 70, endPoint y: 233, distance: 15.8
click at [69, 203] on rect at bounding box center [74, 201] width 13 height 4
click at [75, 254] on span "PDF" at bounding box center [74, 251] width 9 height 6
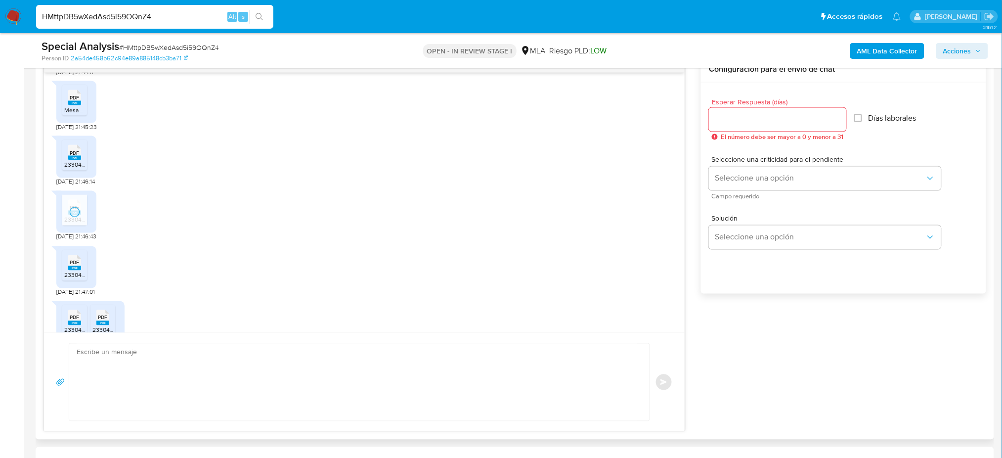
scroll to position [420, 0]
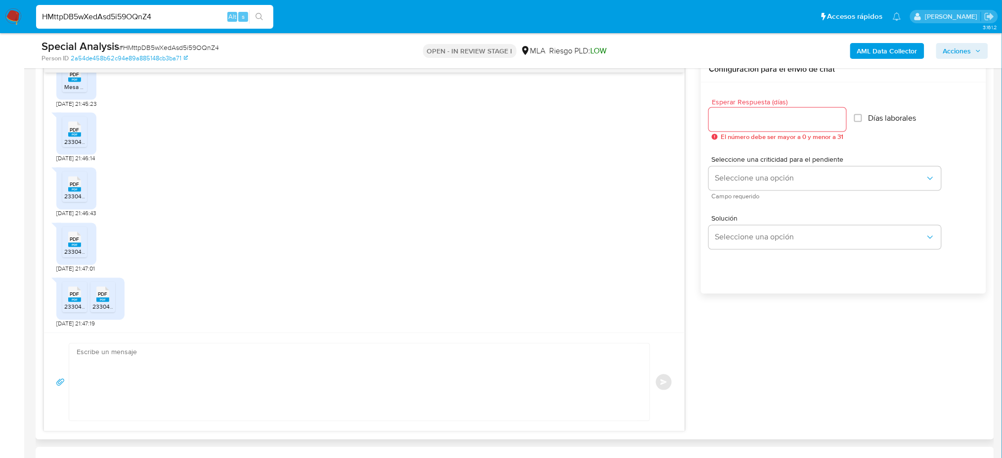
drag, startPoint x: 75, startPoint y: 269, endPoint x: 74, endPoint y: 284, distance: 14.8
click at [75, 256] on span "23304030879_011_00002_00000395.pdf" at bounding box center [119, 252] width 110 height 8
click at [76, 298] on span "PDF" at bounding box center [74, 294] width 9 height 6
click at [114, 312] on li "PDF PDF 23304030879_011_00002_00000393 (1).pdf" at bounding box center [102, 297] width 25 height 31
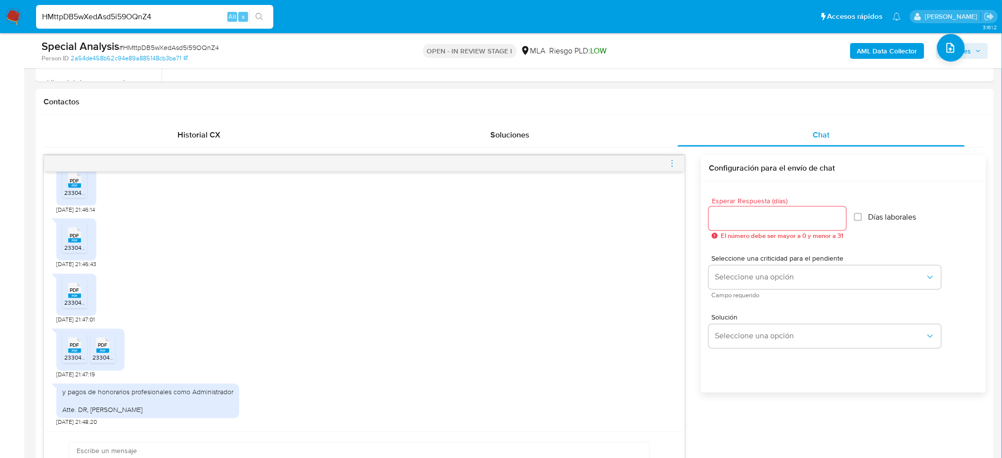
scroll to position [263, 0]
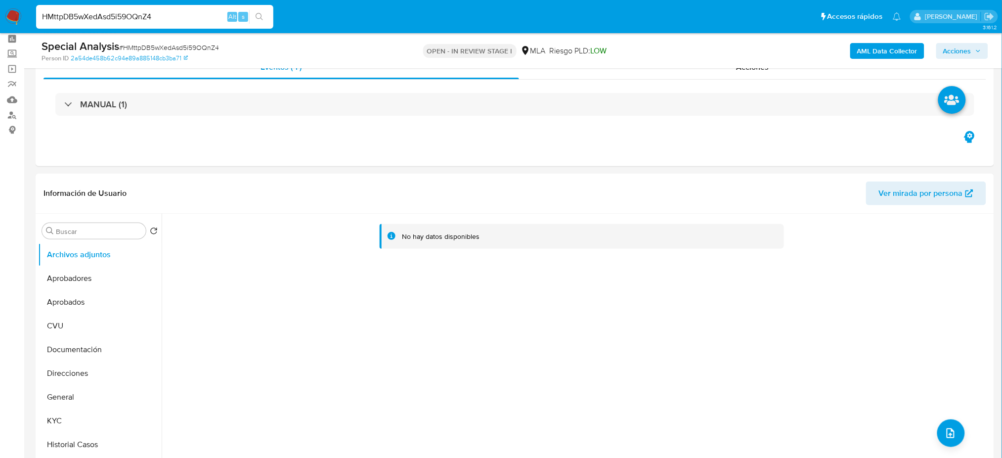
scroll to position [66, 0]
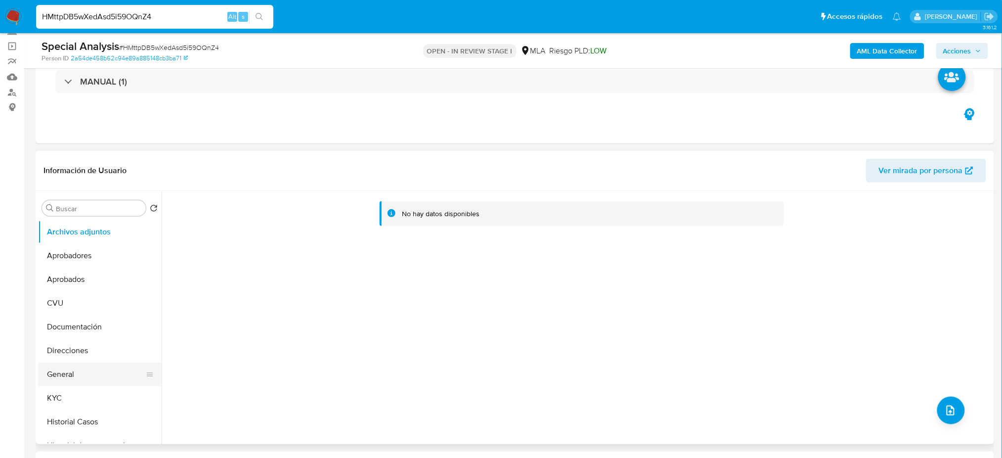
click at [67, 376] on button "General" at bounding box center [96, 374] width 116 height 24
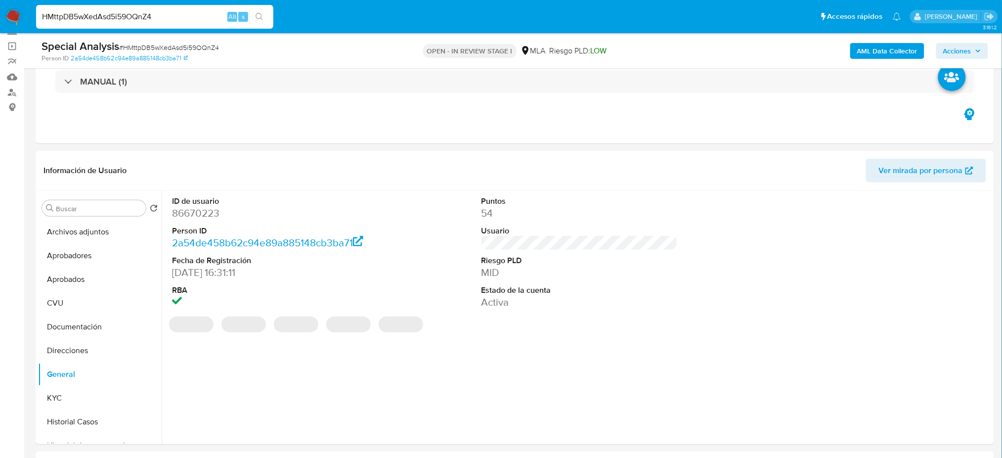
click at [190, 211] on dd "86670223" at bounding box center [270, 213] width 196 height 14
copy dd "86670223"
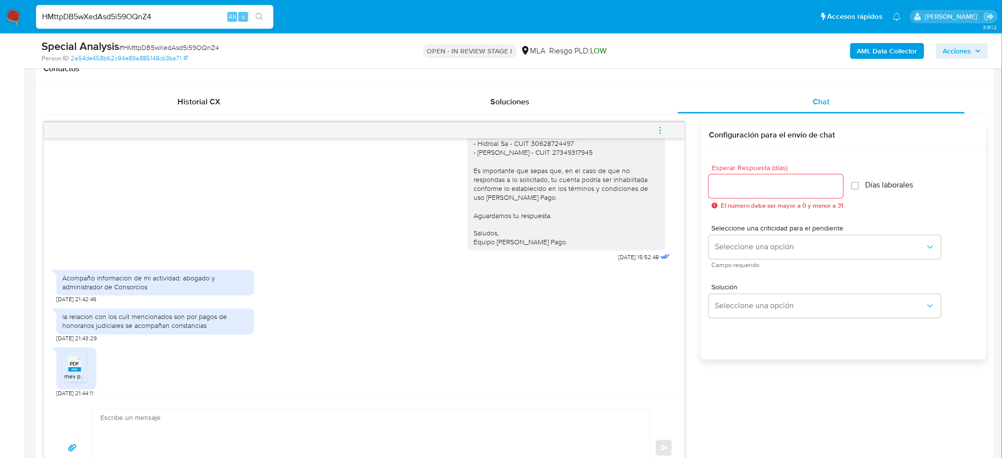
scroll to position [156, 0]
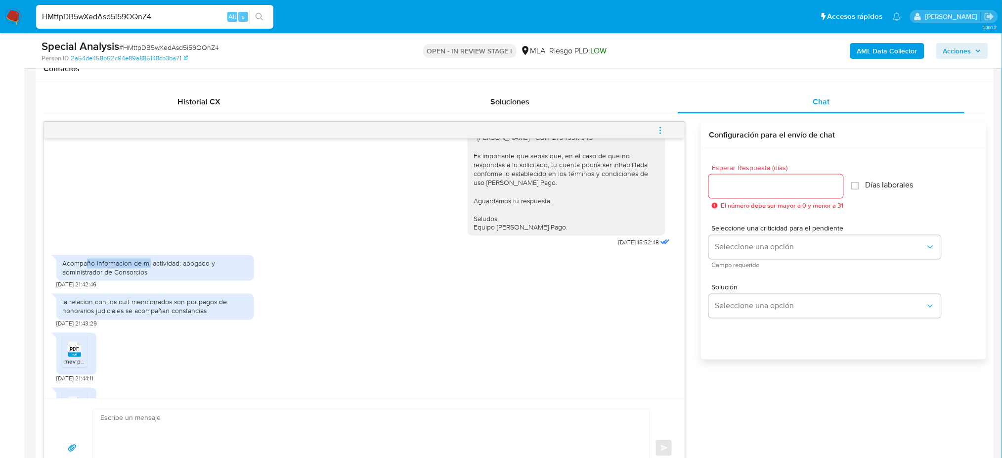
drag, startPoint x: 85, startPoint y: 285, endPoint x: 156, endPoint y: 287, distance: 70.7
click at [153, 277] on div "Acompaño informacion de mi actividad: abogado y administrador de Consorcios" at bounding box center [155, 268] width 186 height 18
click at [162, 277] on div "Acompaño informacion de mi actividad: abogado y administrador de Consorcios" at bounding box center [155, 268] width 186 height 18
drag, startPoint x: 78, startPoint y: 315, endPoint x: 195, endPoint y: 320, distance: 116.8
click at [192, 315] on div "la relacion con los cuit mencionados son por pagos de honorarios judiciales se …" at bounding box center [155, 307] width 186 height 18
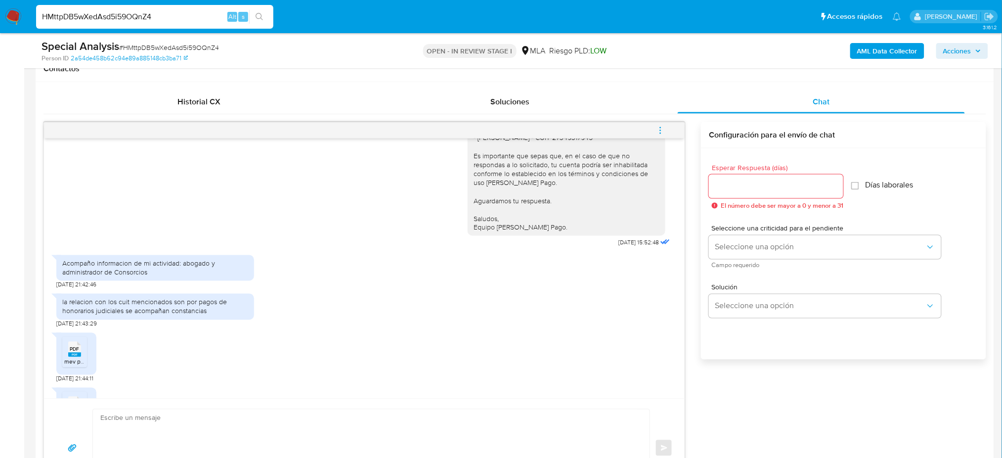
click at [206, 315] on div "la relacion con los cuit mencionados son por pagos de honorarios judiciales se …" at bounding box center [155, 307] width 186 height 18
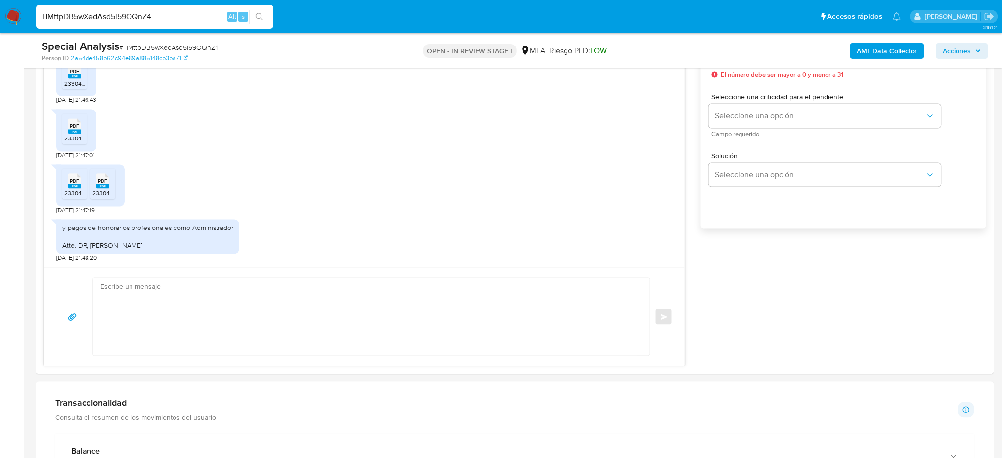
scroll to position [593, 0]
click at [190, 281] on textarea at bounding box center [368, 315] width 537 height 77
paste textarea "Hola, ¡Muchas gracias por tu respuesta! Te pedimos que nos envíes el Resumen de…"
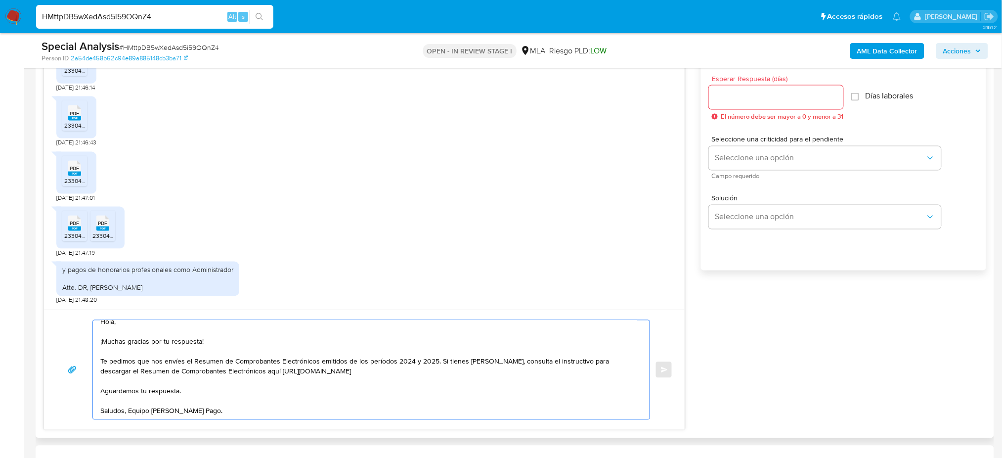
scroll to position [527, 0]
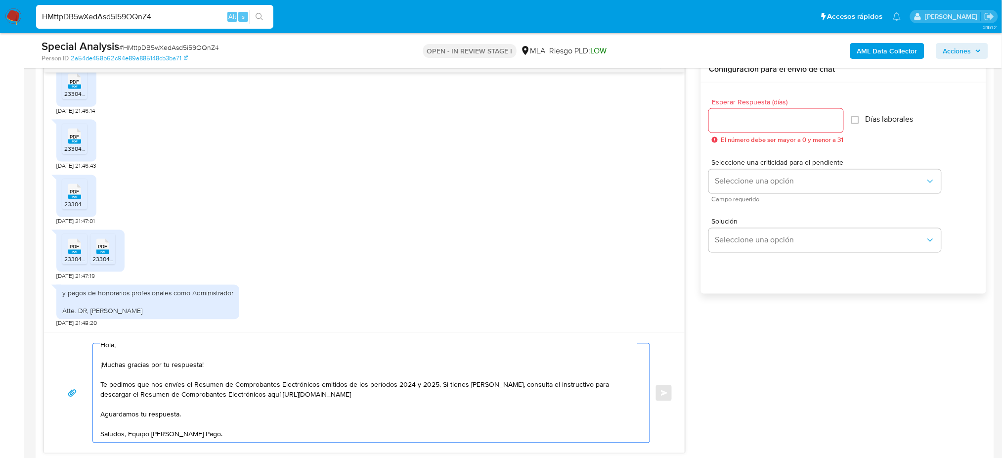
type textarea "Hola, ¡Muchas gracias por tu respuesta! Te pedimos que nos envíes el Resumen de…"
click at [732, 114] on input "Esperar Respuesta (días)" at bounding box center [776, 120] width 134 height 13
type input "2"
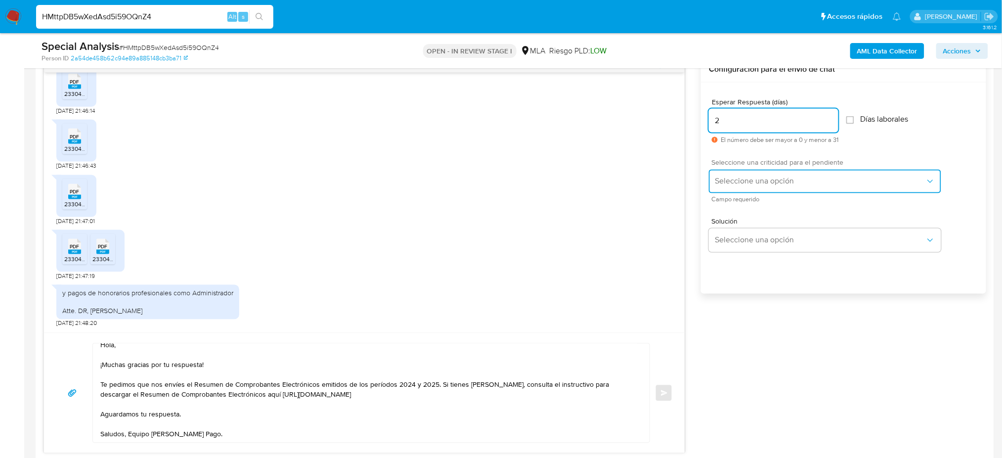
click at [732, 177] on span "Seleccione una opción" at bounding box center [820, 181] width 211 height 10
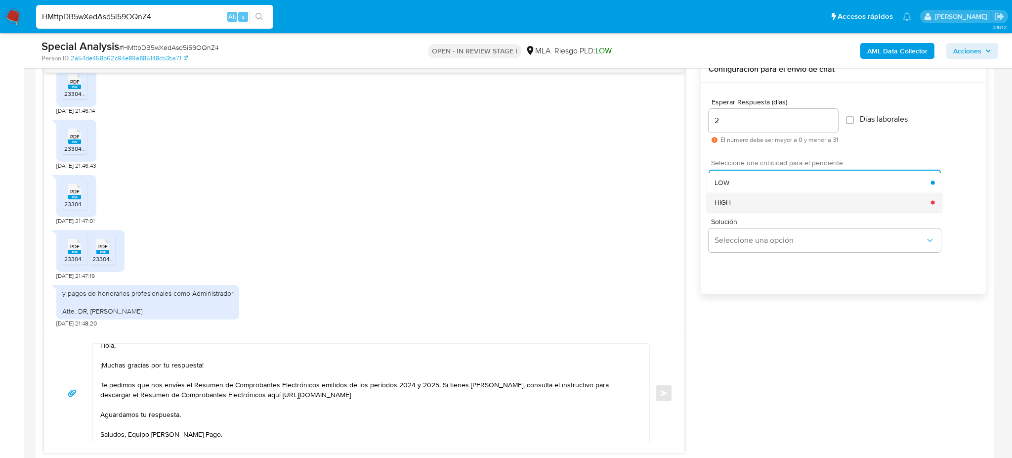
click at [742, 209] on div "HIGH" at bounding box center [823, 202] width 217 height 20
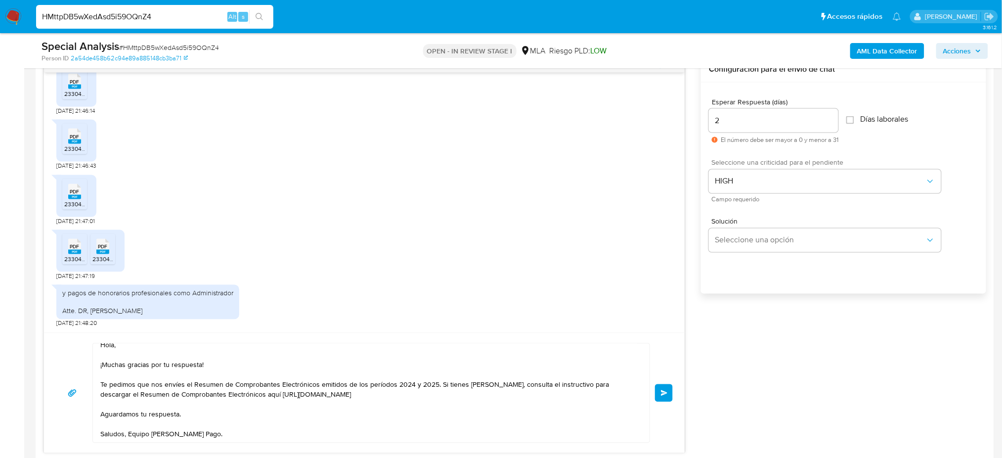
click at [661, 396] on span "Enviar" at bounding box center [664, 393] width 7 height 6
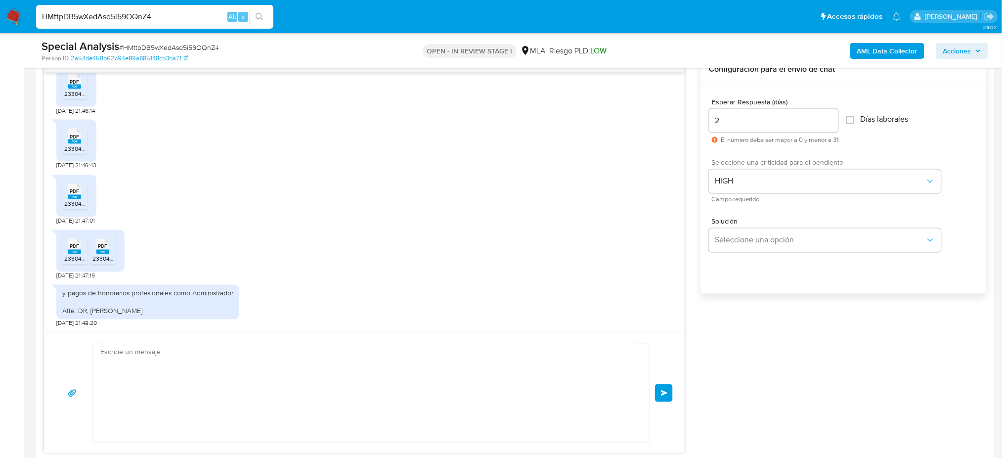
scroll to position [650, 0]
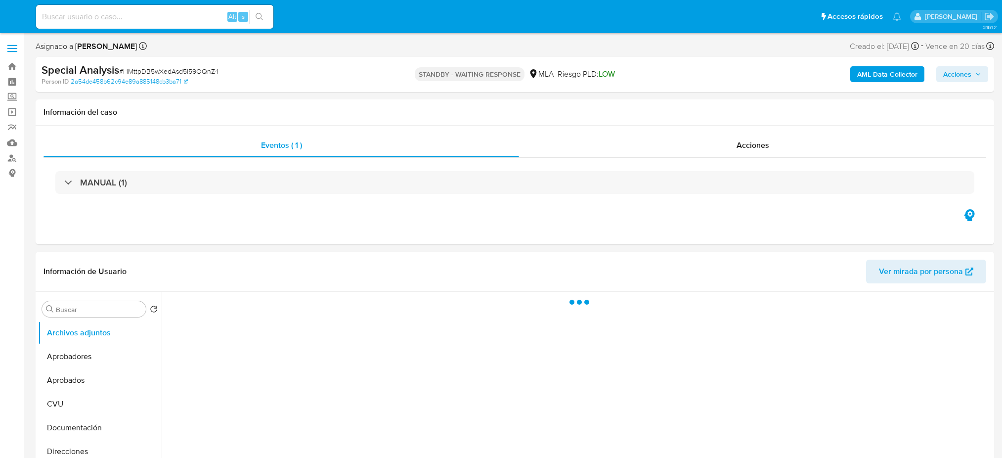
select select "10"
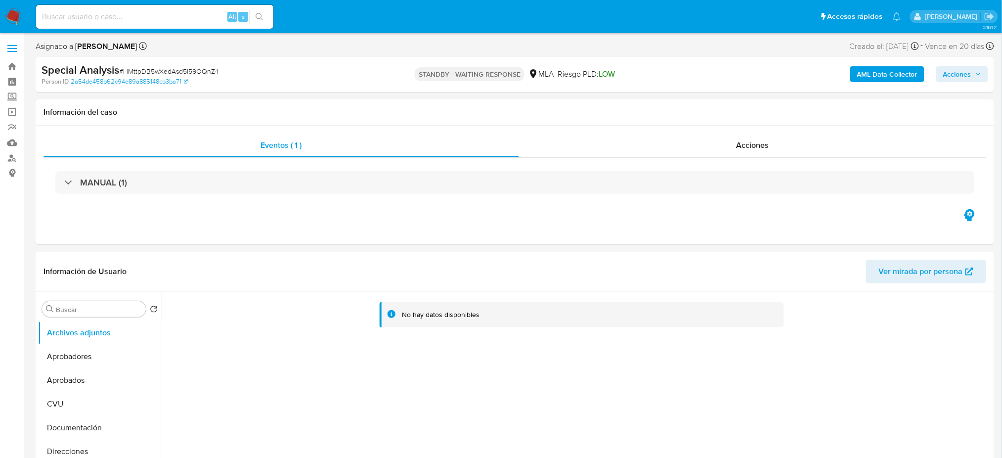
click at [193, 13] on input at bounding box center [154, 16] width 237 height 13
paste input "3oQPnUAEwzcJL4bU06XzUon6"
type input "3oQPnUAEwzcJL4bU06XzUon6"
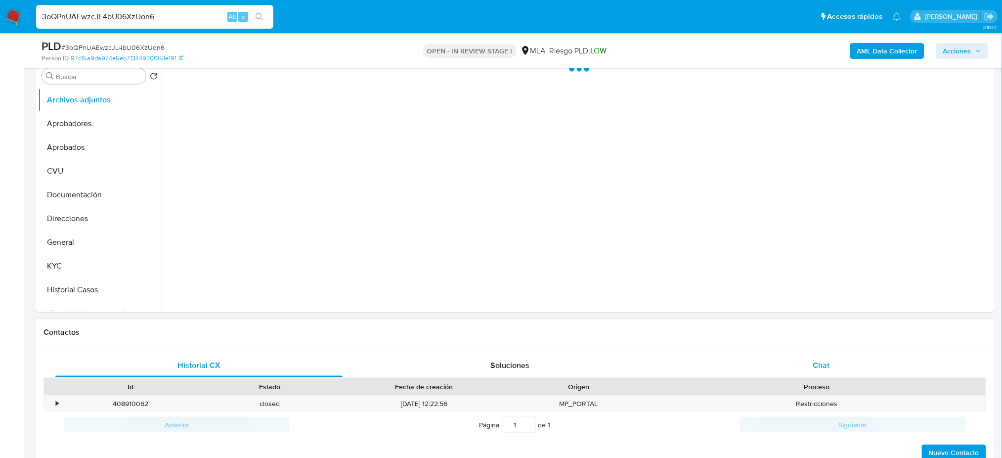
click at [822, 358] on div "Chat" at bounding box center [821, 365] width 287 height 24
select select "10"
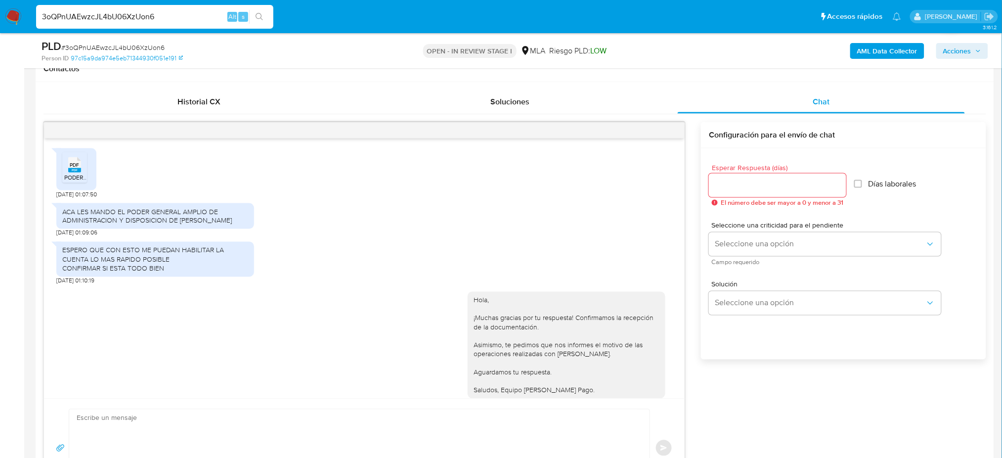
scroll to position [744, 0]
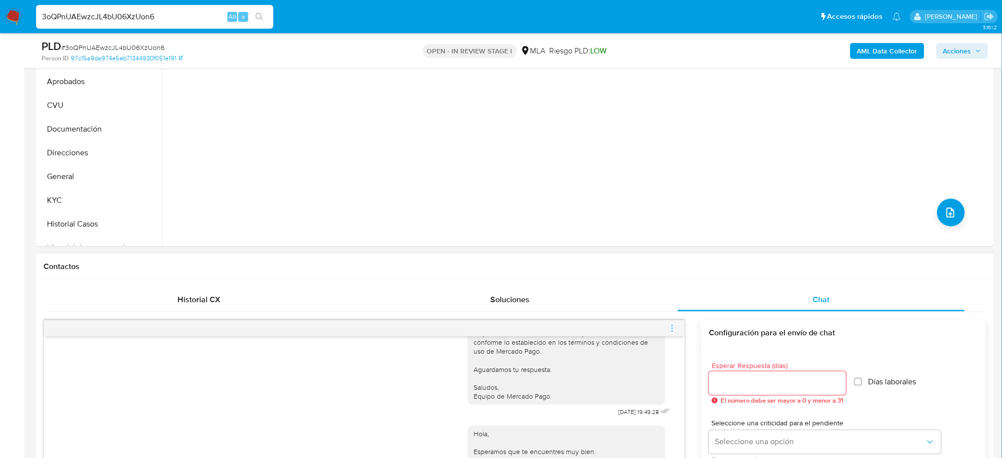
drag, startPoint x: 103, startPoint y: 193, endPoint x: 0, endPoint y: 242, distance: 114.3
click at [103, 192] on button "KYC" at bounding box center [100, 200] width 124 height 24
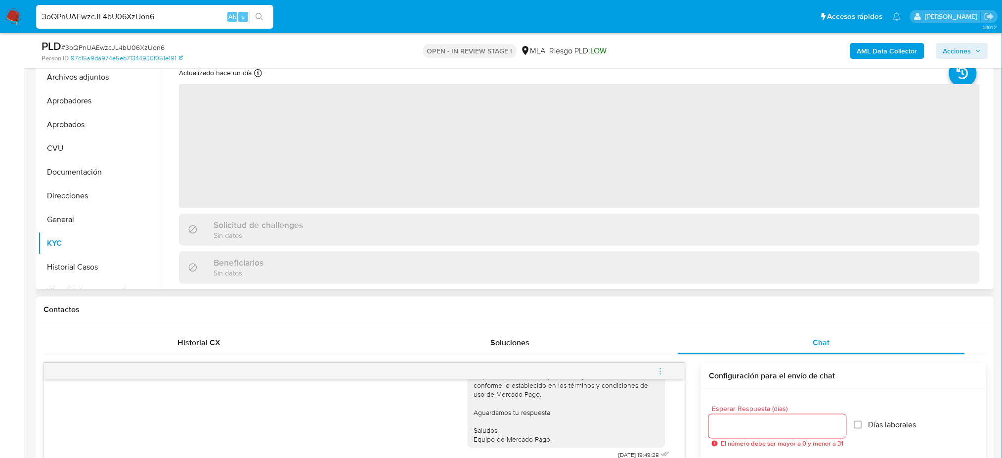
scroll to position [198, 0]
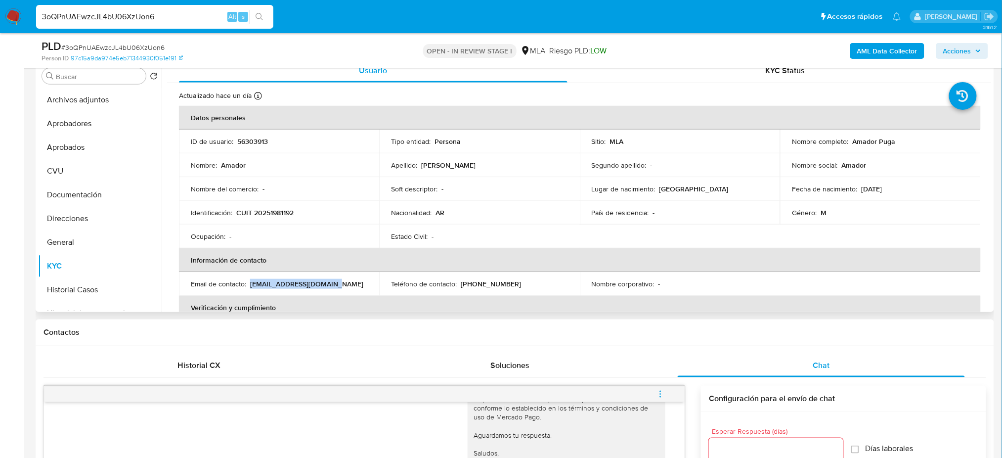
drag, startPoint x: 250, startPoint y: 280, endPoint x: 356, endPoint y: 284, distance: 106.3
click at [356, 285] on div "Email de contacto : [EMAIL_ADDRESS][DOMAIN_NAME]" at bounding box center [279, 283] width 176 height 9
copy p "[EMAIL_ADDRESS][DOMAIN_NAME]"
drag, startPoint x: 171, startPoint y: 21, endPoint x: 0, endPoint y: 20, distance: 170.5
click at [0, 20] on nav "3oQPnUAEwzcJL4bU06XzUon6 Alt s Accesos rápidos Presiona las siguientes teclas p…" at bounding box center [501, 16] width 1002 height 33
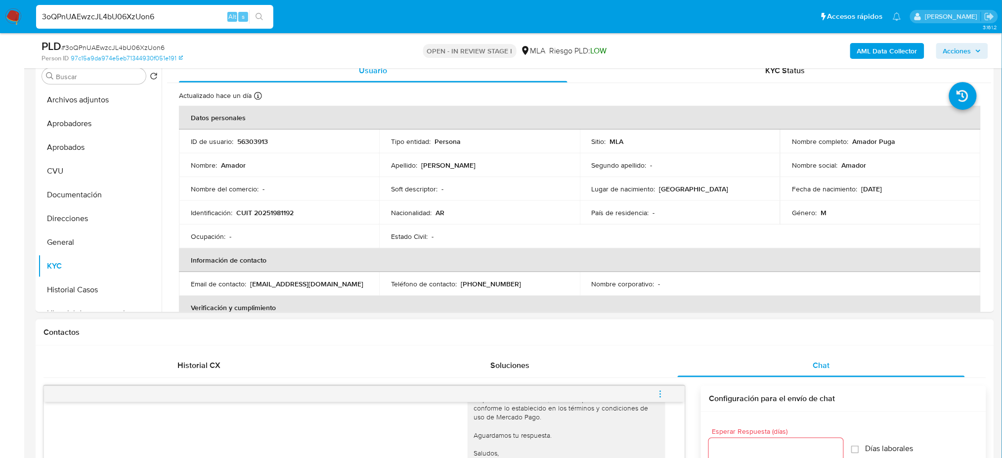
paste input "di5KOP7EJjixEyIGwNPThF2H"
type input "di5KOP7EJjixEyIGwNPThF2H"
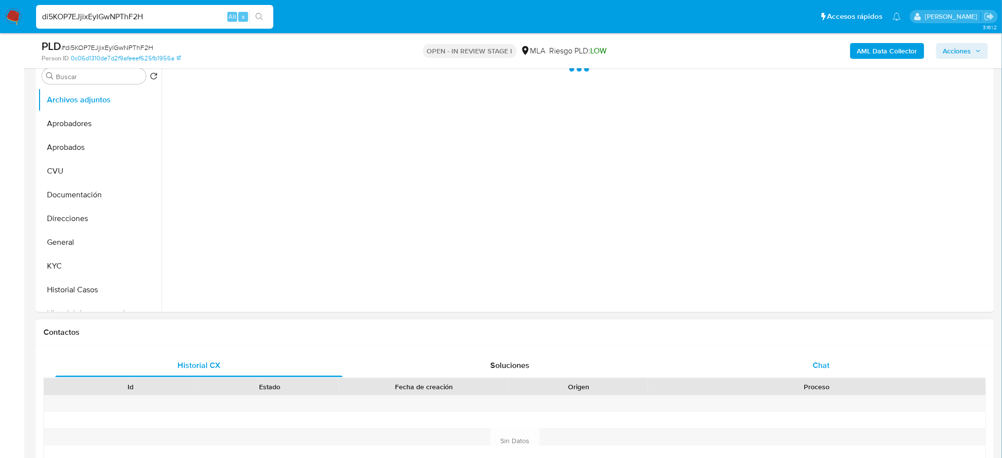
click at [820, 369] on span "Chat" at bounding box center [821, 364] width 17 height 11
select select "10"
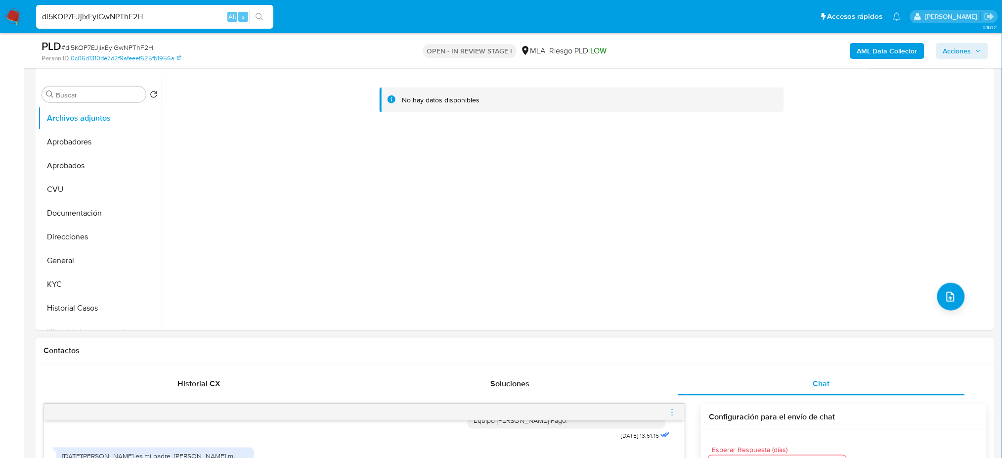
scroll to position [131, 0]
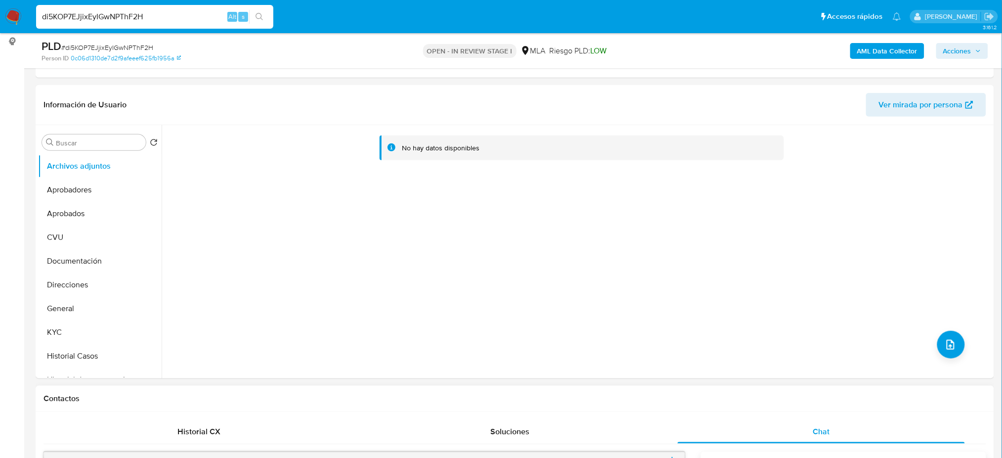
click at [16, 13] on img at bounding box center [13, 16] width 17 height 17
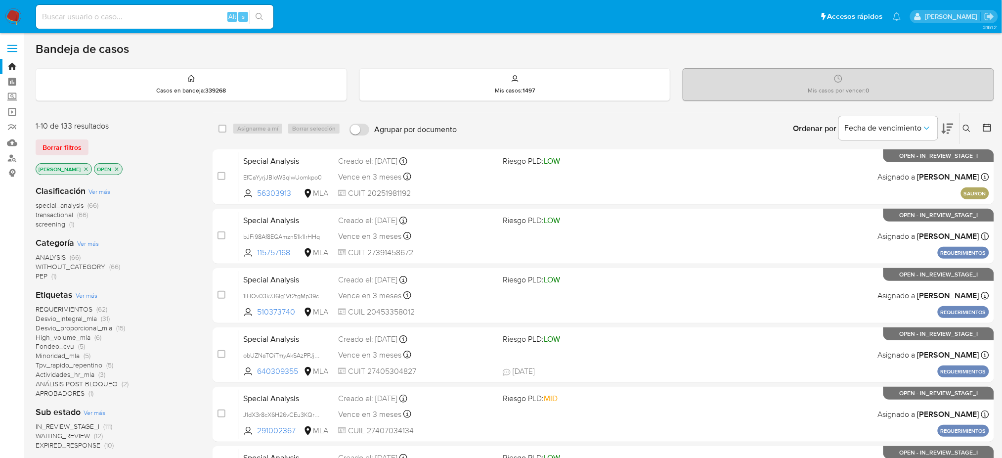
click at [199, 16] on input at bounding box center [154, 16] width 237 height 13
paste input "MygSLV6xIJmL8qkEm6P0HM2x"
type input "MygSLV6xIJmL8qkEm6P0HM2x"
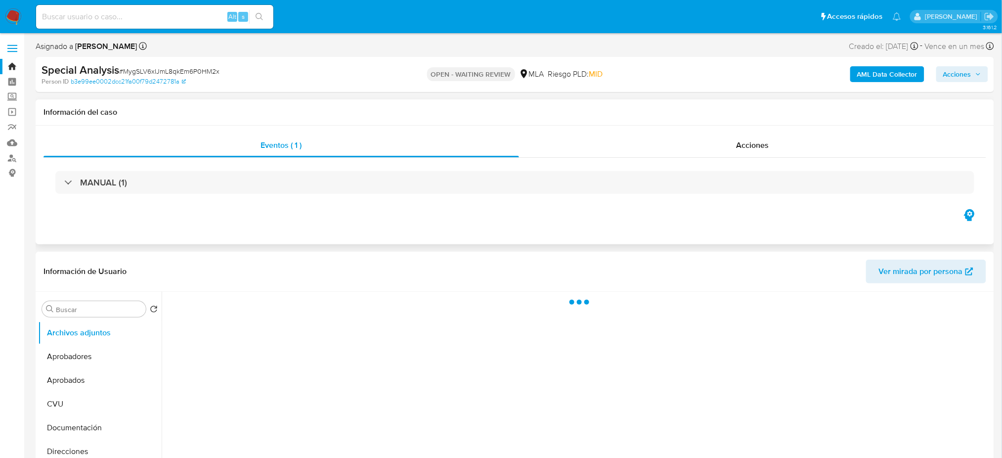
select select "10"
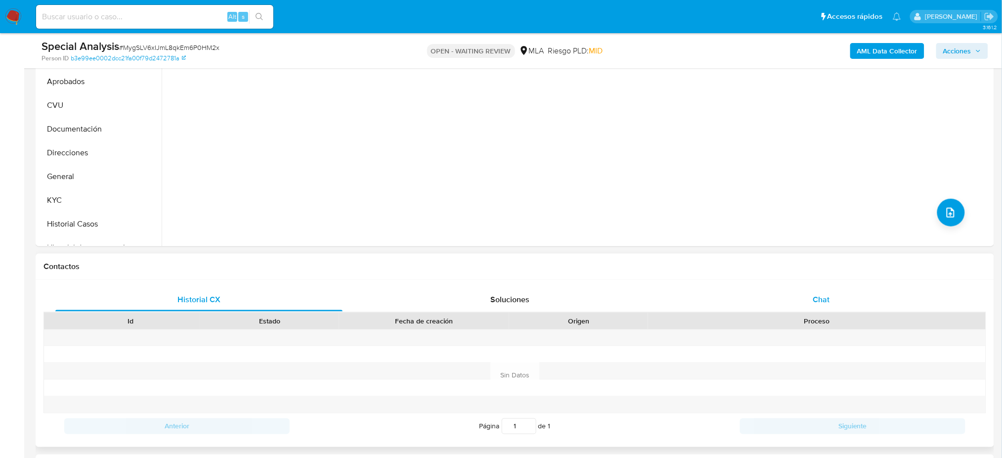
click at [833, 295] on div "Chat" at bounding box center [821, 300] width 287 height 24
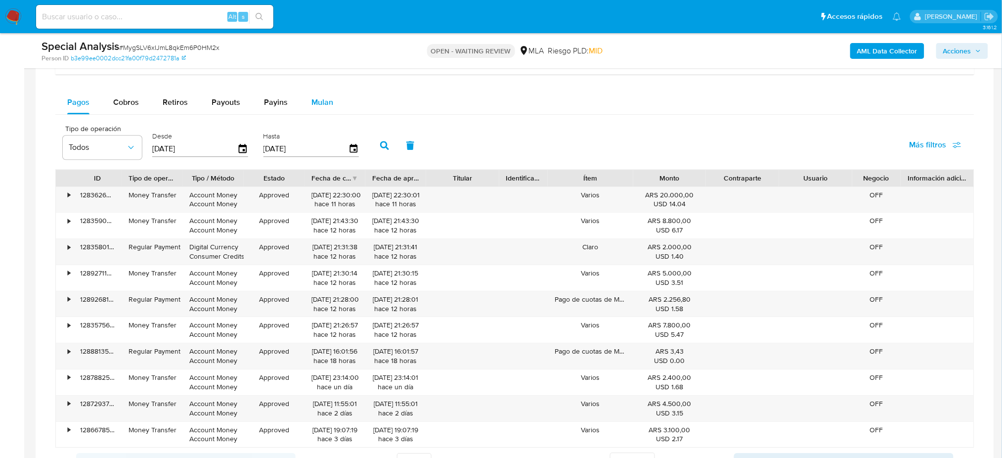
scroll to position [922, 0]
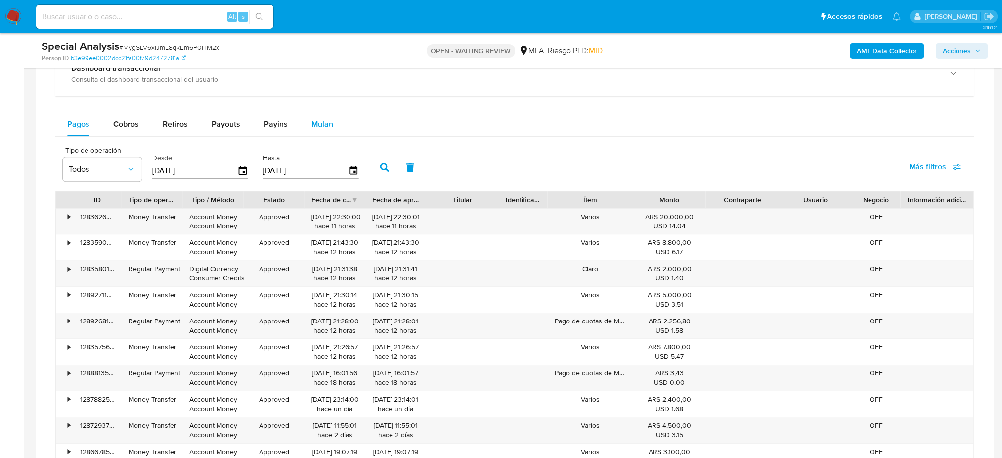
click at [318, 116] on div "Mulan" at bounding box center [322, 124] width 22 height 24
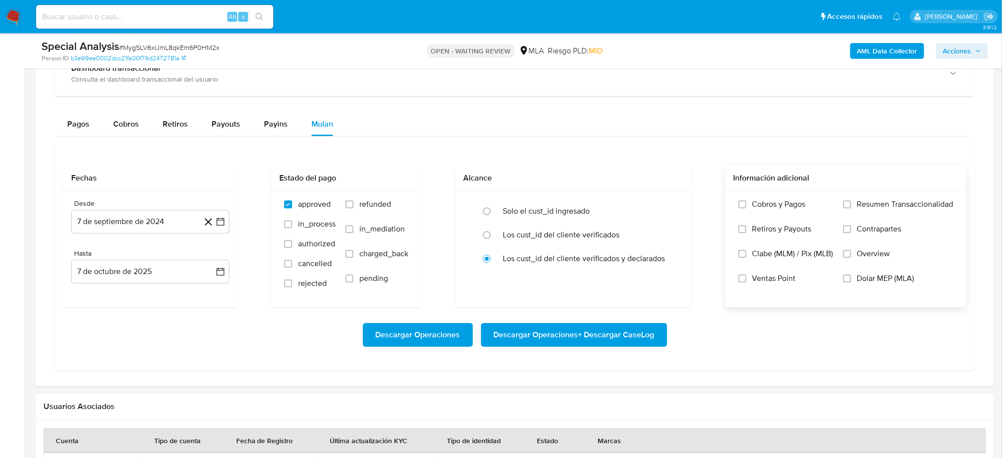
click at [853, 282] on label "Dolar MEP (MLA)" at bounding box center [898, 285] width 110 height 25
click at [851, 282] on input "Dolar MEP (MLA)" at bounding box center [847, 278] width 8 height 8
click at [146, 220] on button "7 de septiembre de 2024" at bounding box center [150, 222] width 158 height 24
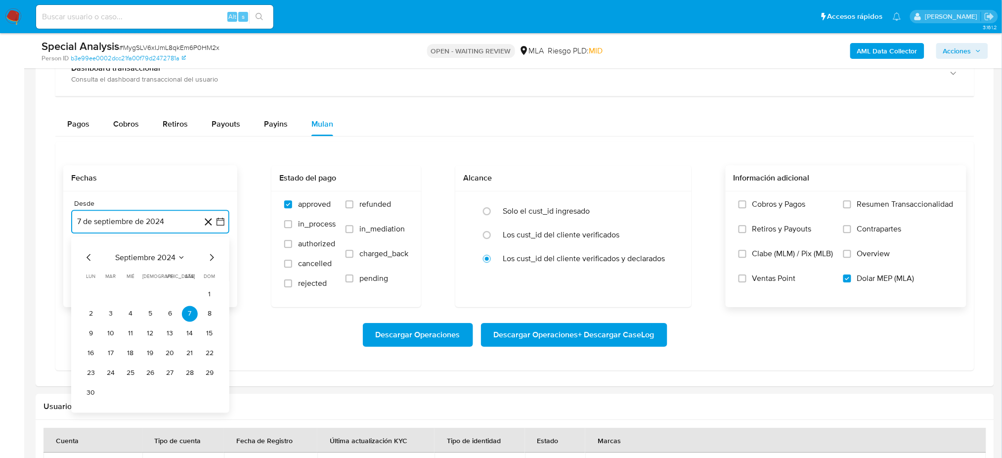
click at [210, 257] on icon "Mes siguiente" at bounding box center [212, 257] width 12 height 12
click at [111, 290] on button "1" at bounding box center [111, 294] width 16 height 16
click at [115, 263] on button "7 de octubre de 2025" at bounding box center [150, 272] width 158 height 24
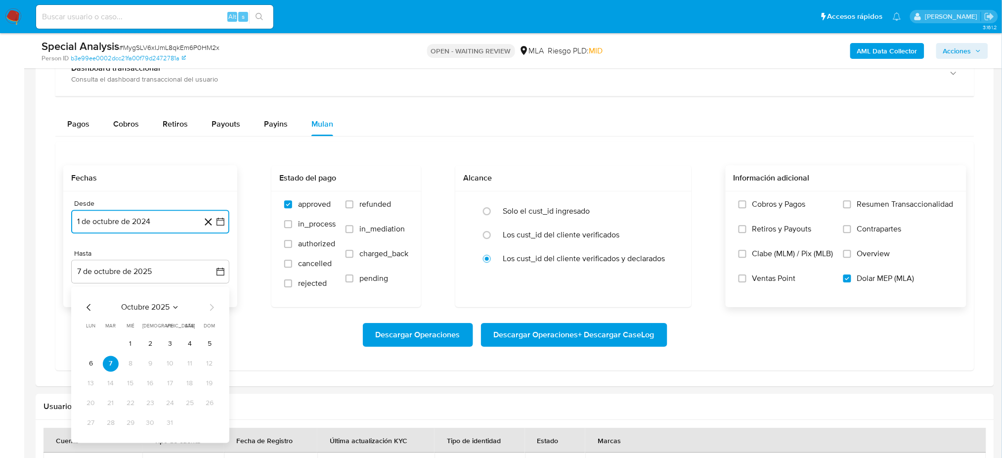
click at [89, 309] on icon "Mes anterior" at bounding box center [89, 307] width 12 height 12
click at [112, 423] on button "30" at bounding box center [111, 423] width 16 height 16
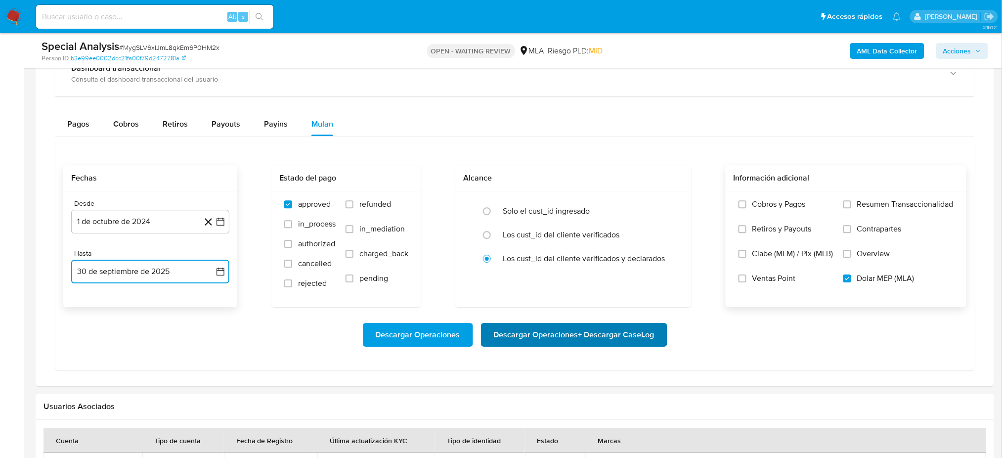
click at [579, 336] on span "Descargar Operaciones + Descargar CaseLog" at bounding box center [574, 335] width 161 height 22
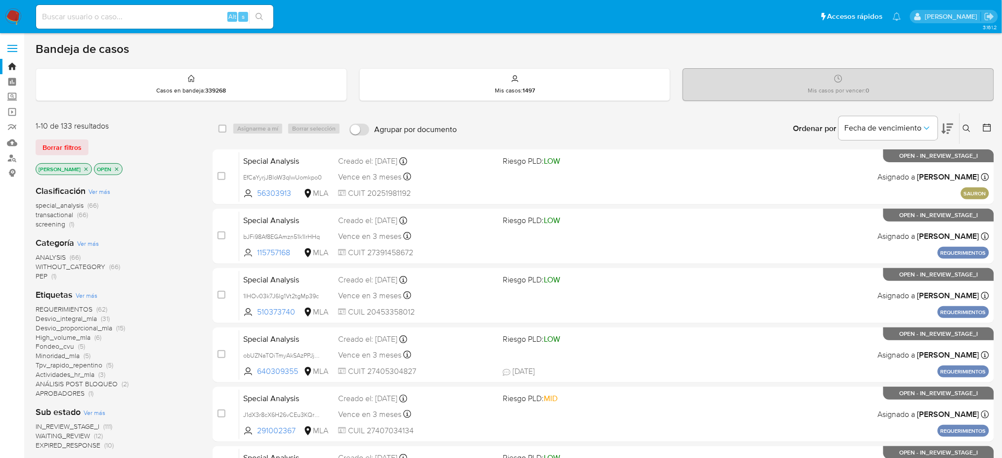
click at [220, 15] on input at bounding box center [154, 16] width 237 height 13
paste input "RqjZVHEpHRHWucHSojHGoEMr"
type input "RqjZVHEpHRHWucHSojHGoEMr"
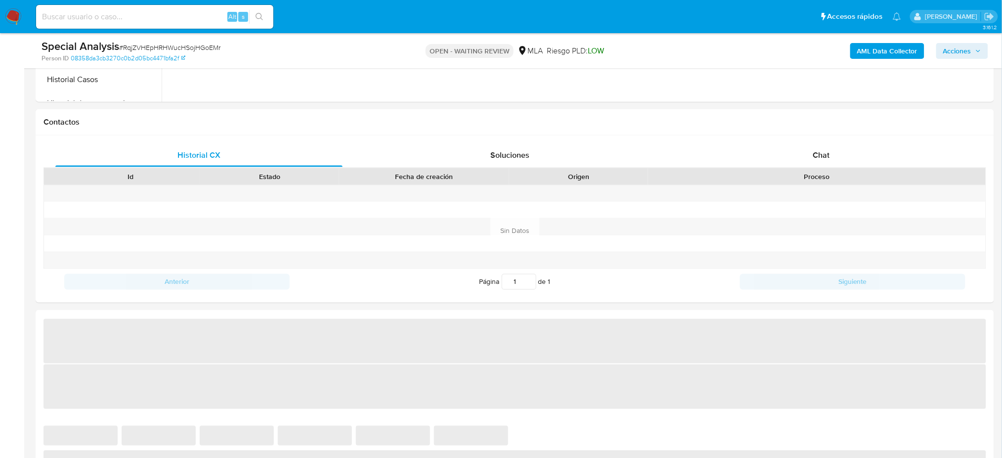
scroll to position [461, 0]
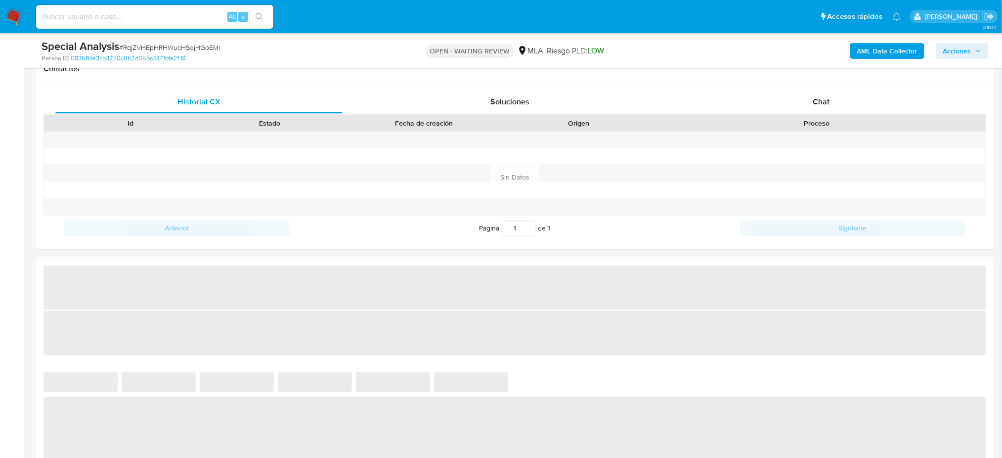
select select "10"
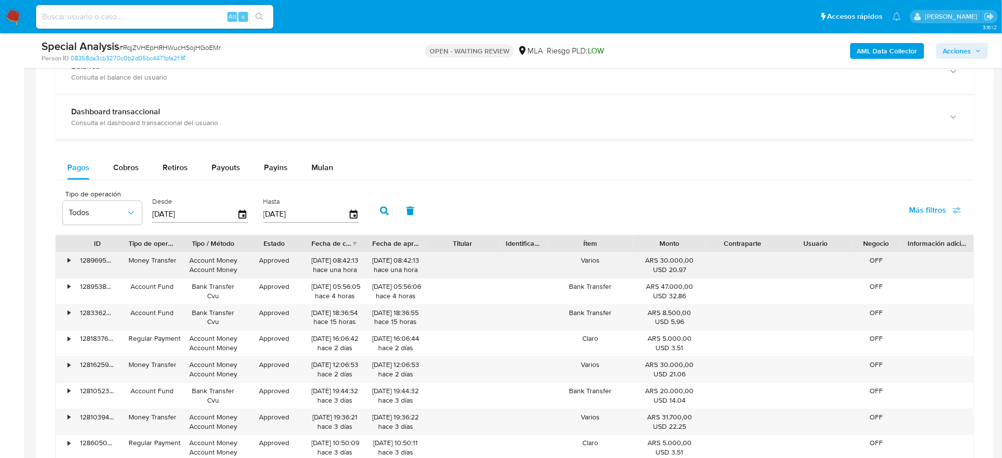
scroll to position [725, 0]
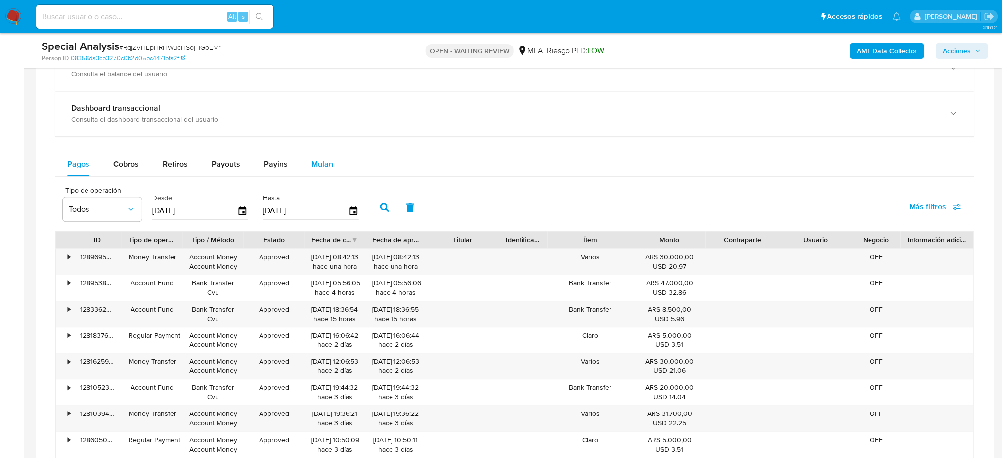
click at [318, 156] on div "Mulan" at bounding box center [322, 164] width 22 height 24
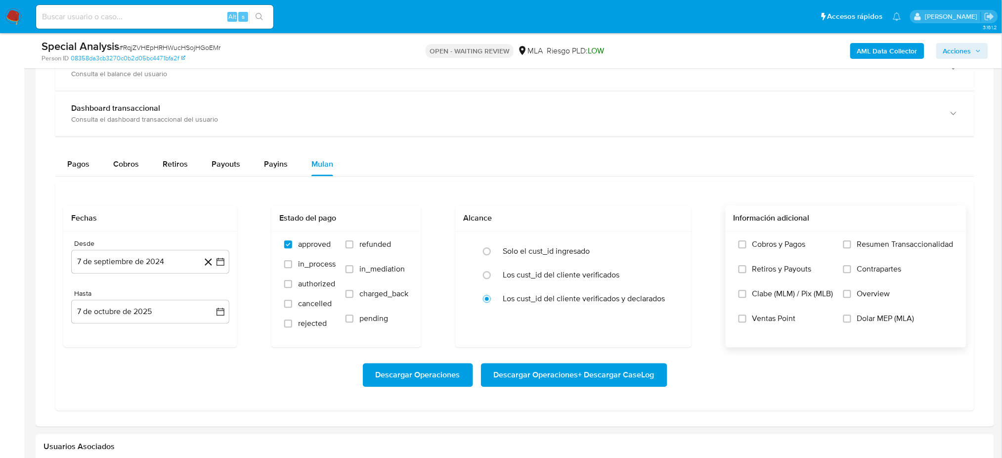
click at [885, 322] on span "Dolar MEP (MLA)" at bounding box center [885, 318] width 57 height 10
click at [851, 322] on input "Dolar MEP (MLA)" at bounding box center [847, 318] width 8 height 8
click at [161, 263] on button "7 de septiembre de 2024" at bounding box center [150, 262] width 158 height 24
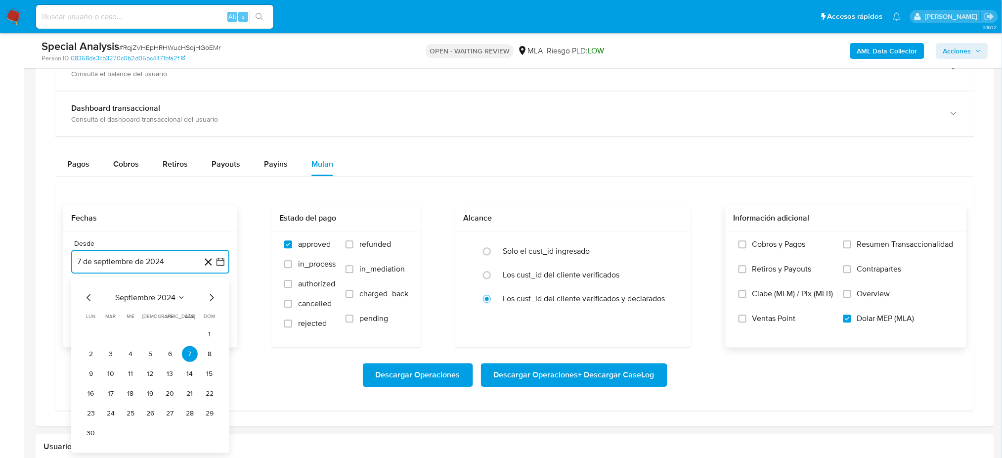
click at [211, 295] on icon "Mes siguiente" at bounding box center [212, 297] width 12 height 12
click at [108, 332] on button "1" at bounding box center [111, 334] width 16 height 16
click at [114, 317] on button "7 de octubre de 2025" at bounding box center [150, 312] width 158 height 24
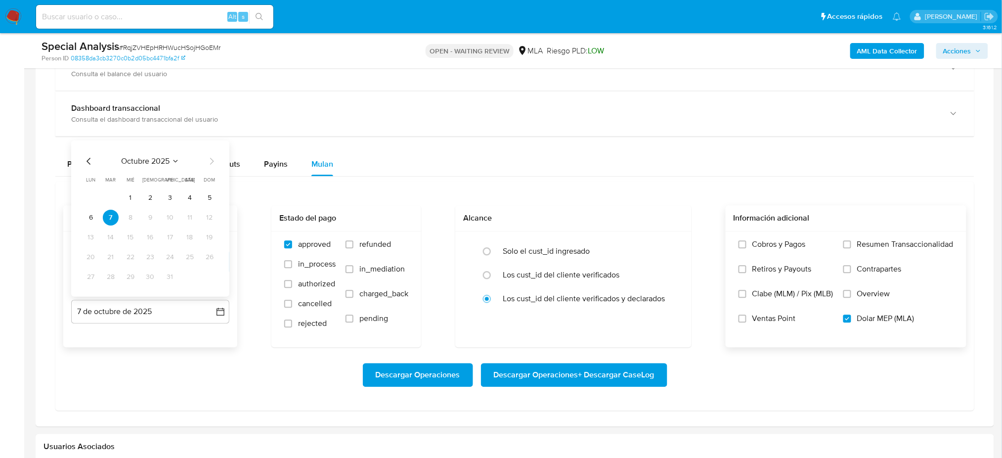
click at [89, 163] on icon "Mes anterior" at bounding box center [89, 161] width 12 height 12
click at [116, 274] on button "30" at bounding box center [111, 277] width 16 height 16
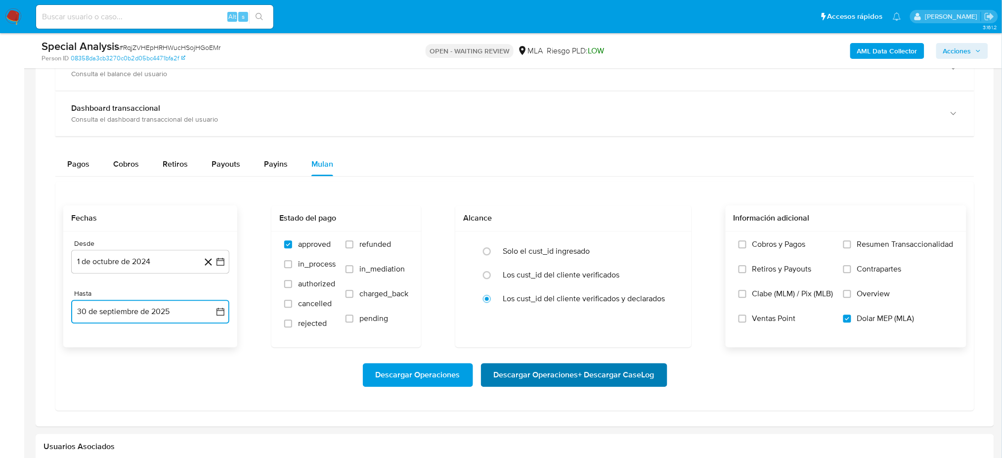
click at [594, 372] on span "Descargar Operaciones + Descargar CaseLog" at bounding box center [574, 375] width 161 height 22
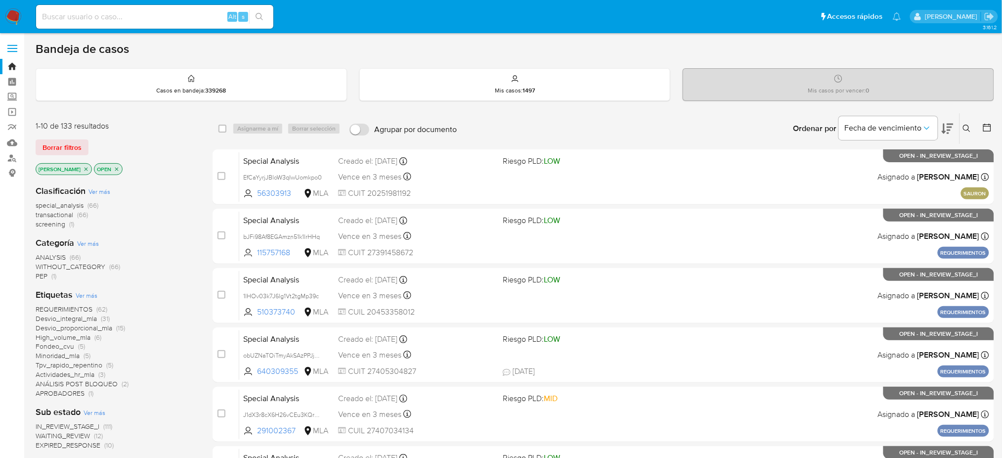
click at [200, 21] on input at bounding box center [154, 16] width 237 height 13
paste input "BwGEbVR0Txcg730EnVpjbjQ6"
type input "BwGEbVR0Txcg730EnVpjbjQ6"
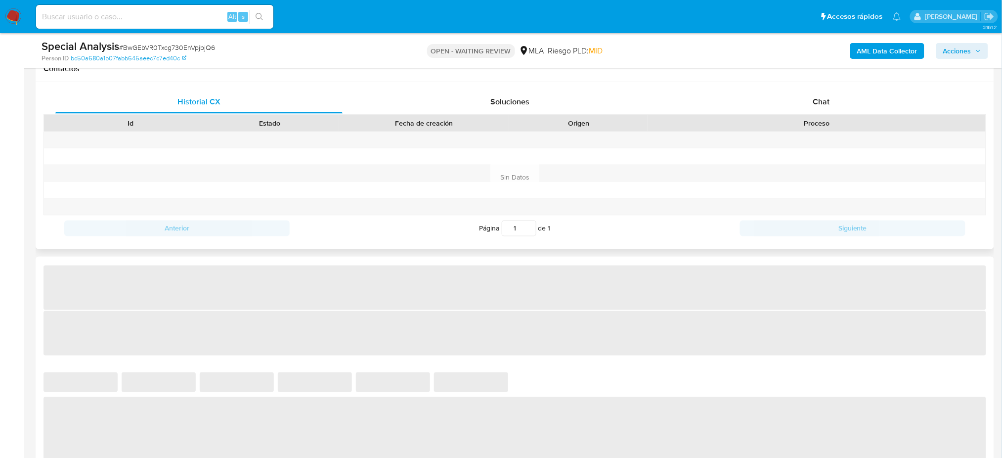
select select "10"
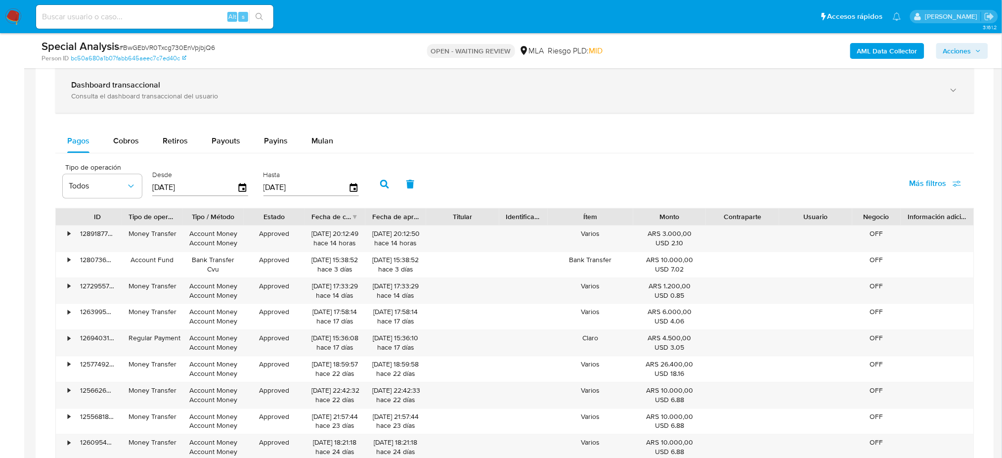
scroll to position [725, 0]
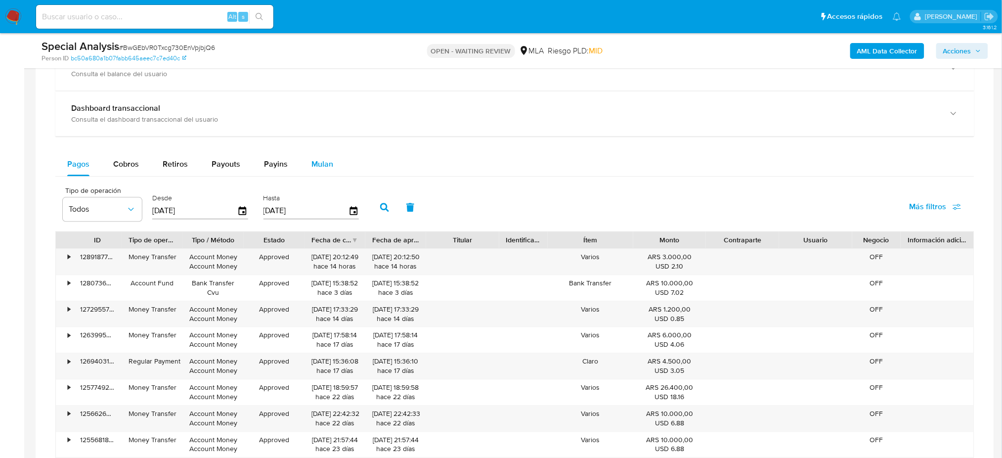
click at [312, 161] on span "Mulan" at bounding box center [322, 163] width 22 height 11
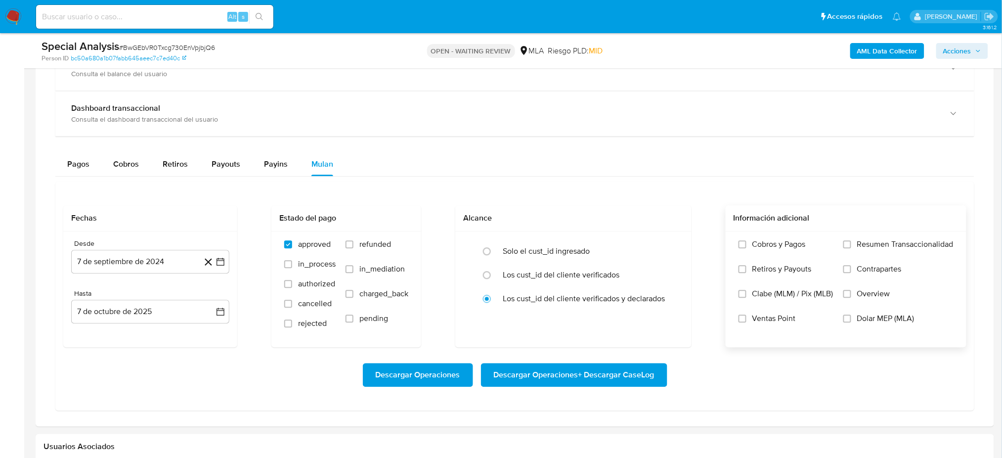
click at [759, 317] on label "Dolar MEP (MLA)" at bounding box center [898, 325] width 110 height 25
click at [759, 317] on input "Dolar MEP (MLA)" at bounding box center [847, 318] width 8 height 8
click at [156, 264] on button "7 de septiembre de 2024" at bounding box center [150, 262] width 158 height 24
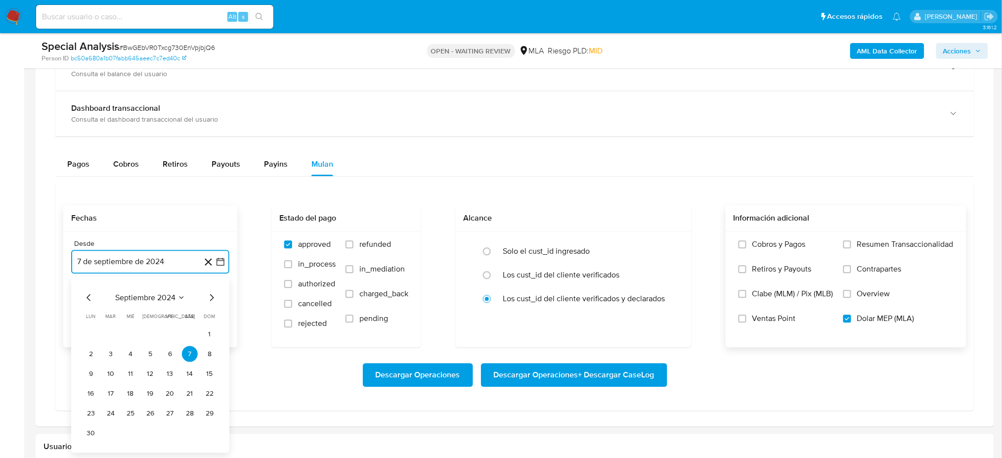
click at [211, 298] on icon "Mes siguiente" at bounding box center [212, 297] width 12 height 12
click at [109, 332] on button "1" at bounding box center [111, 334] width 16 height 16
click at [117, 308] on button "7 de octubre de 2025" at bounding box center [150, 312] width 158 height 24
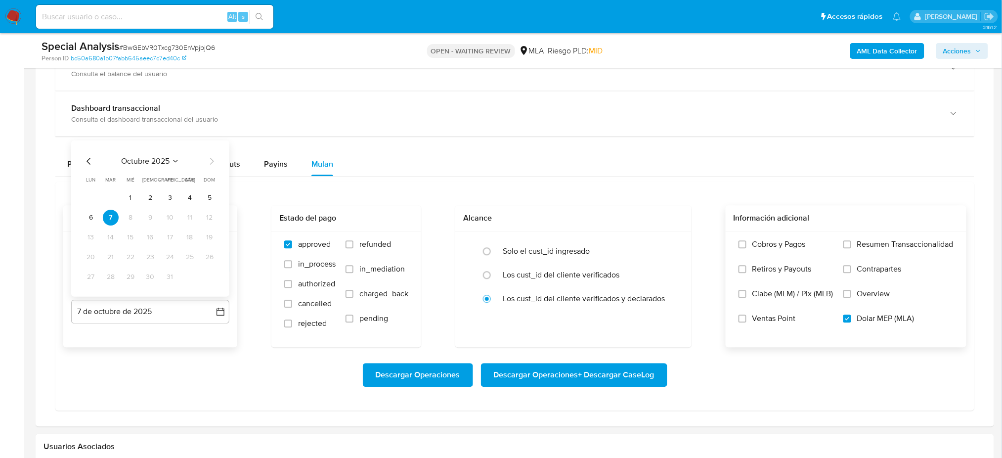
click at [87, 160] on icon "Mes anterior" at bounding box center [89, 161] width 12 height 12
click at [113, 277] on button "30" at bounding box center [111, 277] width 16 height 16
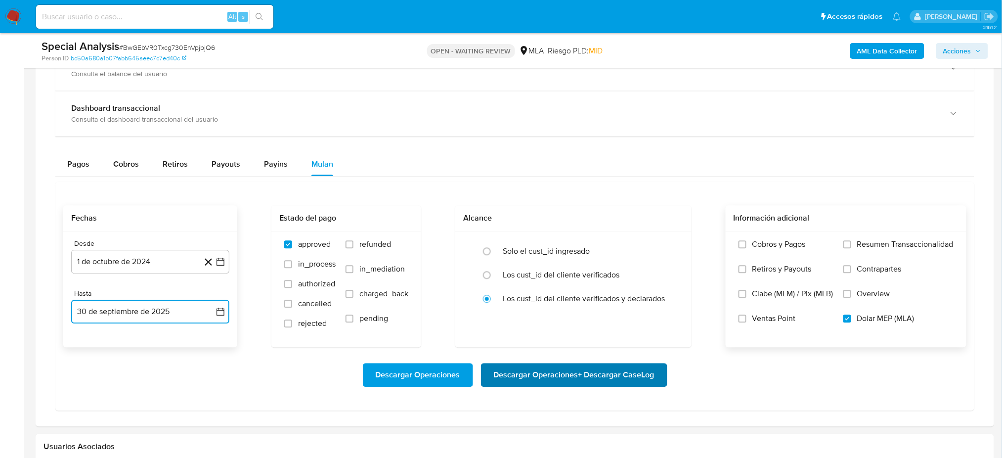
click at [627, 343] on span "Descargar Operaciones + Descargar CaseLog" at bounding box center [574, 375] width 161 height 22
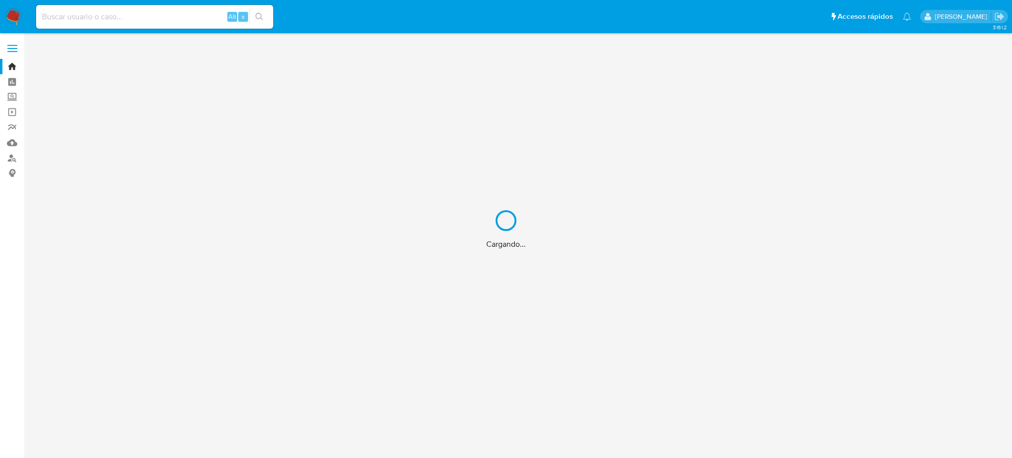
click at [130, 15] on div "Cargando..." at bounding box center [506, 229] width 1012 height 458
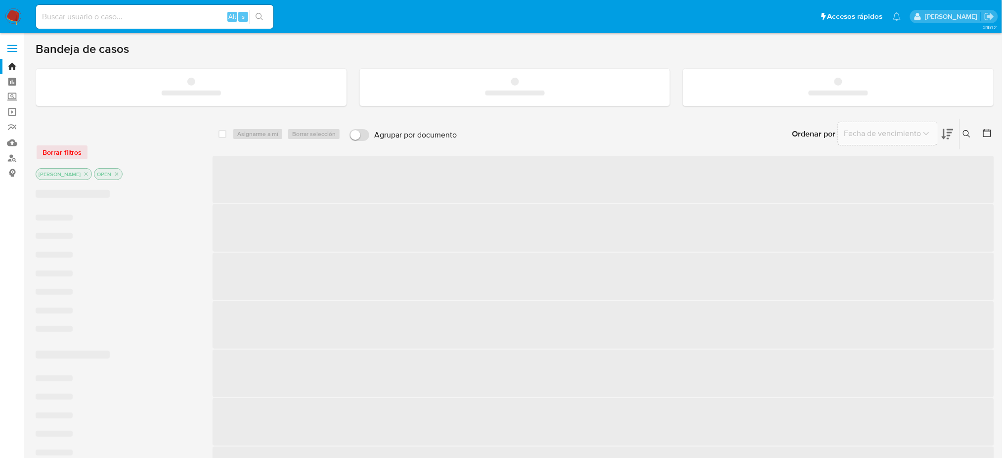
click at [121, 16] on input at bounding box center [154, 16] width 237 height 13
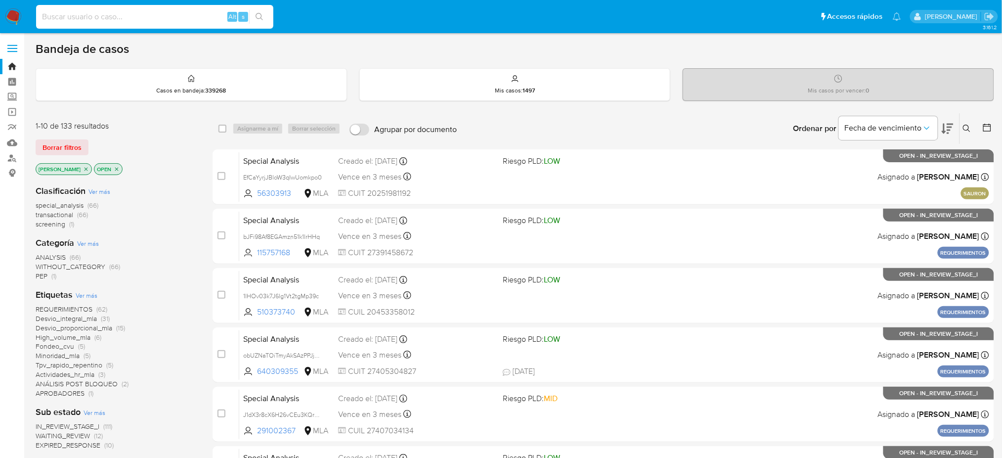
paste input "VcpzgA4tF5uRX36VVOvBtU1P"
type input "VcpzgA4tF5uRX36VVOvBtU1P"
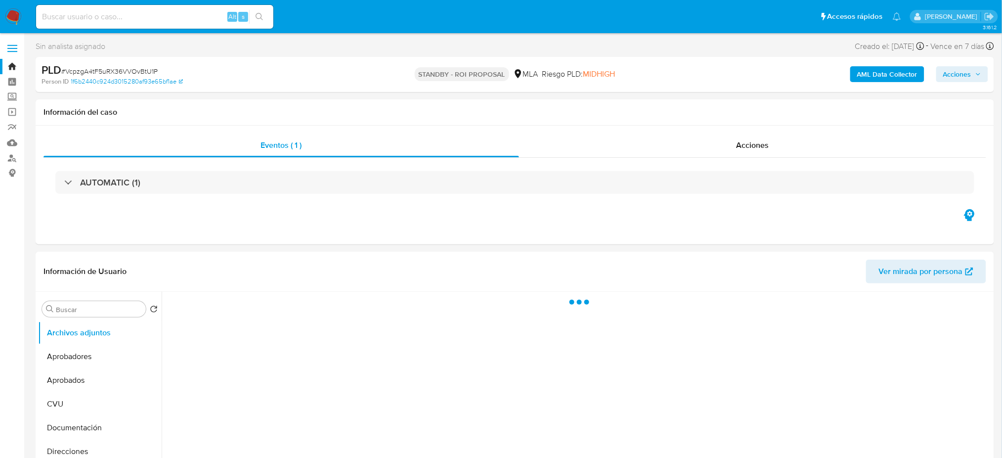
select select "10"
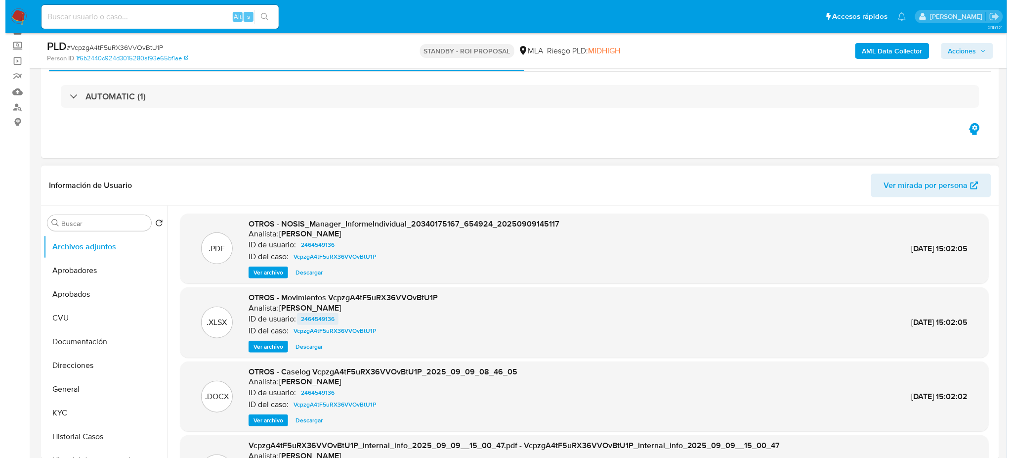
scroll to position [66, 0]
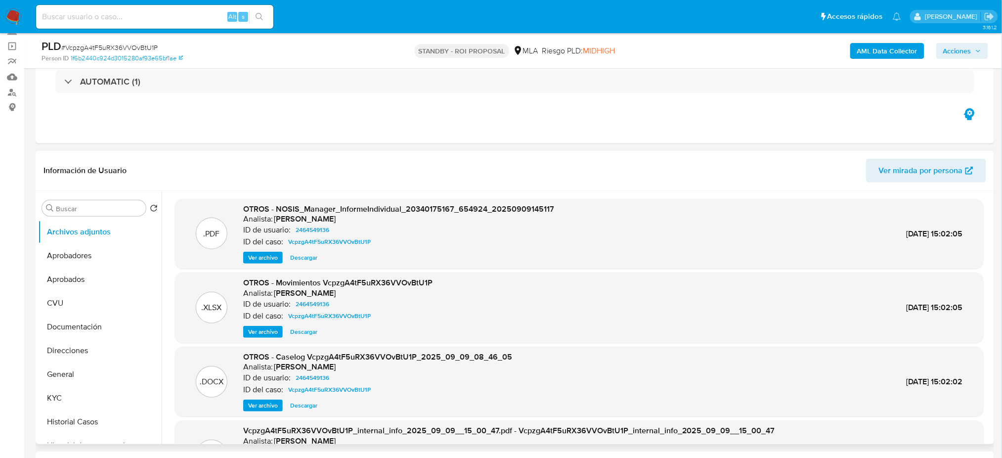
click at [255, 404] on span "Ver archivo" at bounding box center [263, 405] width 30 height 10
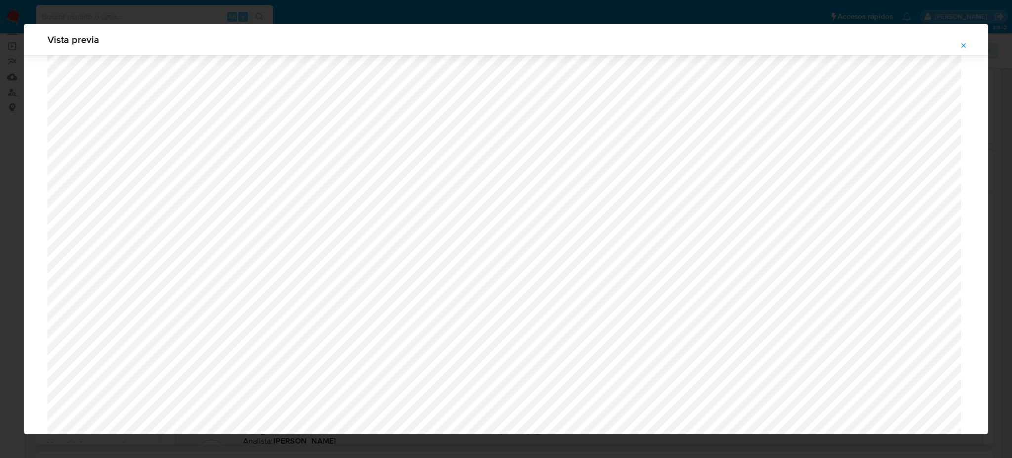
scroll to position [244, 0]
click at [960, 45] on icon "Attachment preview" at bounding box center [964, 46] width 8 height 8
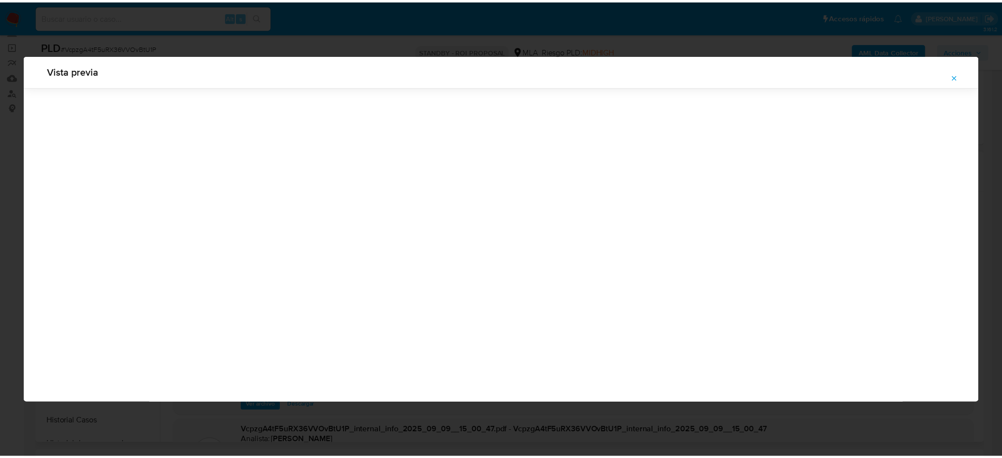
scroll to position [0, 0]
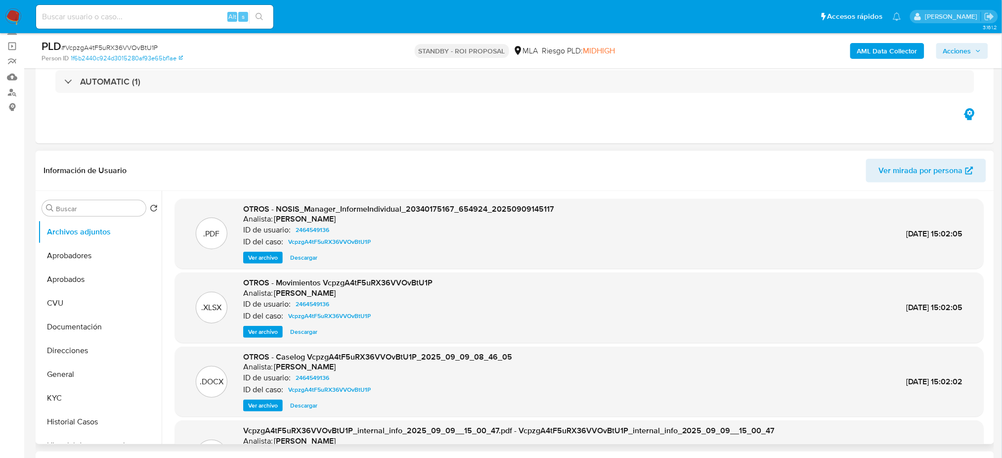
click at [150, 21] on input at bounding box center [154, 16] width 237 height 13
paste input "3oQPnUAEwzcJL4bU06XzUon6"
type input "3oQPnUAEwzcJL4bU06XzUon6"
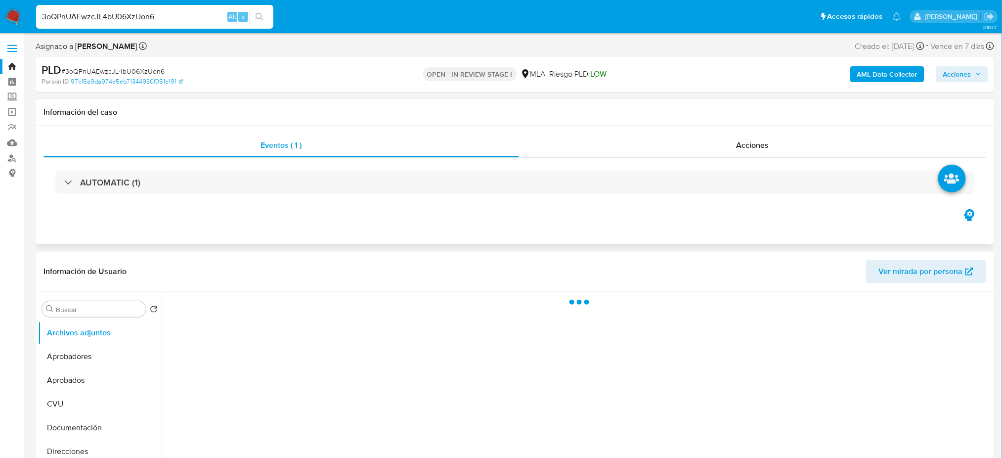
select select "10"
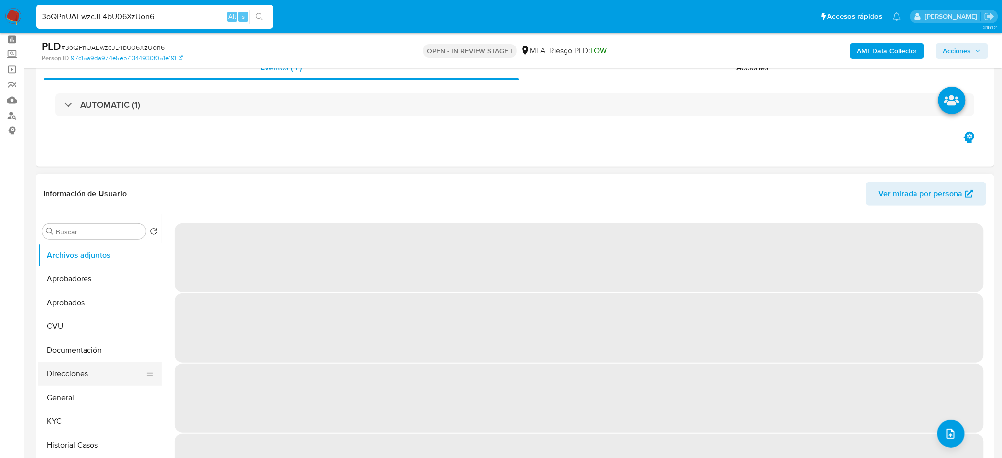
scroll to position [66, 0]
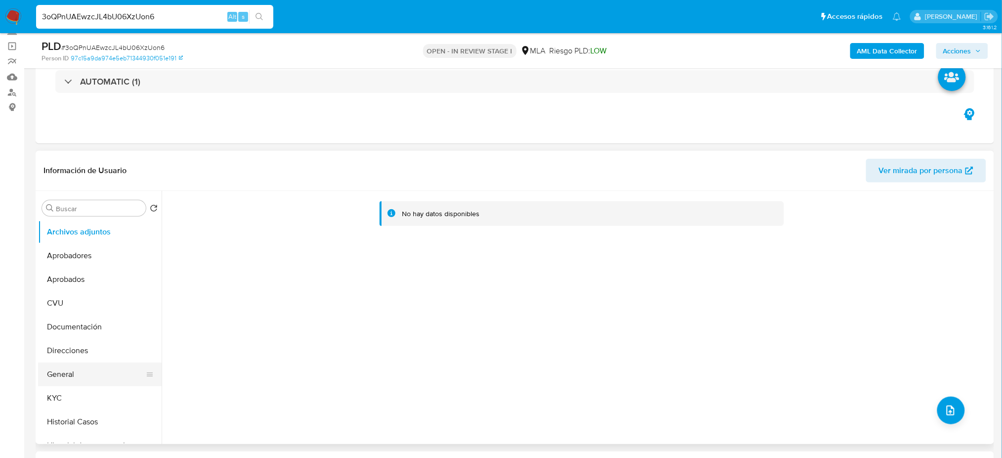
click at [67, 372] on button "General" at bounding box center [96, 374] width 116 height 24
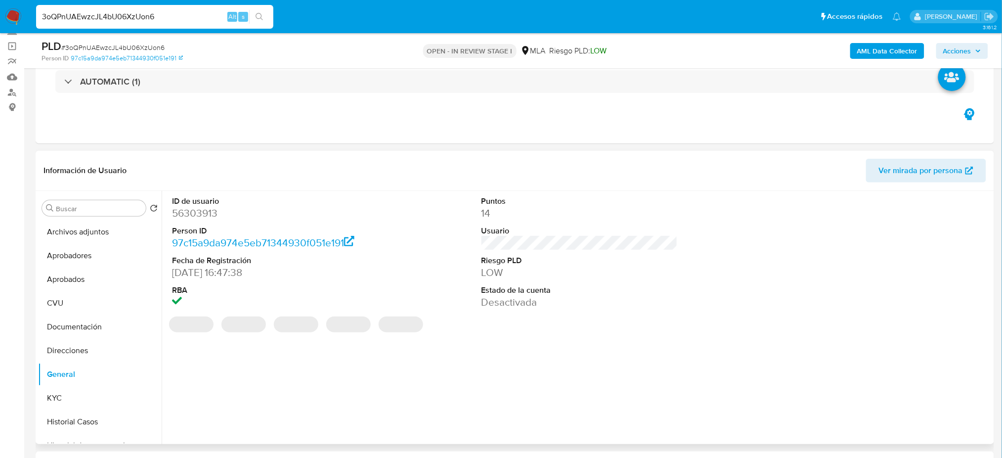
click at [198, 208] on dd "56303913" at bounding box center [270, 213] width 196 height 14
copy dd "56303913"
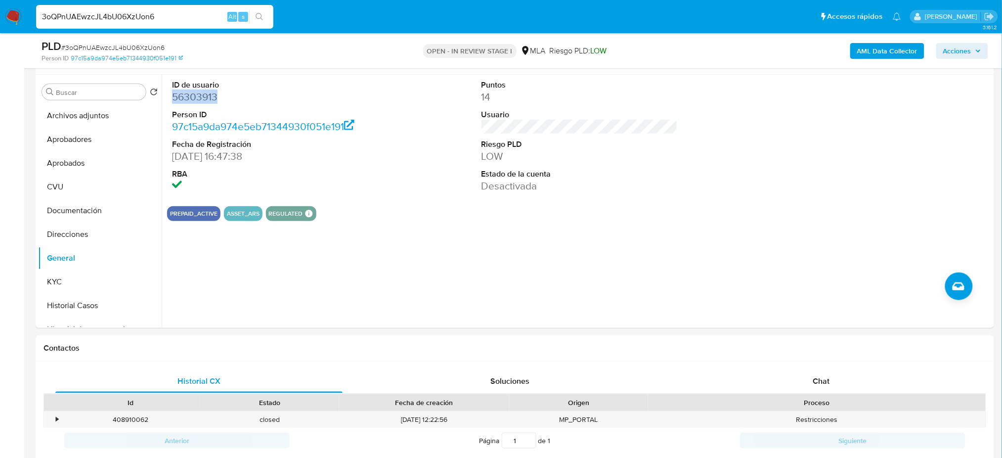
scroll to position [329, 0]
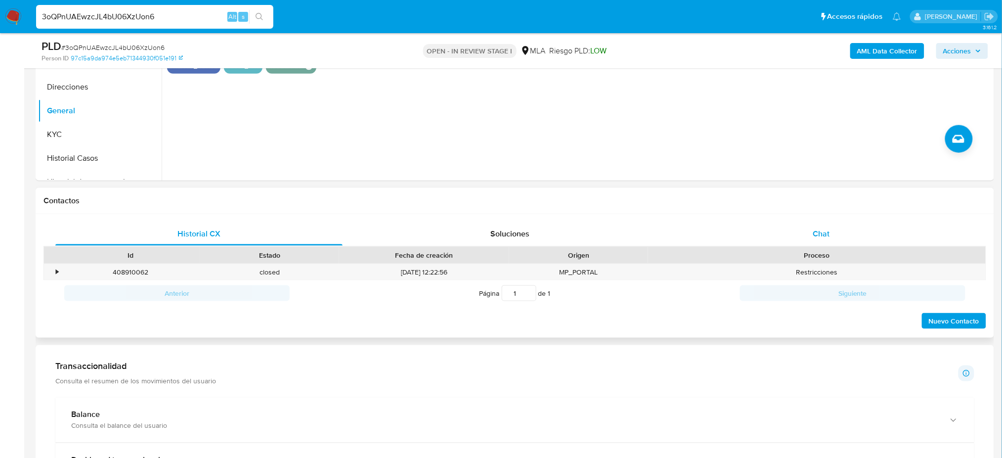
click at [826, 232] on span "Chat" at bounding box center [821, 233] width 17 height 11
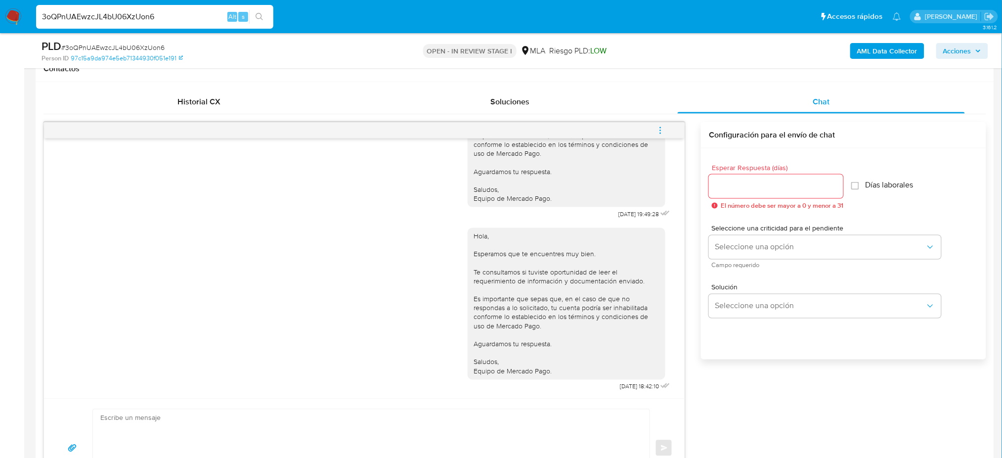
scroll to position [744, 0]
drag, startPoint x: 183, startPoint y: 18, endPoint x: 0, endPoint y: 23, distance: 183.0
click at [0, 23] on nav "3oQPnUAEwzcJL4bU06XzUon6 Alt s Accesos rápidos Presiona las siguientes teclas p…" at bounding box center [501, 16] width 1002 height 33
paste input "di5KOP7EJjixEyIGwNPThF2H"
type input "di5KOP7EJjixEyIGwNPThF2H"
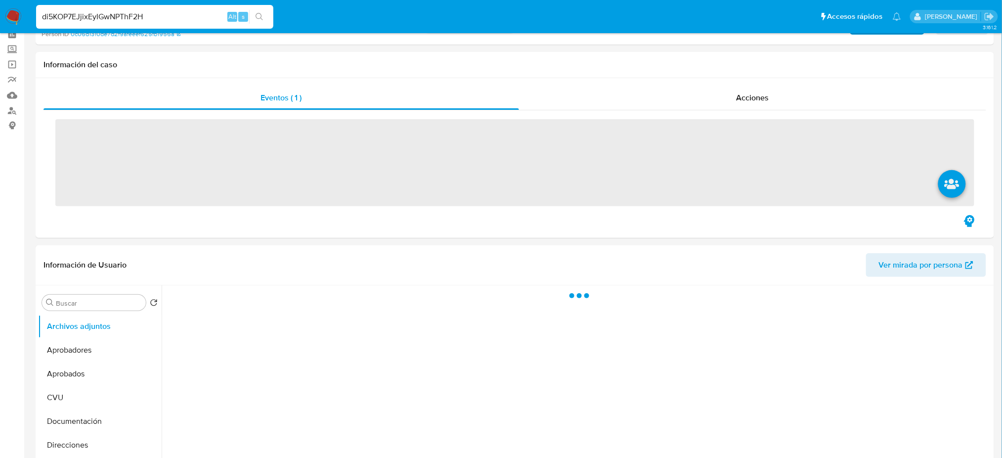
scroll to position [131, 0]
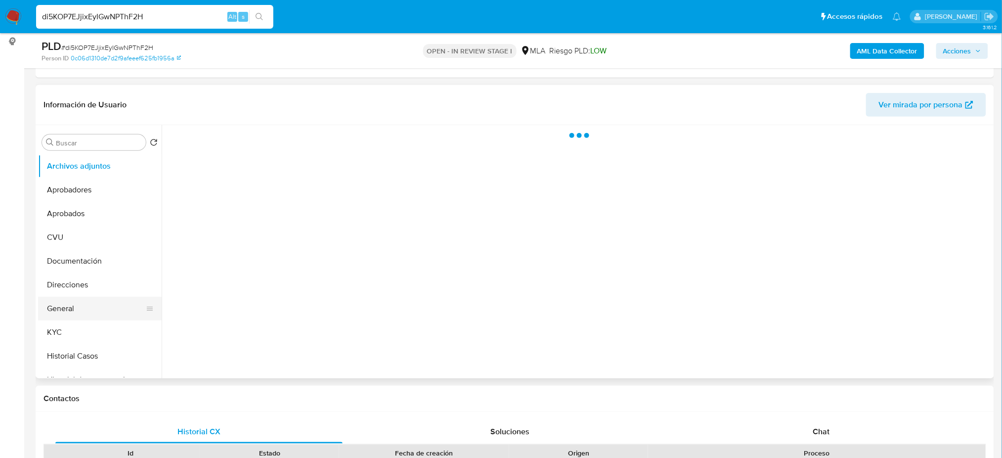
select select "10"
click at [67, 309] on button "General" at bounding box center [96, 309] width 116 height 24
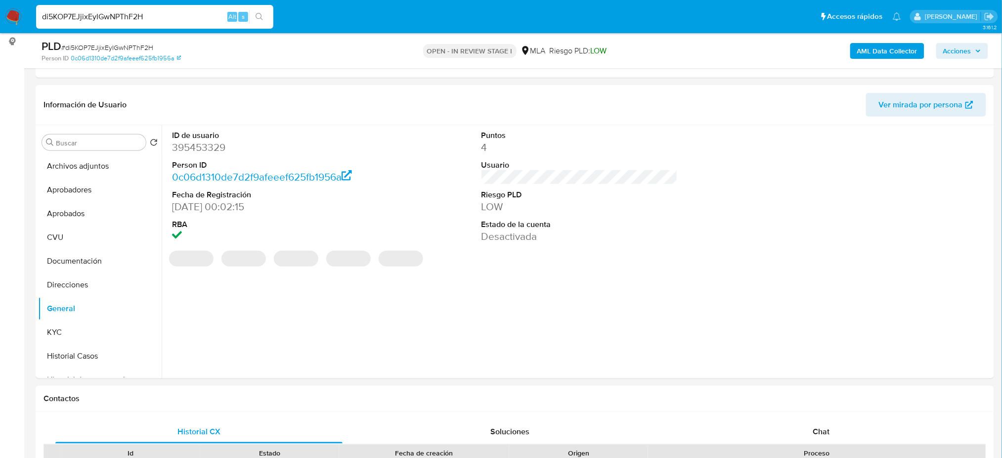
click at [193, 149] on dd "395453329" at bounding box center [270, 147] width 196 height 14
copy dd "395453329"
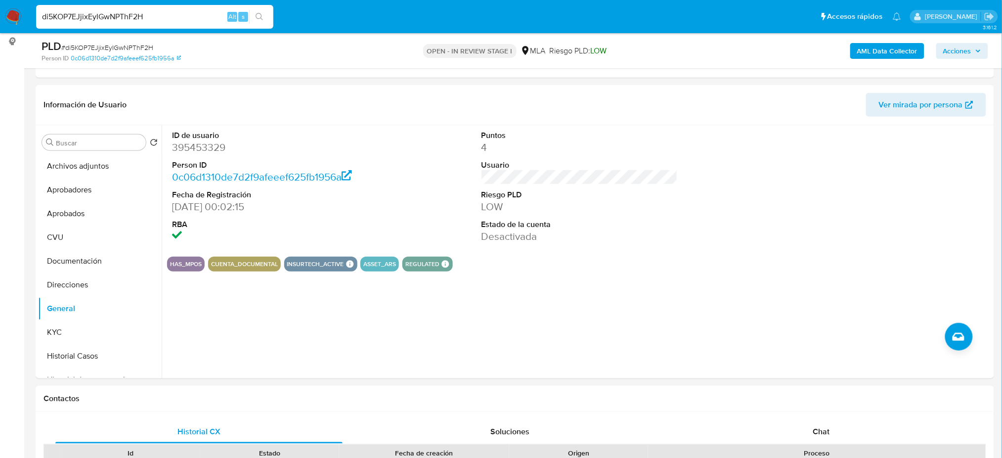
click at [133, 46] on span "# di5KOP7EJjixEyIGwNPThF2H" at bounding box center [107, 48] width 92 height 10
copy span "di5KOP7EJjixEyIGwNPThF2H"
click at [81, 326] on button "KYC" at bounding box center [96, 332] width 116 height 24
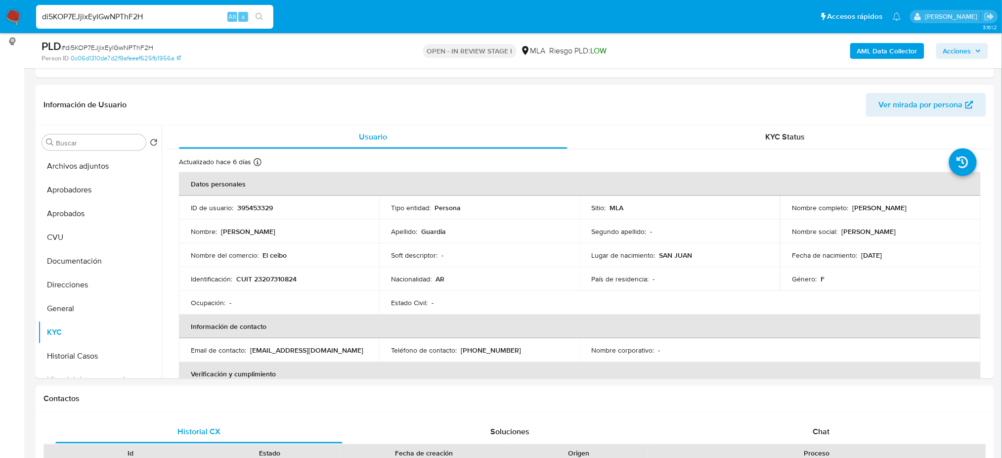
drag, startPoint x: 172, startPoint y: 18, endPoint x: 0, endPoint y: 29, distance: 171.9
click at [0, 29] on nav "di5KOP7EJjixEyIGwNPThF2H Alt s Accesos rápidos Presiona las siguientes teclas p…" at bounding box center [501, 16] width 1002 height 33
paste input "whzfTHqVkCBAsA664ETtt4xV"
type input "whzfTHqVkCBAsA664ETtt4xV"
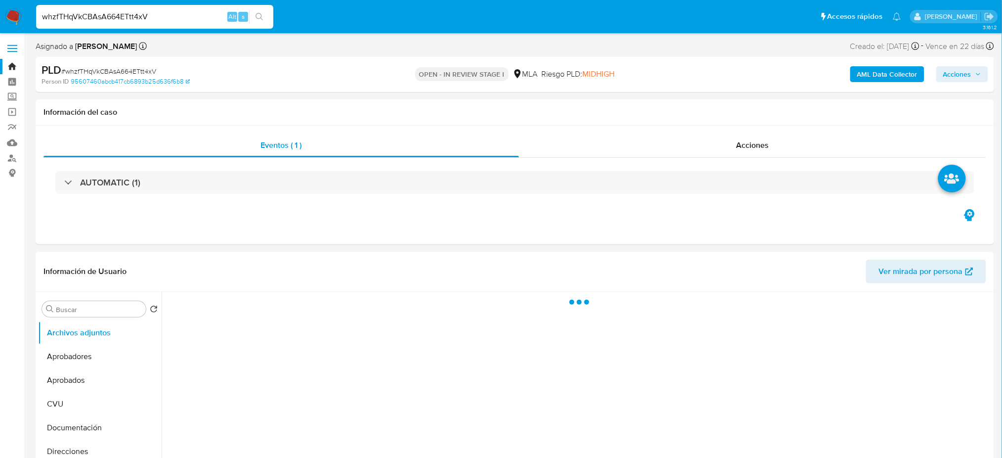
select select "10"
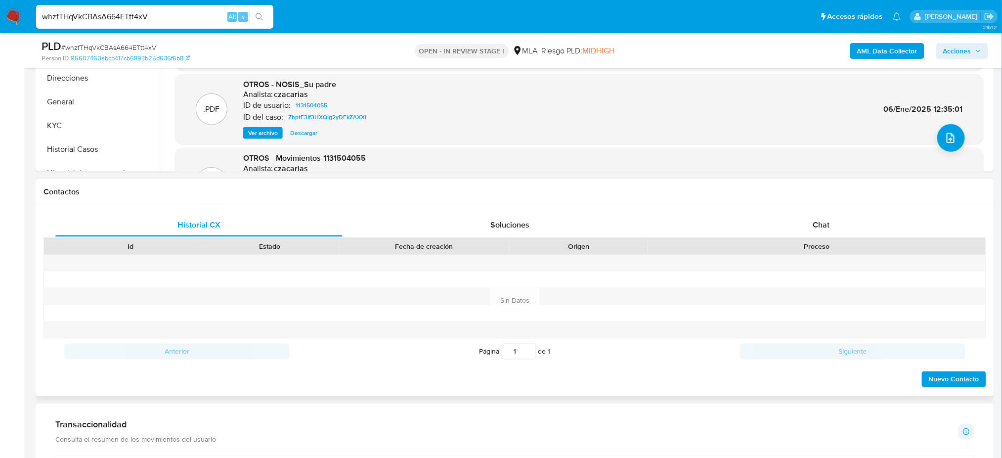
scroll to position [395, 0]
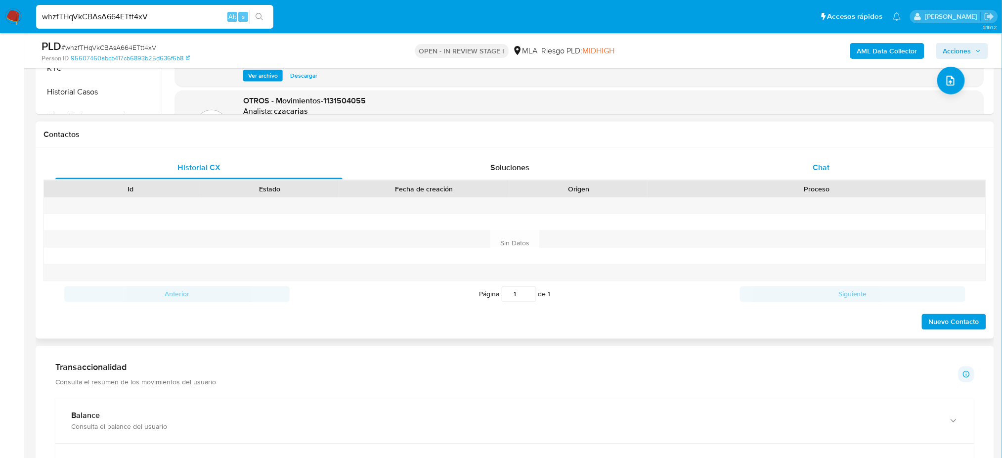
click at [799, 159] on div "Chat" at bounding box center [821, 168] width 287 height 24
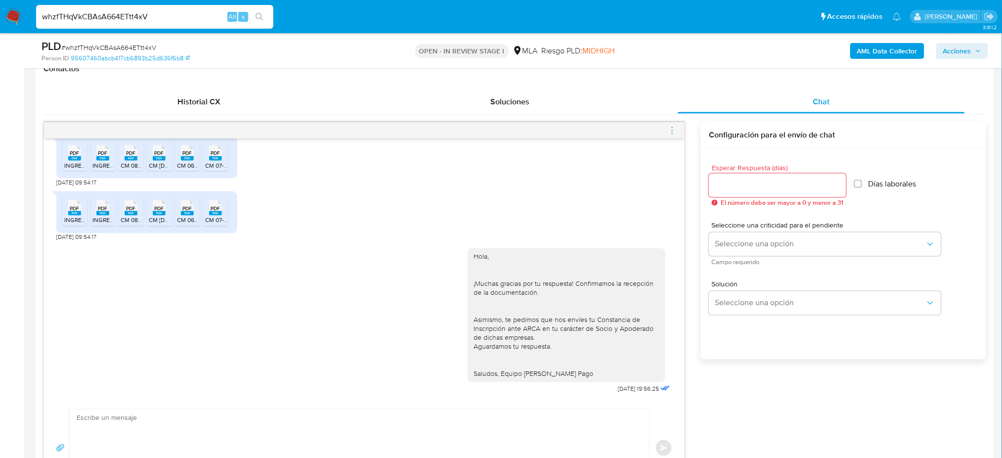
scroll to position [432, 0]
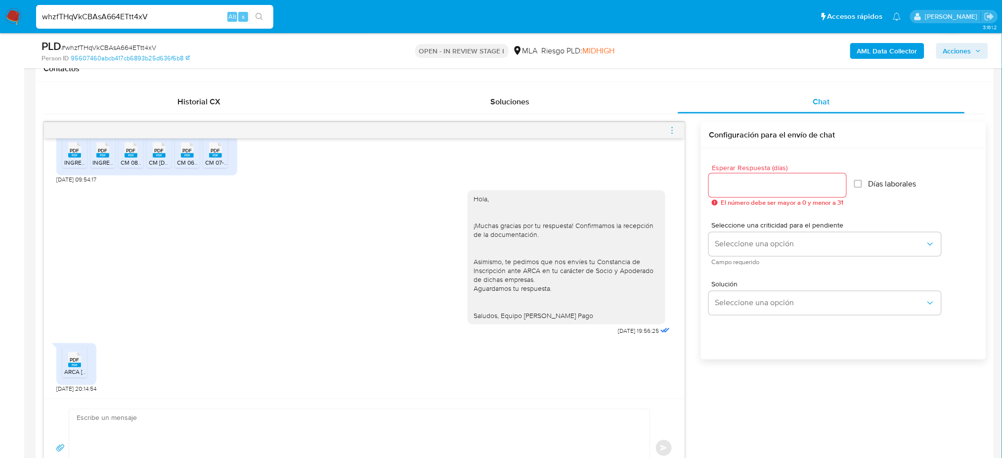
click at [71, 372] on span "ARCA Eloy Torales - Relaciones con CUIT - Constancia y Poder General.pdf" at bounding box center [170, 372] width 212 height 8
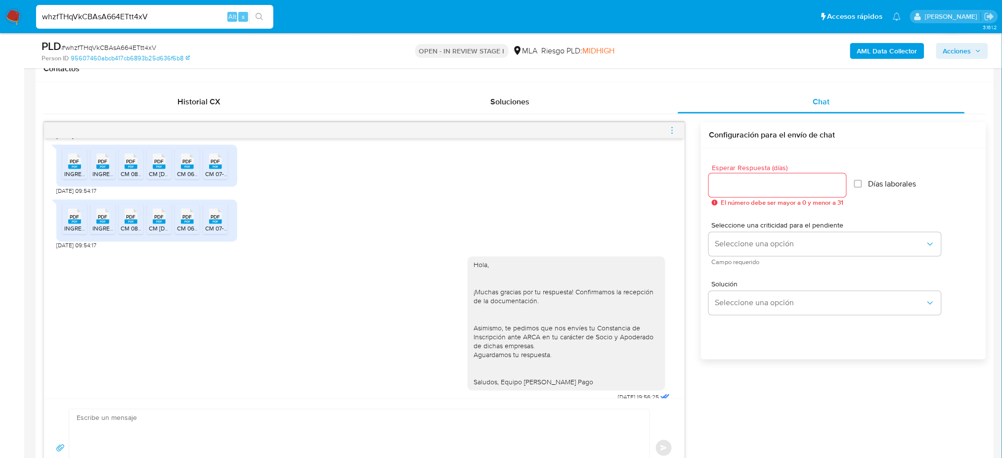
scroll to position [301, 0]
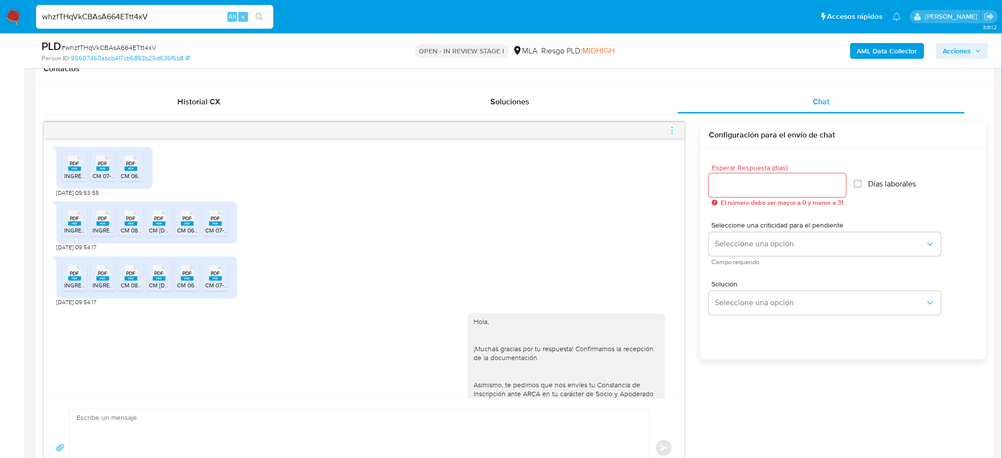
drag, startPoint x: 176, startPoint y: 19, endPoint x: 18, endPoint y: 32, distance: 158.2
click at [18, 32] on nav "whzfTHqVkCBAsA664ETtt4xV Alt s Accesos rápidos Presiona las siguientes teclas p…" at bounding box center [501, 16] width 1002 height 33
paste input "PCXM1RHtNh0Cr1ct2xuIgs7q"
type input "PCXM1RHtNh0Cr1ct2xuIgs7q"
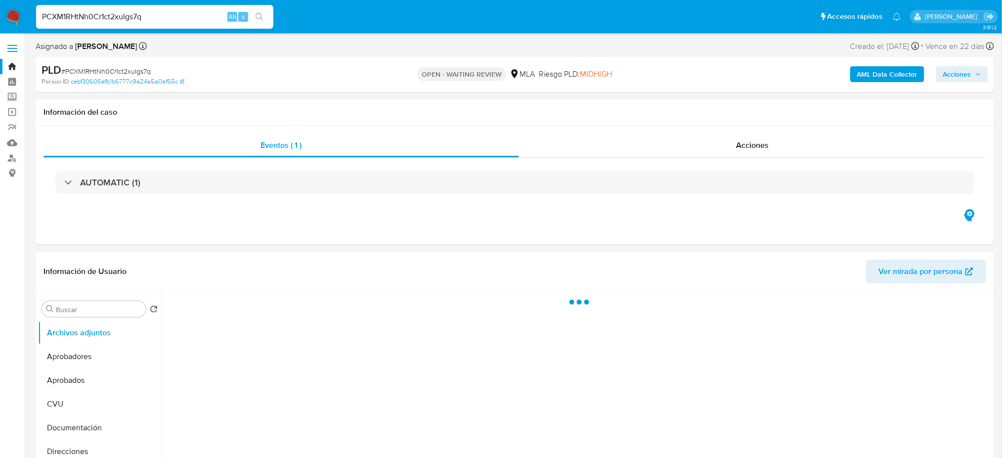
select select "10"
drag, startPoint x: 178, startPoint y: 18, endPoint x: 0, endPoint y: 28, distance: 178.7
click at [0, 28] on nav "PCXM1RHtNh0Cr1ct2xuIgs7q Alt s Accesos rápidos Presiona las siguientes teclas p…" at bounding box center [501, 16] width 1002 height 33
paste input "YQ0V2Xj1SKceUCMU9K2taFIW"
type input "YQ0V2Xj1SKceUCMU9K2taFIW"
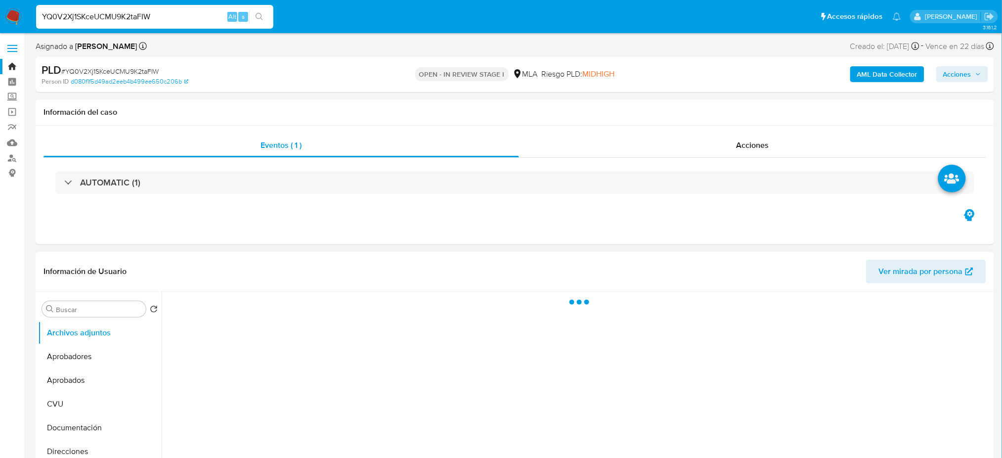
select select "10"
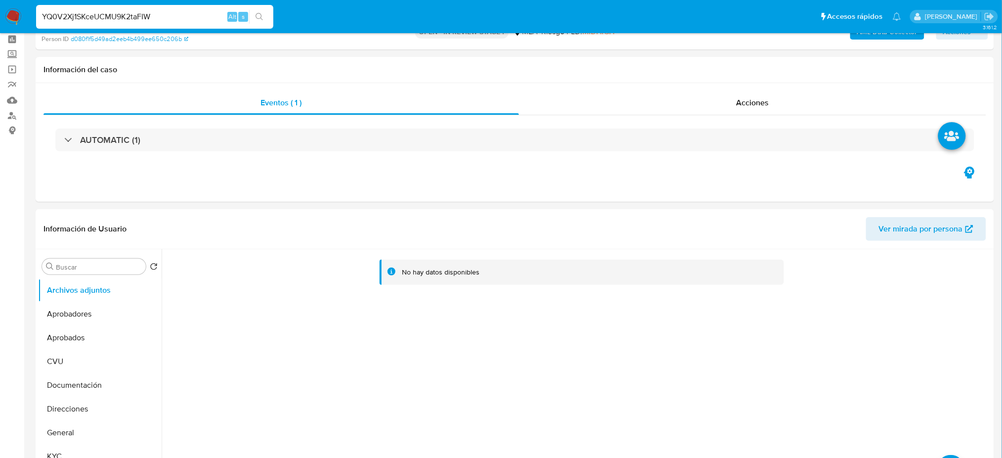
scroll to position [66, 0]
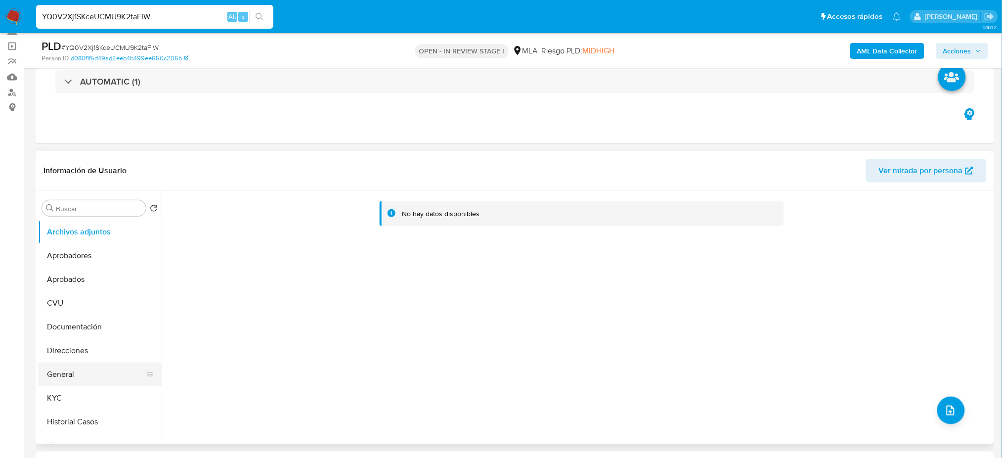
drag, startPoint x: 51, startPoint y: 374, endPoint x: 42, endPoint y: 379, distance: 11.1
click at [51, 374] on button "General" at bounding box center [96, 374] width 116 height 24
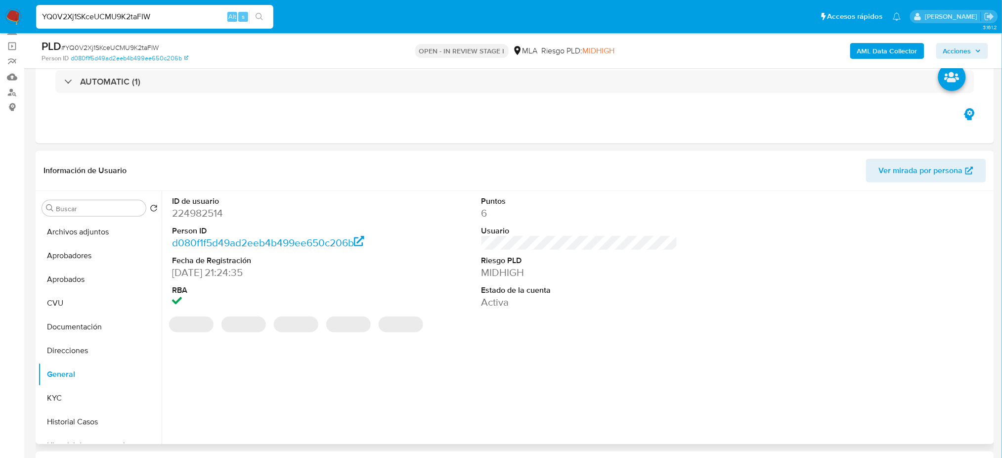
click at [184, 209] on dd "224982514" at bounding box center [270, 213] width 196 height 14
copy dd "224982514"
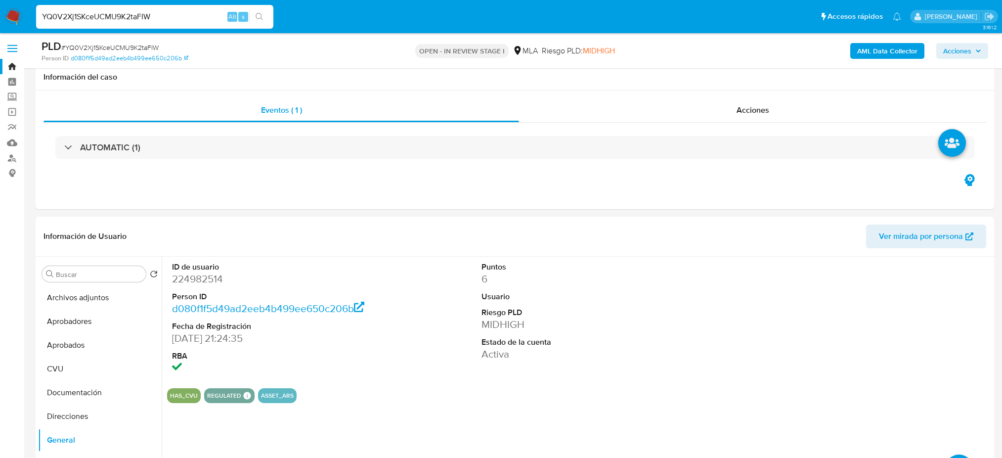
select select "10"
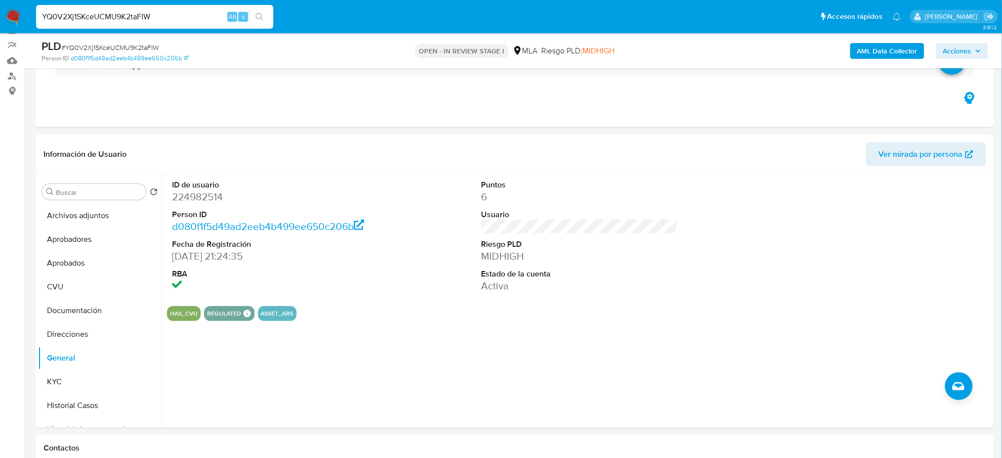
drag, startPoint x: 161, startPoint y: 21, endPoint x: 0, endPoint y: 23, distance: 160.7
click at [0, 23] on nav "YQ0V2Xj1SKceUCMU9K2taFIW Alt s Accesos rápidos Presiona las siguientes teclas p…" at bounding box center [501, 16] width 1002 height 33
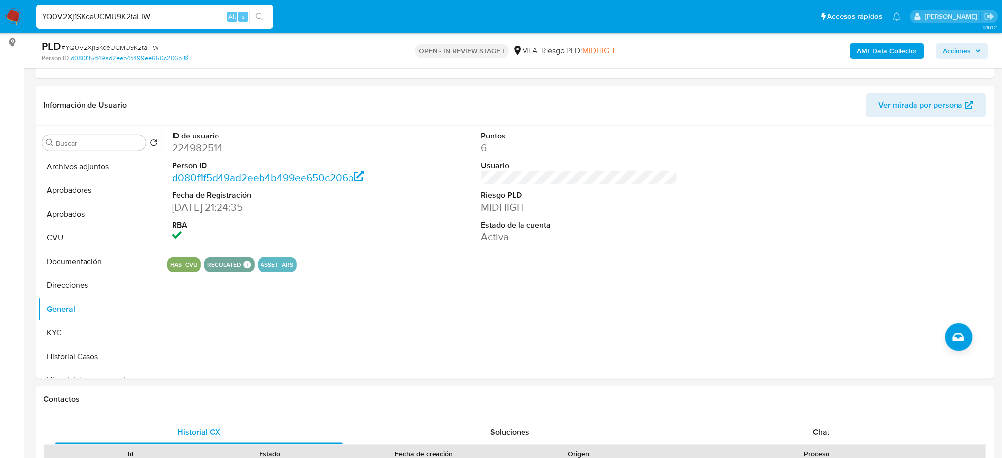
paste input "CXuMtavznA5brrYI7bppL398"
type input "CXuMtavznA5brrYI7bppL398"
click at [257, 18] on icon "search-icon" at bounding box center [259, 16] width 7 height 7
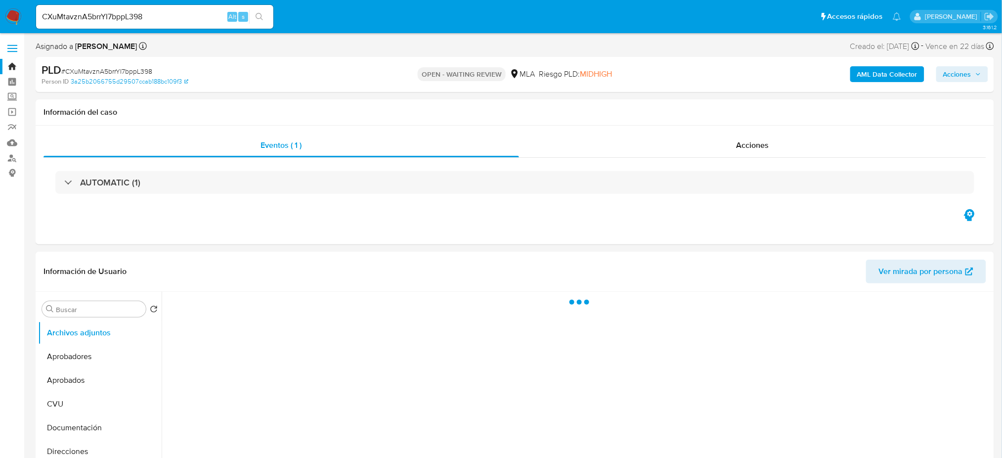
select select "10"
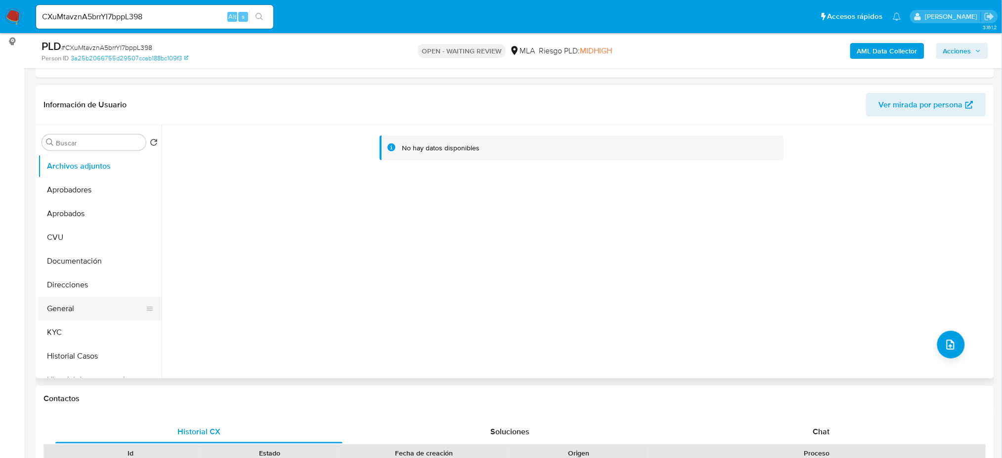
click at [76, 300] on button "General" at bounding box center [96, 309] width 116 height 24
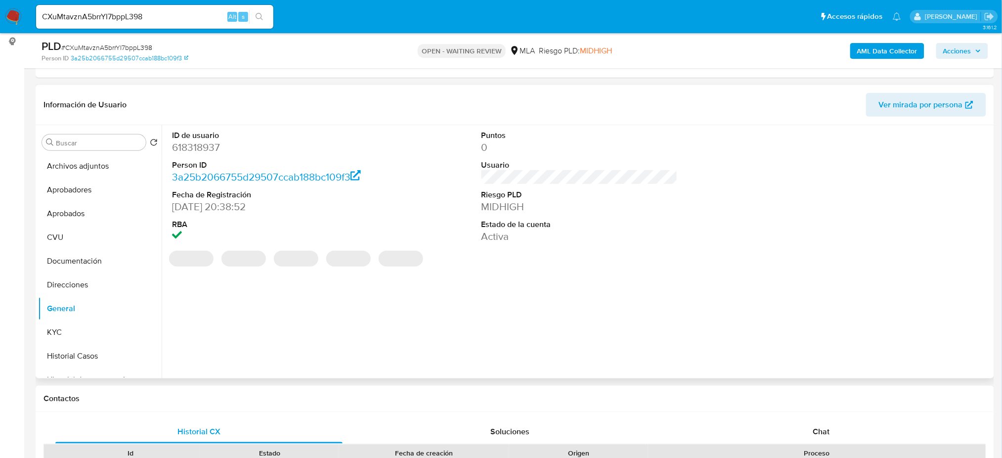
click at [191, 145] on dd "618318937" at bounding box center [270, 147] width 196 height 14
copy dd "618318937"
click at [90, 318] on button "General" at bounding box center [96, 309] width 116 height 24
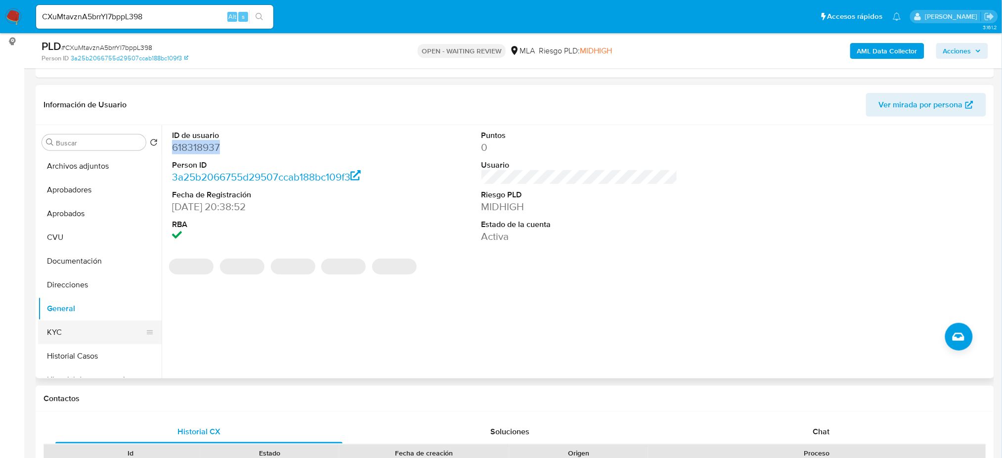
click at [90, 332] on button "KYC" at bounding box center [96, 332] width 116 height 24
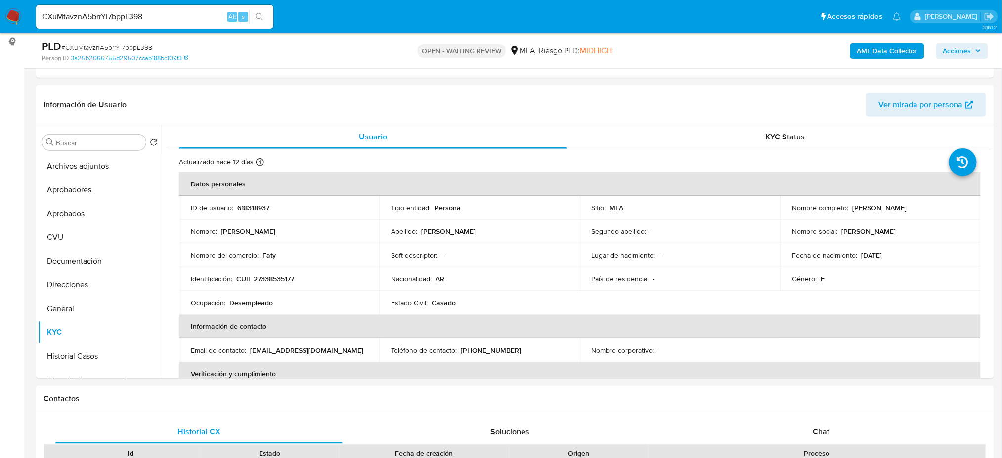
click at [131, 43] on span "# CXuMtavznA5brrYI7bppL398" at bounding box center [106, 48] width 91 height 10
copy span "CXuMtavznA5brrYI7bppL398"
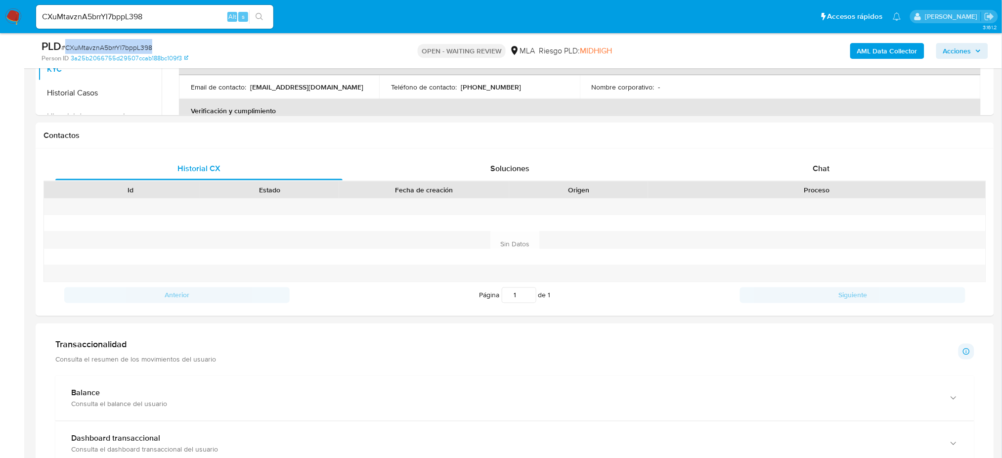
scroll to position [395, 0]
drag, startPoint x: 752, startPoint y: 166, endPoint x: 740, endPoint y: 170, distance: 13.1
click at [753, 166] on div "Chat" at bounding box center [821, 168] width 287 height 24
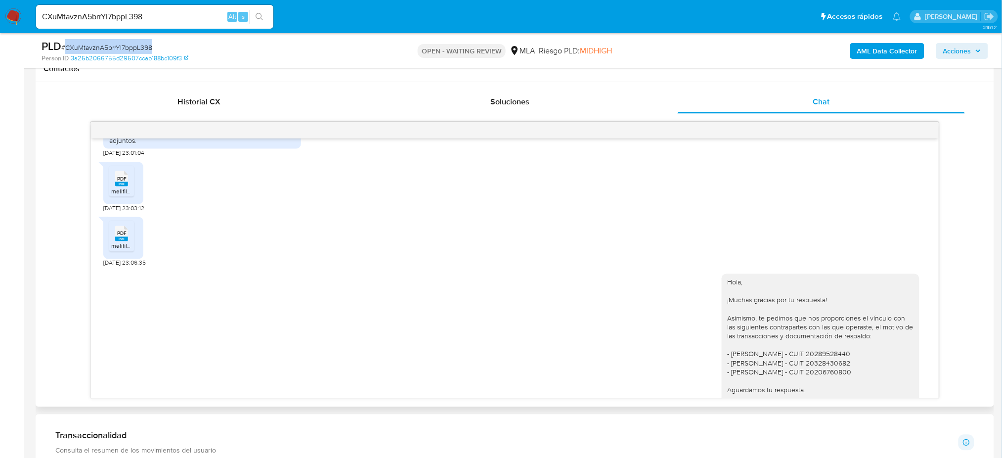
scroll to position [704, 0]
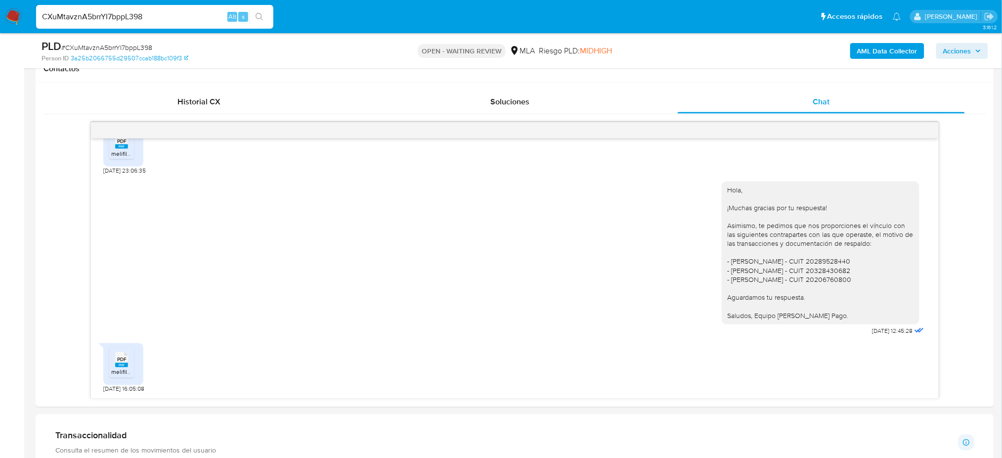
drag, startPoint x: 160, startPoint y: 17, endPoint x: 0, endPoint y: 17, distance: 159.7
click at [0, 17] on nav "CXuMtavznA5brrYI7bppL398 Alt s Accesos rápidos Presiona las siguientes teclas p…" at bounding box center [501, 16] width 1002 height 33
paste input "LLIAf8VxJ8smxPlk75jp6pTv"
type input "LLIAf8VxJ8smxPlk75jp6pTv"
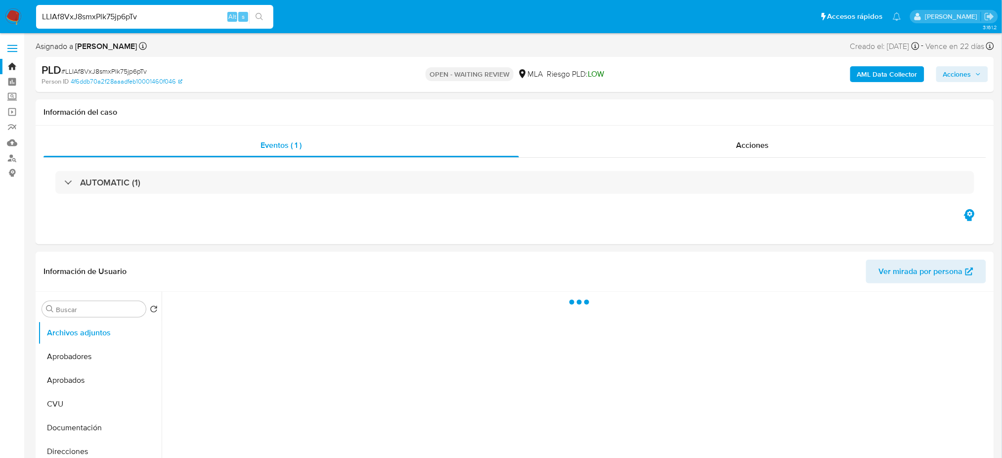
select select "10"
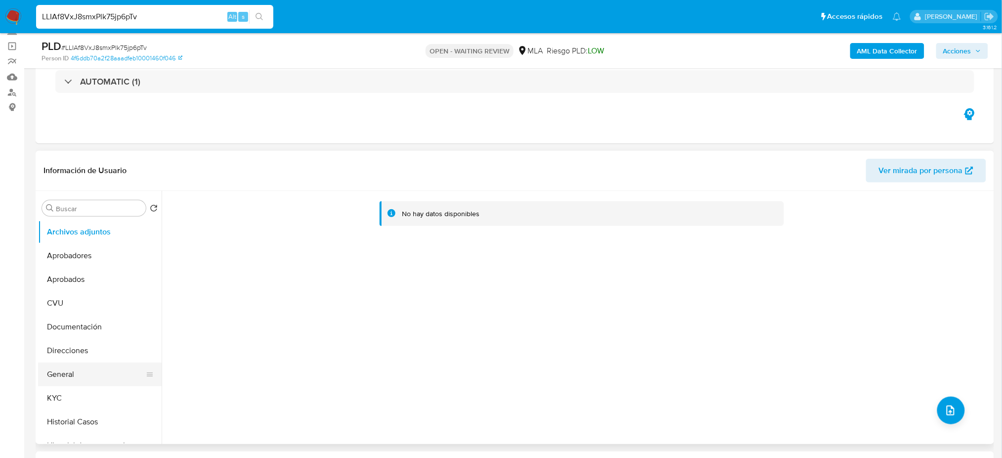
click at [64, 364] on button "General" at bounding box center [96, 374] width 116 height 24
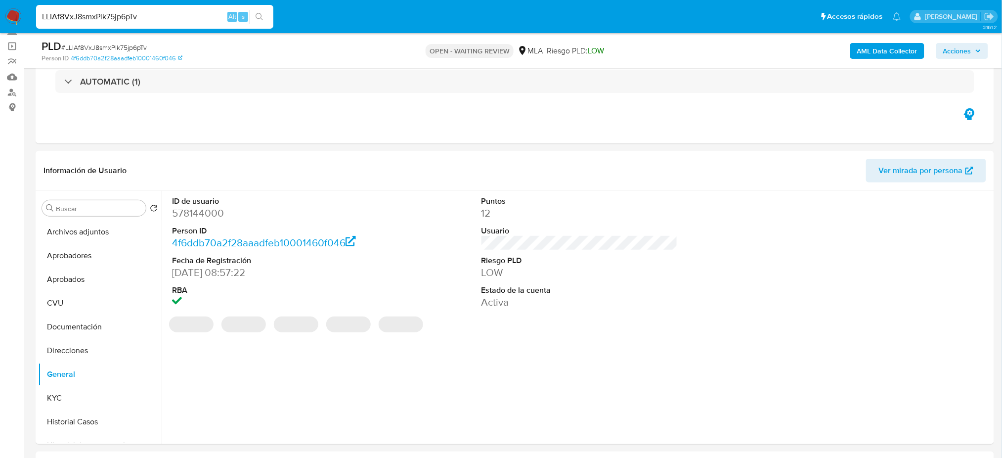
click at [182, 216] on dd "578144000" at bounding box center [270, 213] width 196 height 14
copy dd "578144000"
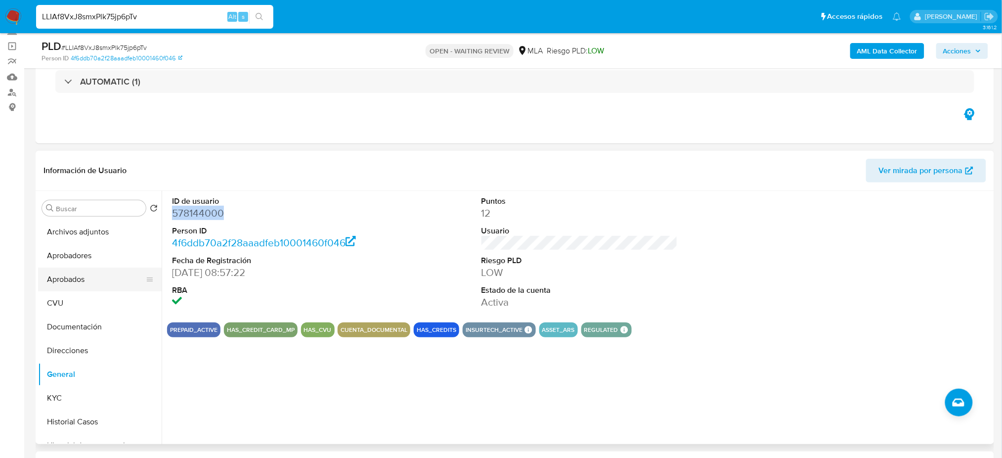
drag, startPoint x: 67, startPoint y: 251, endPoint x: 80, endPoint y: 268, distance: 21.6
click at [67, 252] on button "Aprobadores" at bounding box center [100, 256] width 124 height 24
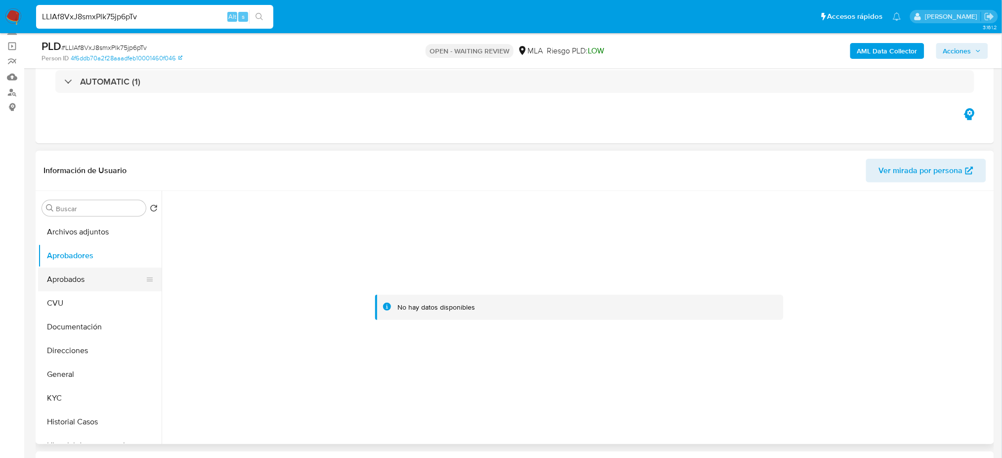
click at [81, 272] on button "Aprobados" at bounding box center [96, 279] width 116 height 24
click at [99, 372] on button "General" at bounding box center [96, 374] width 116 height 24
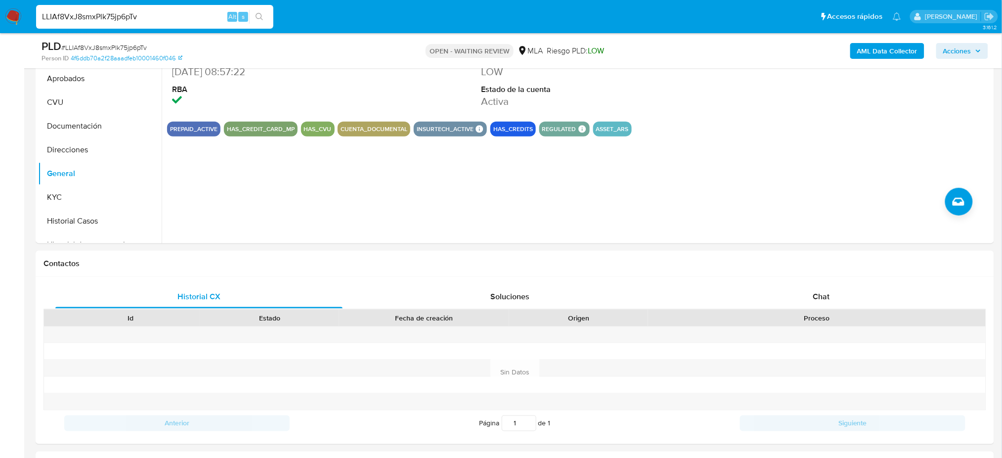
scroll to position [395, 0]
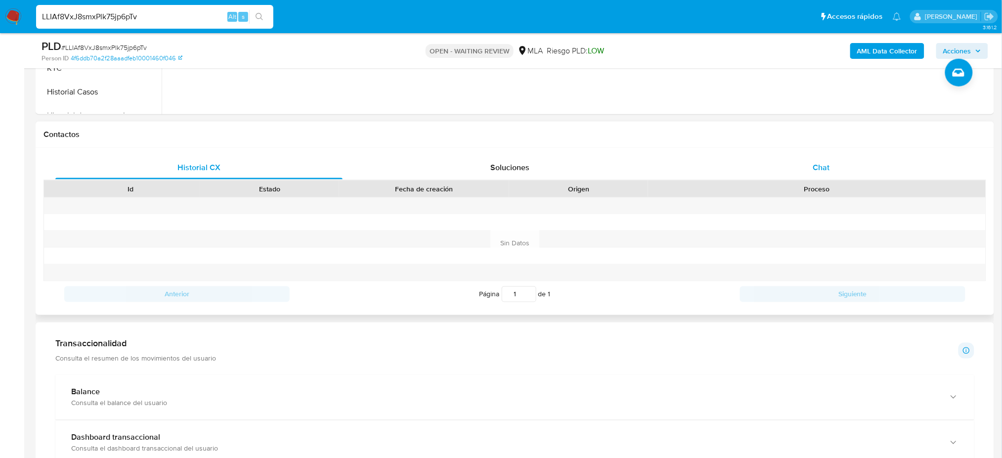
click at [746, 167] on div "Chat" at bounding box center [821, 168] width 287 height 24
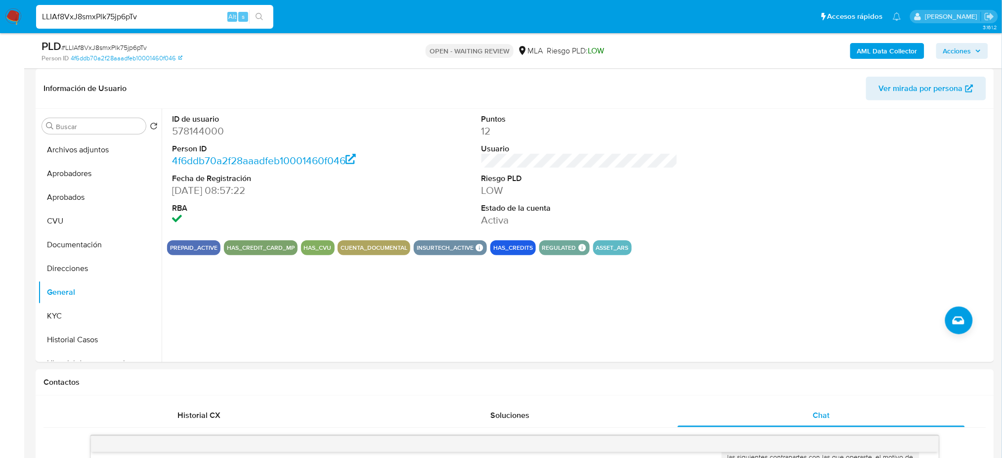
scroll to position [131, 0]
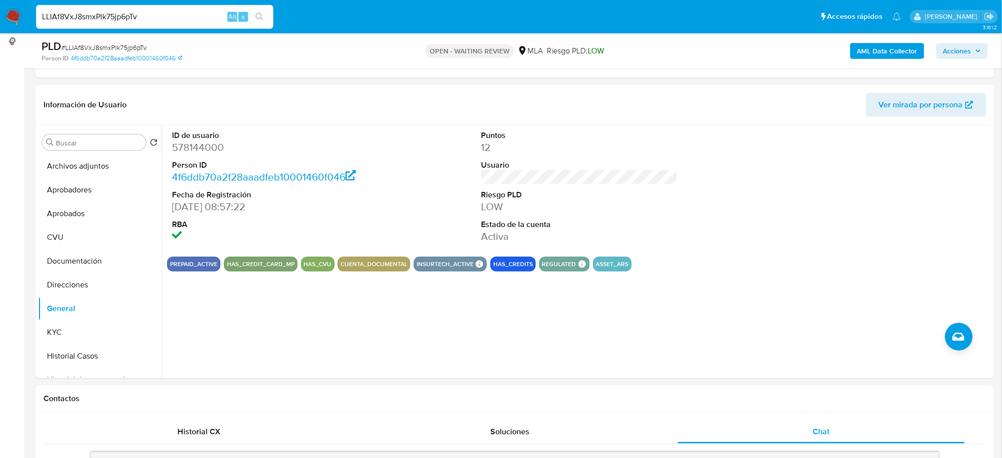
click at [10, 18] on img at bounding box center [13, 16] width 17 height 17
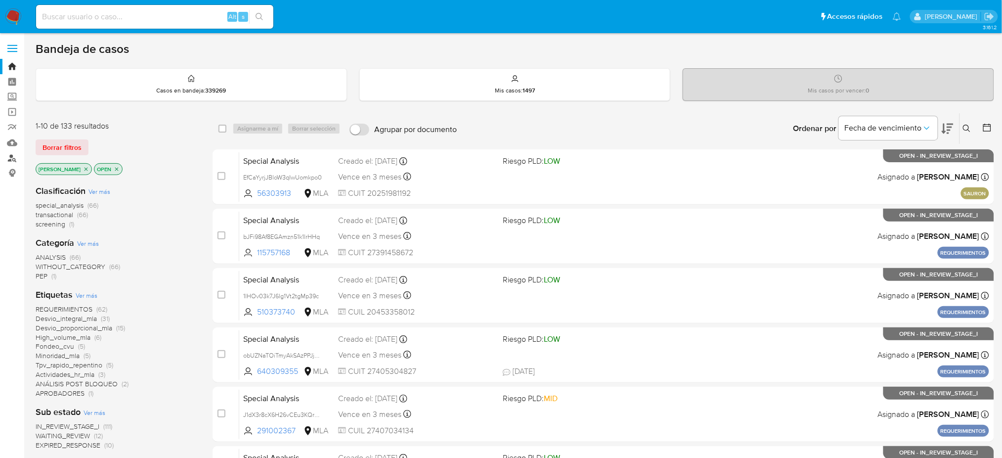
click at [3, 161] on link "Buscador de personas" at bounding box center [59, 157] width 118 height 15
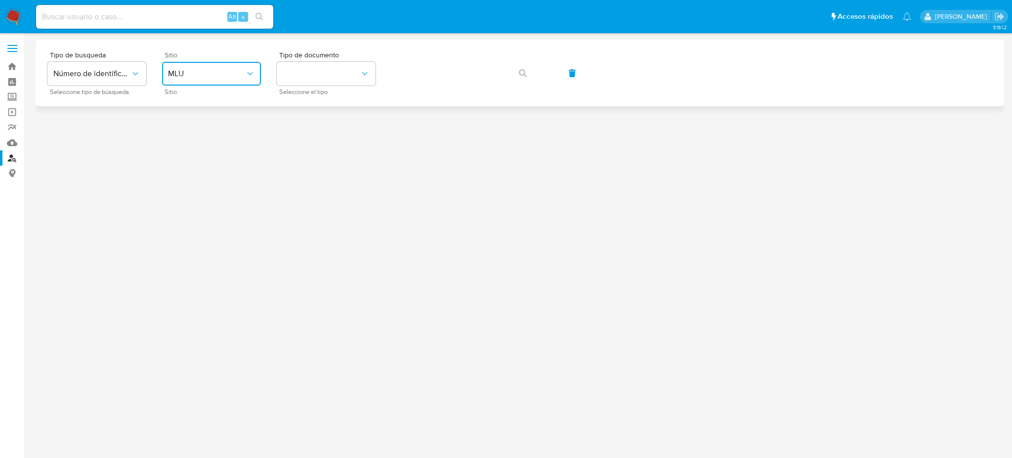
click at [242, 71] on span "MLU" at bounding box center [206, 74] width 77 height 10
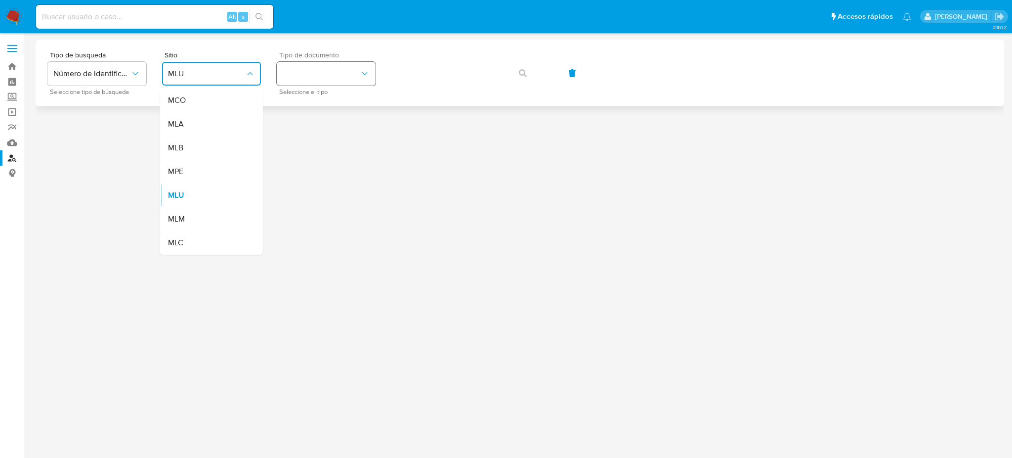
drag, startPoint x: 212, startPoint y: 130, endPoint x: 314, endPoint y: 84, distance: 112.4
click at [212, 129] on div "MLA" at bounding box center [208, 124] width 81 height 24
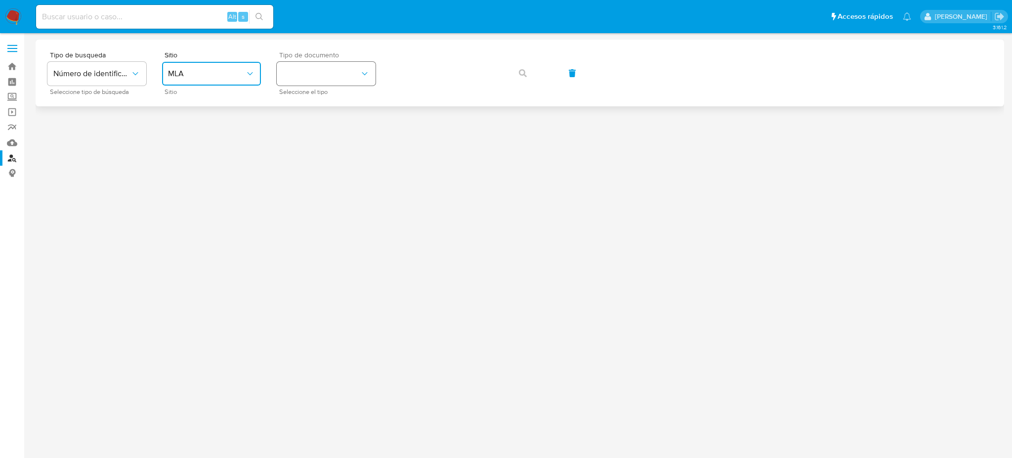
click at [316, 83] on button "identificationType" at bounding box center [326, 74] width 99 height 24
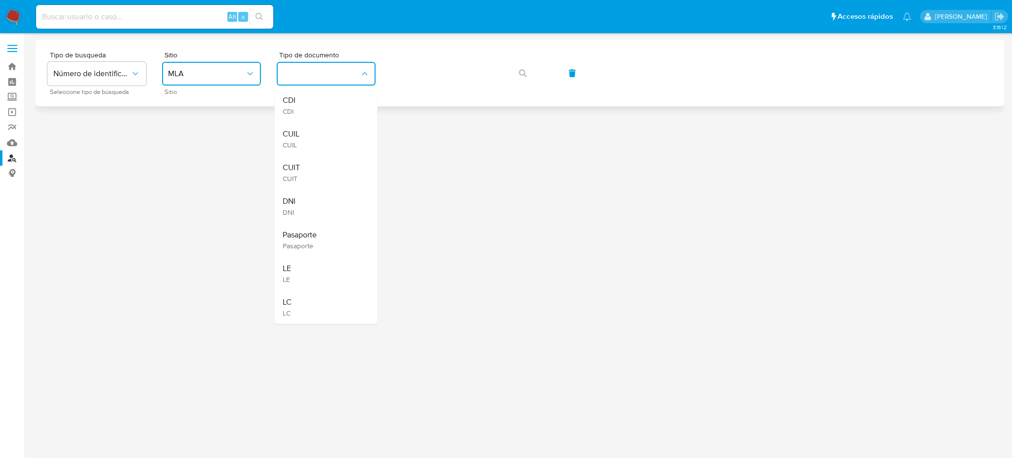
drag, startPoint x: 315, startPoint y: 173, endPoint x: 382, endPoint y: 102, distance: 97.2
click at [315, 173] on div "CUIT CUIT" at bounding box center [323, 173] width 81 height 34
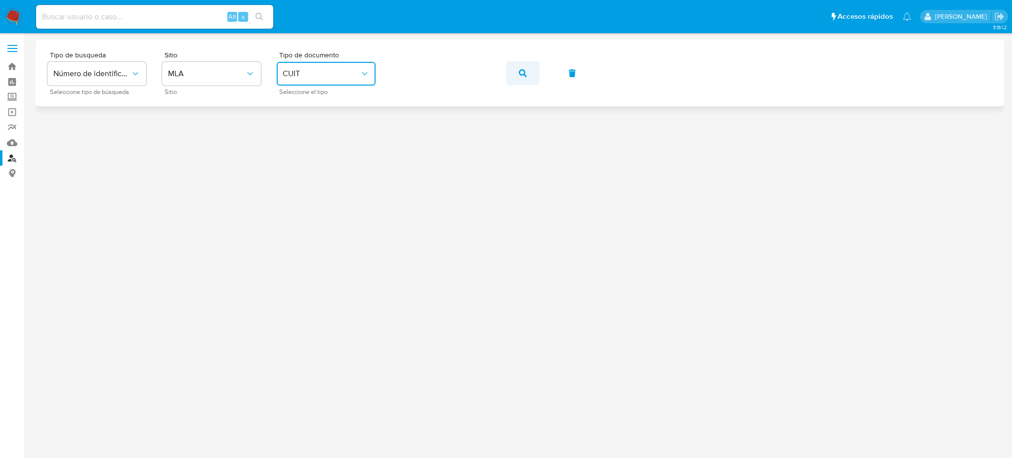
click at [527, 75] on button "button" at bounding box center [523, 73] width 34 height 24
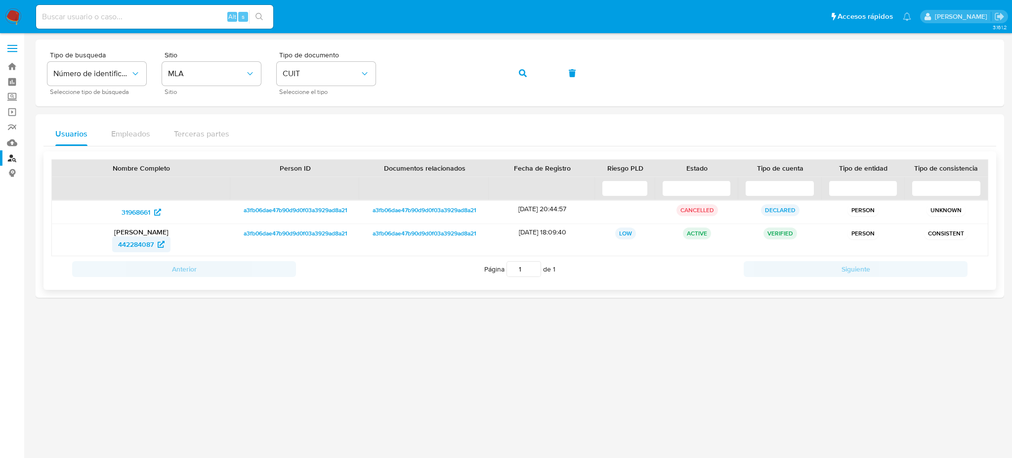
click at [131, 244] on span "442284087" at bounding box center [136, 244] width 36 height 16
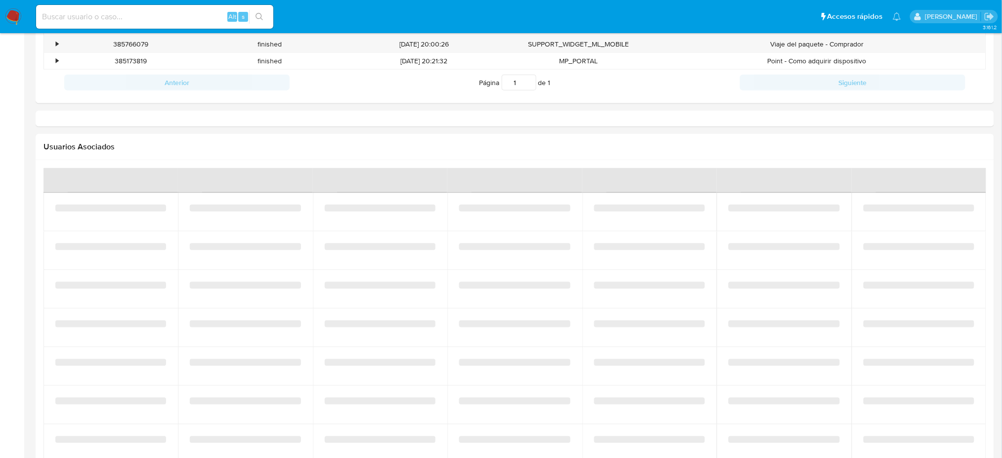
scroll to position [461, 0]
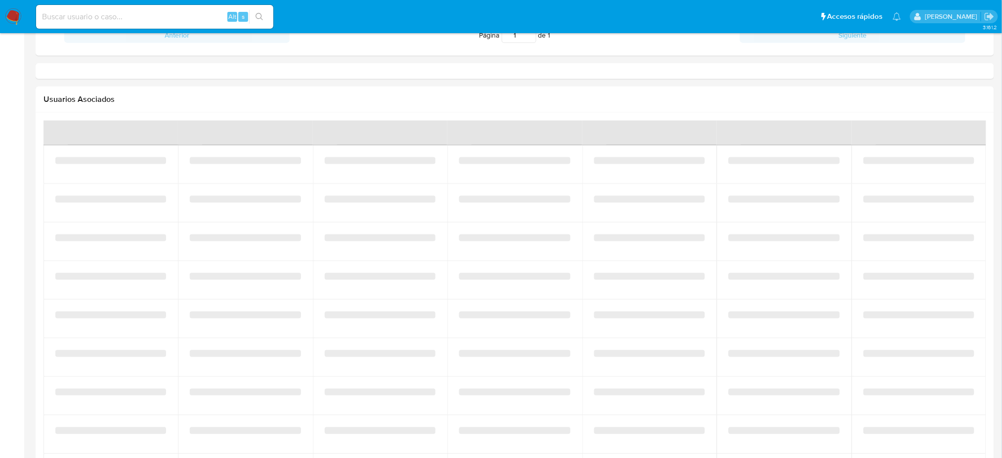
select select "10"
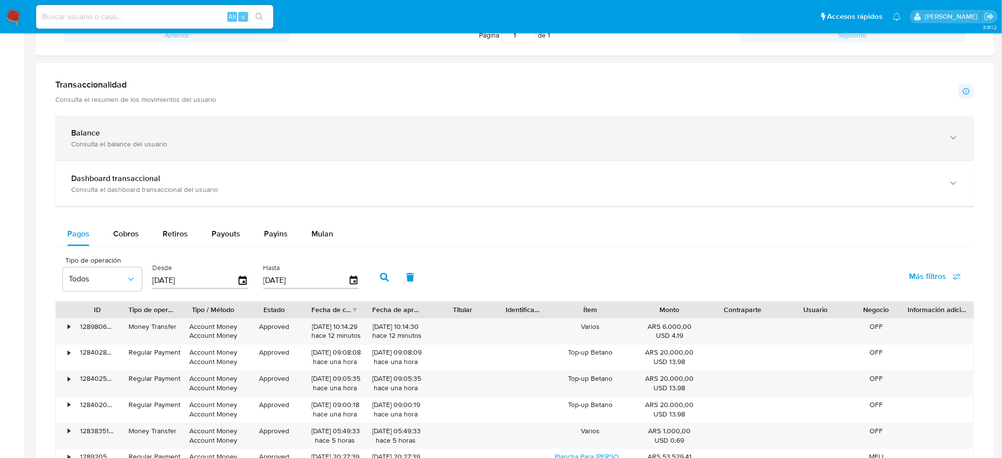
click at [129, 126] on div "Balance Consulta el balance del usuario" at bounding box center [514, 138] width 919 height 45
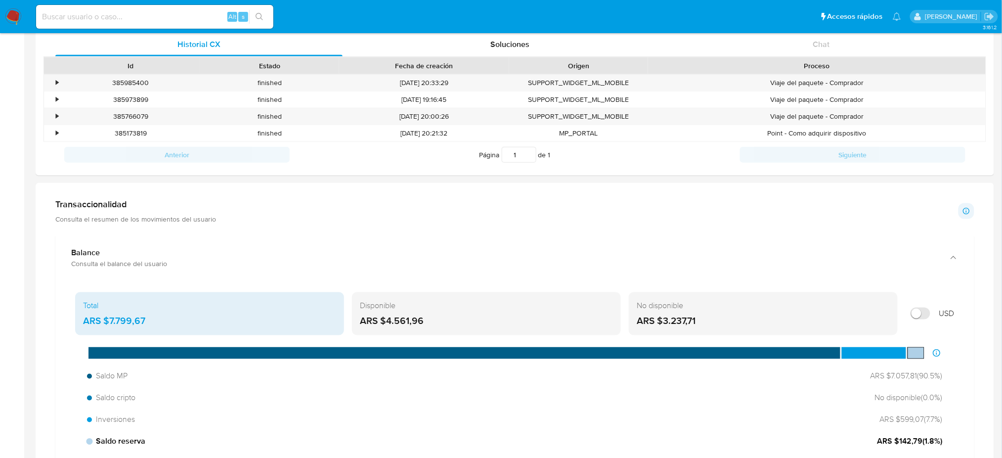
scroll to position [329, 0]
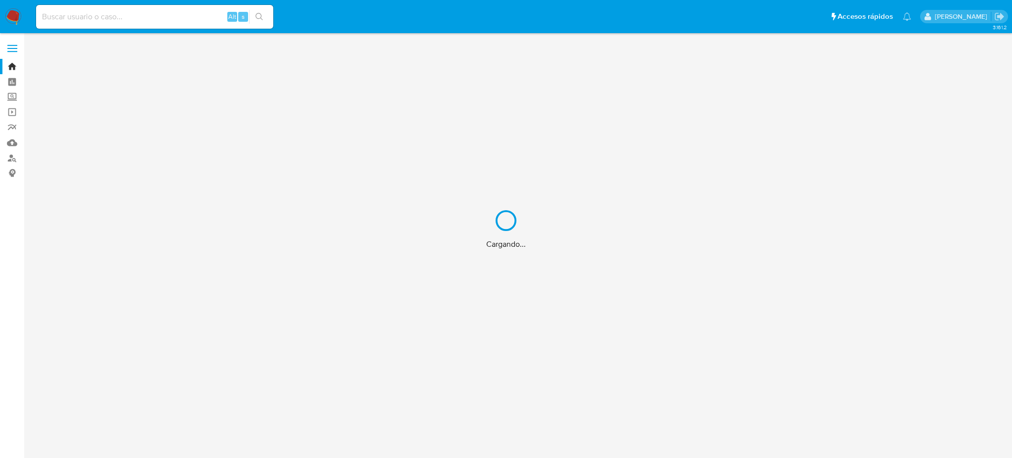
click at [15, 158] on div "Cargando..." at bounding box center [506, 229] width 1012 height 458
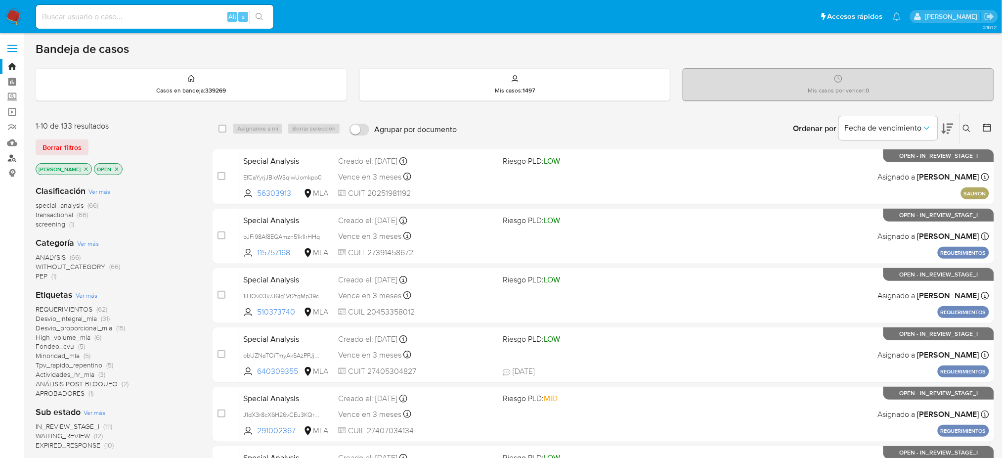
click at [12, 158] on link "Buscador de personas" at bounding box center [59, 157] width 118 height 15
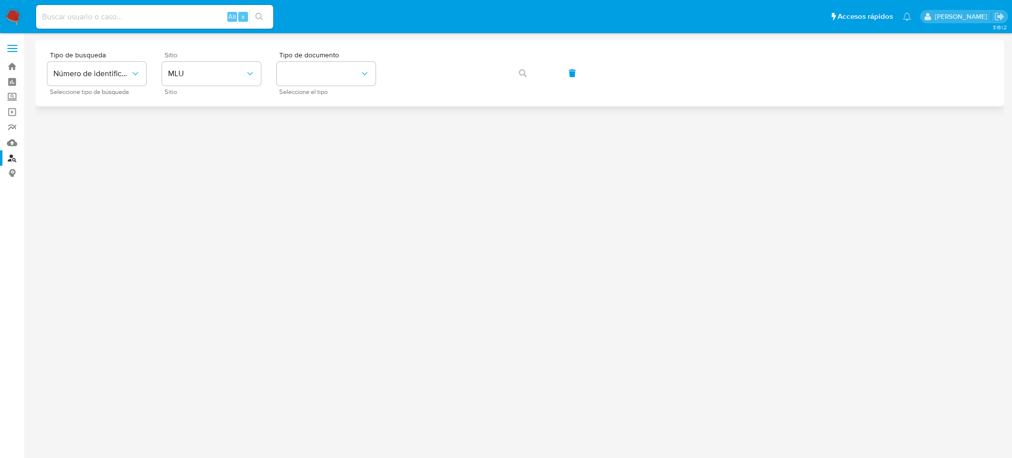
click at [240, 86] on div "Sitio MLU Sitio" at bounding box center [211, 72] width 99 height 43
click at [216, 70] on span "MLU" at bounding box center [206, 74] width 77 height 10
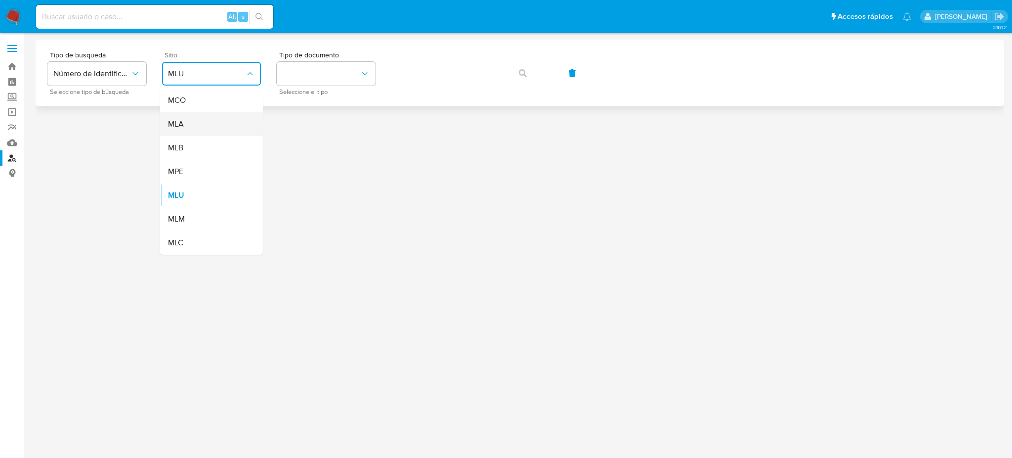
click at [204, 118] on div "MLA" at bounding box center [208, 124] width 81 height 24
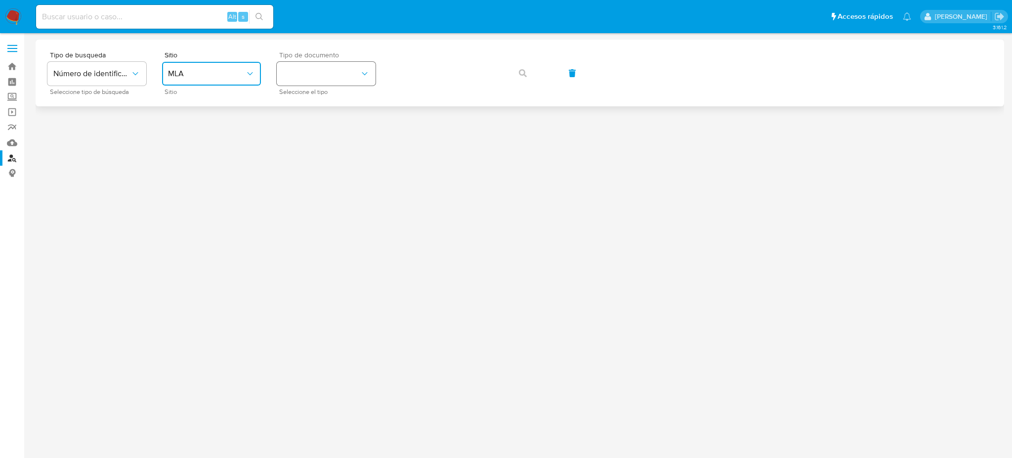
click at [341, 80] on button "identificationType" at bounding box center [326, 74] width 99 height 24
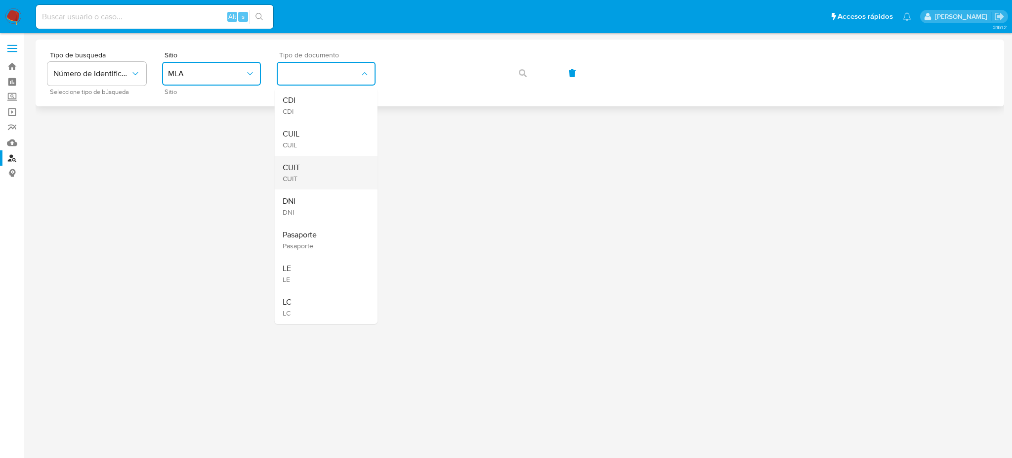
click at [336, 180] on div "CUIT CUIT" at bounding box center [323, 173] width 81 height 34
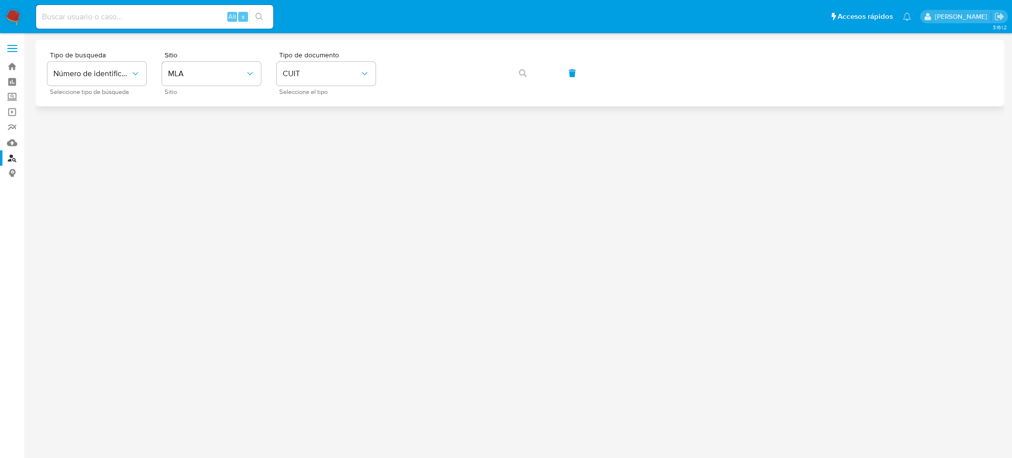
click at [446, 58] on div "Tipo de busqueda Número de identificación Seleccione tipo de búsqueda Sitio MLA…" at bounding box center [519, 72] width 945 height 43
click at [523, 72] on icon "button" at bounding box center [523, 73] width 8 height 8
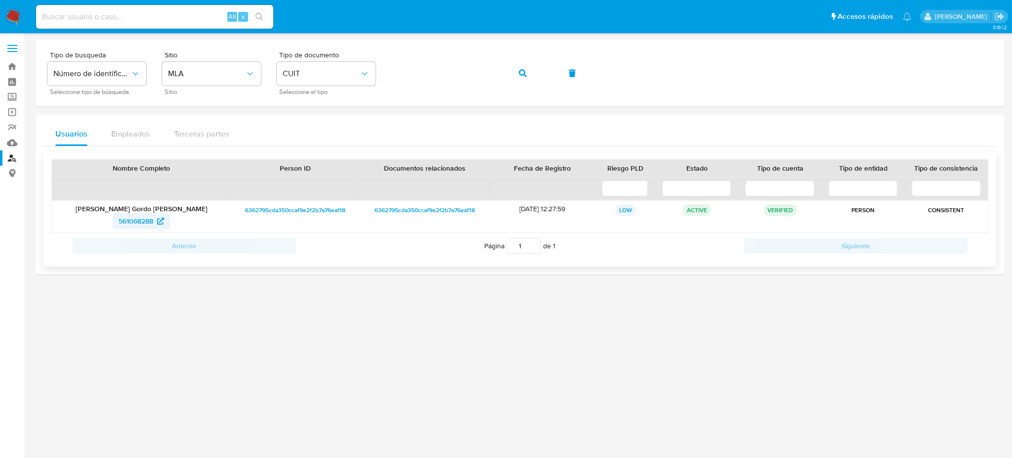
click at [131, 217] on span "561068288" at bounding box center [136, 221] width 35 height 16
click at [373, 80] on div "Tipo de busqueda Número de identificación Seleccione tipo de búsqueda Sitio MLA…" at bounding box center [519, 72] width 945 height 43
click at [390, 81] on div "Tipo de busqueda Número de identificación Seleccione tipo de búsqueda Sitio MLA…" at bounding box center [519, 72] width 945 height 43
click at [514, 69] on button "button" at bounding box center [523, 73] width 34 height 24
click at [139, 218] on span "527187507" at bounding box center [136, 221] width 33 height 16
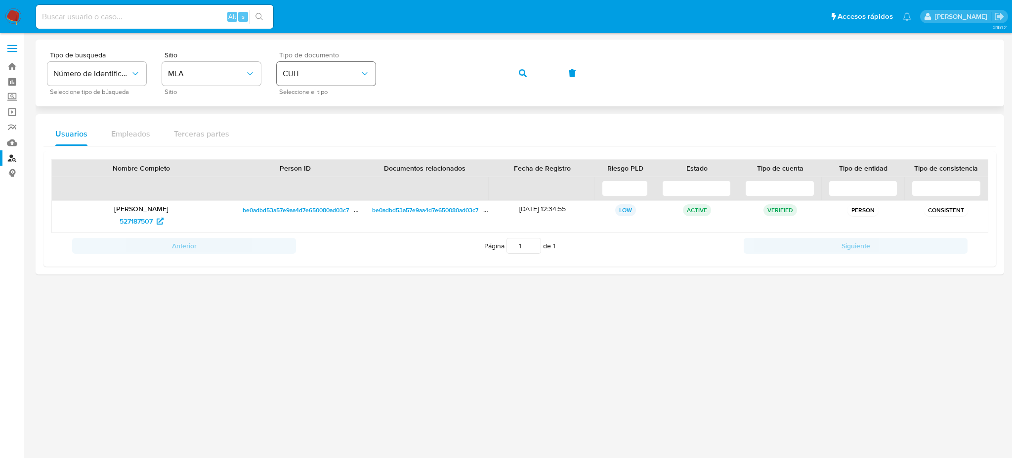
click at [335, 74] on div "Tipo de busqueda Número de identificación Seleccione tipo de búsqueda Sitio MLA…" at bounding box center [519, 72] width 945 height 43
click at [515, 64] on button "button" at bounding box center [523, 73] width 34 height 24
click at [120, 214] on span "561068288" at bounding box center [136, 221] width 35 height 16
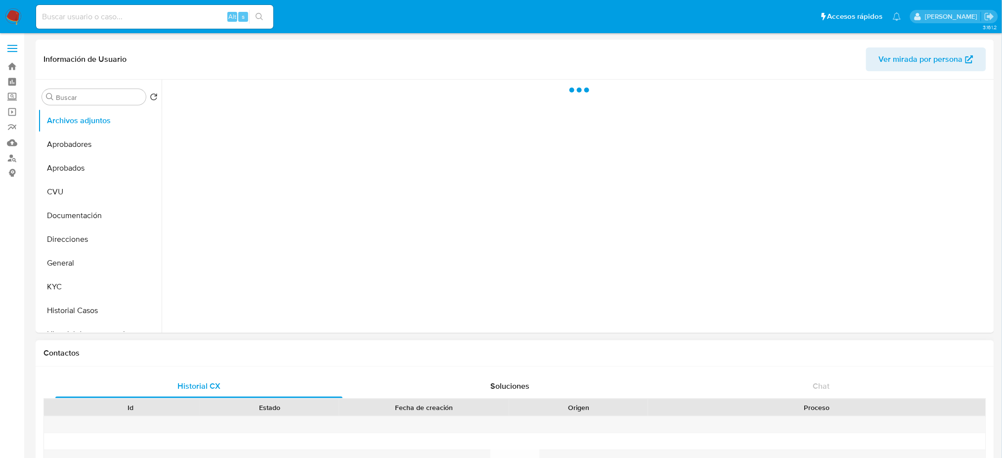
select select "10"
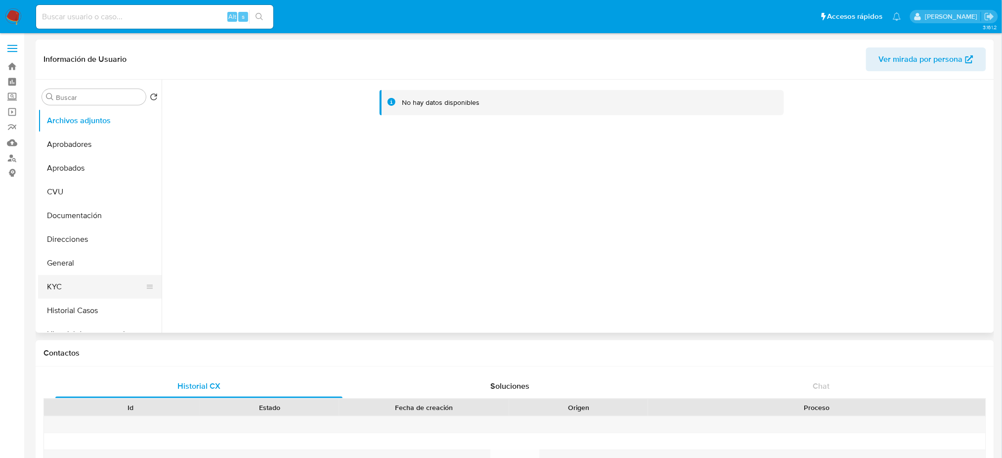
drag, startPoint x: 70, startPoint y: 284, endPoint x: 56, endPoint y: 289, distance: 14.9
click at [70, 283] on button "KYC" at bounding box center [96, 287] width 116 height 24
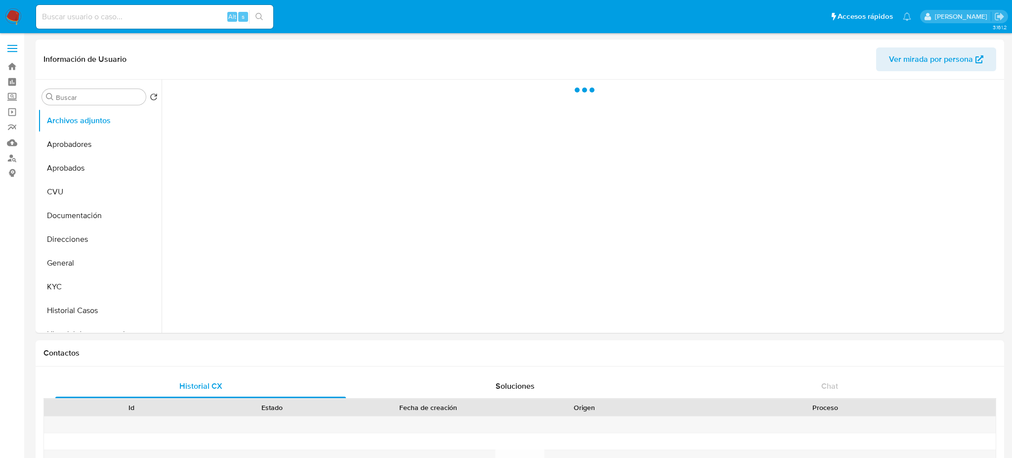
select select "10"
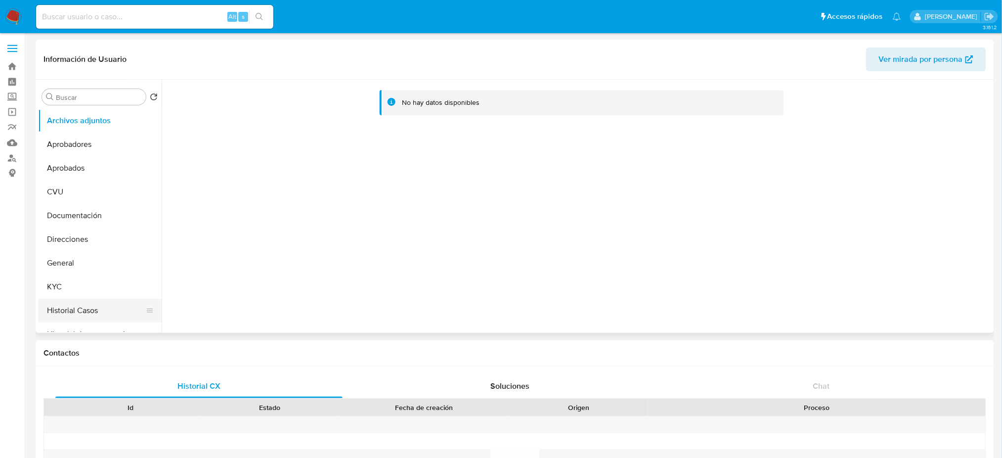
click at [87, 306] on button "Historial Casos" at bounding box center [96, 311] width 116 height 24
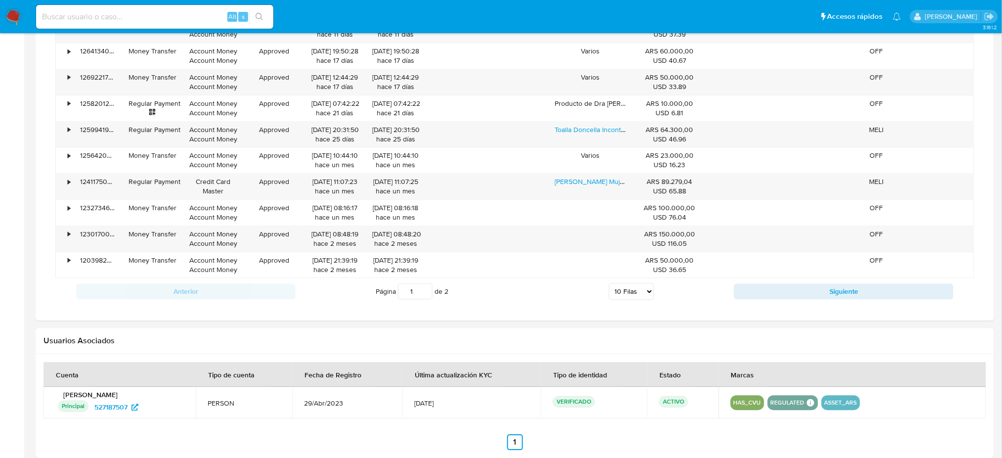
scroll to position [829, 0]
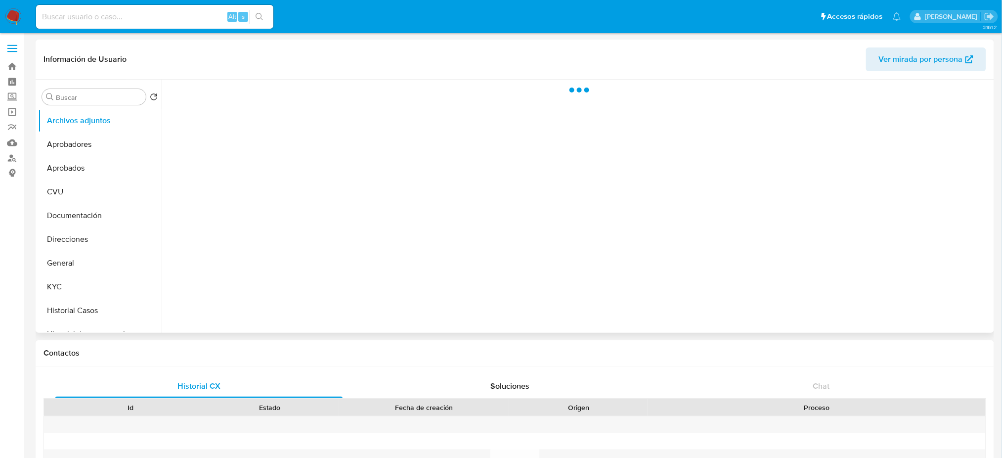
select select "10"
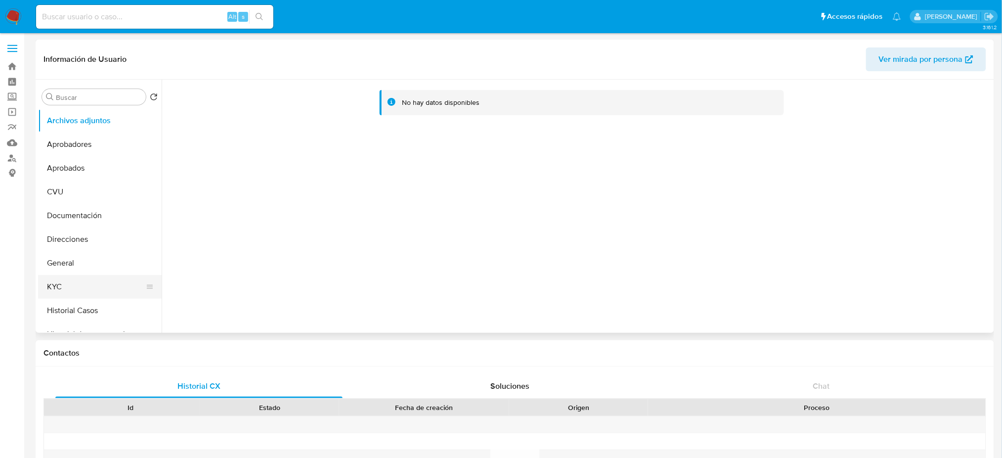
click at [73, 283] on button "KYC" at bounding box center [96, 287] width 116 height 24
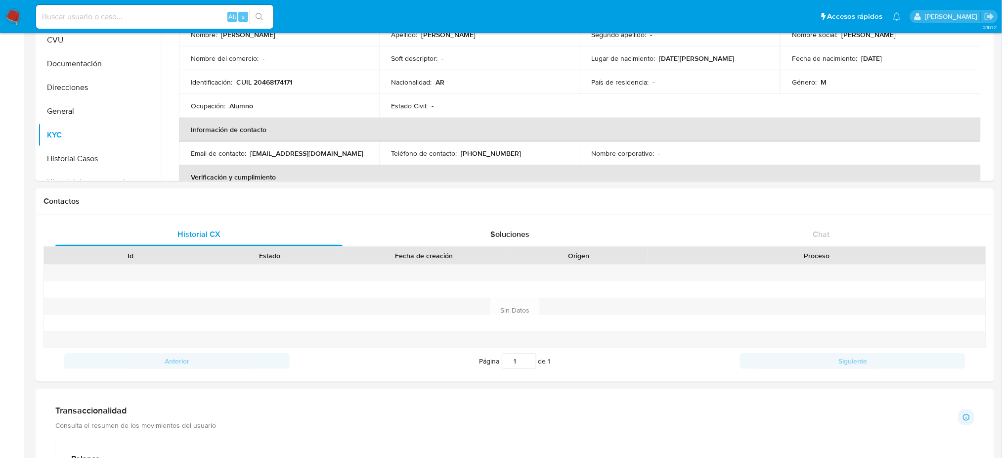
scroll to position [38, 0]
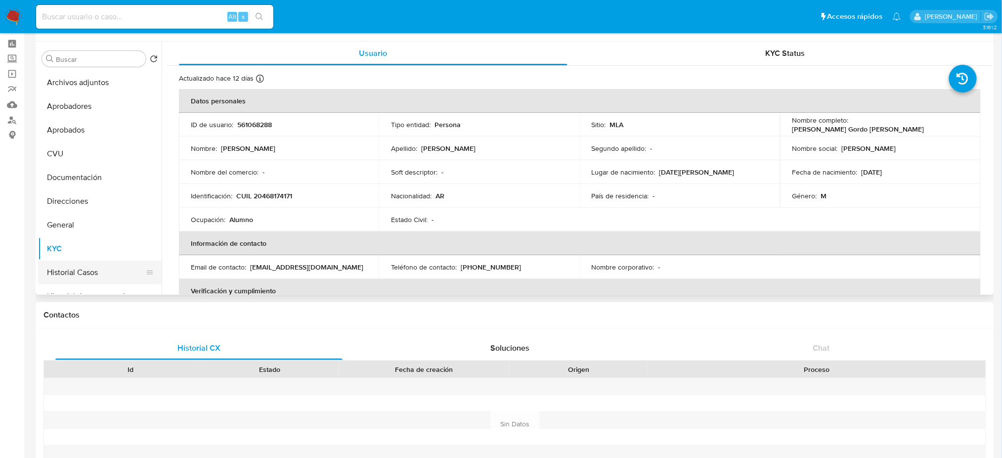
click at [82, 271] on button "Historial Casos" at bounding box center [96, 272] width 116 height 24
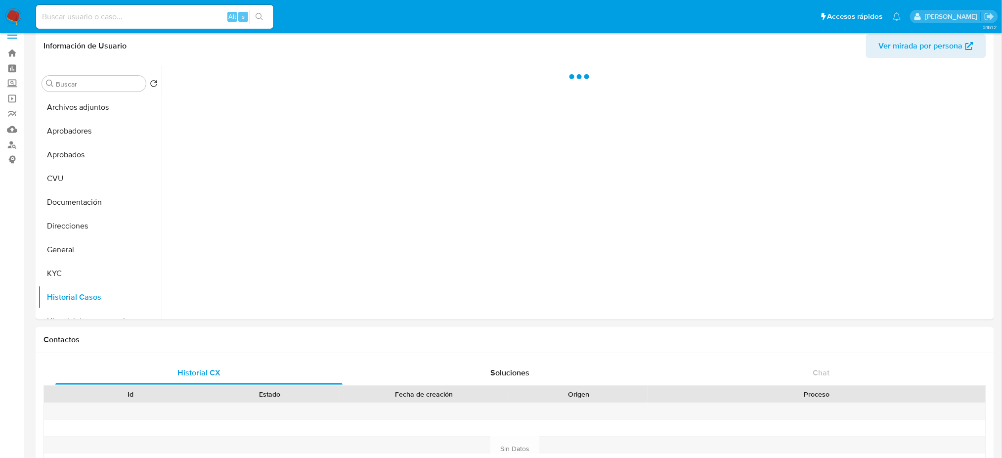
scroll to position [0, 0]
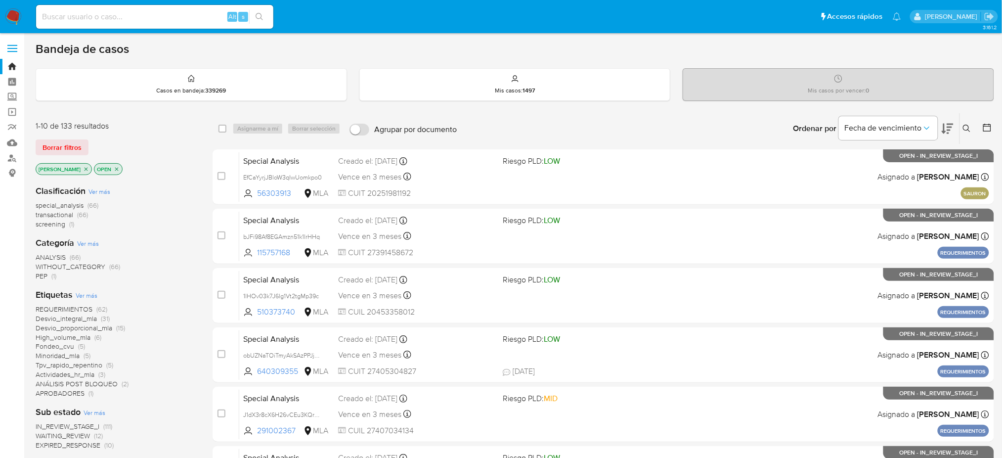
click at [136, 13] on input at bounding box center [154, 16] width 237 height 13
paste input "3oQPnUAEwzcJL4bU06XzUon6"
type input "3oQPnUAEwzcJL4bU06XzUon6"
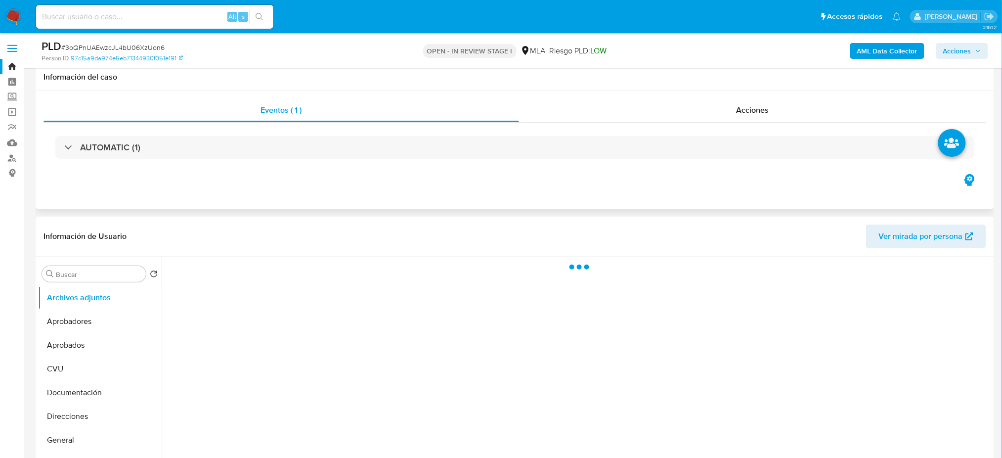
scroll to position [131, 0]
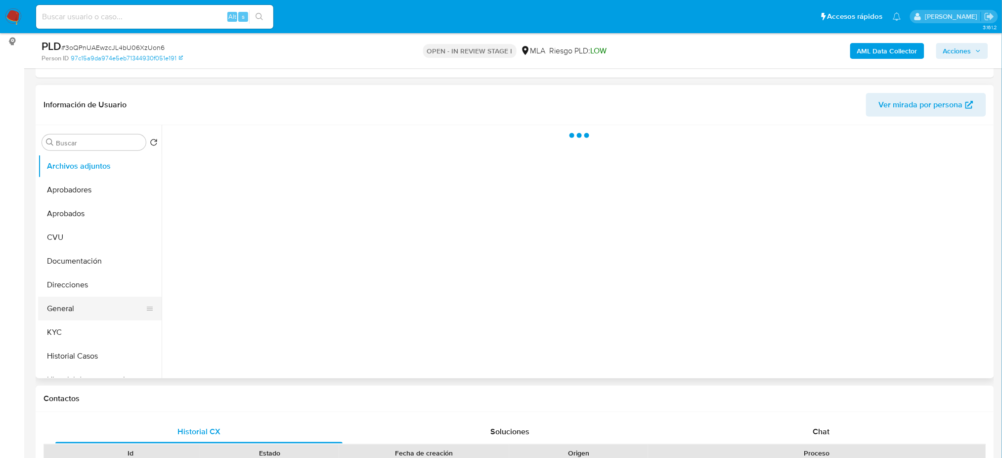
select select "10"
click at [109, 317] on button "General" at bounding box center [96, 309] width 116 height 24
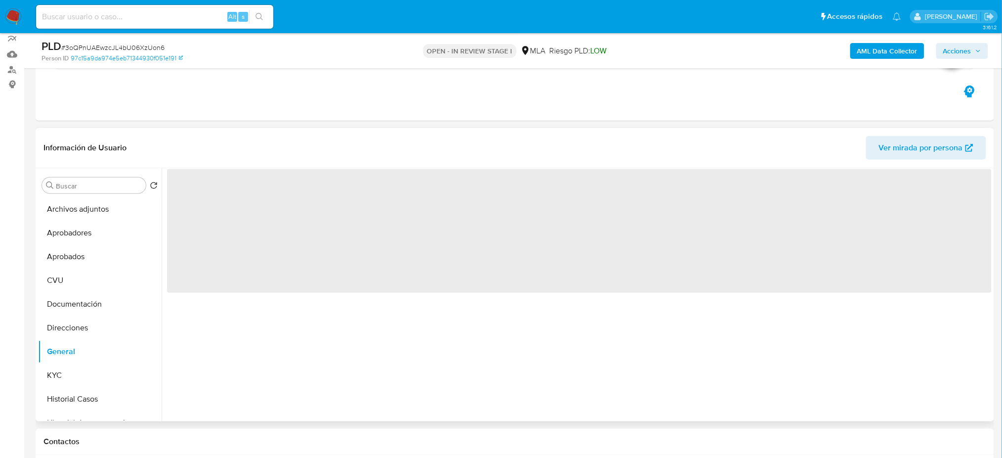
scroll to position [66, 0]
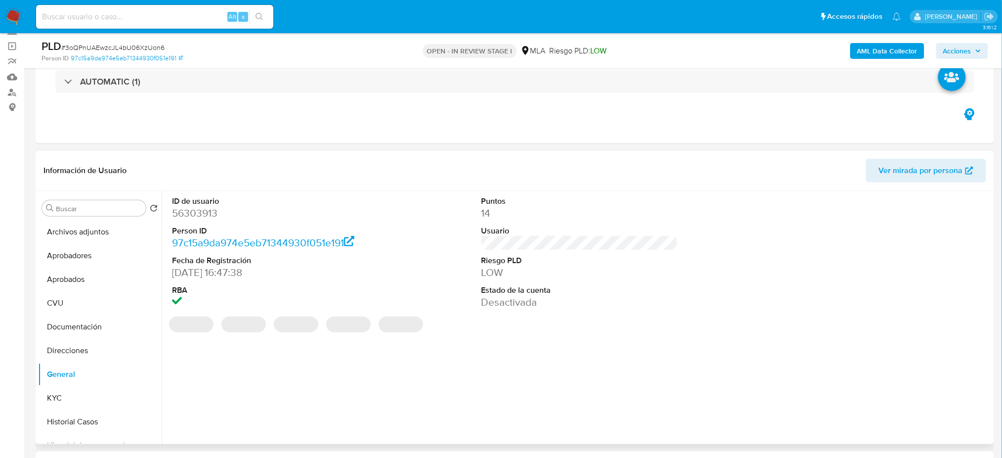
click at [190, 211] on dd "56303913" at bounding box center [270, 213] width 196 height 14
copy dd "56303913"
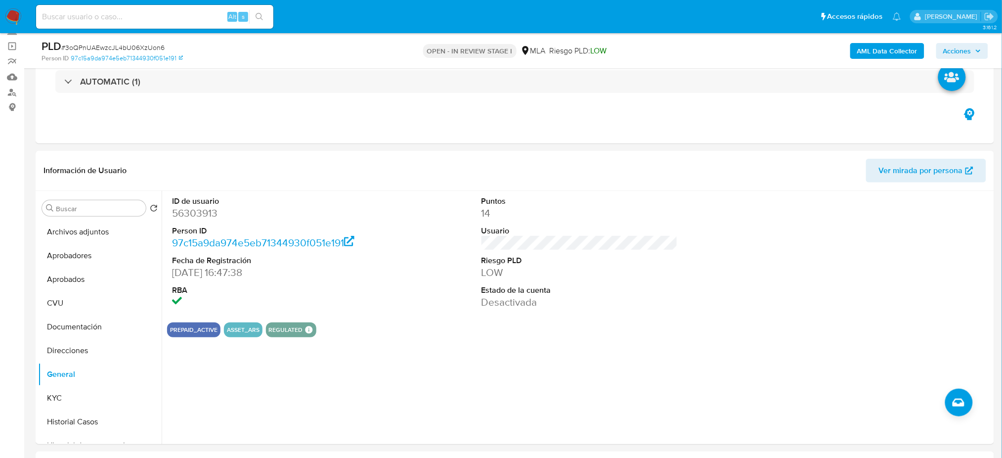
click at [124, 48] on span "# 3oQPnUAEwzcJL4bU06XzUon6" at bounding box center [112, 48] width 103 height 10
copy span "3oQPnUAEwzcJL4bU06XzUon6"
click at [188, 18] on input at bounding box center [154, 16] width 237 height 13
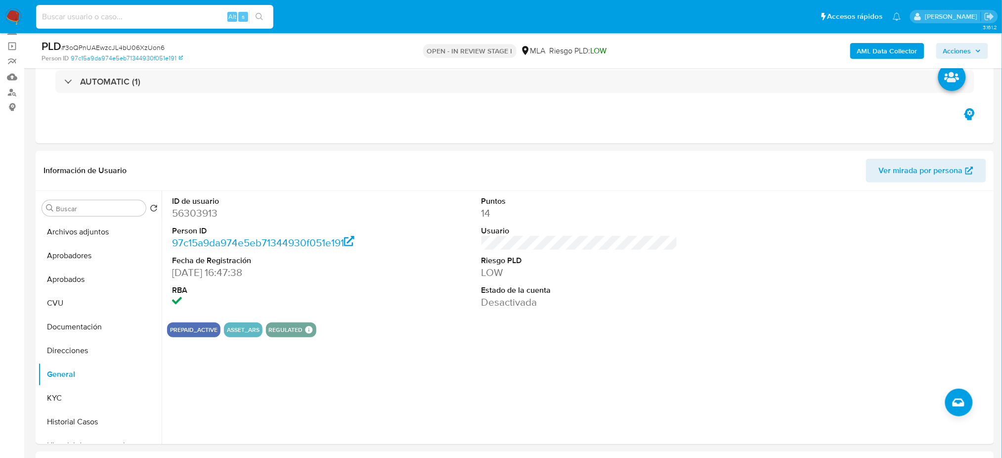
paste input "MygSLV6xIJmL8qkEm6P0HM2x"
type input "MygSLV6xIJmL8qkEm6P0HM2x"
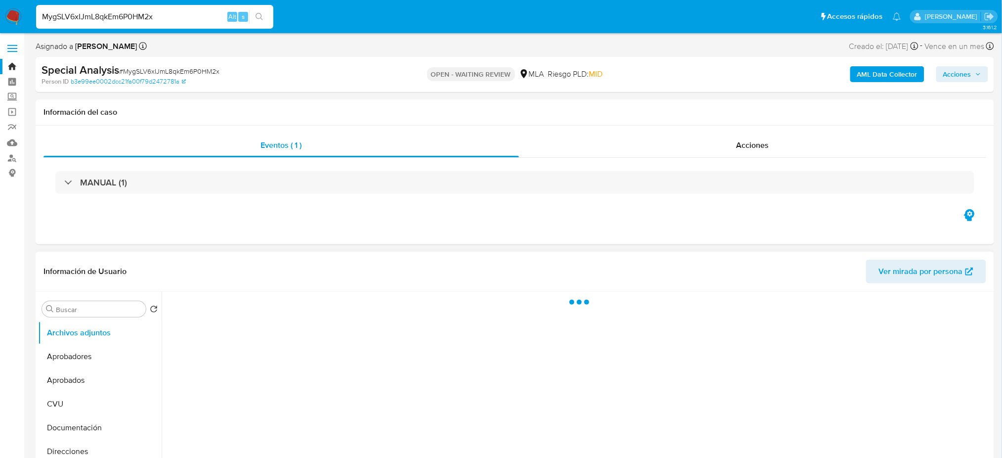
select select "10"
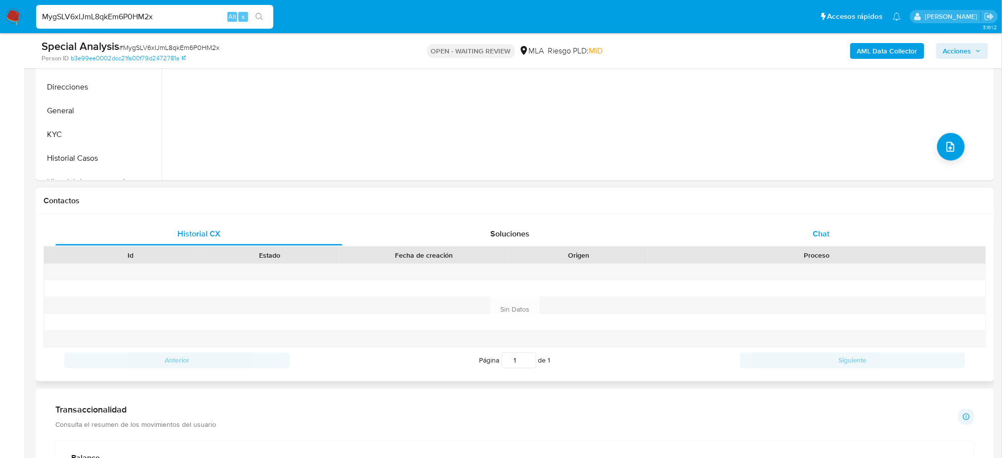
click at [810, 232] on div "Chat" at bounding box center [821, 234] width 287 height 24
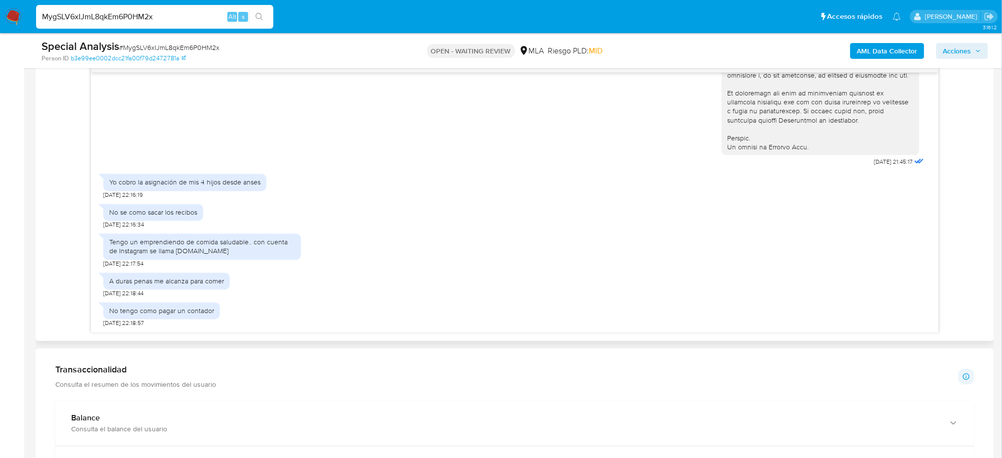
scroll to position [198, 0]
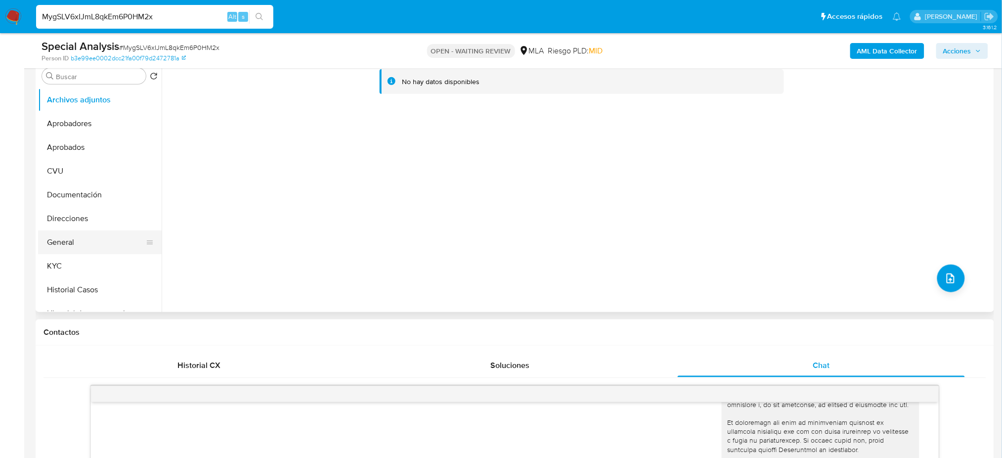
click at [92, 243] on button "General" at bounding box center [96, 242] width 116 height 24
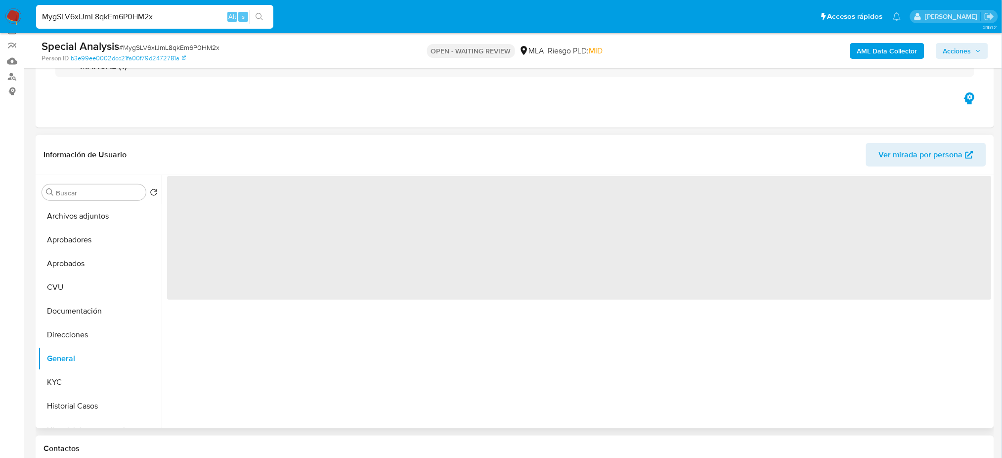
scroll to position [66, 0]
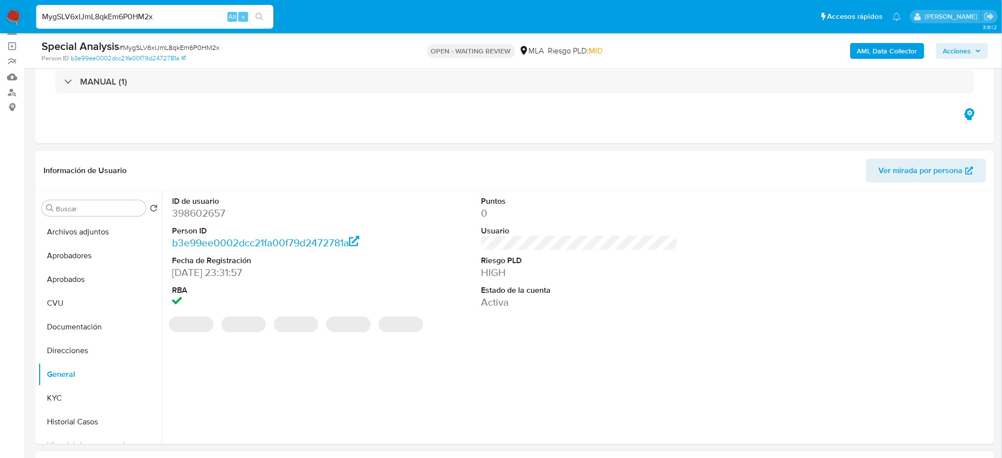
click at [188, 208] on dd "398602657" at bounding box center [270, 213] width 196 height 14
copy dd "398602657"
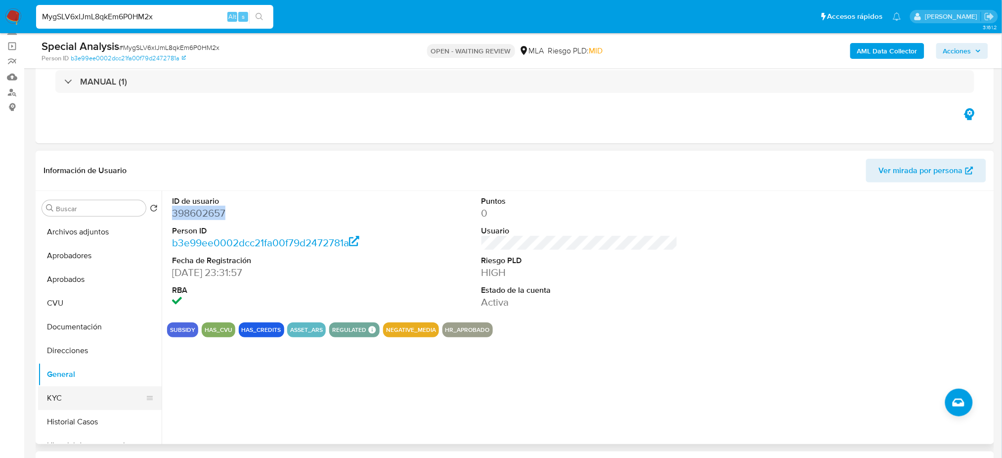
click at [84, 386] on button "KYC" at bounding box center [96, 398] width 116 height 24
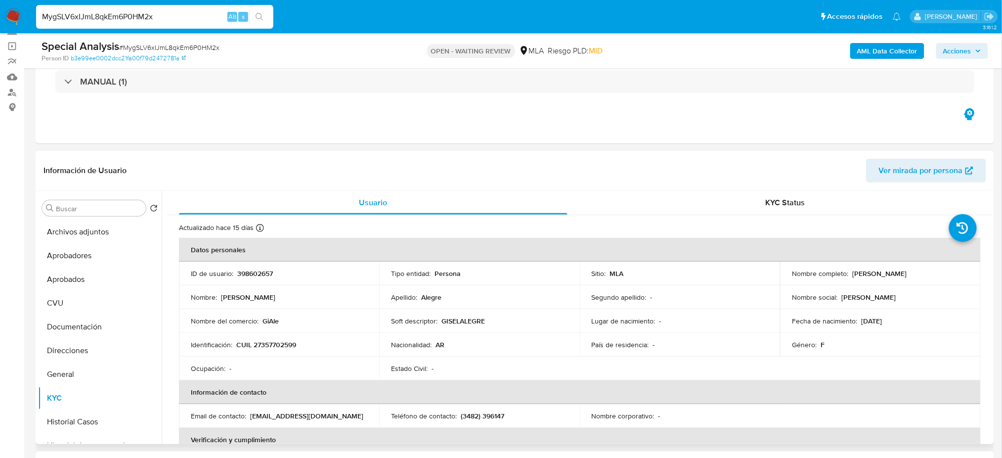
click at [270, 346] on p "CUIL 27357702599" at bounding box center [266, 344] width 60 height 9
copy p "27357702599"
drag, startPoint x: 241, startPoint y: 303, endPoint x: 261, endPoint y: 332, distance: 34.7
click at [241, 304] on td "Nombre : Gisel Natali" at bounding box center [279, 297] width 200 height 24
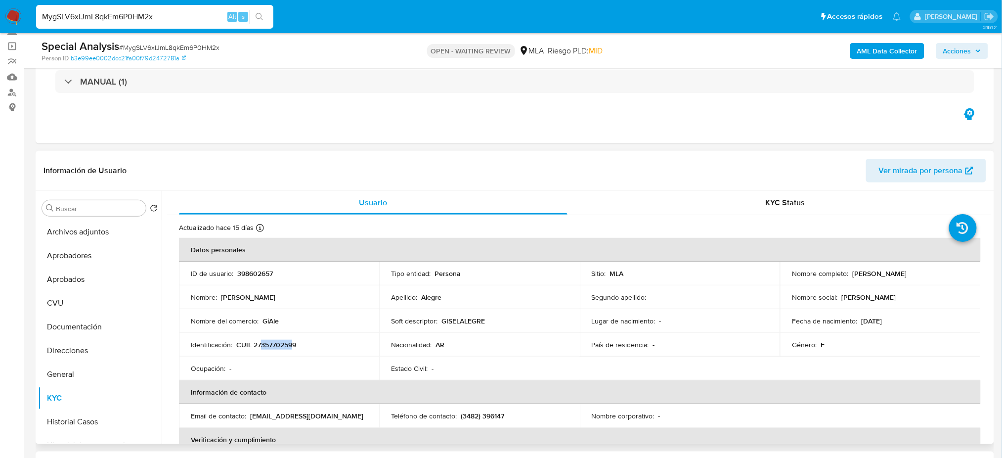
drag, startPoint x: 260, startPoint y: 343, endPoint x: 294, endPoint y: 343, distance: 34.1
click at [294, 343] on p "CUIL 27357702599" at bounding box center [266, 344] width 60 height 9
copy p "35770259"
click at [166, 45] on span "# MygSLV6xIJmL8qkEm6P0HM2x" at bounding box center [169, 48] width 100 height 10
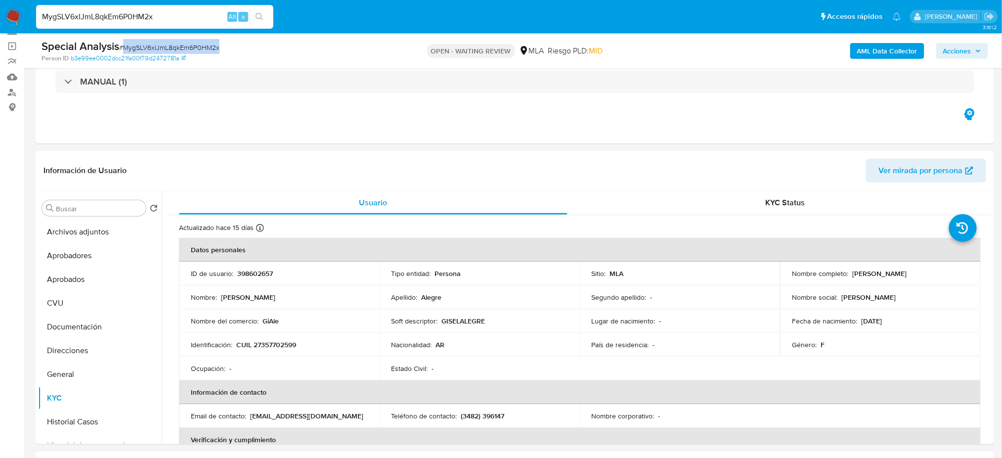
copy span "MygSLV6xIJmL8qkEm6P0HM2x"
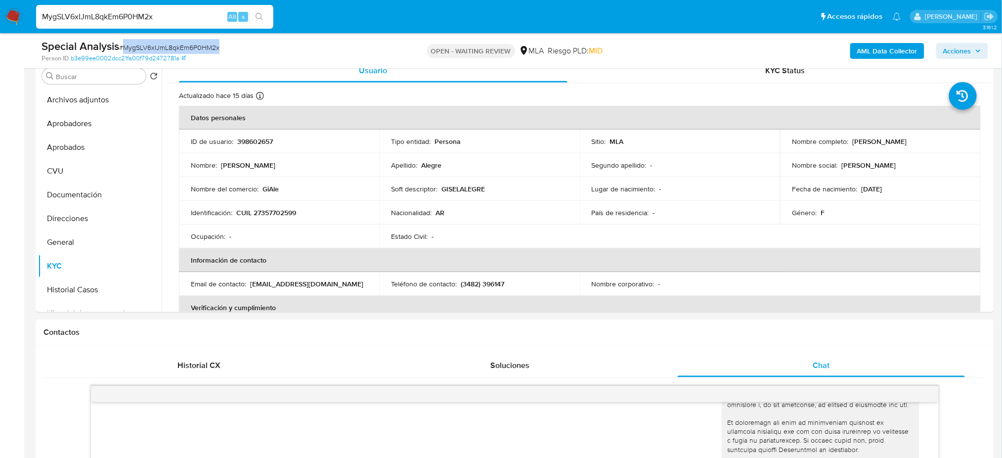
scroll to position [131, 0]
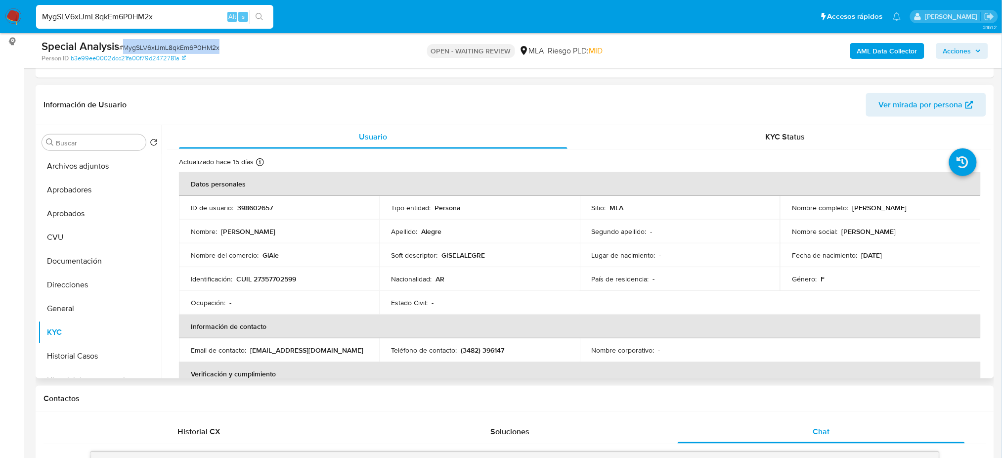
click at [906, 110] on span "Ver mirada por persona" at bounding box center [921, 105] width 84 height 24
click at [69, 300] on button "General" at bounding box center [96, 309] width 116 height 24
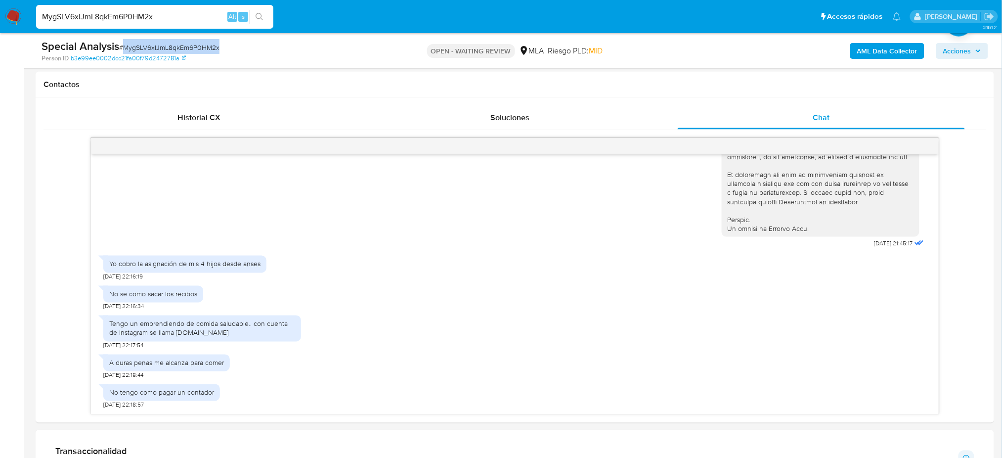
scroll to position [461, 0]
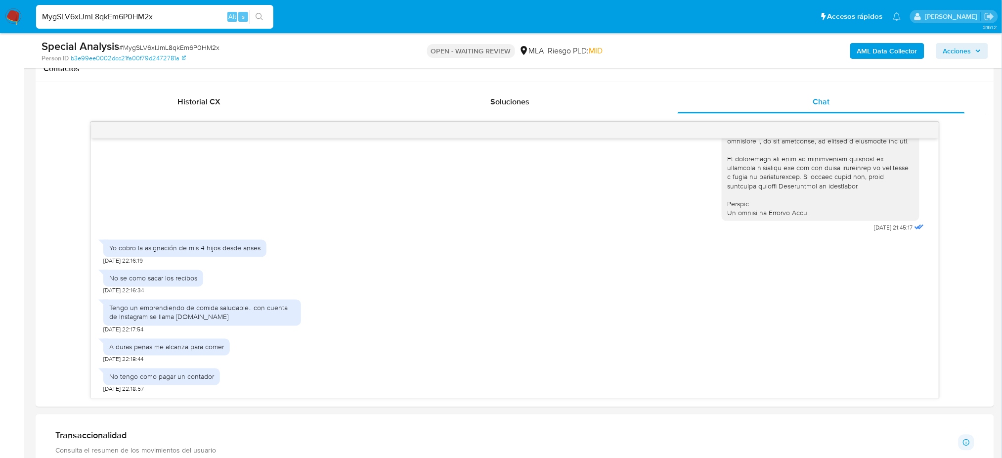
click at [193, 247] on div "Yo cobro la asignación de mis 4 hijos desde anses" at bounding box center [184, 248] width 151 height 9
click at [193, 246] on div "Yo cobro la asignación de mis 4 hijos desde anses" at bounding box center [184, 248] width 151 height 9
copy div "Yo cobro la asignación de mis 4 hijos desde anses"
click at [152, 314] on div "Tengo un emprendiendo de comida saludable.. con cuenta de Instagram se llama LI…" at bounding box center [202, 312] width 186 height 18
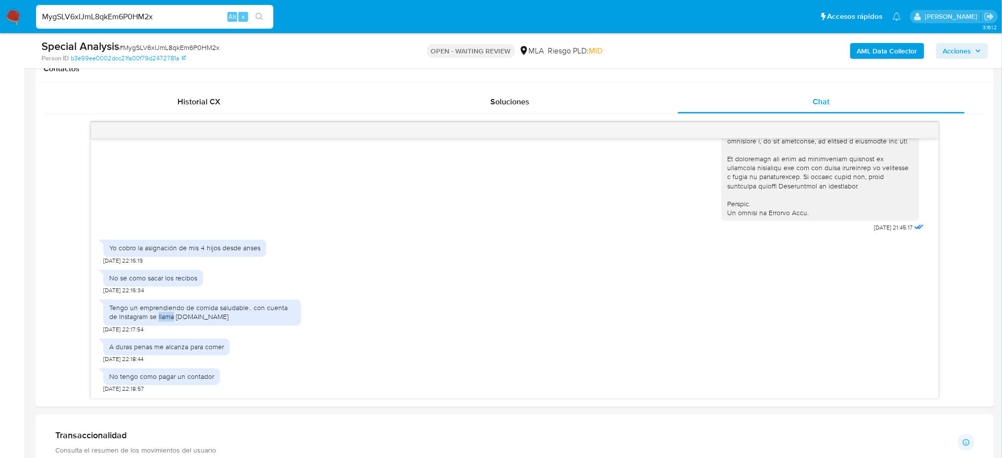
click at [152, 314] on div "Tengo un emprendiendo de comida saludable.. con cuenta de Instagram se llama LI…" at bounding box center [202, 312] width 186 height 18
copy div "Tengo un emprendiendo de comida saludable.. con cuenta de Instagram se llama LI…"
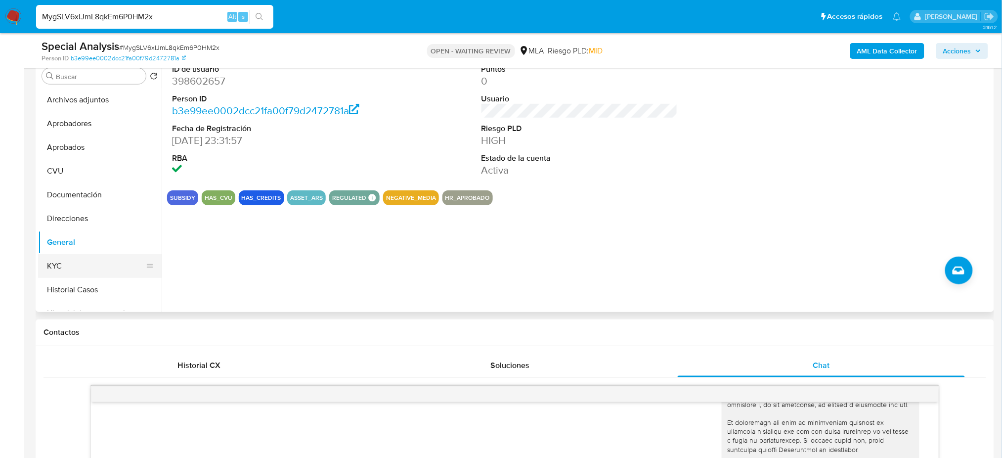
click at [61, 276] on button "KYC" at bounding box center [96, 266] width 116 height 24
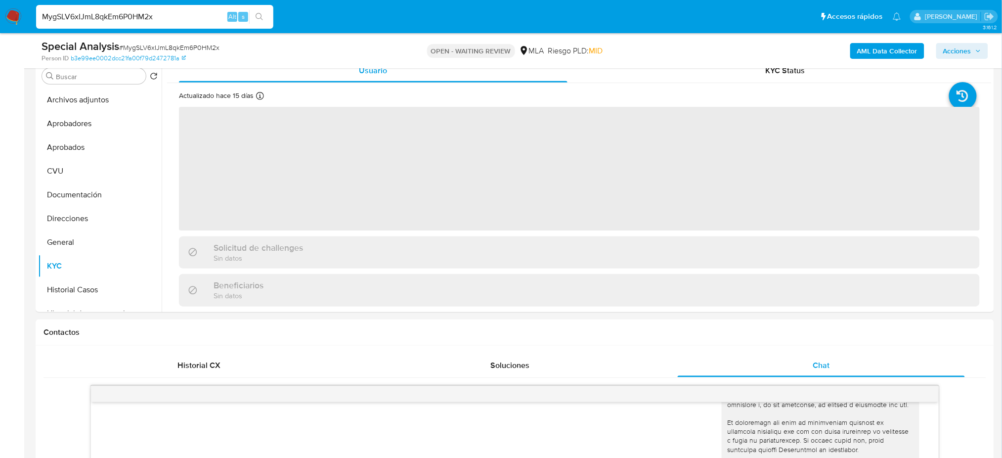
scroll to position [131, 0]
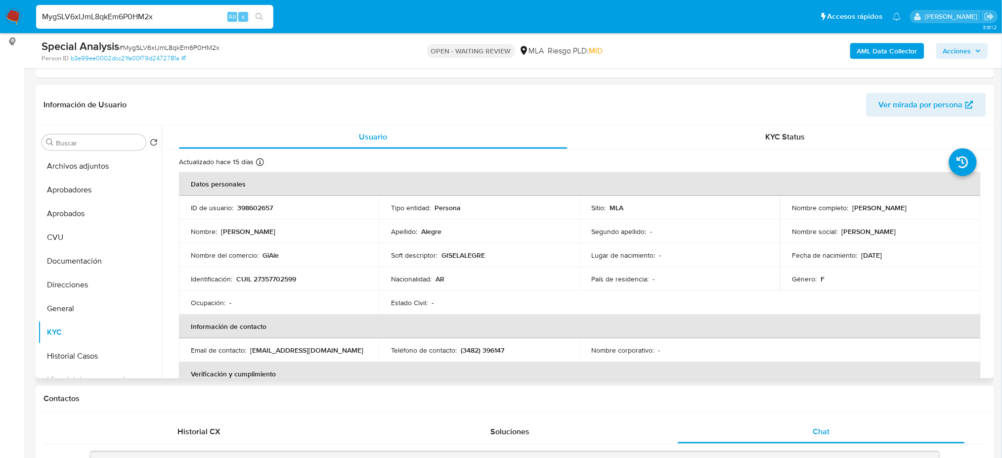
drag, startPoint x: 851, startPoint y: 206, endPoint x: 929, endPoint y: 205, distance: 78.6
click at [929, 205] on div "Nombre completo : Gisel Natali Alegre" at bounding box center [880, 207] width 176 height 9
copy p "Gisel Natali Alegre"
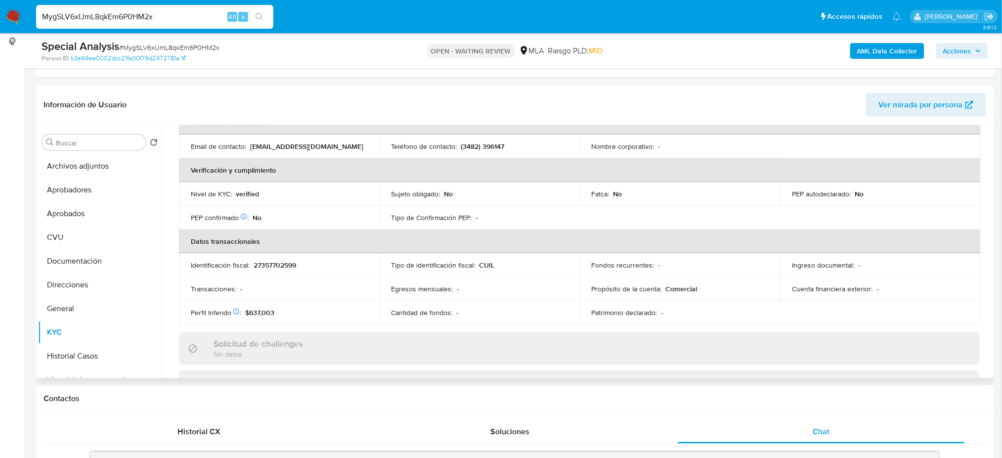
scroll to position [0, 0]
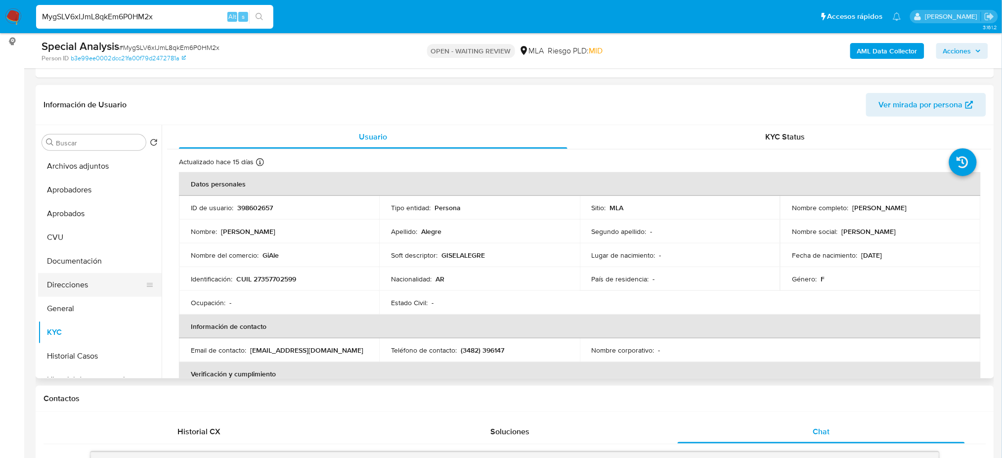
click at [85, 289] on button "Direcciones" at bounding box center [96, 285] width 116 height 24
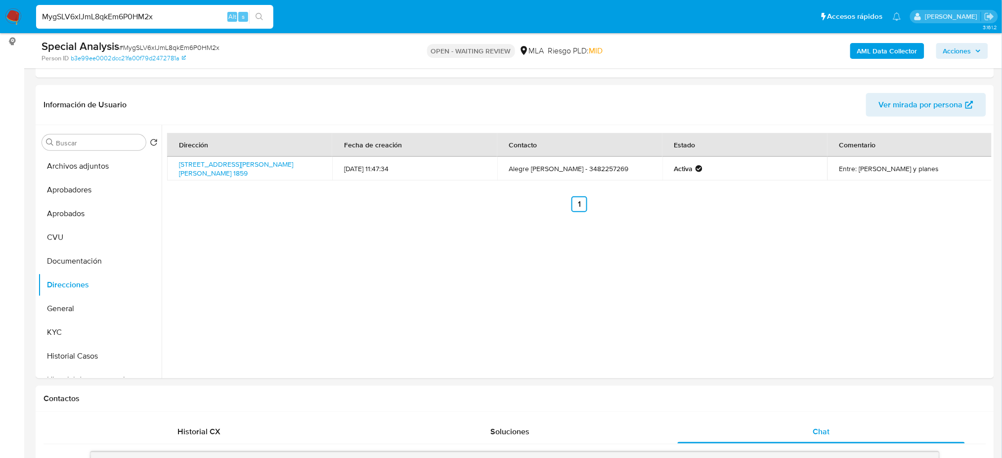
drag, startPoint x: 175, startPoint y: 17, endPoint x: 0, endPoint y: 21, distance: 175.5
click at [0, 21] on nav "MygSLV6xIJmL8qkEm6P0HM2x Alt s Accesos rápidos Presiona las siguientes teclas p…" at bounding box center [501, 16] width 1002 height 33
paste input "RqjZVHEpHRHWucHSojHGoEMr"
type input "RqjZVHEpHRHWucHSojHGoEMr"
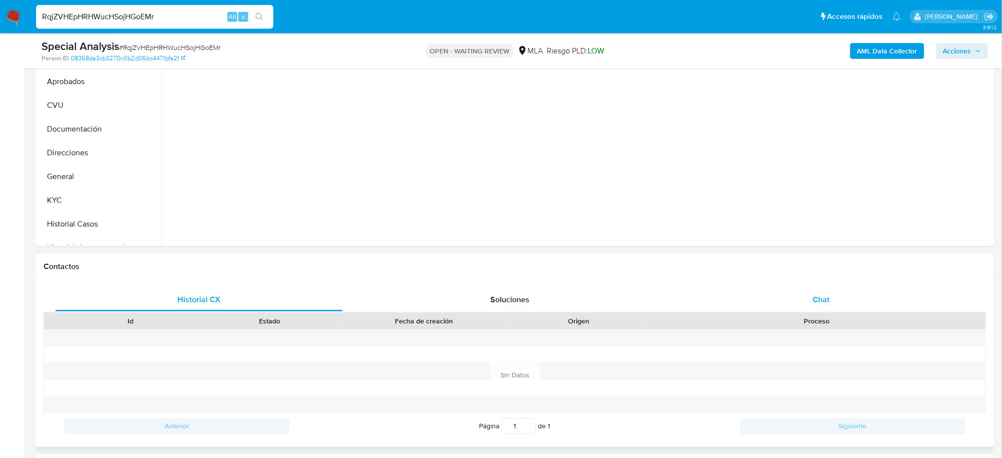
click at [857, 301] on div "Chat" at bounding box center [821, 300] width 287 height 24
select select "10"
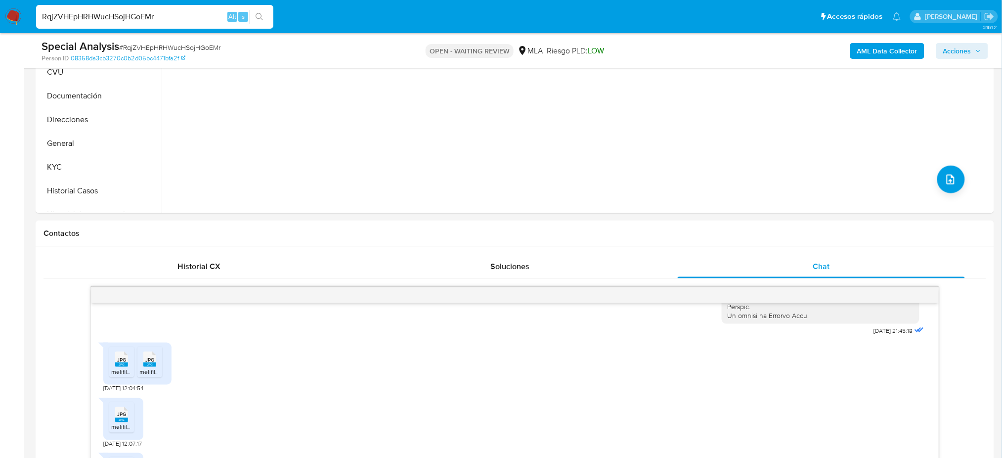
scroll to position [66, 0]
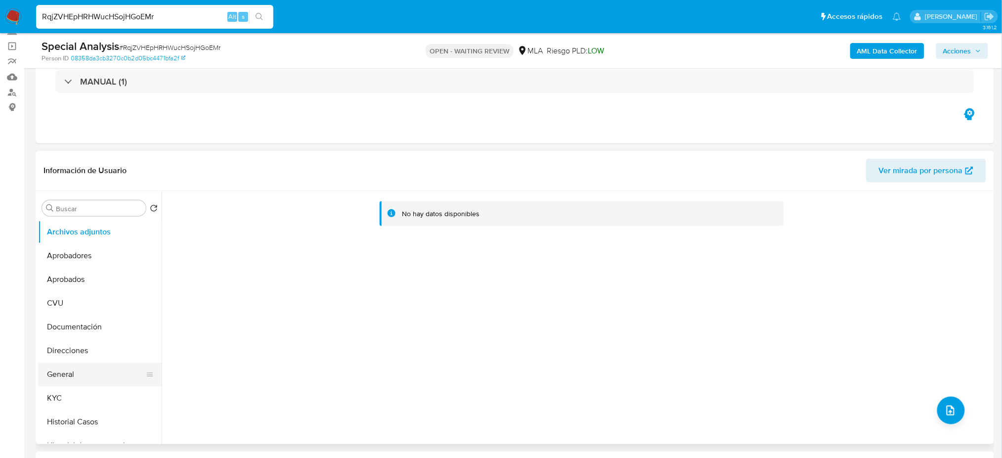
click at [86, 370] on button "General" at bounding box center [96, 374] width 116 height 24
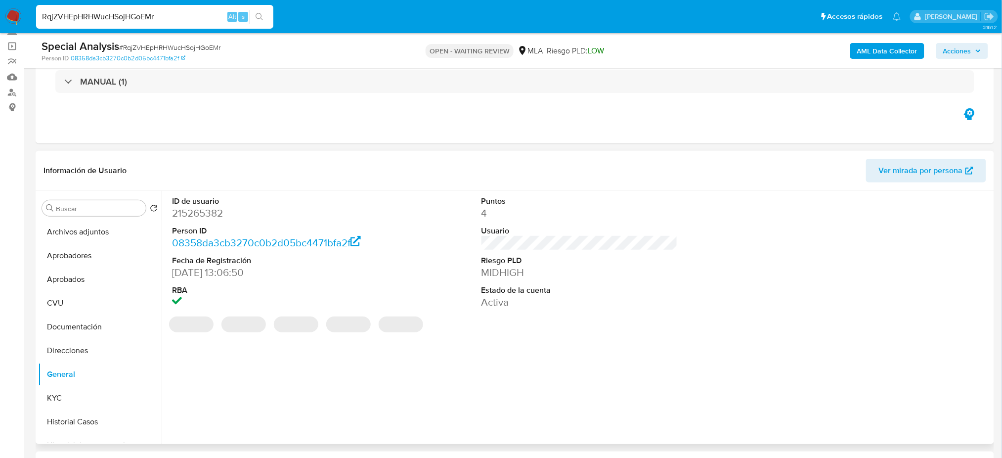
click at [201, 212] on dd "215265382" at bounding box center [270, 213] width 196 height 14
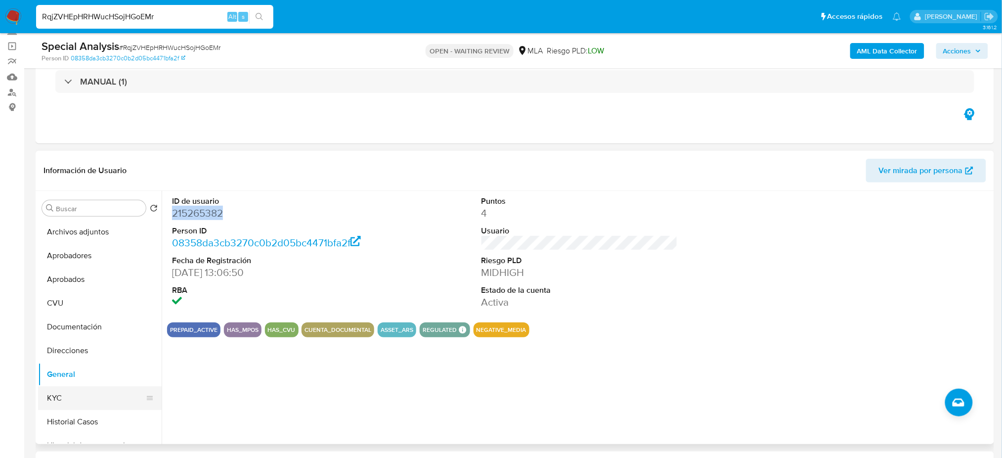
click at [76, 398] on button "KYC" at bounding box center [96, 398] width 116 height 24
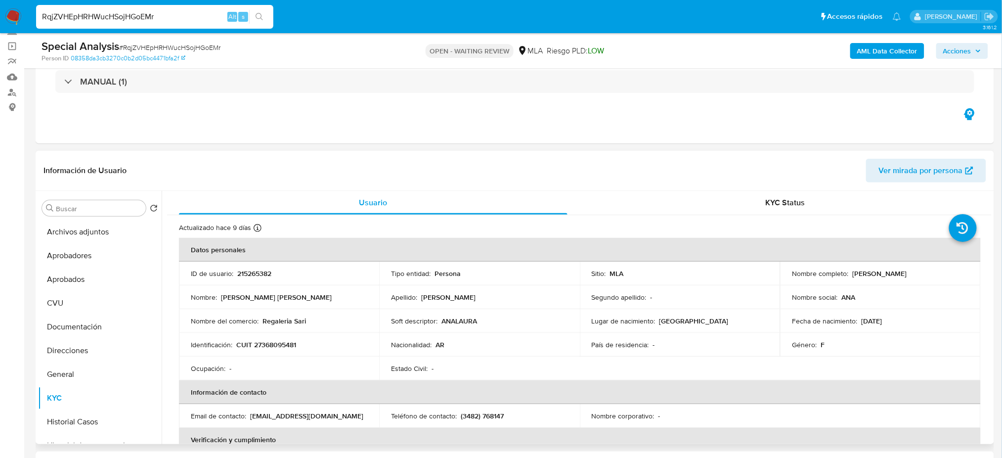
click at [280, 350] on td "Identificación : CUIT 27368095481" at bounding box center [279, 345] width 200 height 24
click at [276, 346] on p "CUIT 27368095481" at bounding box center [266, 344] width 60 height 9
click at [259, 335] on td "Identificación : CUIT 27368095481" at bounding box center [279, 345] width 200 height 24
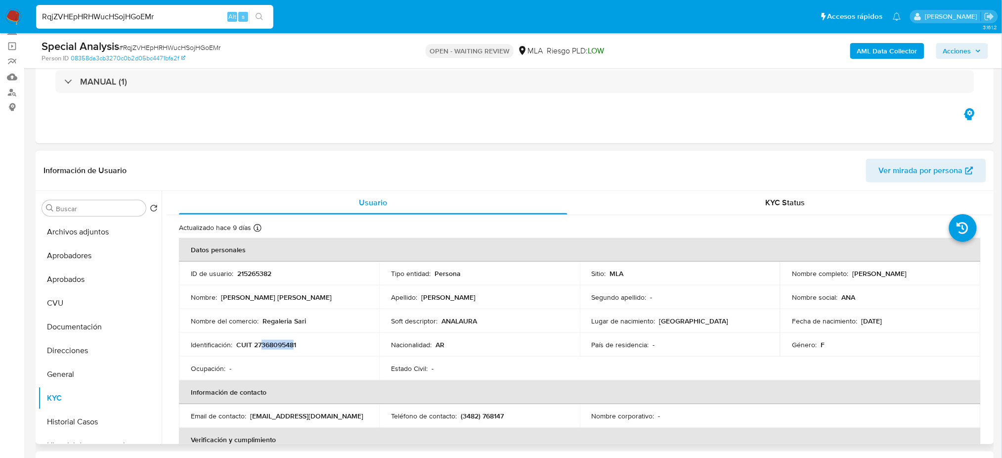
drag, startPoint x: 260, startPoint y: 344, endPoint x: 294, endPoint y: 348, distance: 34.4
click at [294, 348] on p "CUIT 27368095481" at bounding box center [266, 344] width 60 height 9
click at [140, 46] on span "# RqjZVHEpHRHWucHSojHGoEMr" at bounding box center [169, 48] width 101 height 10
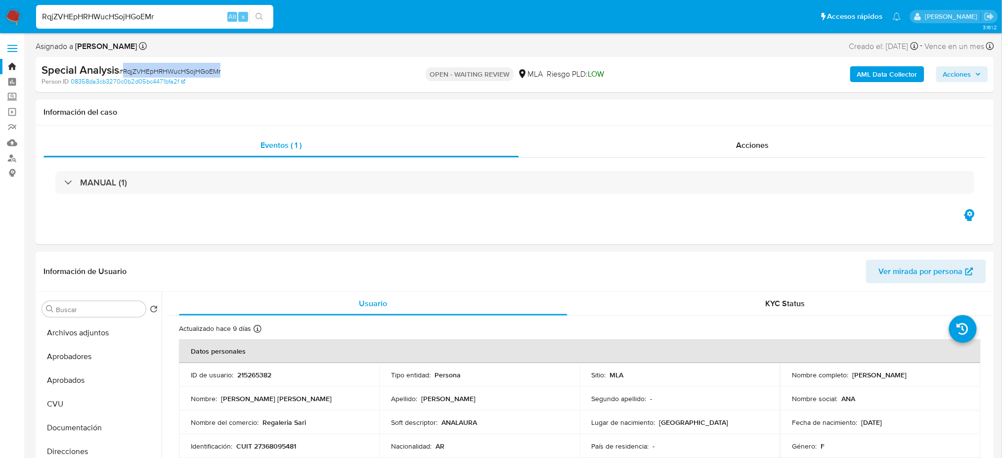
scroll to position [131, 0]
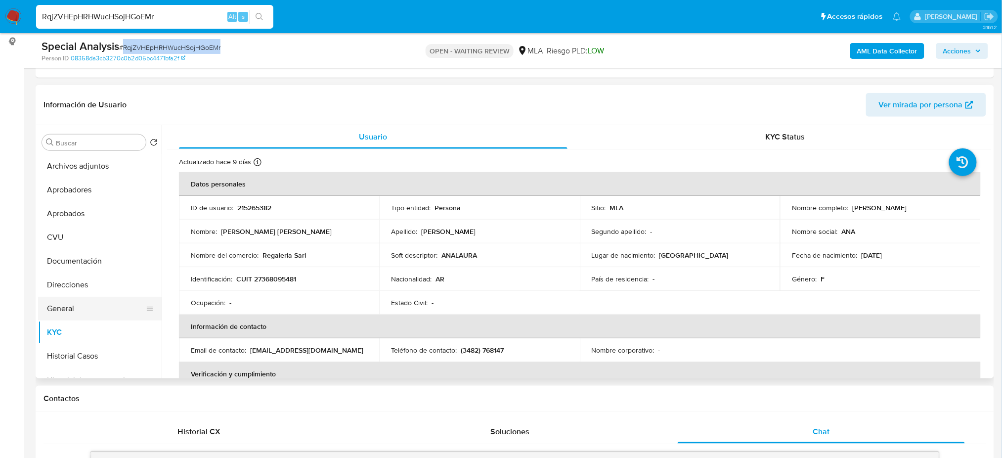
click at [93, 303] on button "General" at bounding box center [96, 309] width 116 height 24
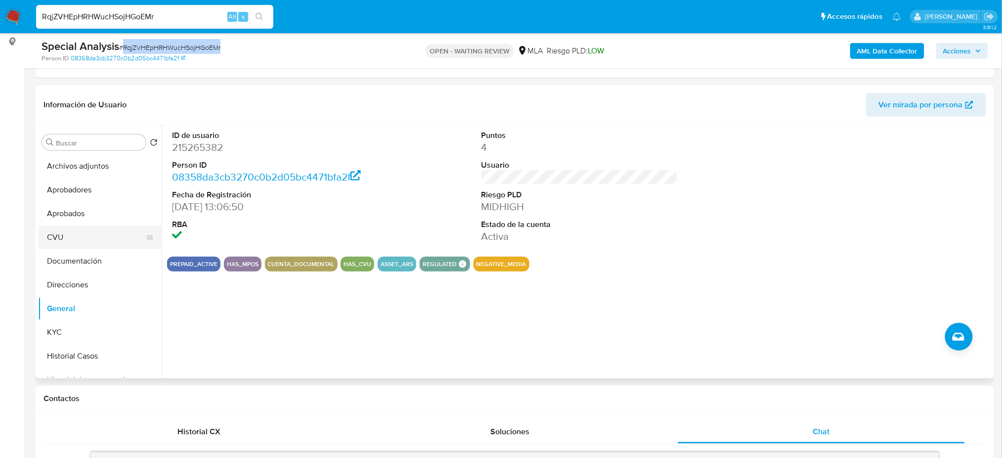
click at [70, 235] on button "CVU" at bounding box center [96, 237] width 116 height 24
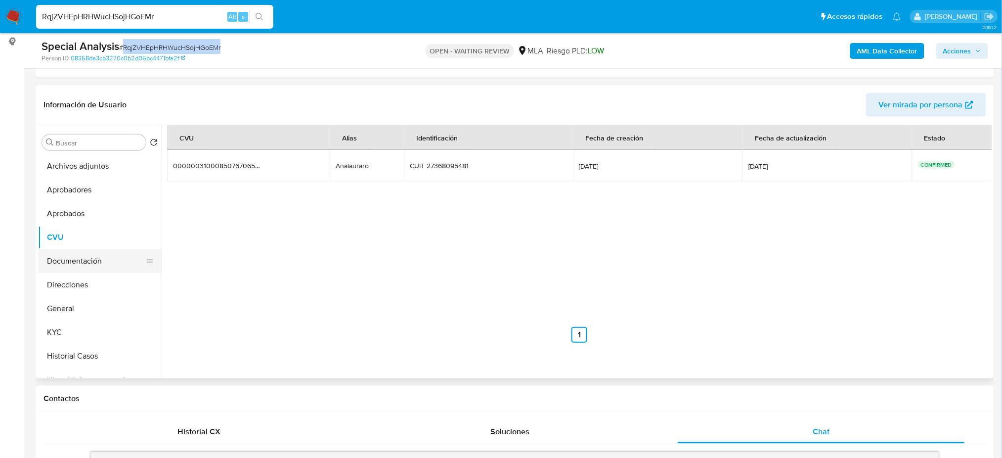
click at [98, 261] on button "Documentación" at bounding box center [96, 261] width 116 height 24
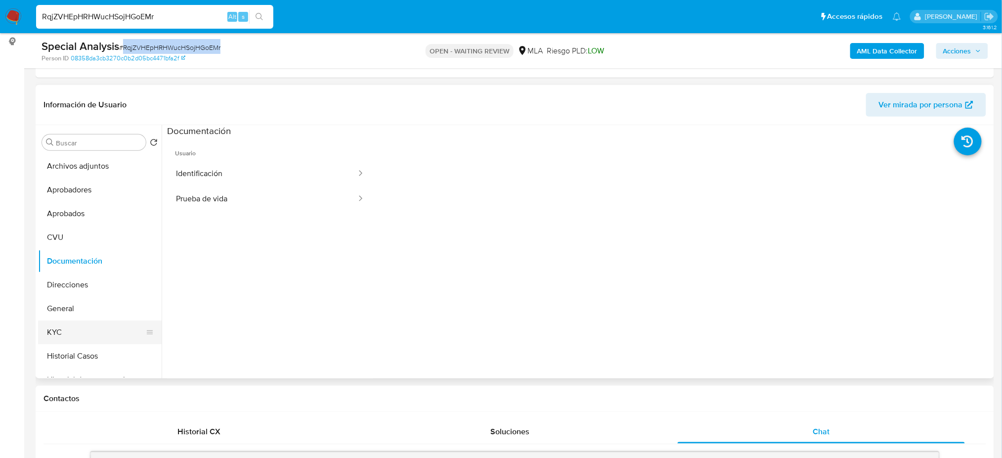
click at [91, 330] on button "KYC" at bounding box center [96, 332] width 116 height 24
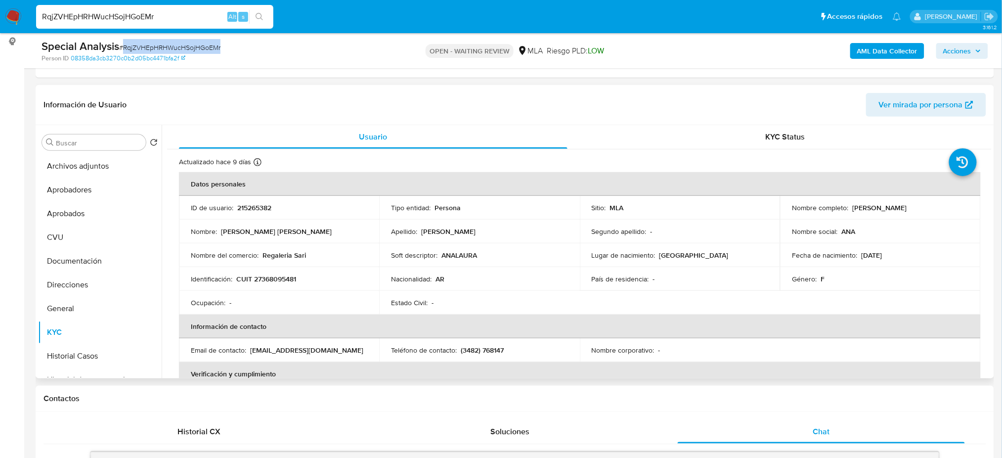
drag, startPoint x: 848, startPoint y: 208, endPoint x: 923, endPoint y: 206, distance: 75.2
click at [923, 206] on div "Nombre completo : Ana Laura Robledo" at bounding box center [880, 207] width 176 height 9
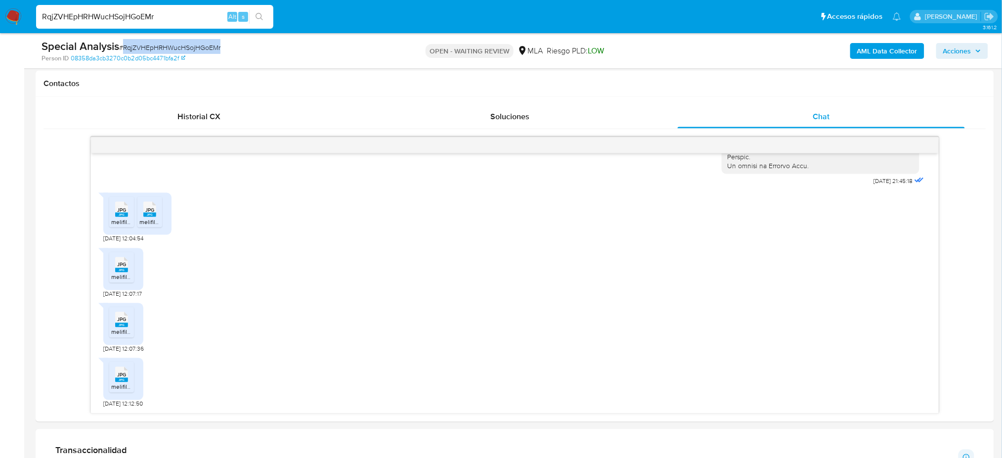
scroll to position [461, 0]
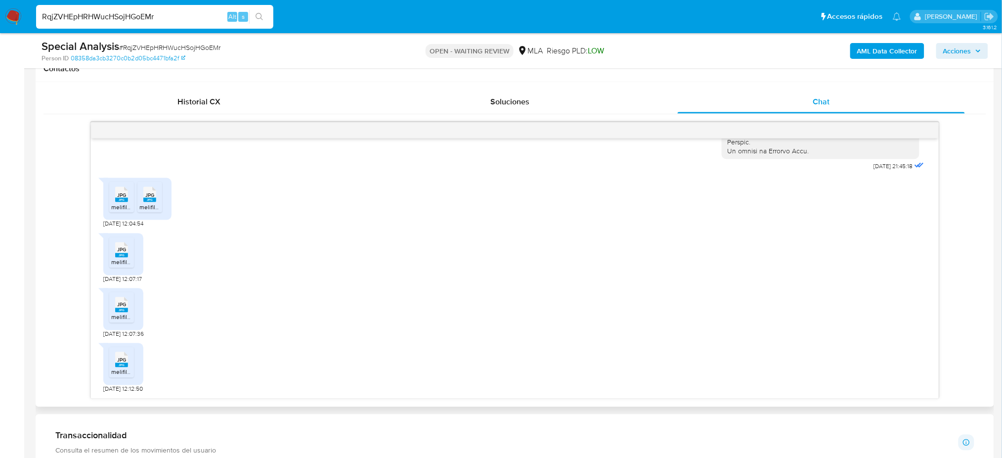
click at [113, 198] on div "JPG JPG" at bounding box center [121, 193] width 21 height 19
click at [145, 202] on rect at bounding box center [149, 200] width 13 height 4
click at [121, 249] on span "JPG" at bounding box center [121, 250] width 9 height 6
click at [130, 312] on div "JPG JPG" at bounding box center [121, 303] width 21 height 19
click at [124, 351] on icon "JPG" at bounding box center [121, 359] width 13 height 17
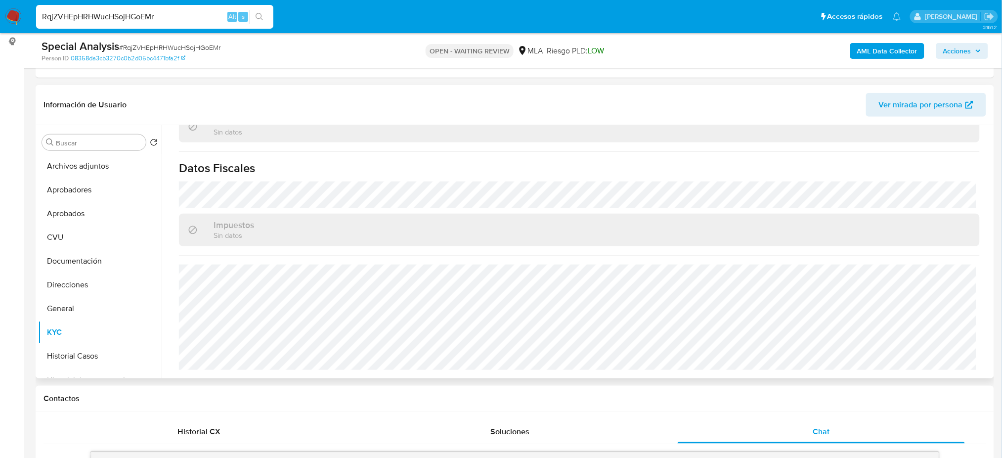
scroll to position [0, 0]
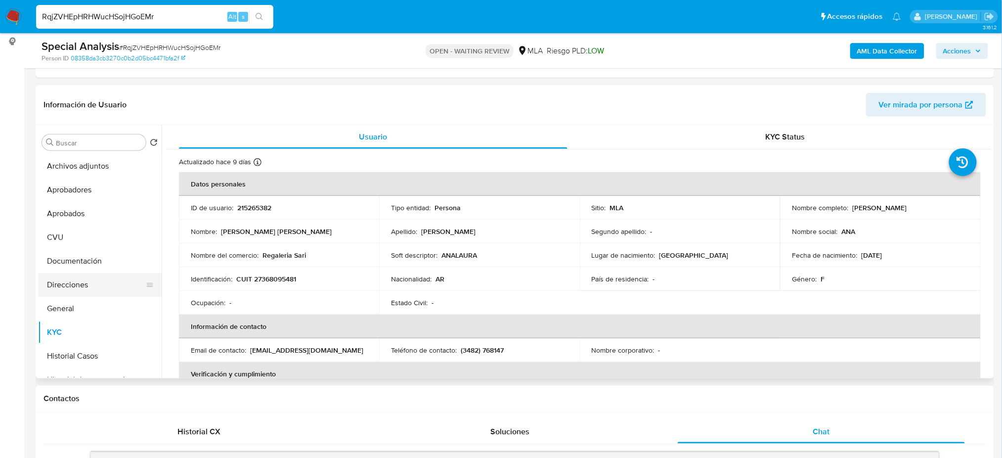
click at [75, 283] on button "Direcciones" at bounding box center [96, 285] width 116 height 24
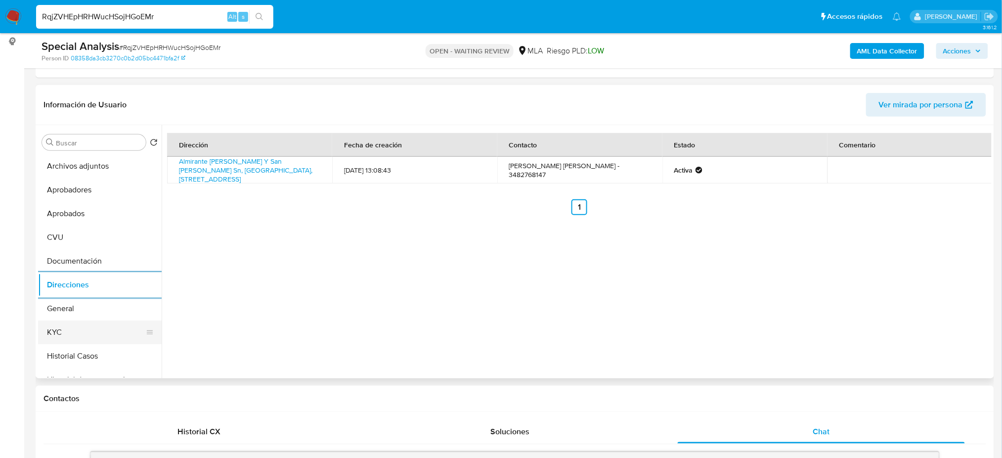
click at [45, 332] on button "KYC" at bounding box center [96, 332] width 116 height 24
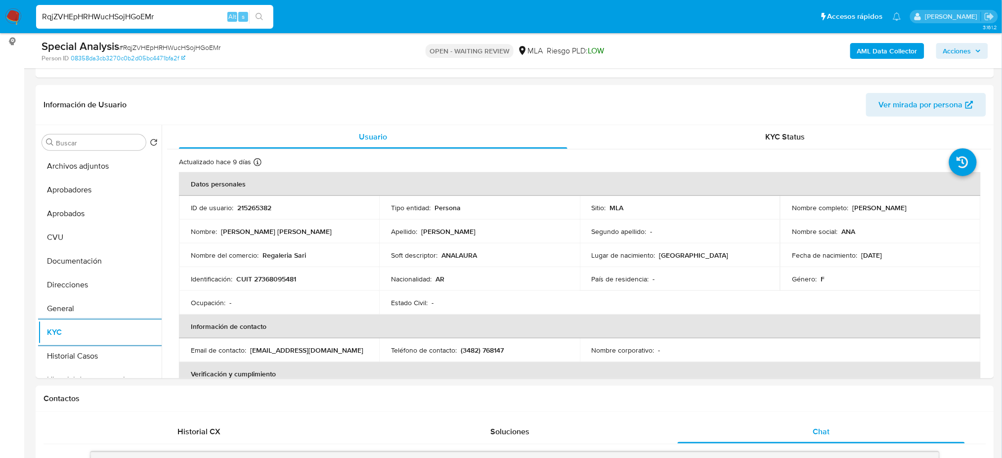
click at [139, 46] on span "# RqjZVHEpHRHWucHSojHGoEMr" at bounding box center [169, 48] width 101 height 10
click at [9, 9] on img at bounding box center [13, 16] width 17 height 17
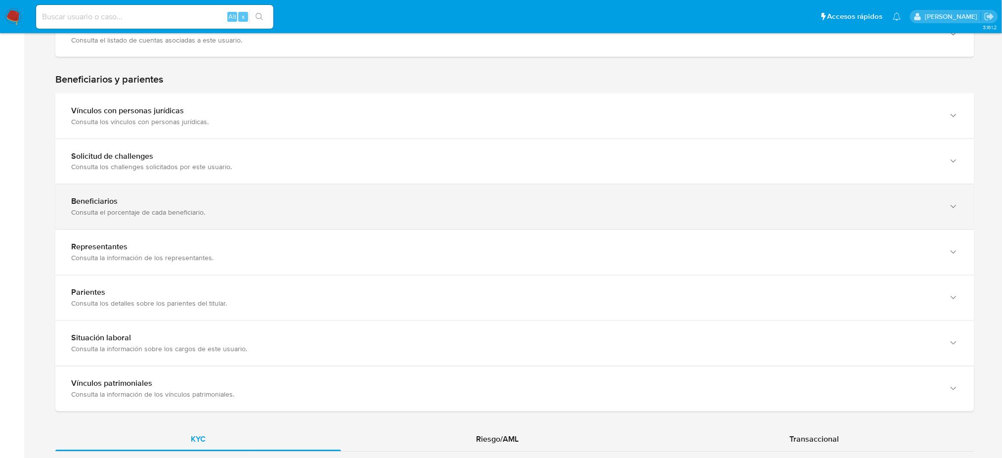
scroll to position [659, 0]
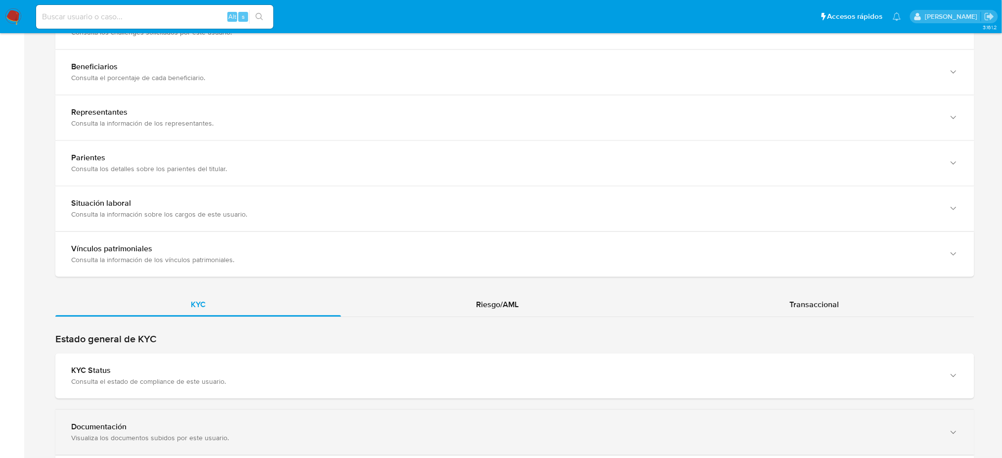
click at [166, 426] on div "Documentación" at bounding box center [504, 427] width 867 height 10
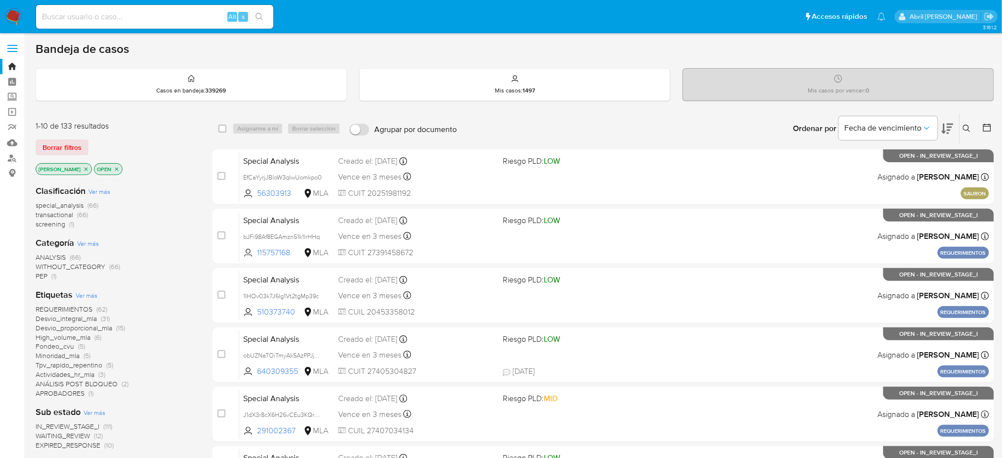
click at [194, 16] on input at bounding box center [154, 16] width 237 height 13
paste input "q1OvhCpqHE8RLRBjhVeiQHl6"
type input "q1OvhCpqHE8RLRBjhVeiQHl6"
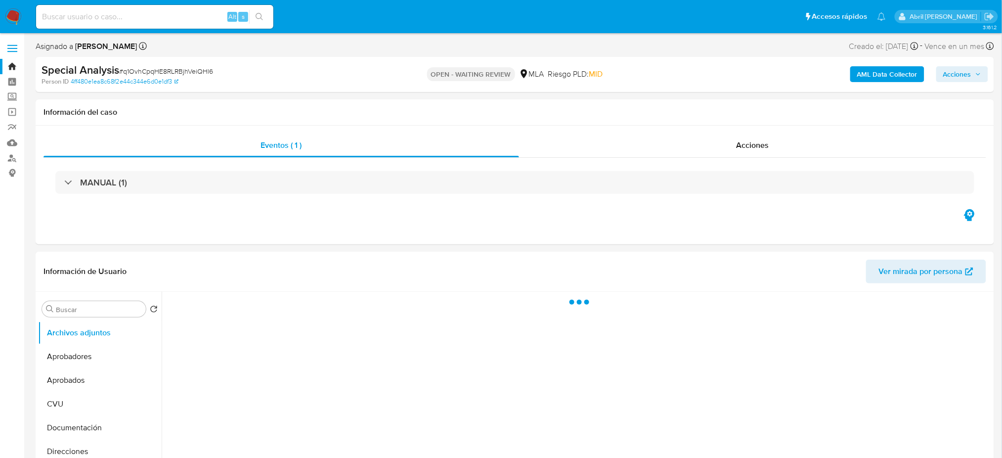
select select "10"
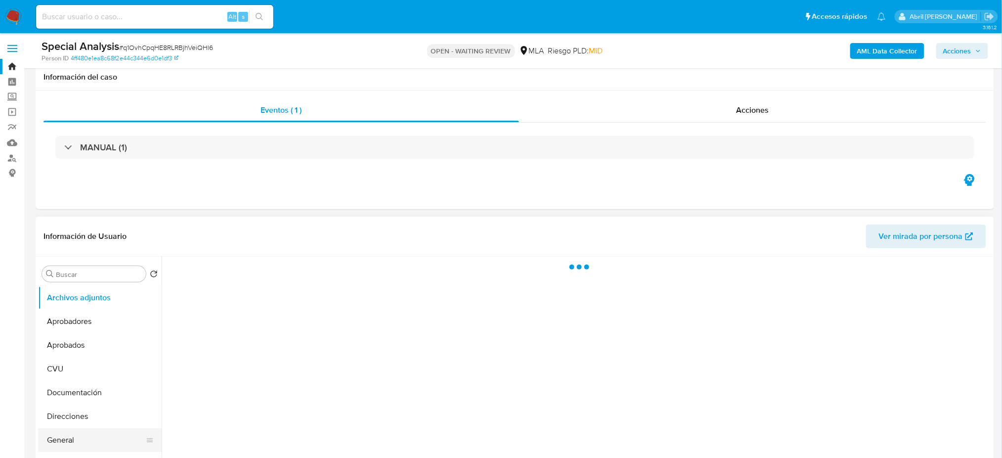
scroll to position [131, 0]
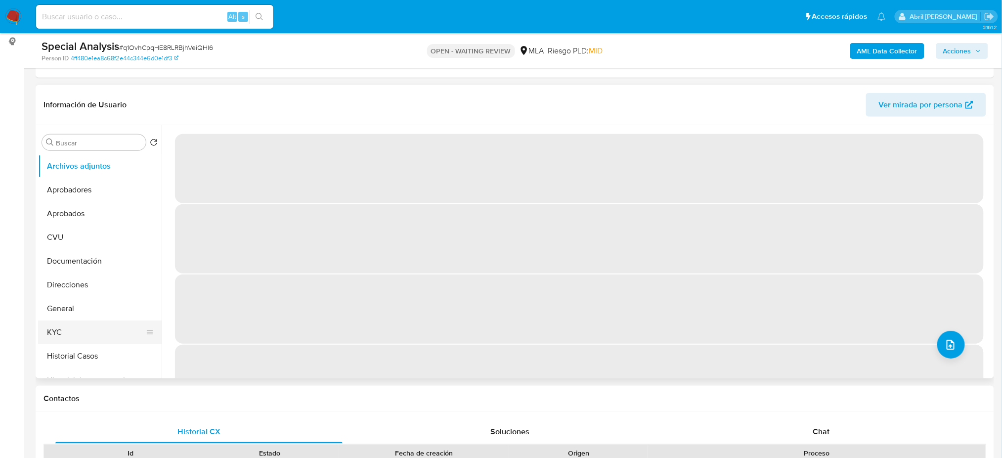
click at [67, 320] on button "KYC" at bounding box center [96, 332] width 116 height 24
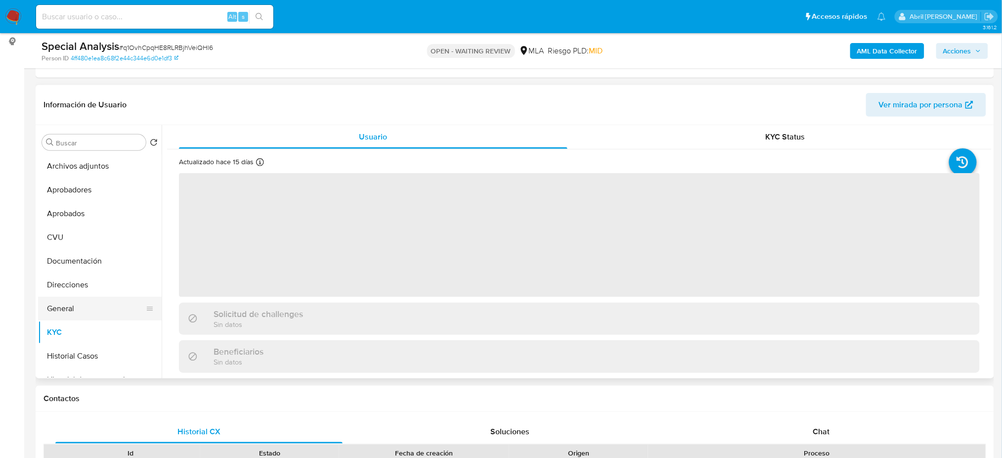
click at [43, 306] on button "General" at bounding box center [96, 309] width 116 height 24
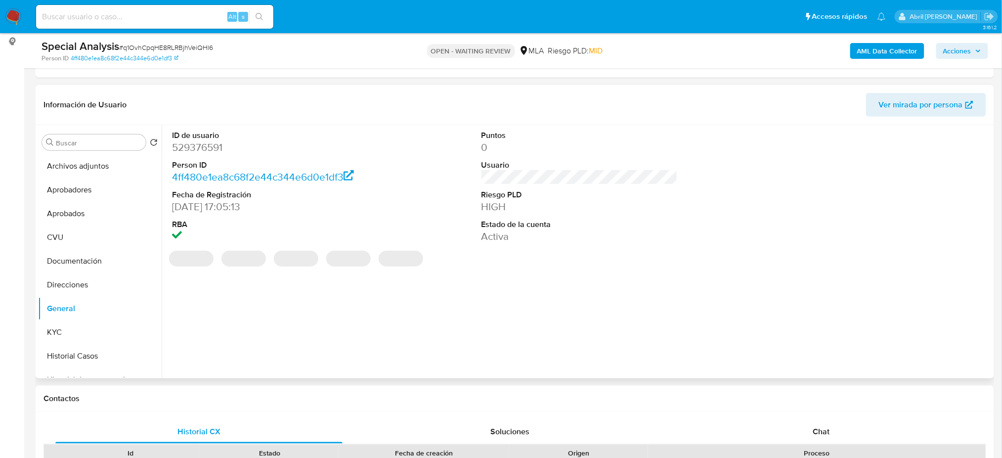
click at [186, 147] on dd "529376591" at bounding box center [270, 147] width 196 height 14
copy dd "529376591"
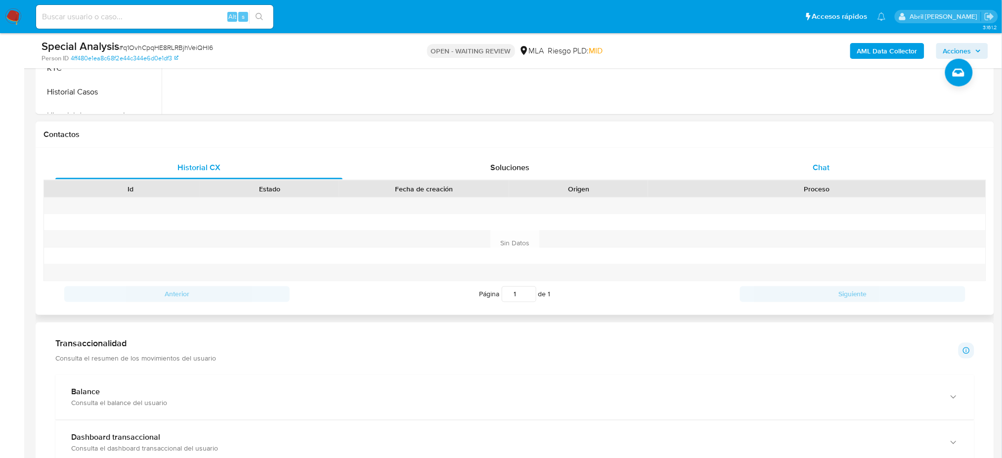
drag, startPoint x: 845, startPoint y: 171, endPoint x: 829, endPoint y: 172, distance: 15.4
click at [845, 171] on div "Chat" at bounding box center [821, 168] width 287 height 24
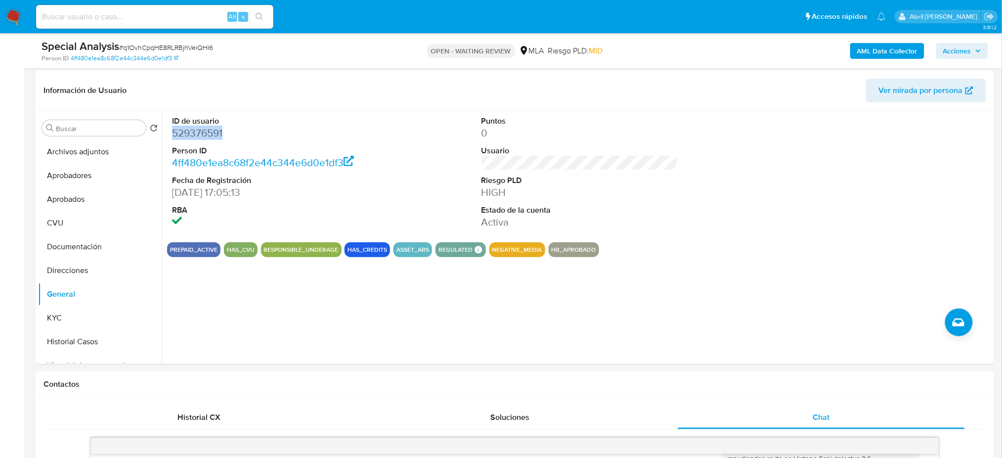
scroll to position [66, 0]
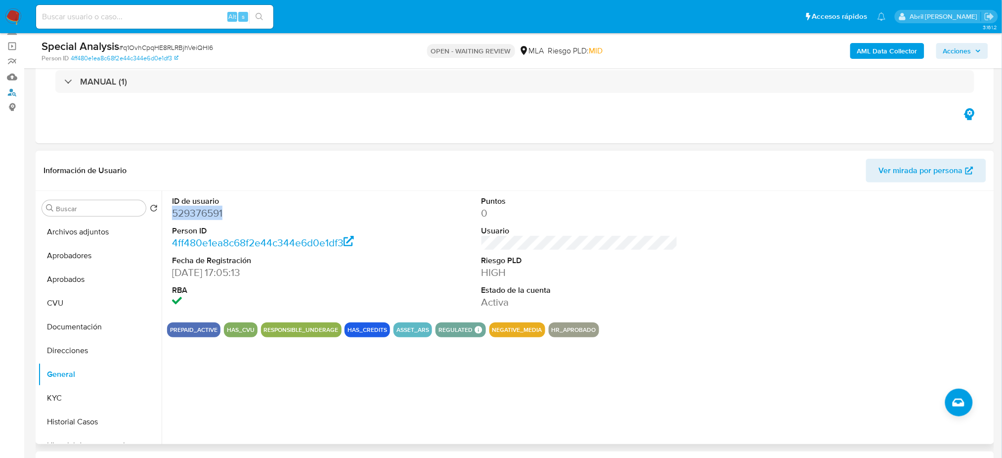
drag, startPoint x: 8, startPoint y: 89, endPoint x: 149, endPoint y: 179, distance: 167.6
click at [8, 89] on link "Buscador de personas" at bounding box center [59, 92] width 118 height 15
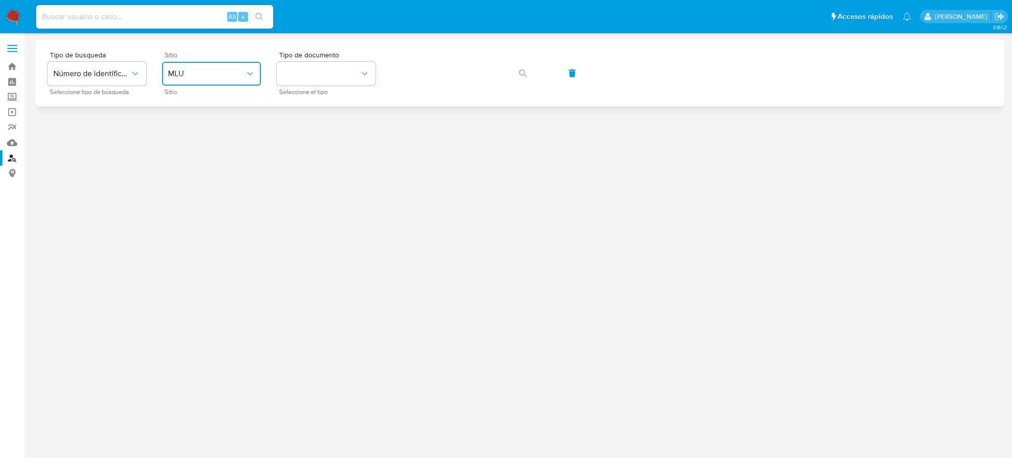
click at [214, 63] on button "MLU" at bounding box center [211, 74] width 99 height 24
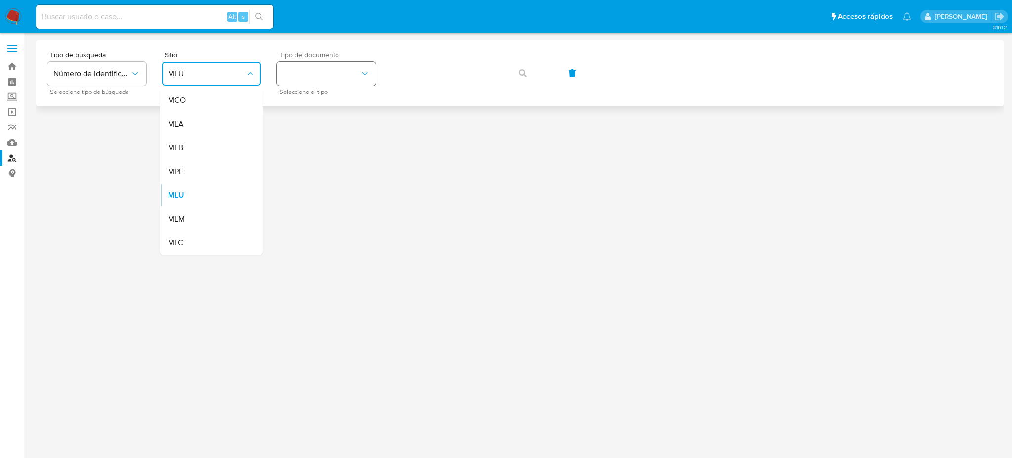
drag, startPoint x: 209, startPoint y: 132, endPoint x: 295, endPoint y: 85, distance: 97.8
click at [210, 132] on div "MLA" at bounding box center [208, 124] width 81 height 24
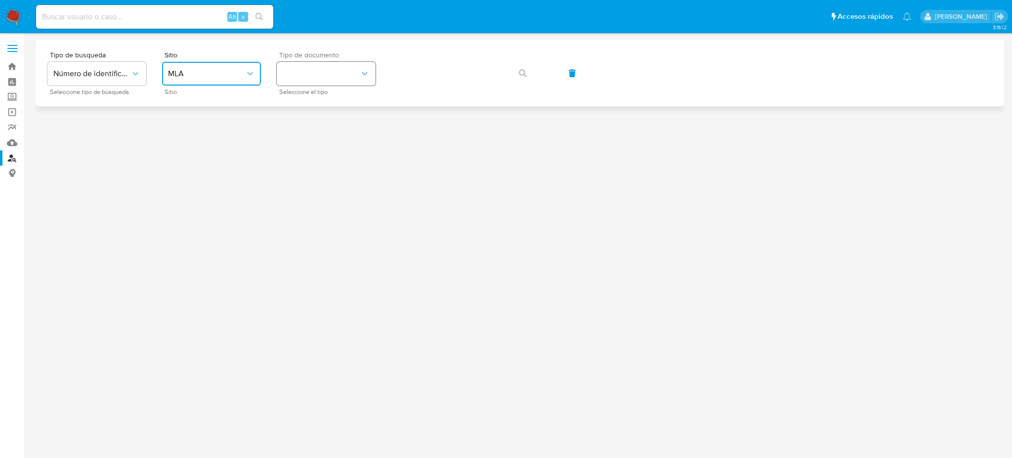
click at [295, 85] on button "identificationType" at bounding box center [326, 74] width 99 height 24
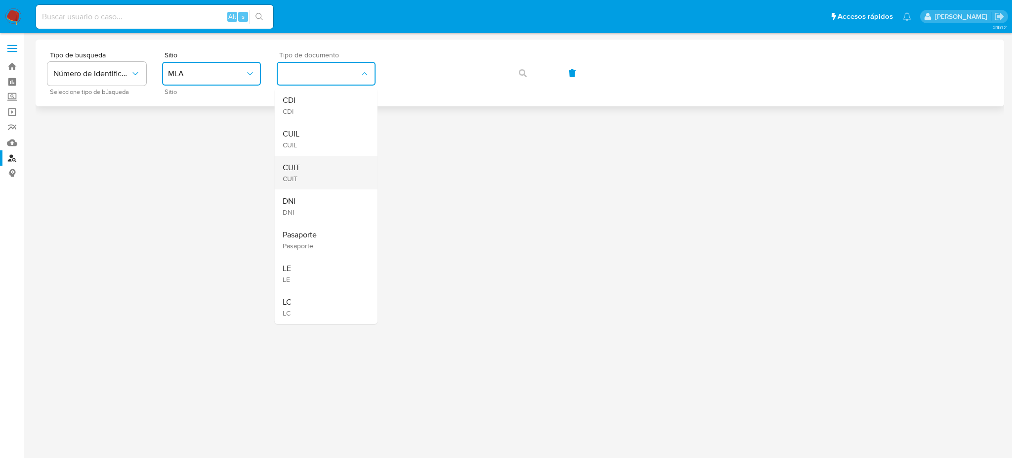
click at [318, 165] on div "CUIT CUIT" at bounding box center [323, 173] width 81 height 34
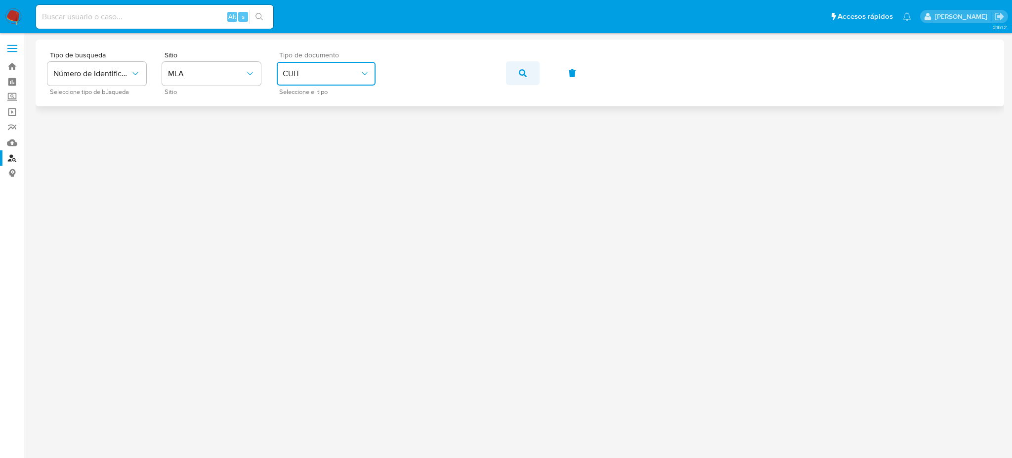
click at [518, 68] on button "button" at bounding box center [523, 73] width 34 height 24
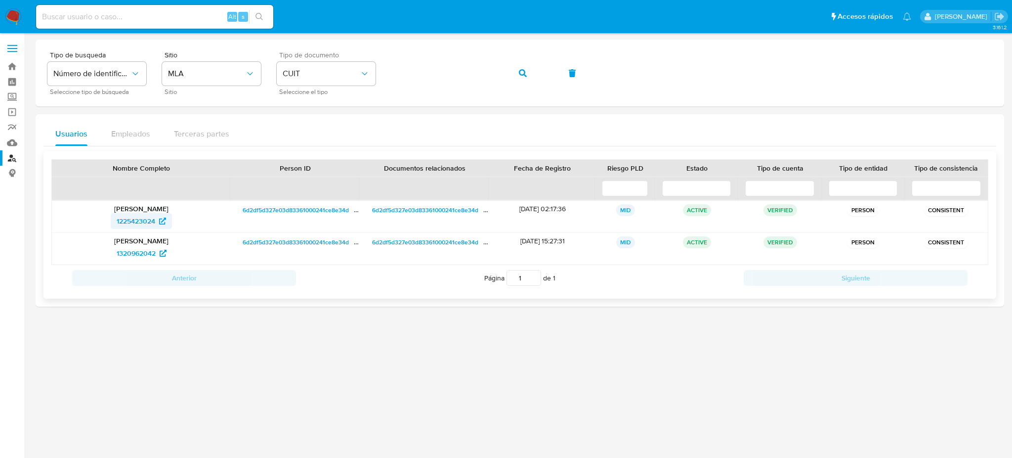
click at [137, 217] on span "1225423024" at bounding box center [136, 221] width 39 height 16
click at [183, 21] on input at bounding box center [154, 16] width 237 height 13
paste input "MygSLV6xIJmL8qkEm6P0HM2x"
type input "MygSLV6xIJmL8qkEm6P0HM2x"
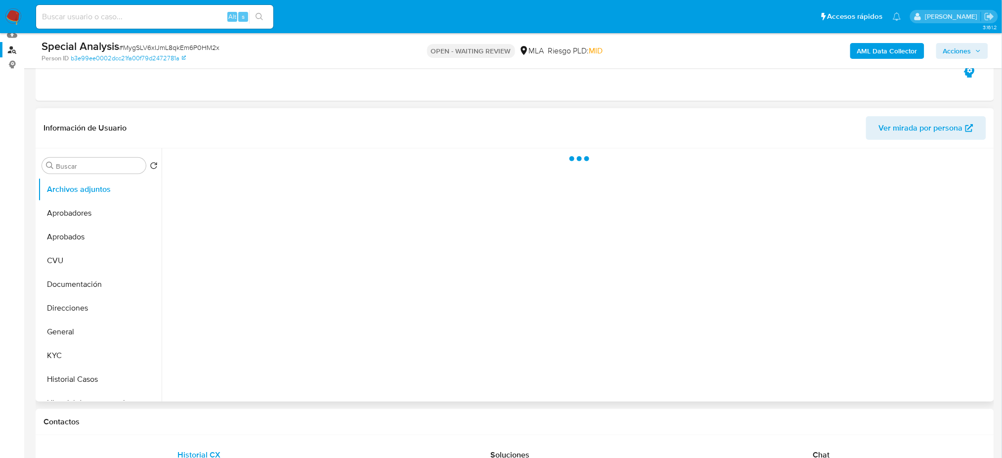
select select "10"
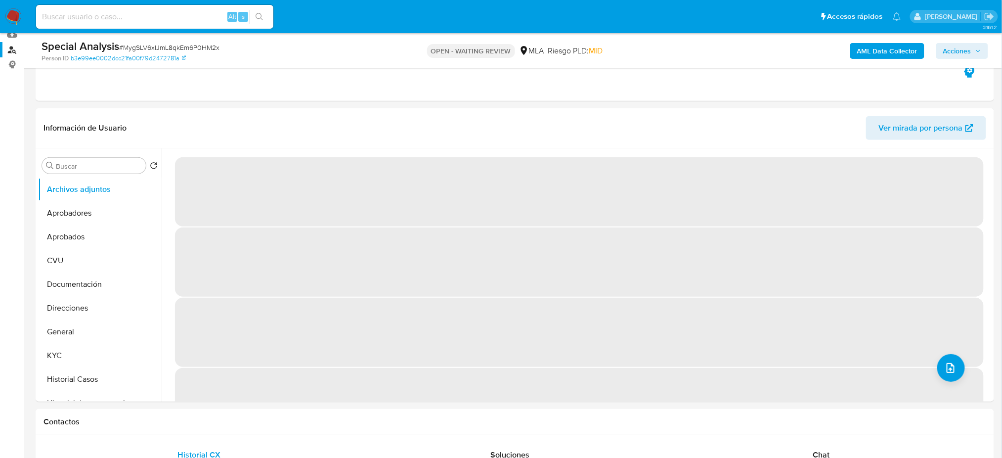
scroll to position [131, 0]
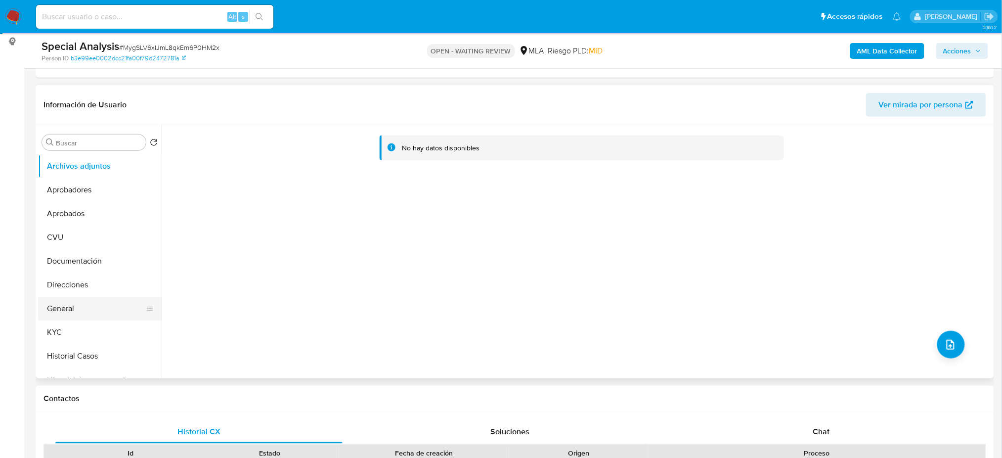
click at [62, 303] on button "General" at bounding box center [96, 309] width 116 height 24
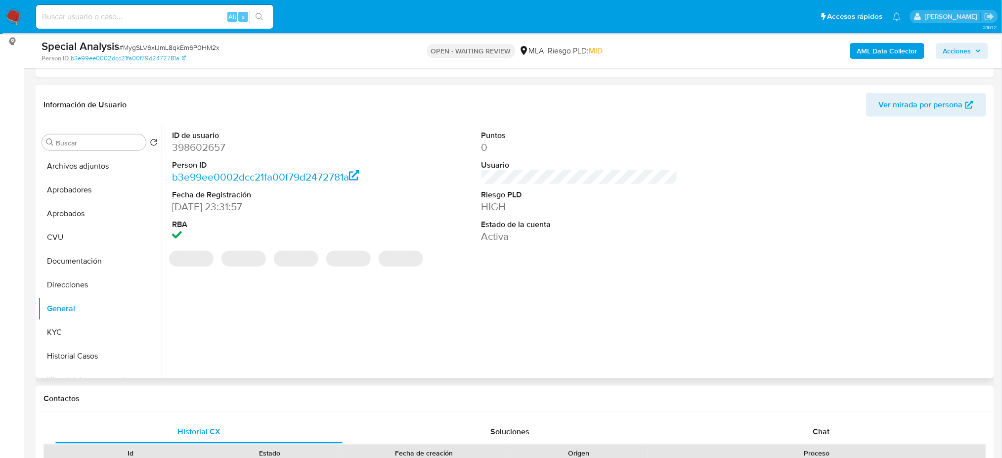
click at [207, 148] on dd "398602657" at bounding box center [270, 147] width 196 height 14
copy dd "398602657"
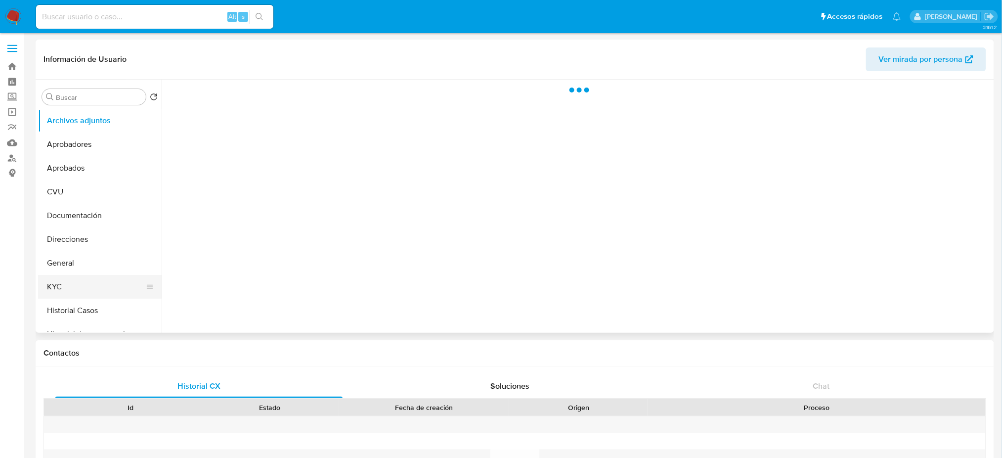
select select "10"
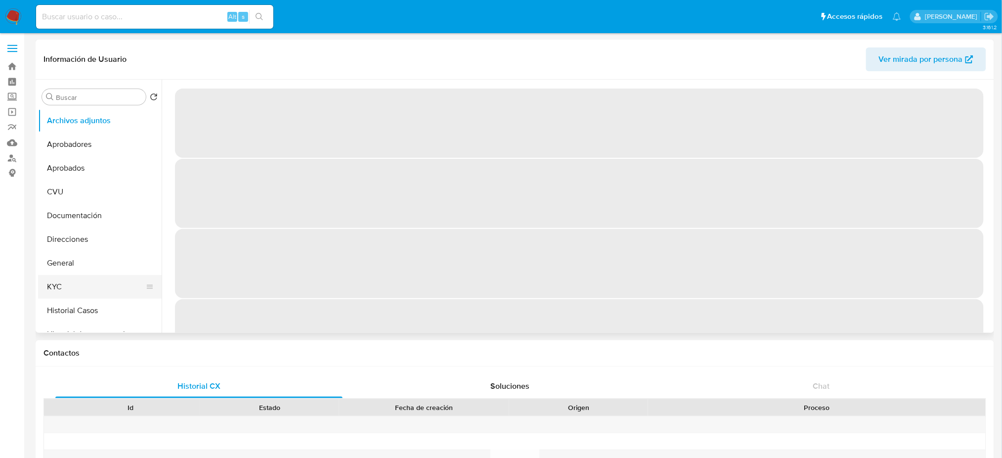
click at [65, 297] on button "KYC" at bounding box center [96, 287] width 116 height 24
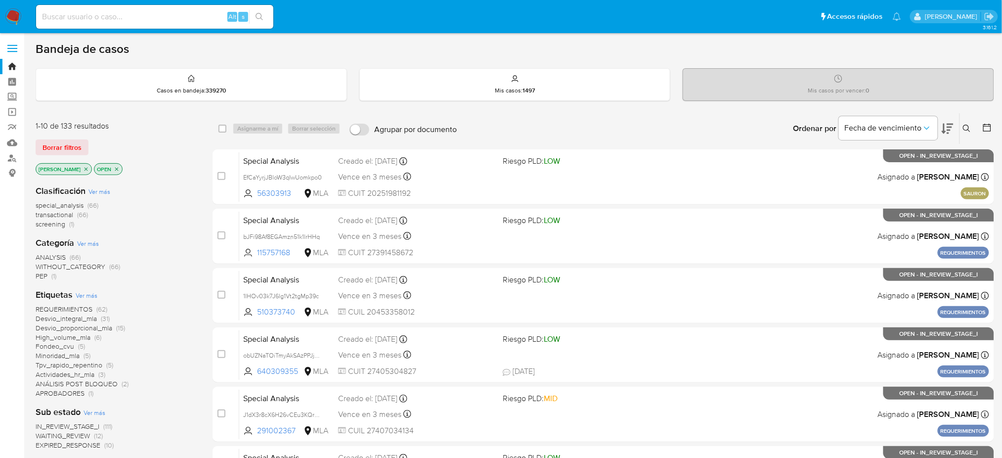
click at [967, 130] on icon at bounding box center [967, 129] width 8 height 8
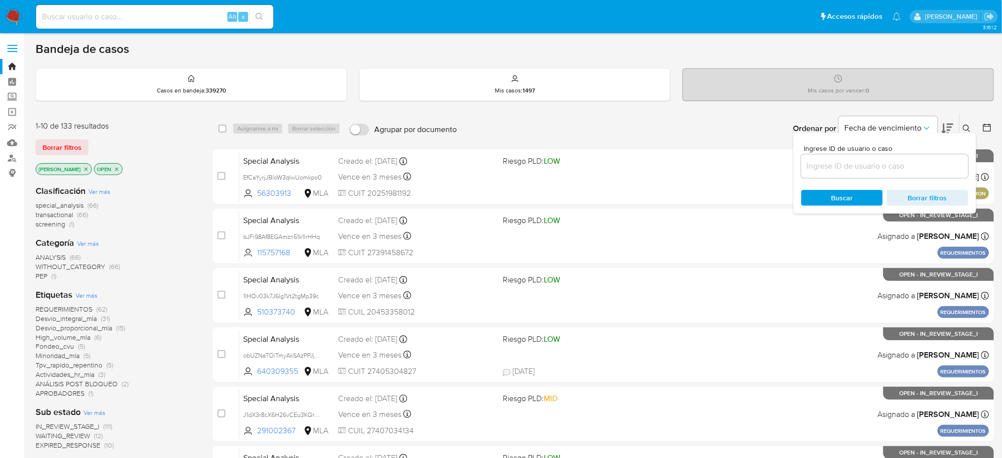
click at [896, 169] on input at bounding box center [884, 166] width 167 height 13
type input "RqjZVHEpHRHWucHSojHGoEMr"
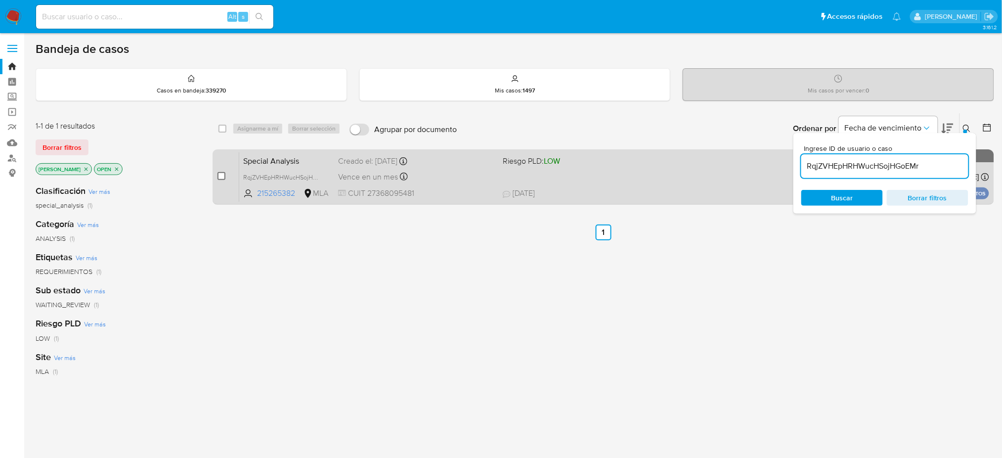
click at [220, 174] on input "checkbox" at bounding box center [221, 176] width 8 height 8
checkbox input "true"
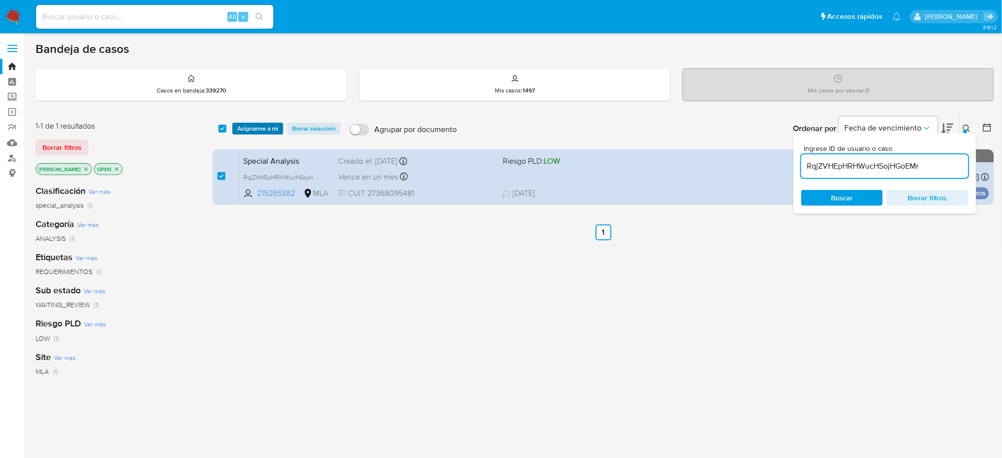
click at [263, 130] on span "Asignarme a mí" at bounding box center [257, 129] width 41 height 10
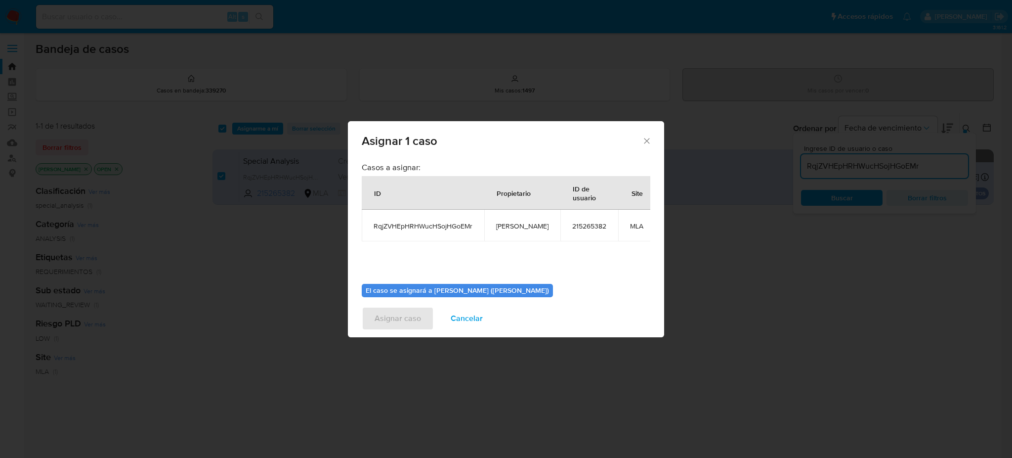
click at [520, 224] on span "[PERSON_NAME]" at bounding box center [522, 225] width 52 height 9
copy span "[PERSON_NAME]"
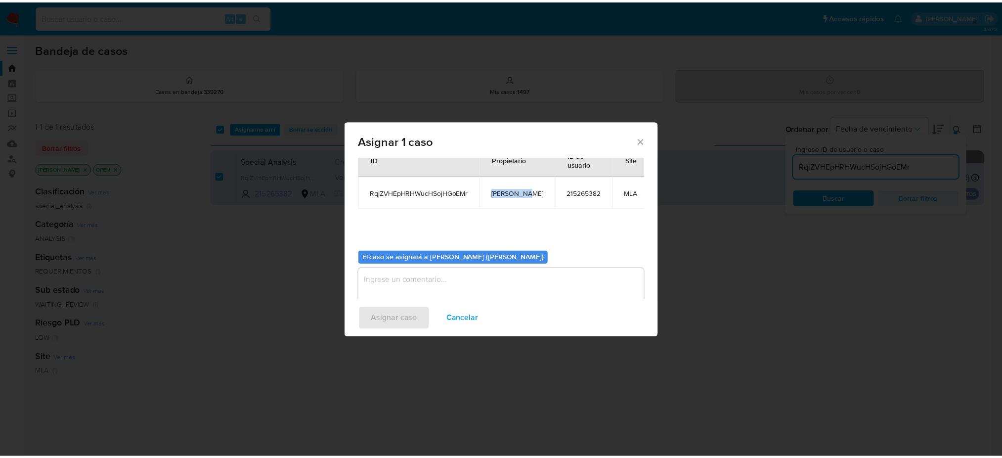
scroll to position [50, 0]
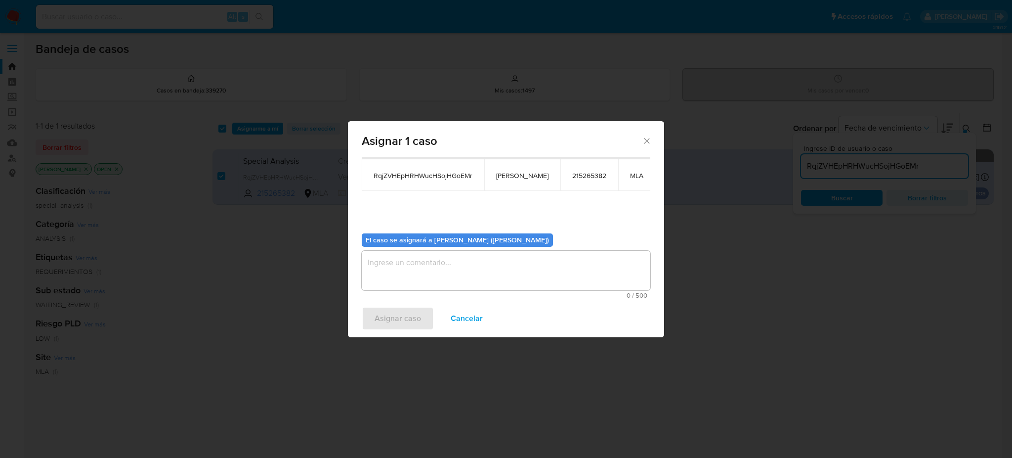
click at [459, 261] on textarea "assign-modal" at bounding box center [506, 271] width 289 height 40
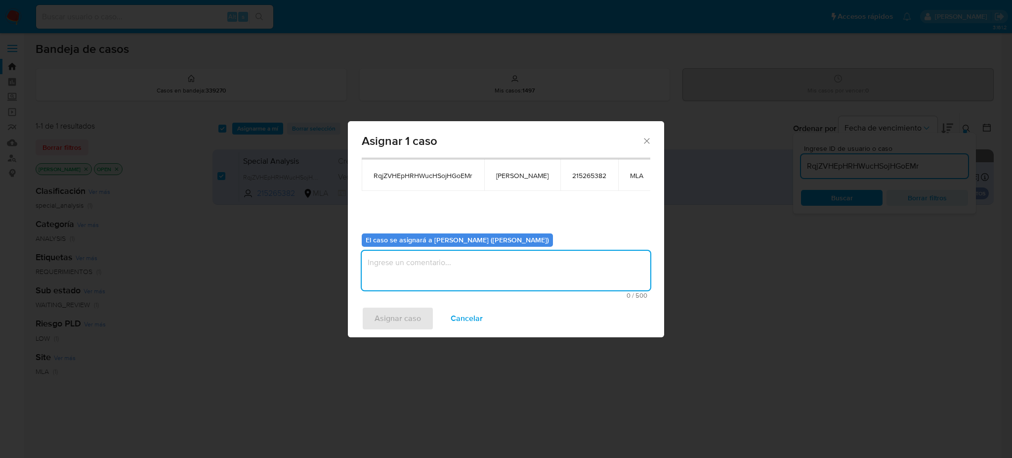
paste textarea "[PERSON_NAME]"
type textarea "[PERSON_NAME]"
click at [402, 319] on span "Asignar caso" at bounding box center [398, 318] width 46 height 22
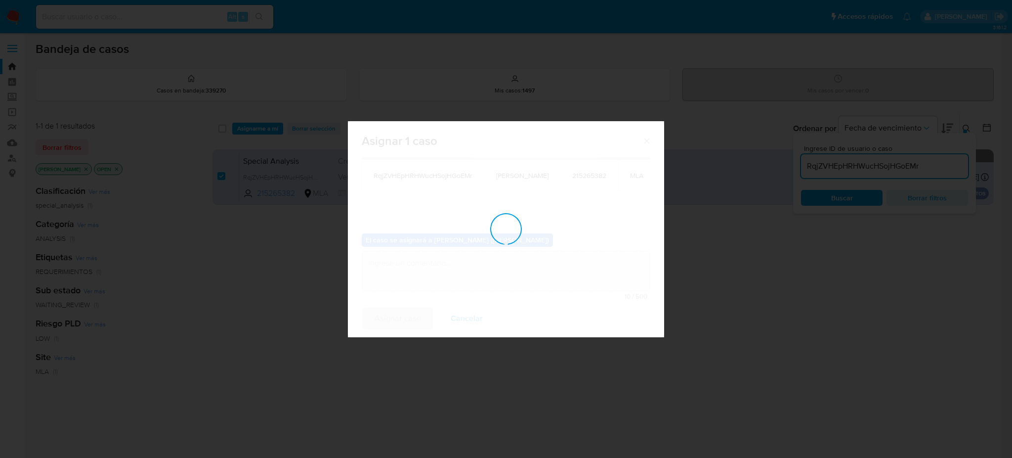
checkbox input "false"
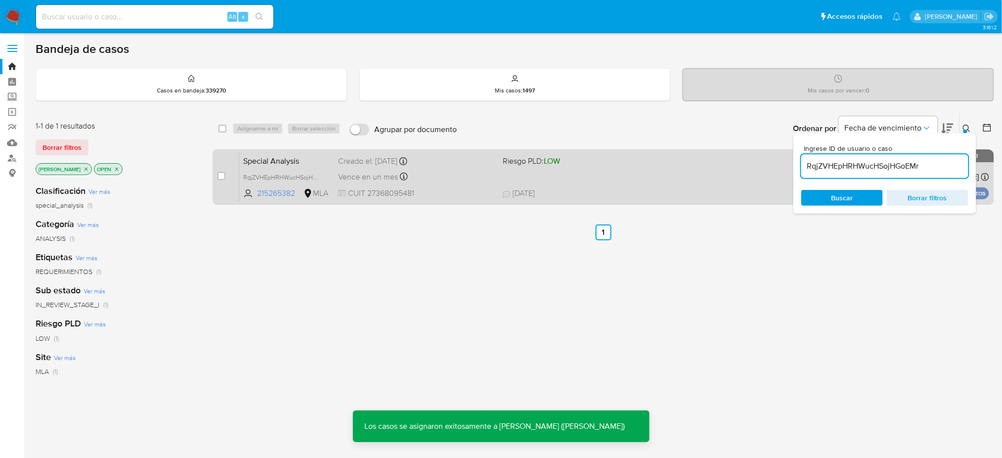
click at [457, 196] on span "CUIT 27368095481" at bounding box center [416, 193] width 157 height 11
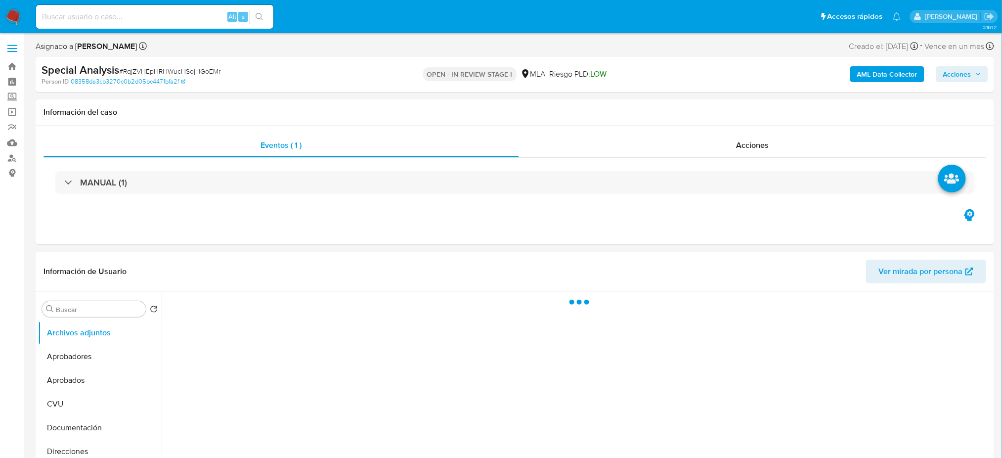
select select "10"
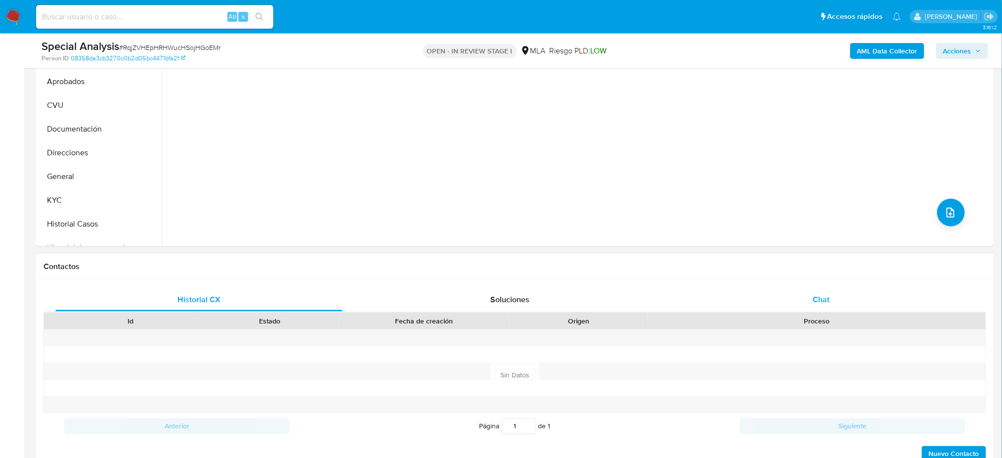
click at [800, 307] on div "Chat" at bounding box center [821, 300] width 287 height 24
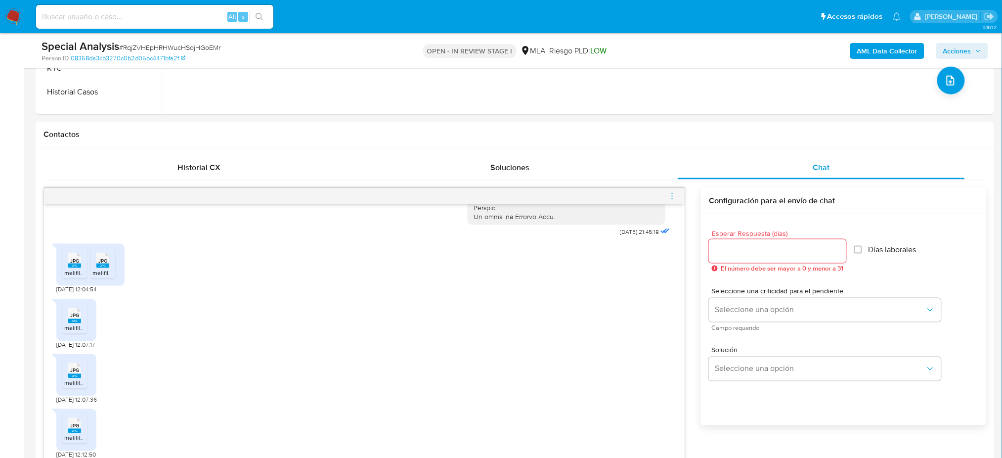
scroll to position [659, 0]
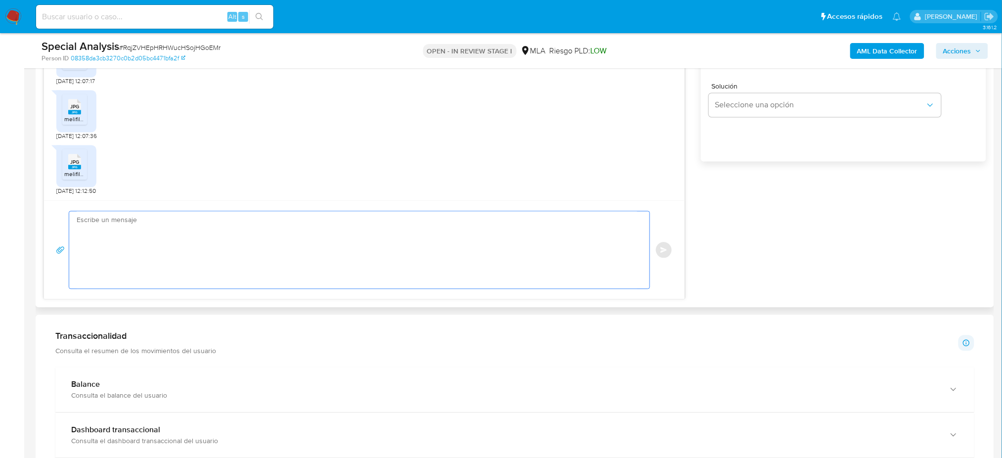
click at [187, 258] on textarea at bounding box center [357, 250] width 561 height 77
paste textarea "Hola, ¡Muchas gracias por tu respuesta! Asimismo, te pedimos que nos envíes el …"
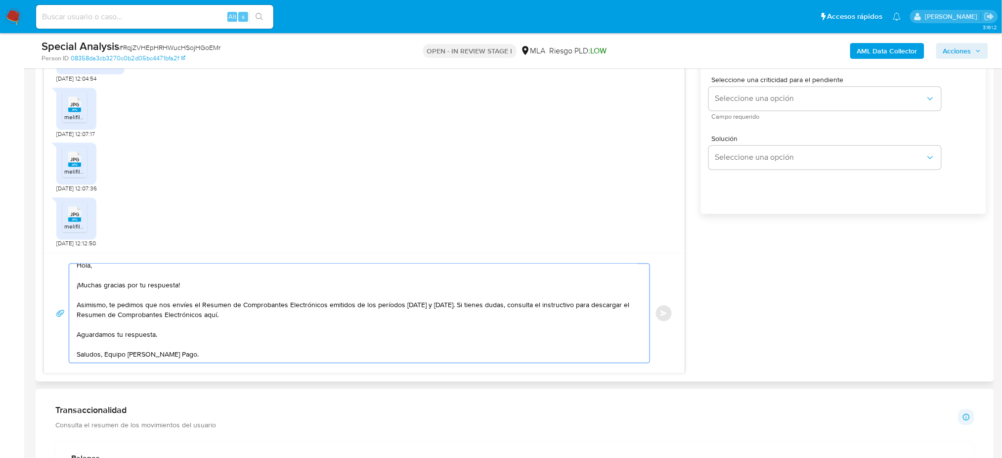
scroll to position [527, 0]
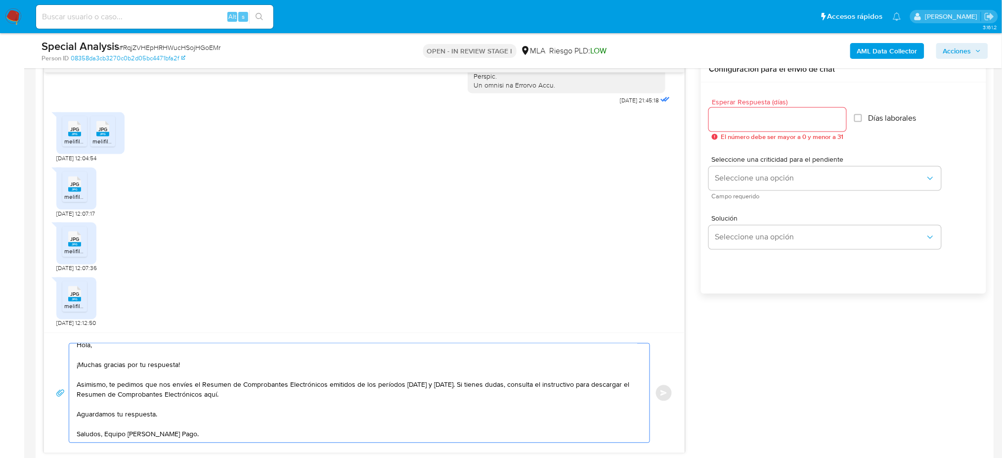
type textarea "Hola, ¡Muchas gracias por tu respuesta! Asimismo, te pedimos que nos envíes el …"
click at [722, 122] on input "Esperar Respuesta (días)" at bounding box center [777, 119] width 137 height 13
type input "2"
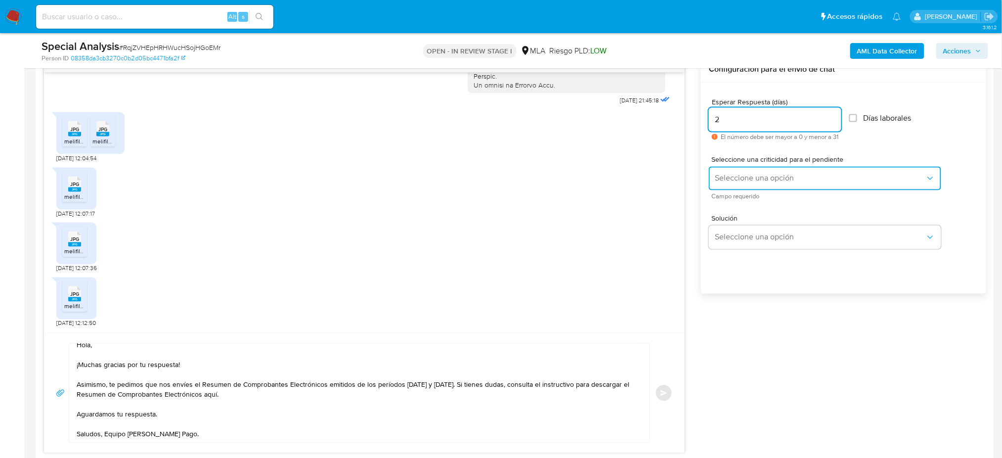
click at [721, 171] on button "Seleccione una opción" at bounding box center [825, 179] width 232 height 24
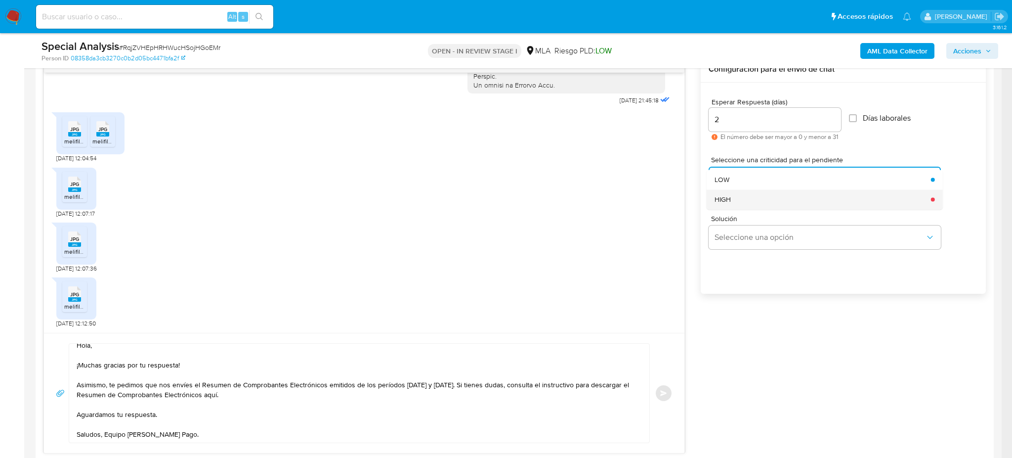
click at [723, 195] on span "HIGH" at bounding box center [723, 199] width 16 height 9
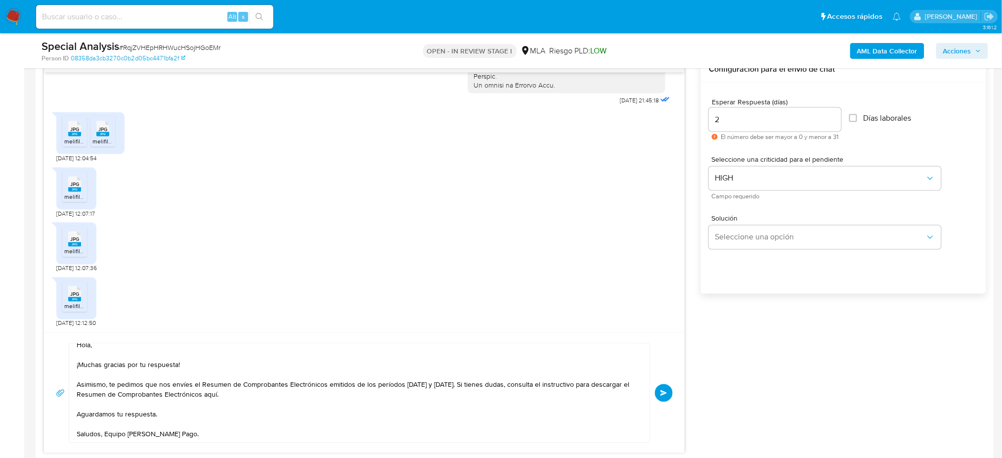
click at [659, 399] on button "Enviar" at bounding box center [664, 393] width 18 height 18
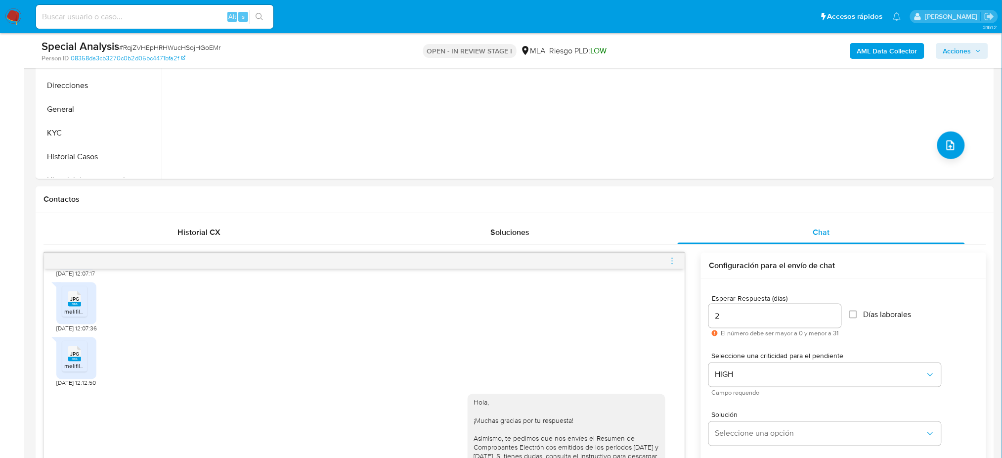
scroll to position [329, 0]
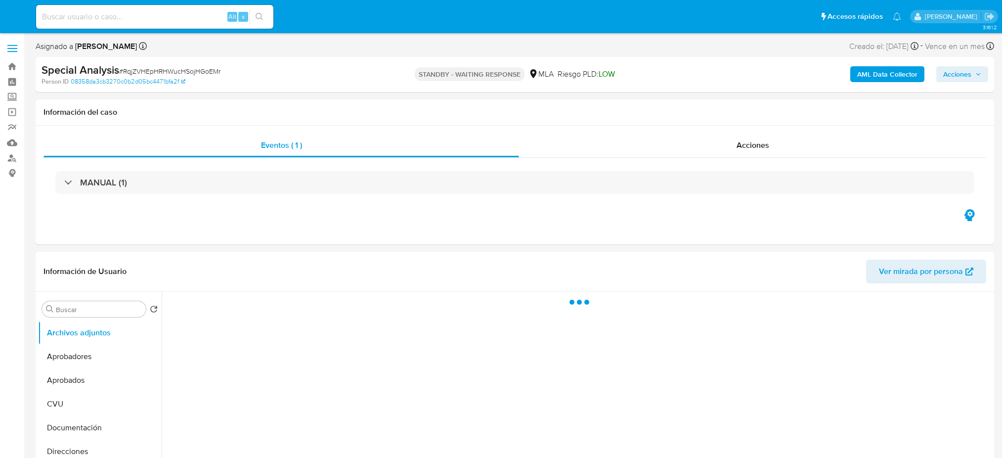
select select "10"
